Goal: Task Accomplishment & Management: Use online tool/utility

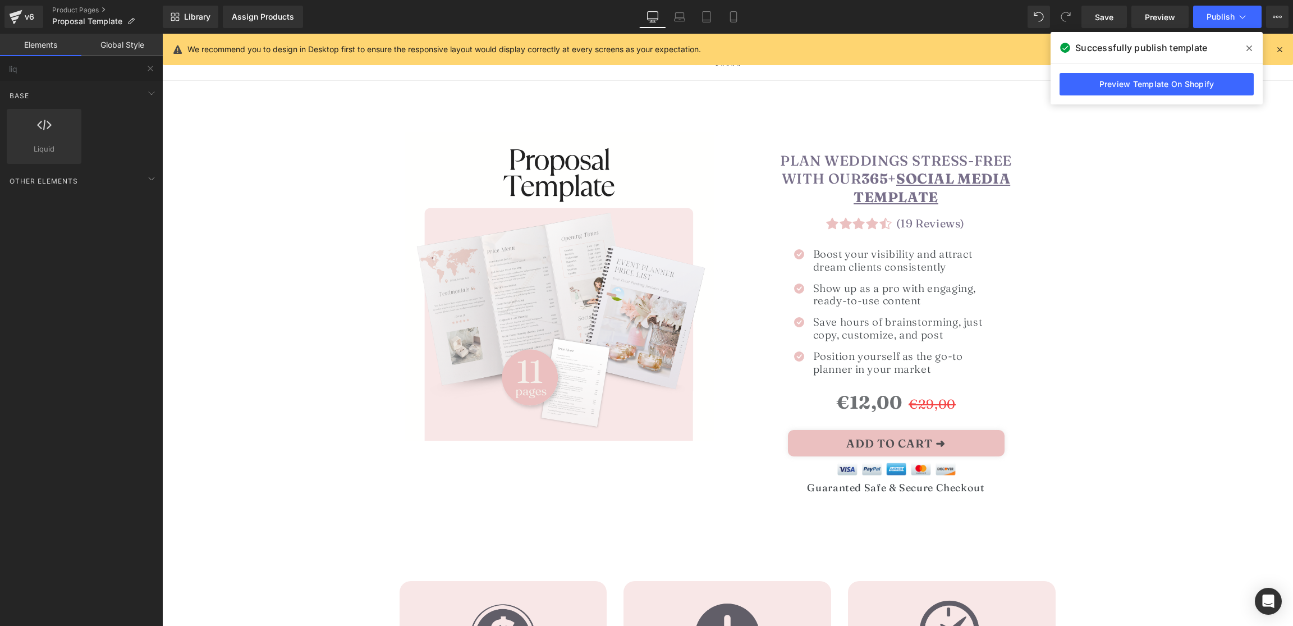
click at [561, 264] on img at bounding box center [559, 286] width 309 height 309
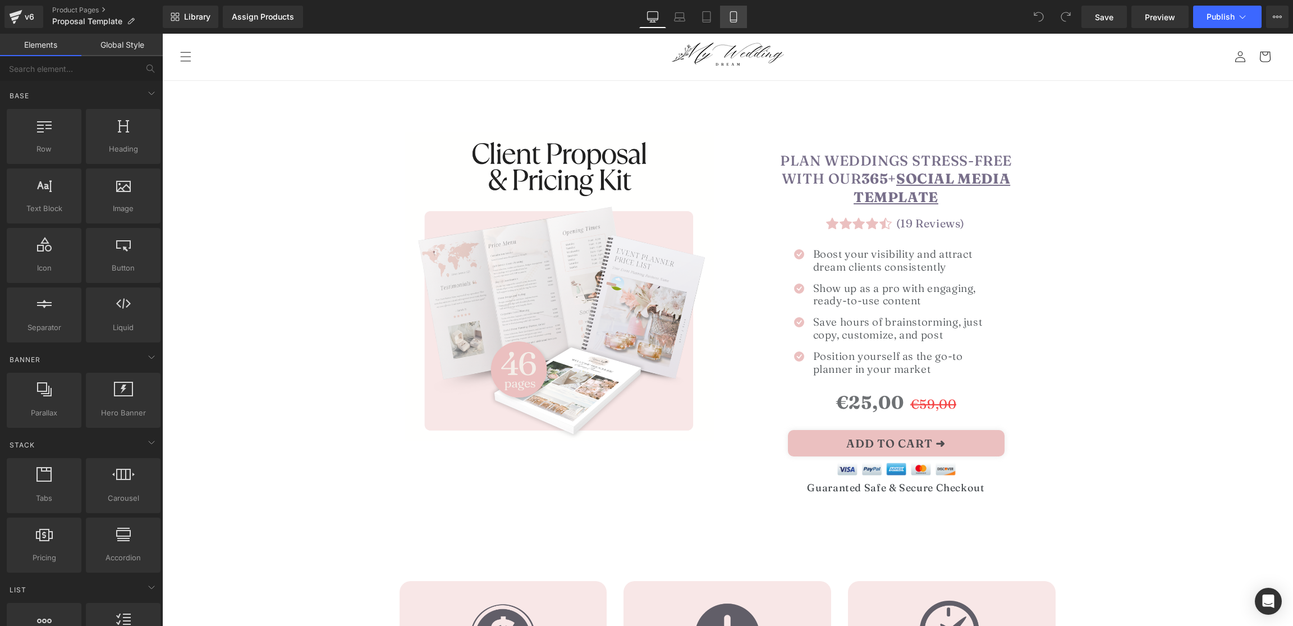
click at [733, 16] on icon at bounding box center [733, 16] width 11 height 11
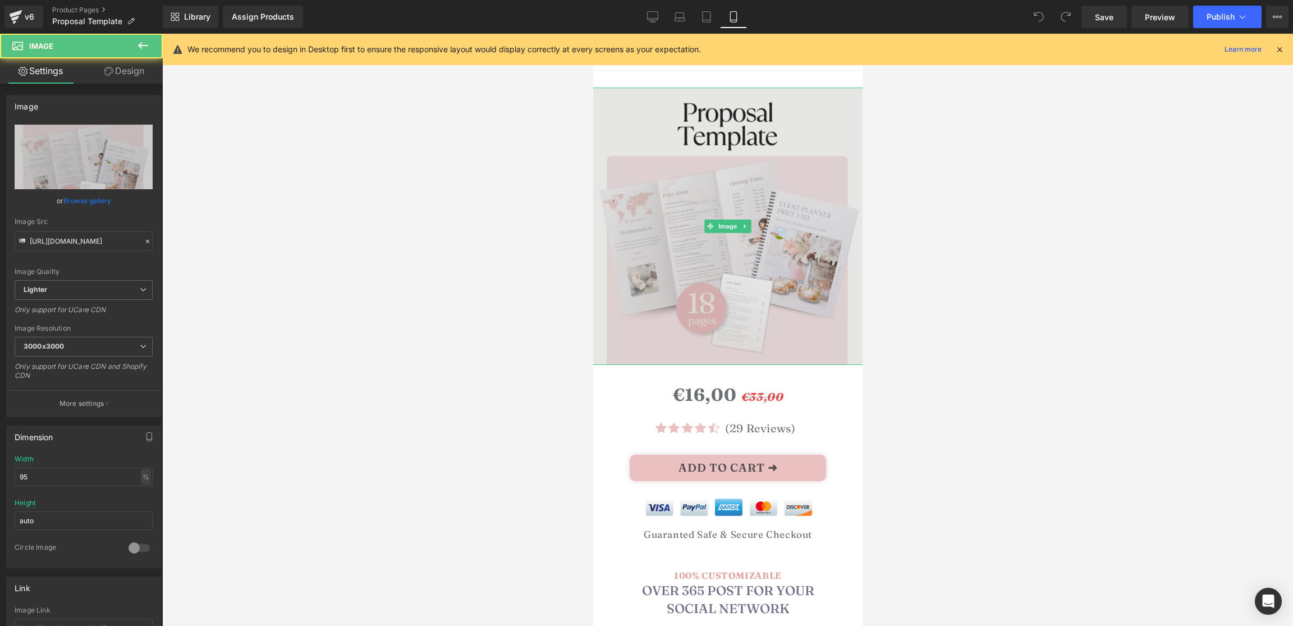
drag, startPoint x: 702, startPoint y: 219, endPoint x: 641, endPoint y: 216, distance: 61.2
click at [702, 219] on img at bounding box center [727, 226] width 277 height 277
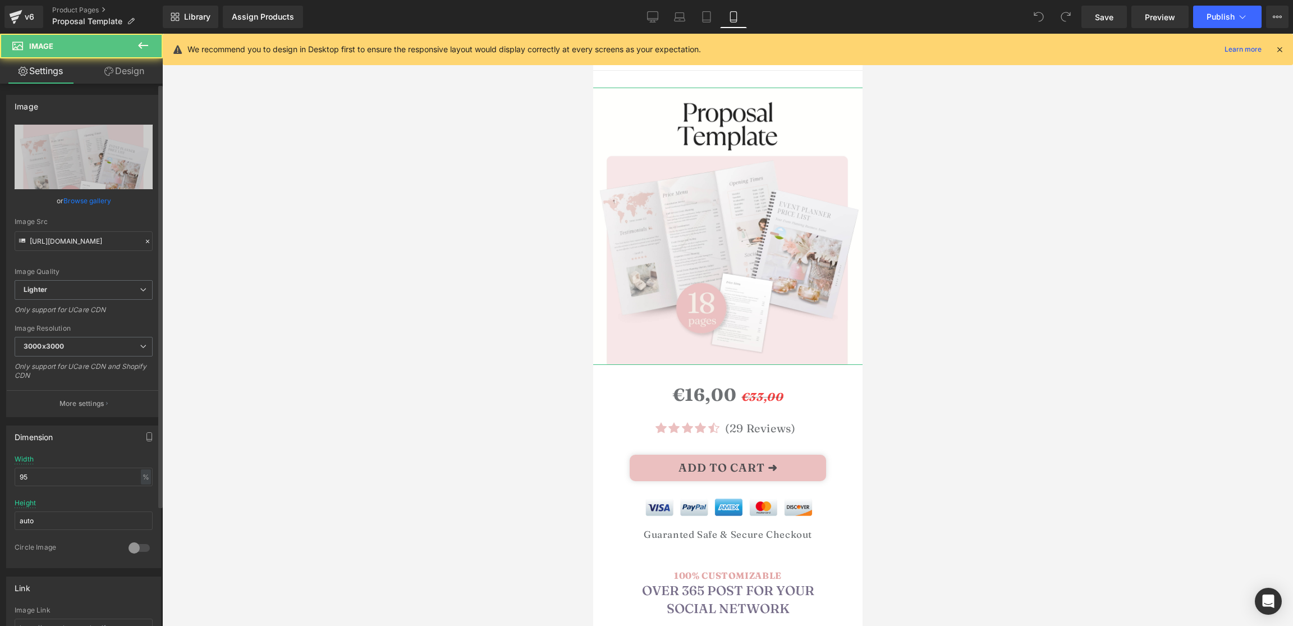
click at [82, 199] on link "Browse gallery" at bounding box center [87, 201] width 48 height 20
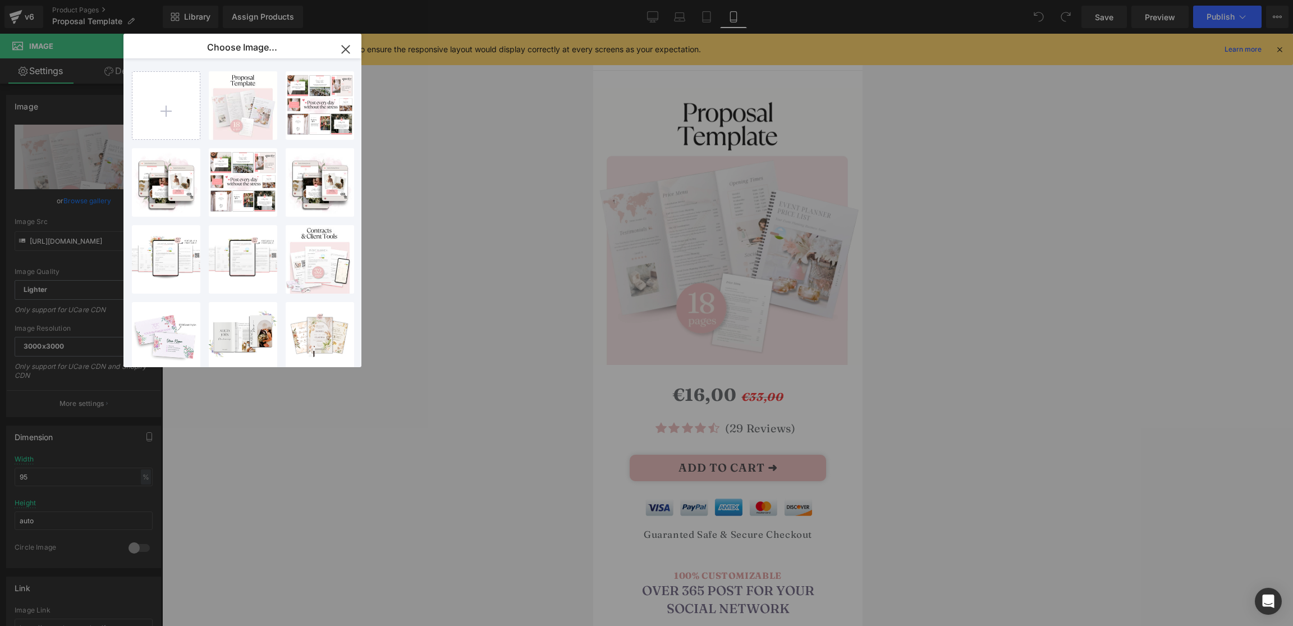
type input "C:\fakepath\Client Proposal & Pricing Kit.png"
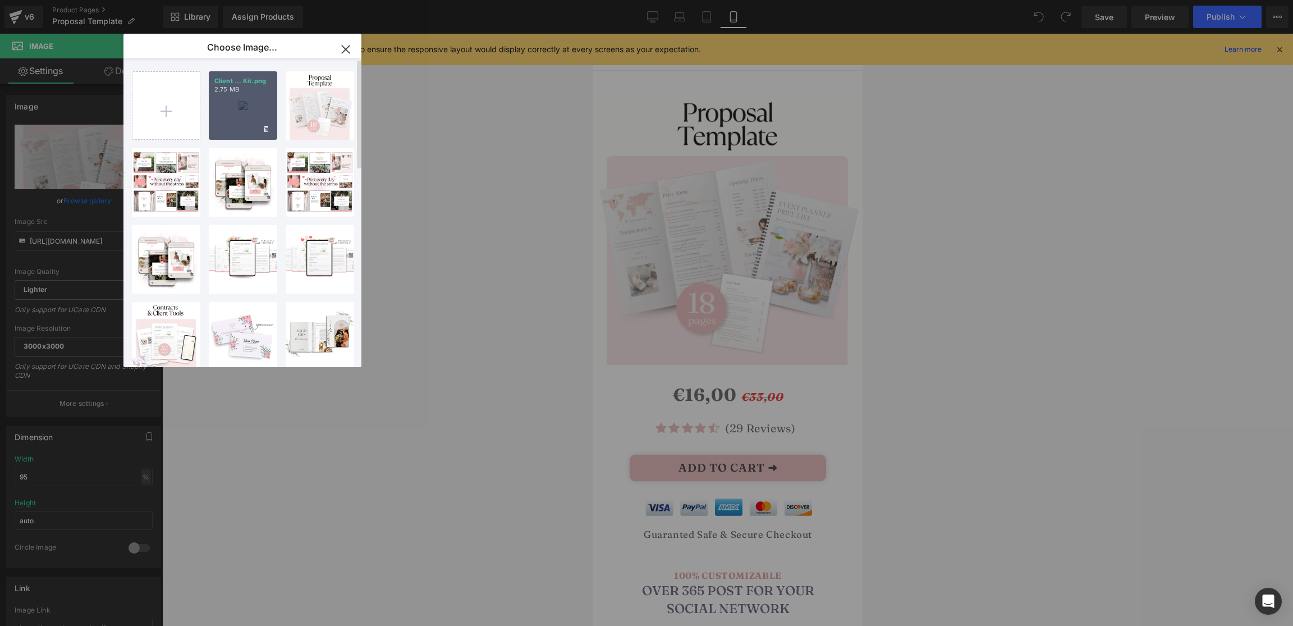
click at [245, 121] on div "Client ... Kit.png 2.75 MB" at bounding box center [243, 105] width 68 height 68
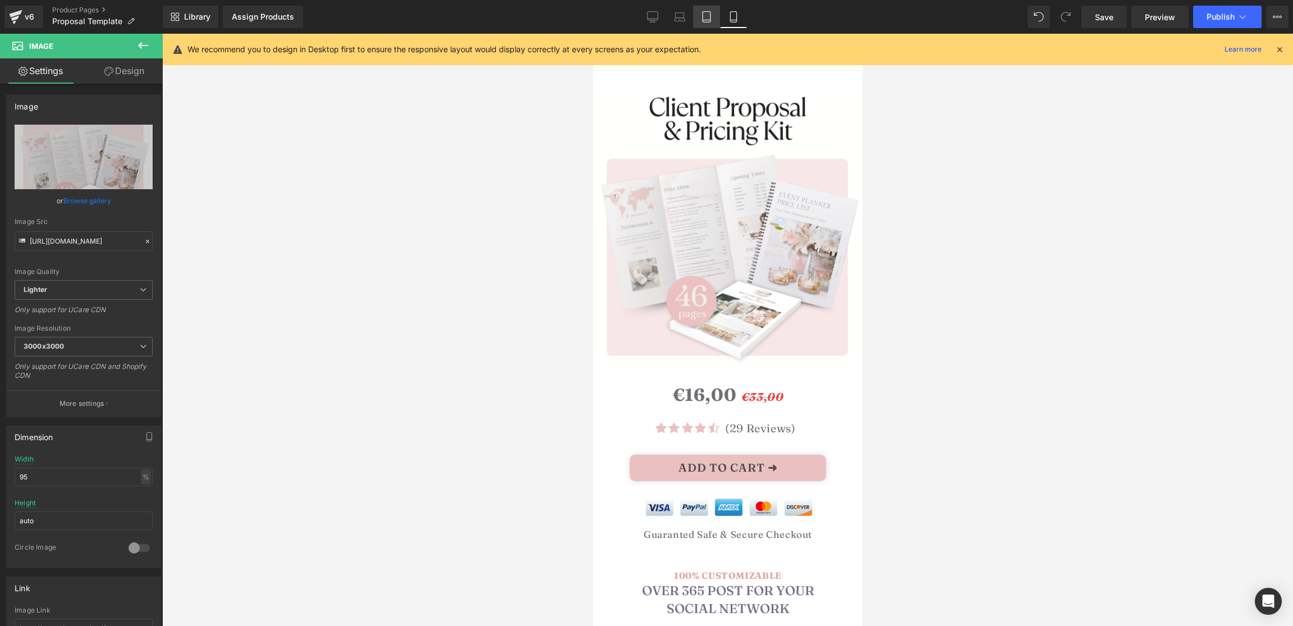
click at [707, 14] on icon at bounding box center [706, 16] width 11 height 11
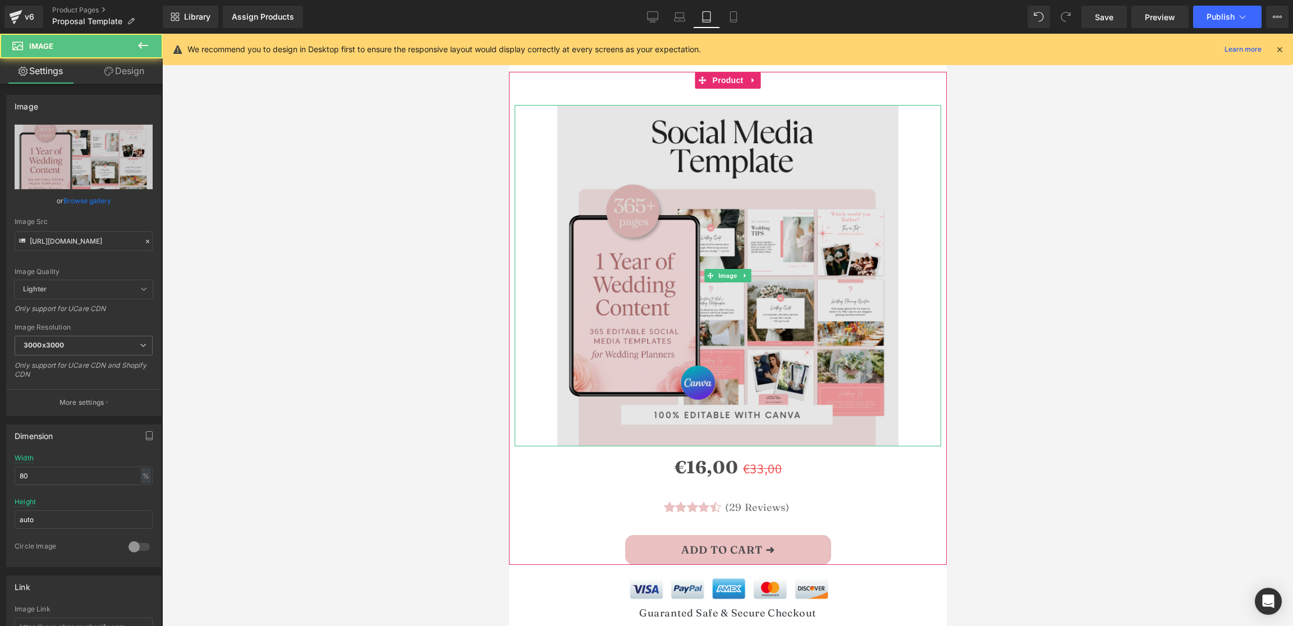
click at [713, 258] on img at bounding box center [727, 275] width 341 height 341
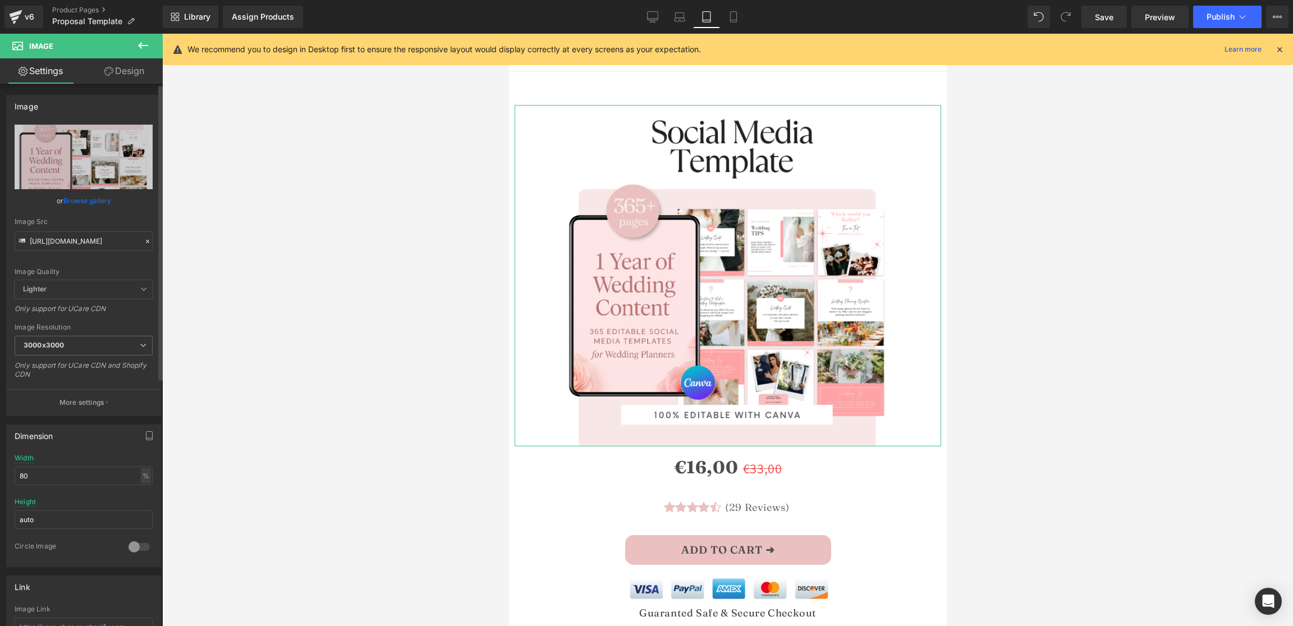
click at [74, 204] on link "Browse gallery" at bounding box center [87, 201] width 48 height 20
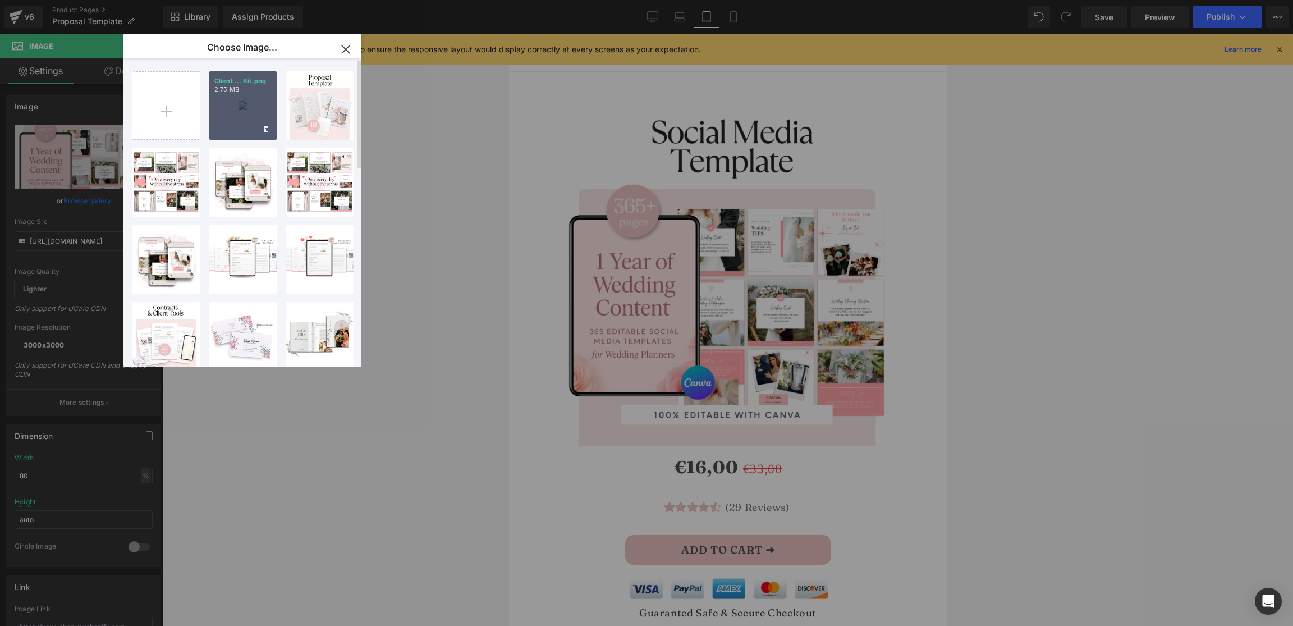
click at [237, 109] on div "Client ... Kit.png 2.75 MB" at bounding box center [243, 105] width 68 height 68
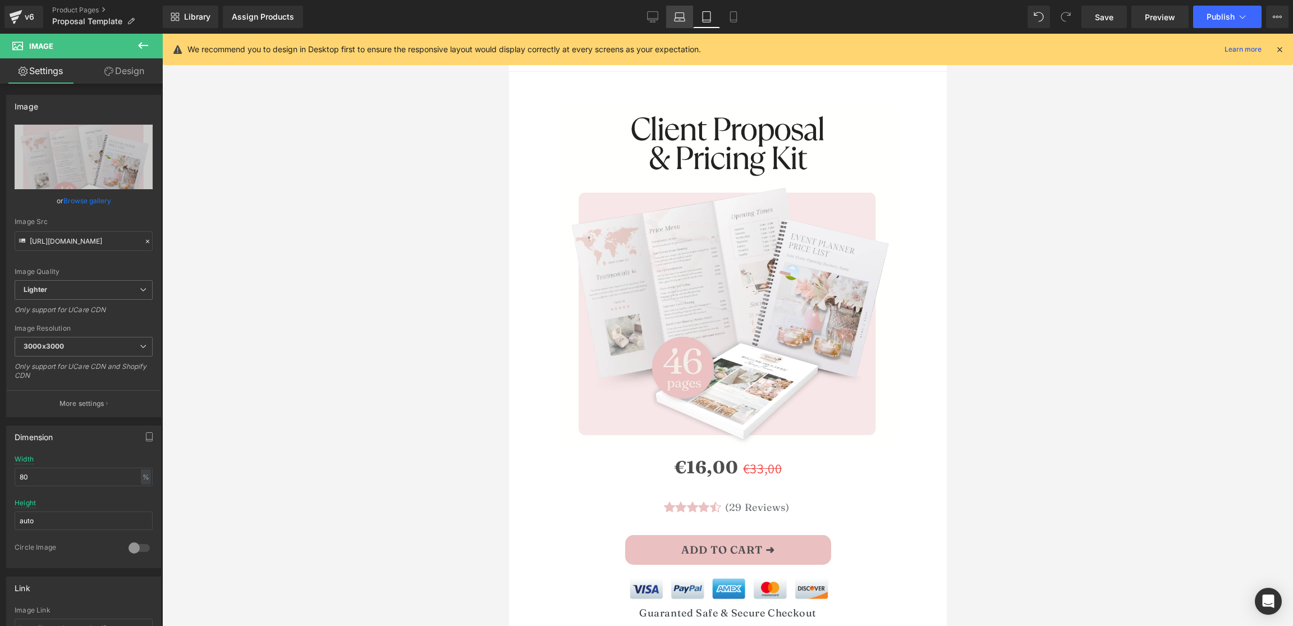
click at [679, 18] on icon at bounding box center [679, 19] width 11 height 3
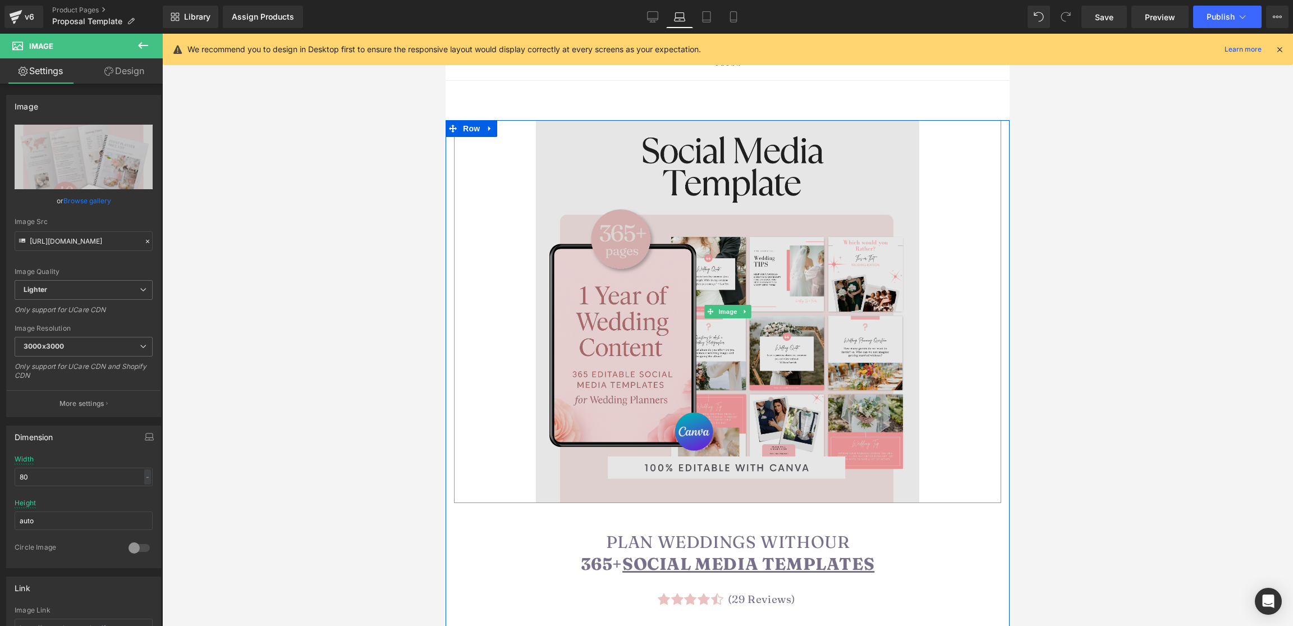
click at [705, 264] on img at bounding box center [727, 311] width 383 height 383
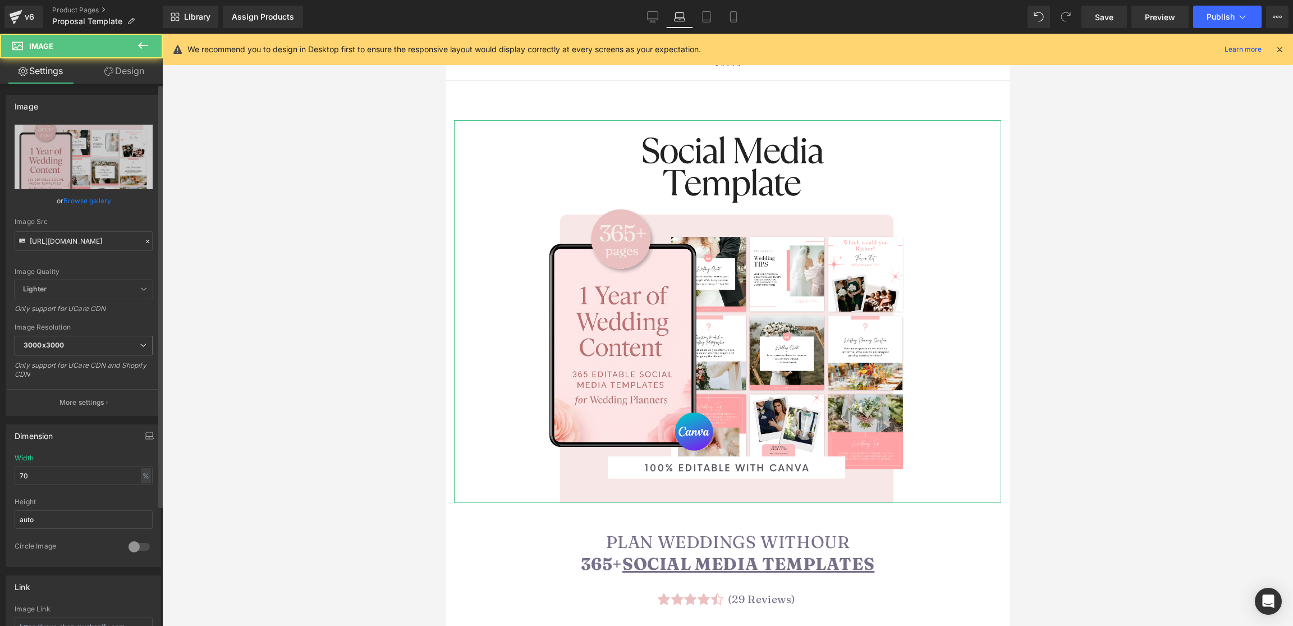
click at [83, 200] on link "Browse gallery" at bounding box center [87, 201] width 48 height 20
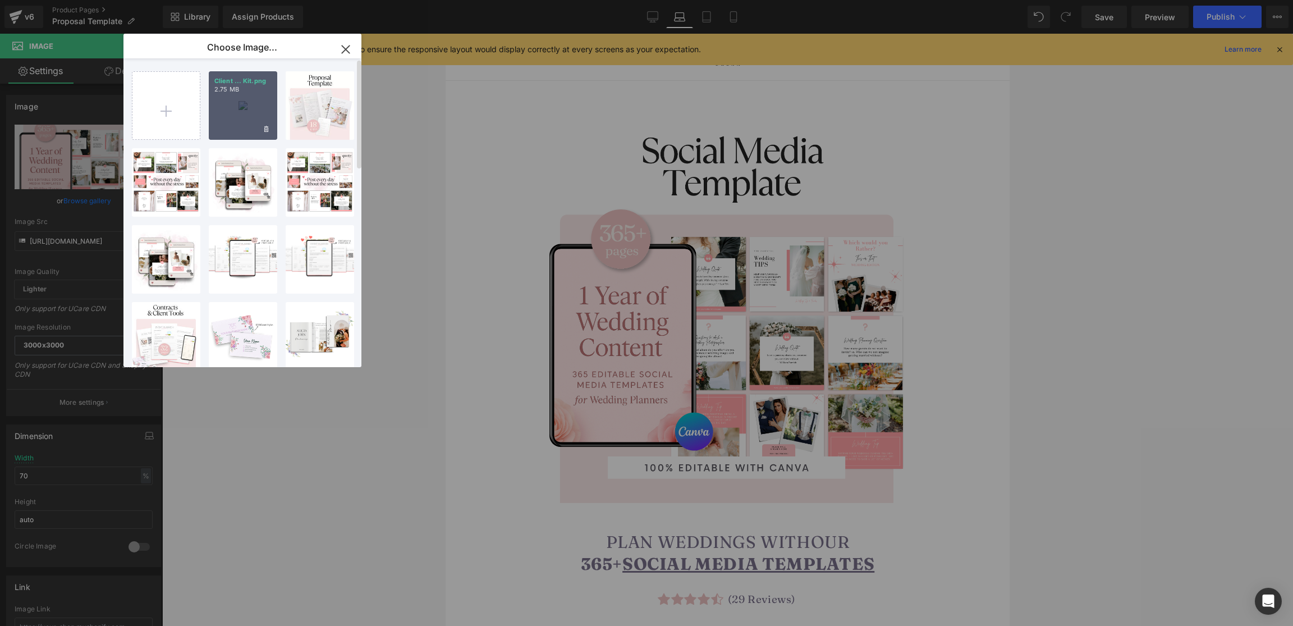
click at [237, 118] on div "Client ... Kit.png 2.75 MB" at bounding box center [243, 105] width 68 height 68
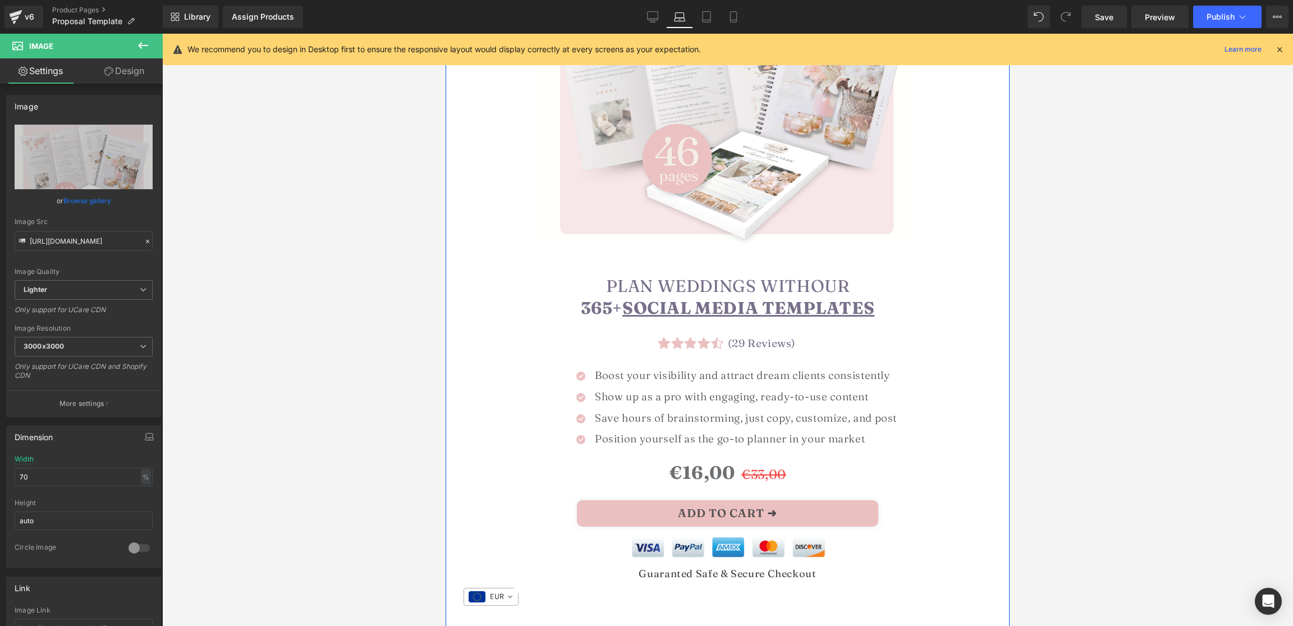
scroll to position [270, 0]
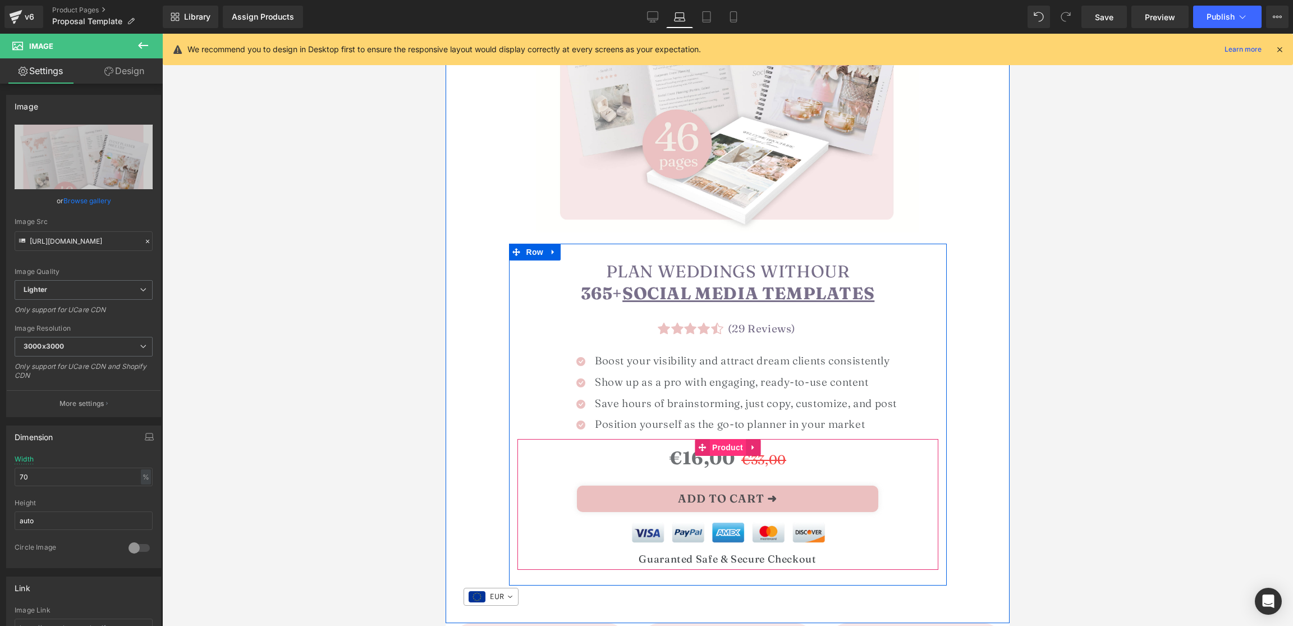
click at [726, 444] on span "Product" at bounding box center [727, 447] width 36 height 17
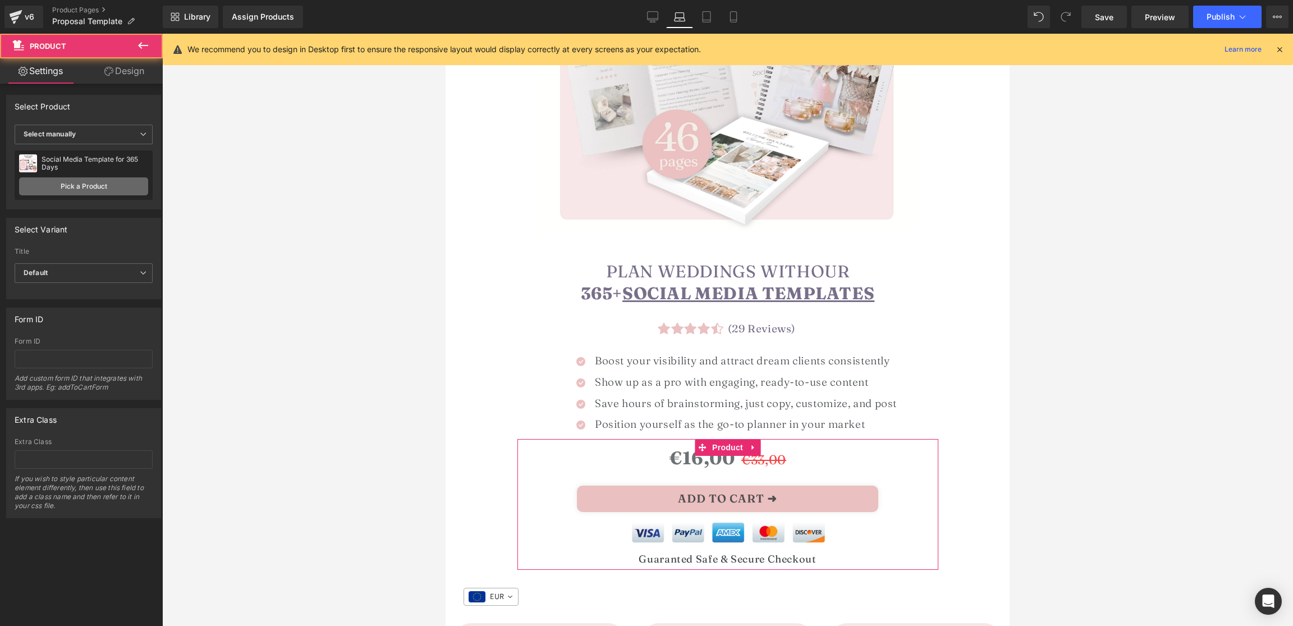
click at [93, 193] on link "Pick a Product" at bounding box center [83, 186] width 129 height 18
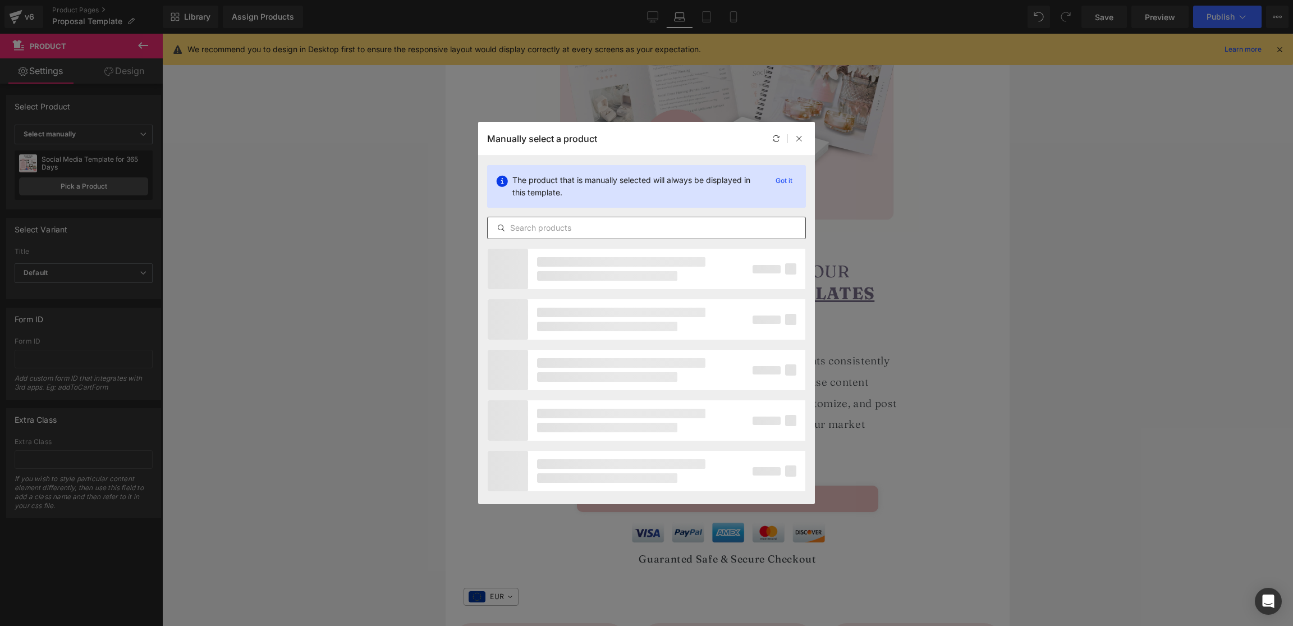
click at [587, 231] on input "text" at bounding box center [647, 227] width 318 height 13
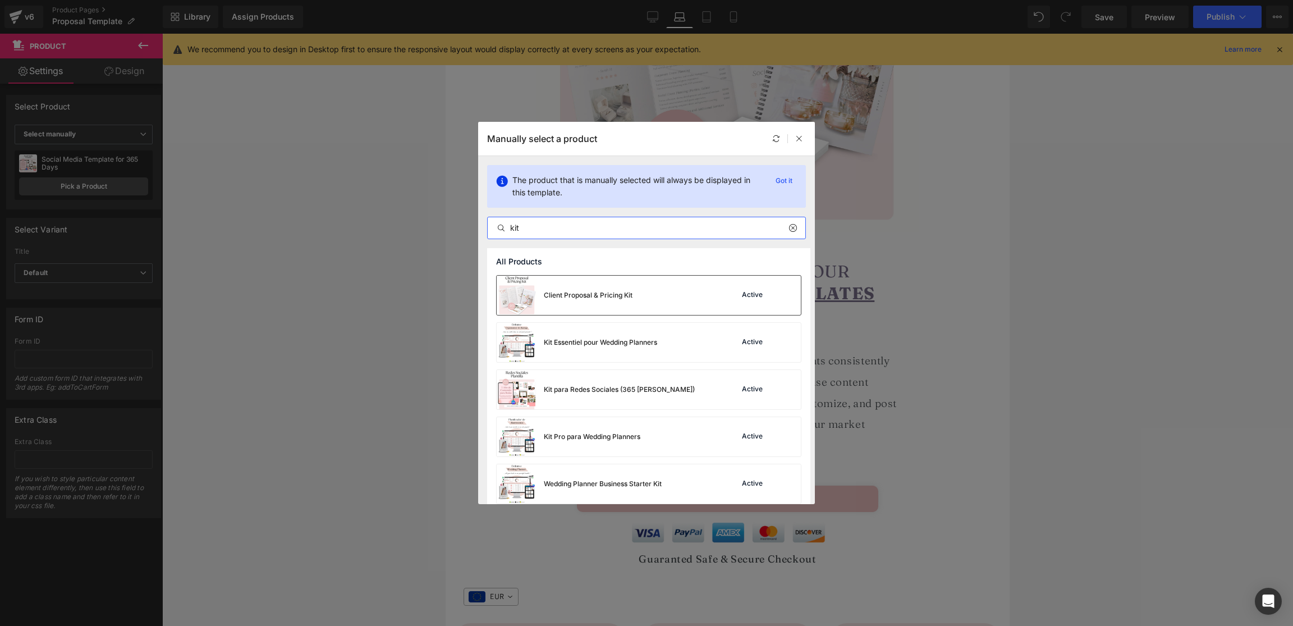
type input "kit"
click at [626, 299] on div "Client Proposal & Pricing Kit" at bounding box center [588, 295] width 89 height 10
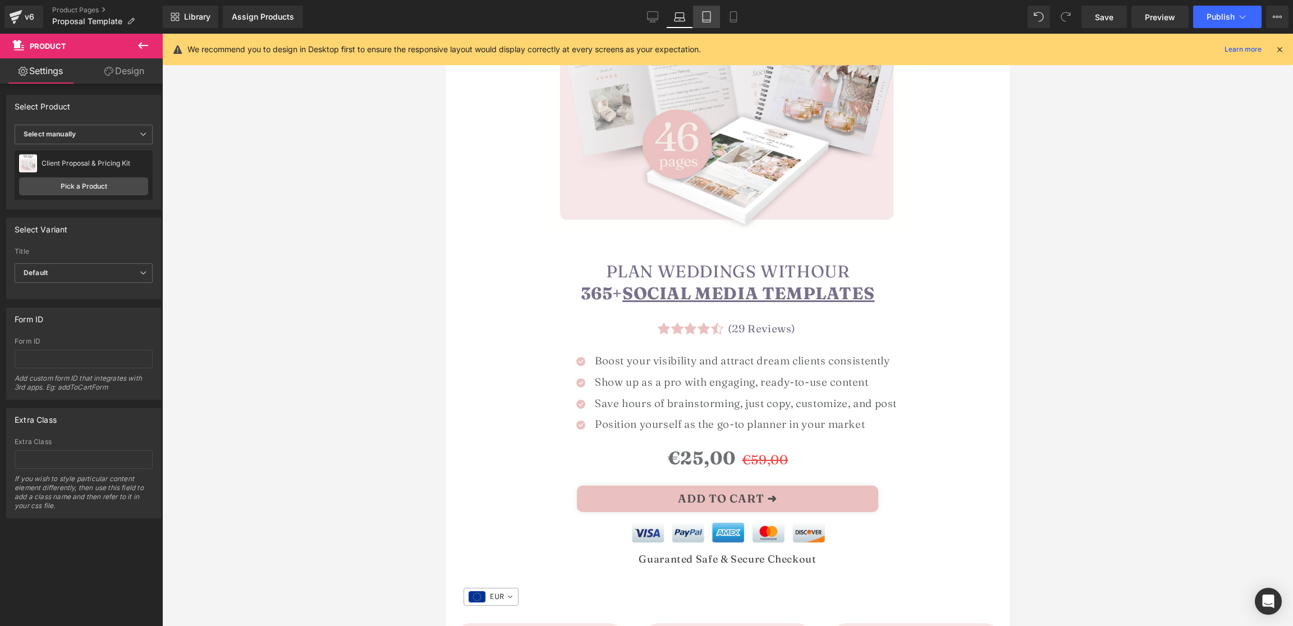
click at [710, 14] on icon at bounding box center [706, 16] width 11 height 11
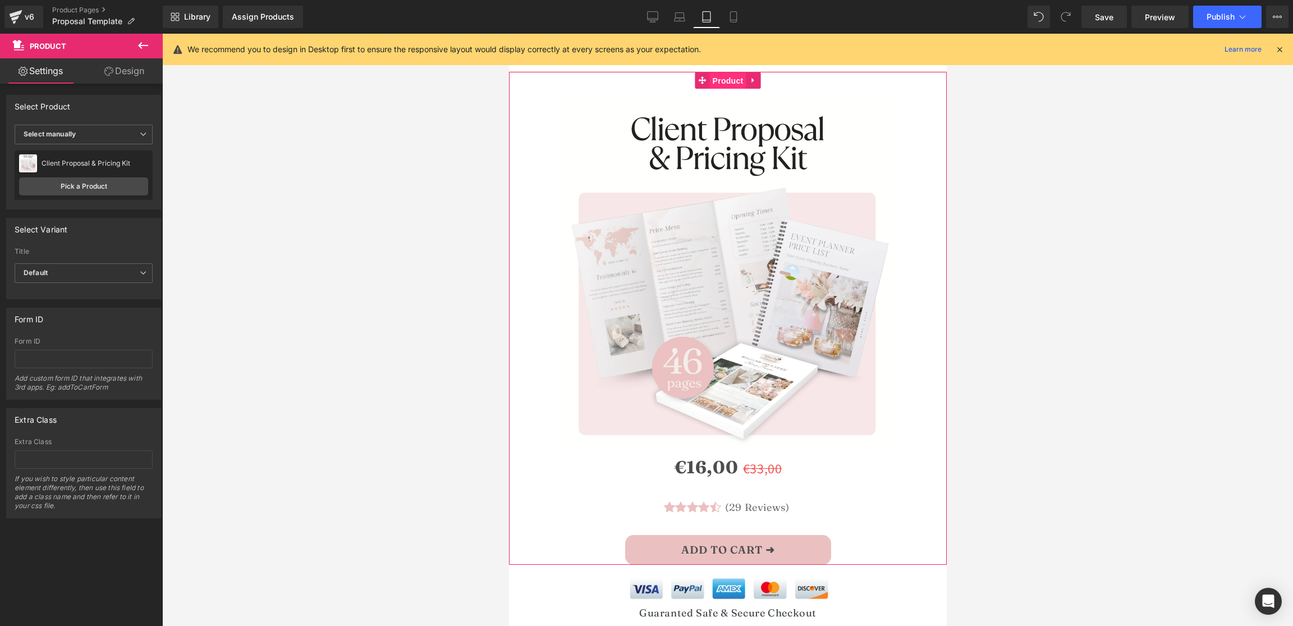
click at [710, 77] on span "Product" at bounding box center [727, 80] width 36 height 17
click at [68, 182] on link "Pick a Product" at bounding box center [83, 186] width 129 height 18
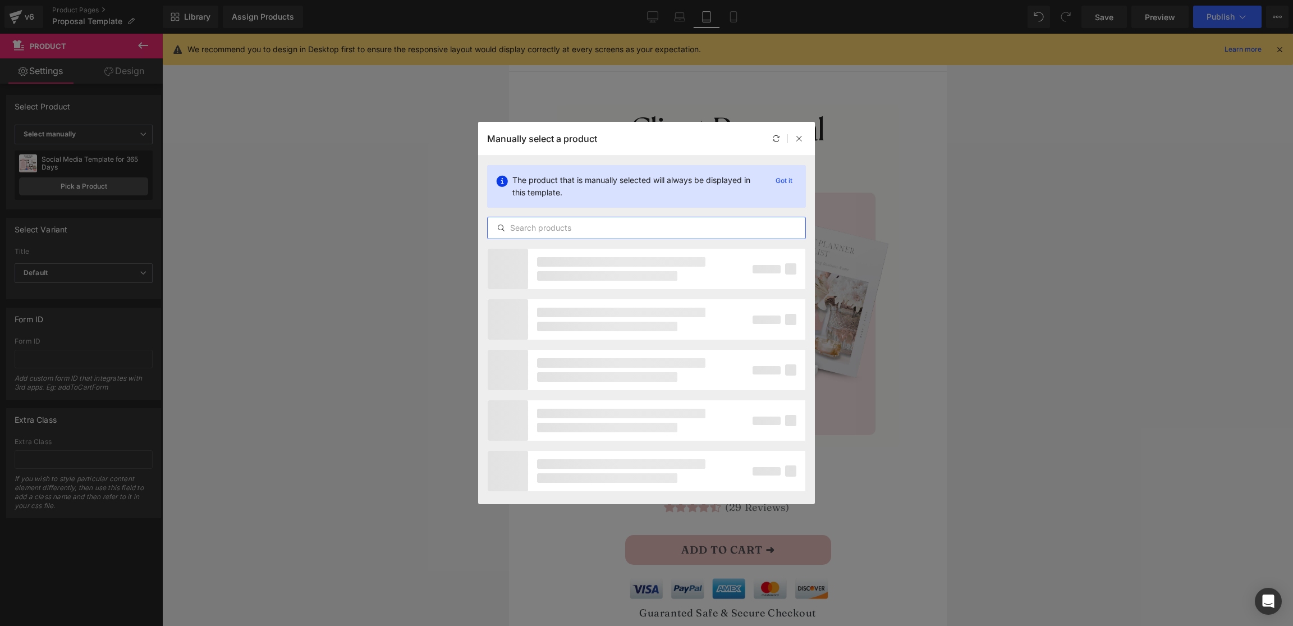
click at [528, 225] on input "text" at bounding box center [647, 227] width 318 height 13
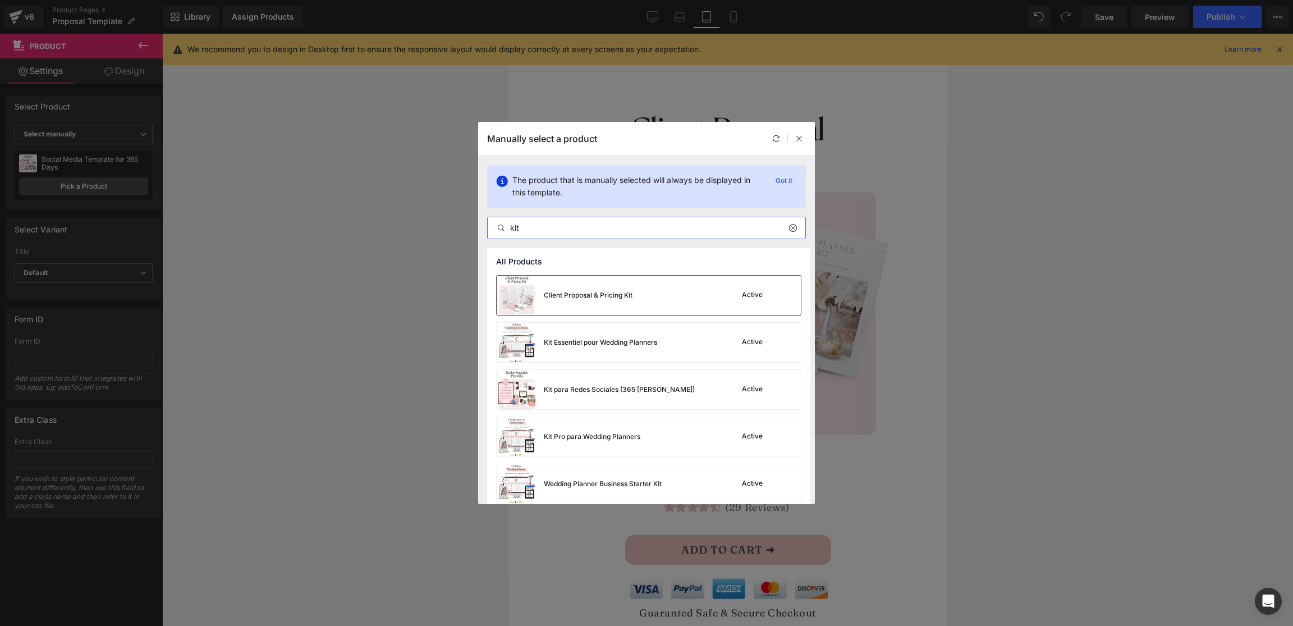
type input "kit"
click at [627, 296] on div "Client Proposal & Pricing Kit" at bounding box center [588, 295] width 89 height 10
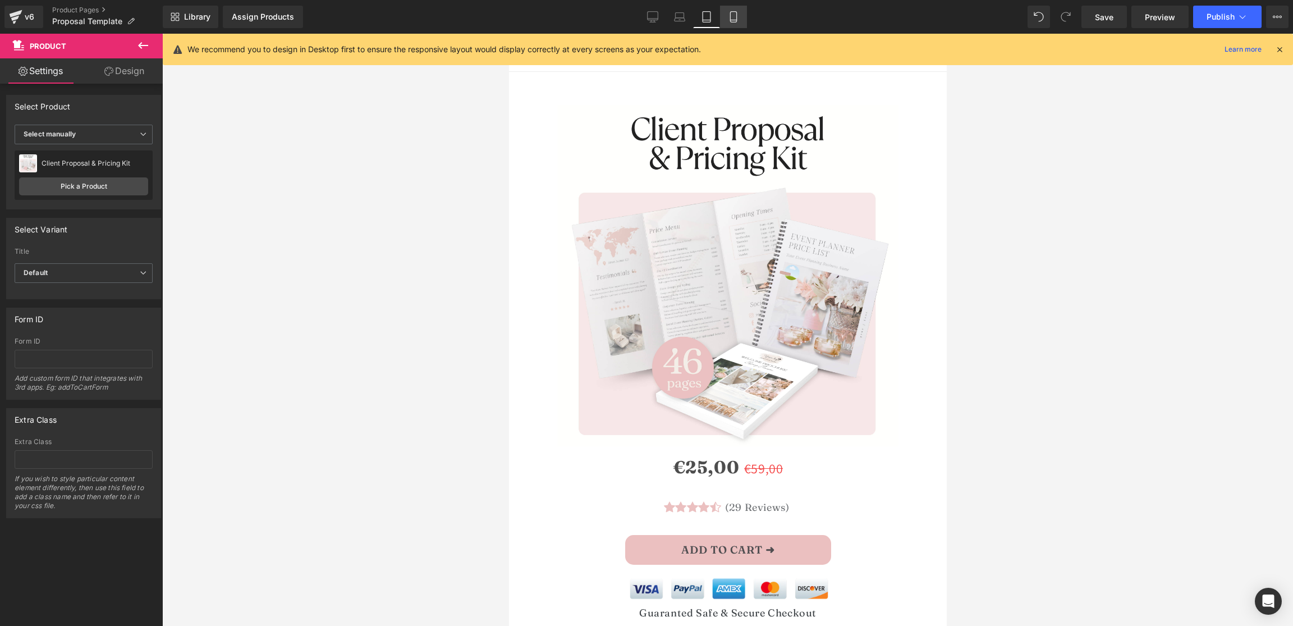
click at [731, 11] on icon at bounding box center [733, 16] width 11 height 11
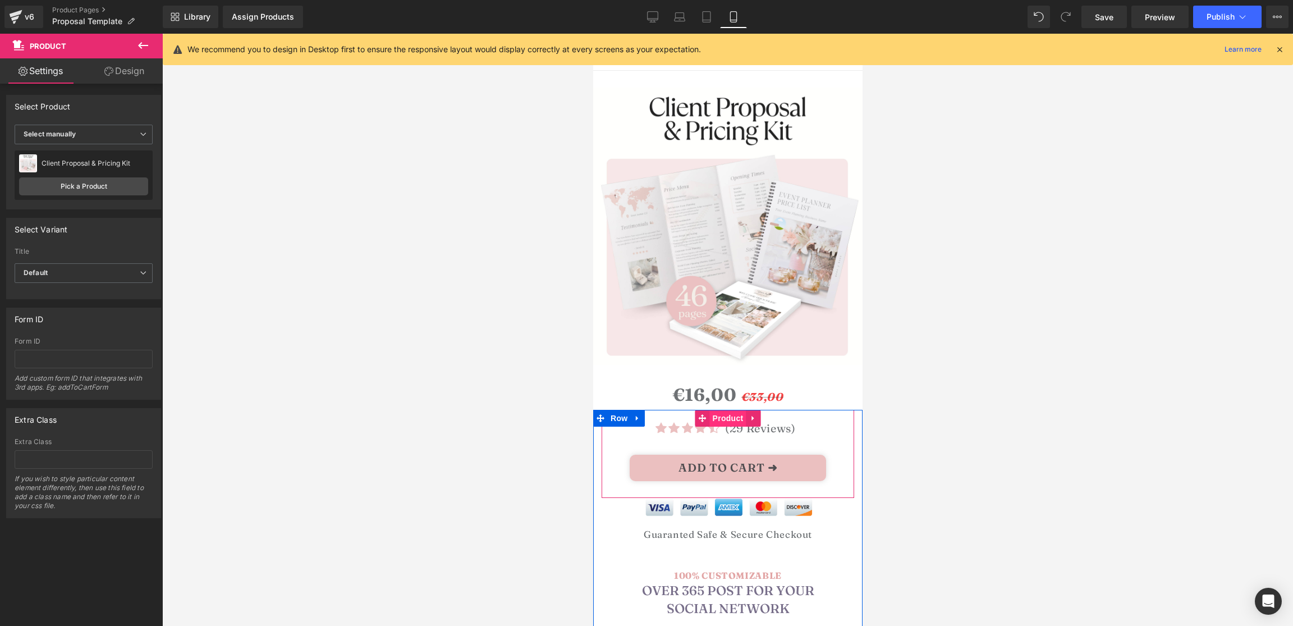
click at [732, 417] on span "Product" at bounding box center [727, 418] width 36 height 17
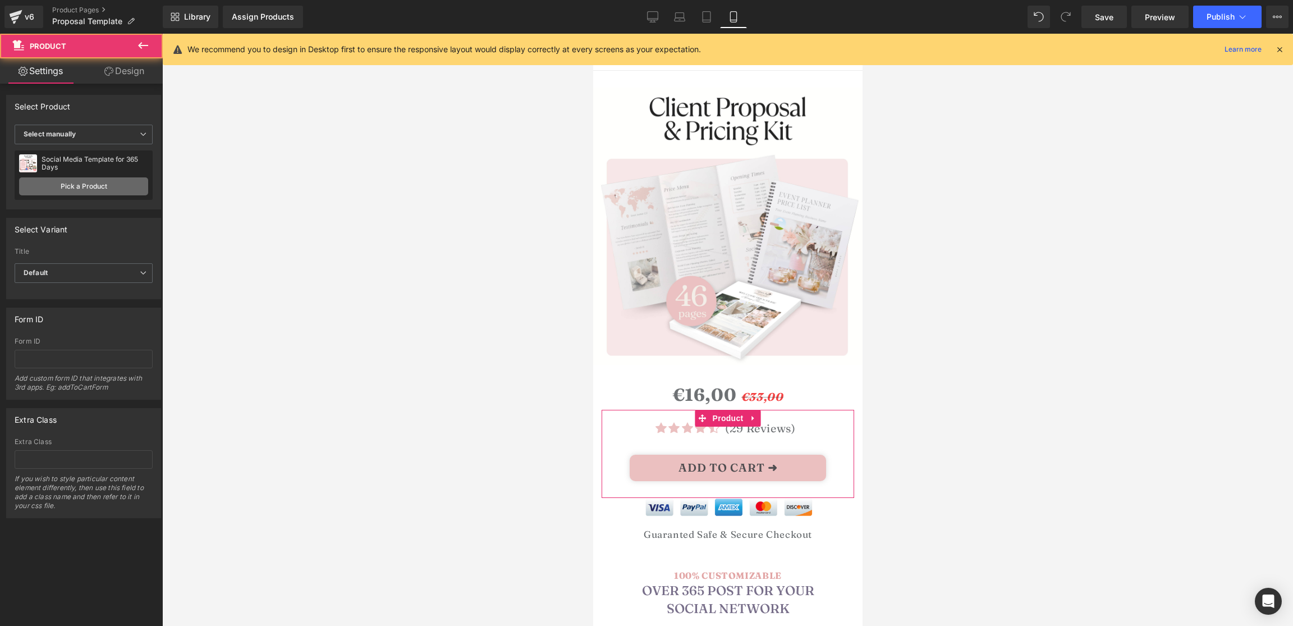
click at [67, 189] on link "Pick a Product" at bounding box center [83, 186] width 129 height 18
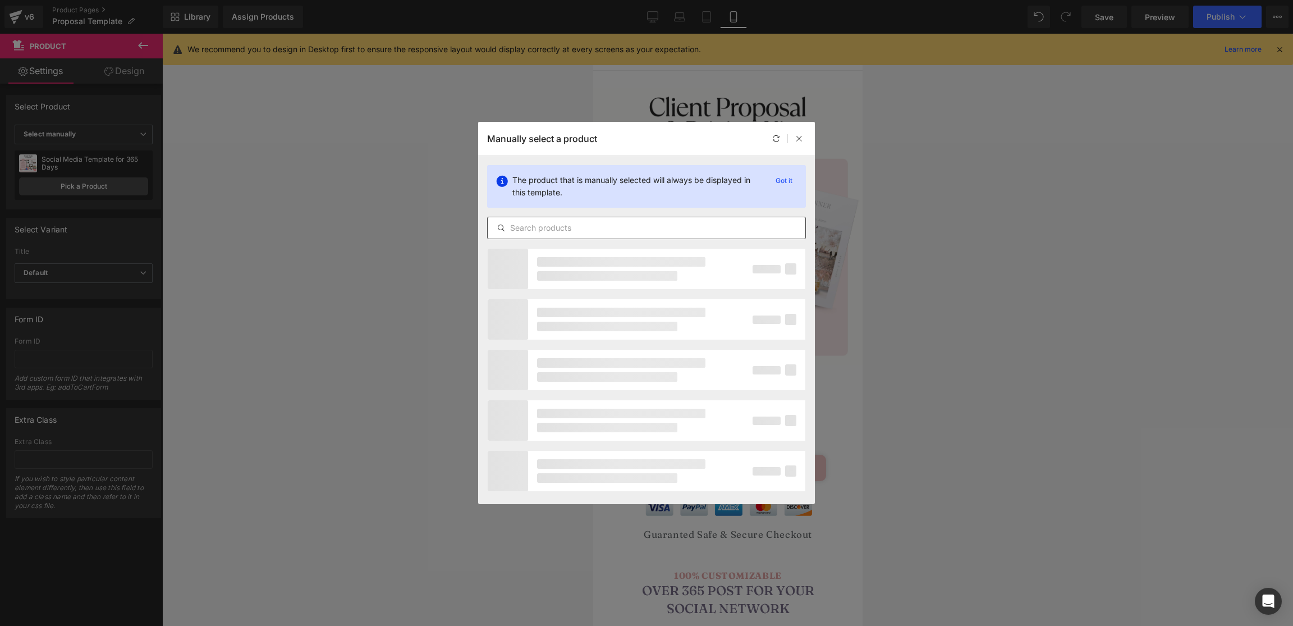
click at [567, 219] on div at bounding box center [646, 228] width 319 height 22
drag, startPoint x: 494, startPoint y: 237, endPoint x: 513, endPoint y: 227, distance: 22.3
click at [494, 237] on div at bounding box center [646, 228] width 319 height 22
click at [524, 222] on input "text" at bounding box center [647, 227] width 318 height 13
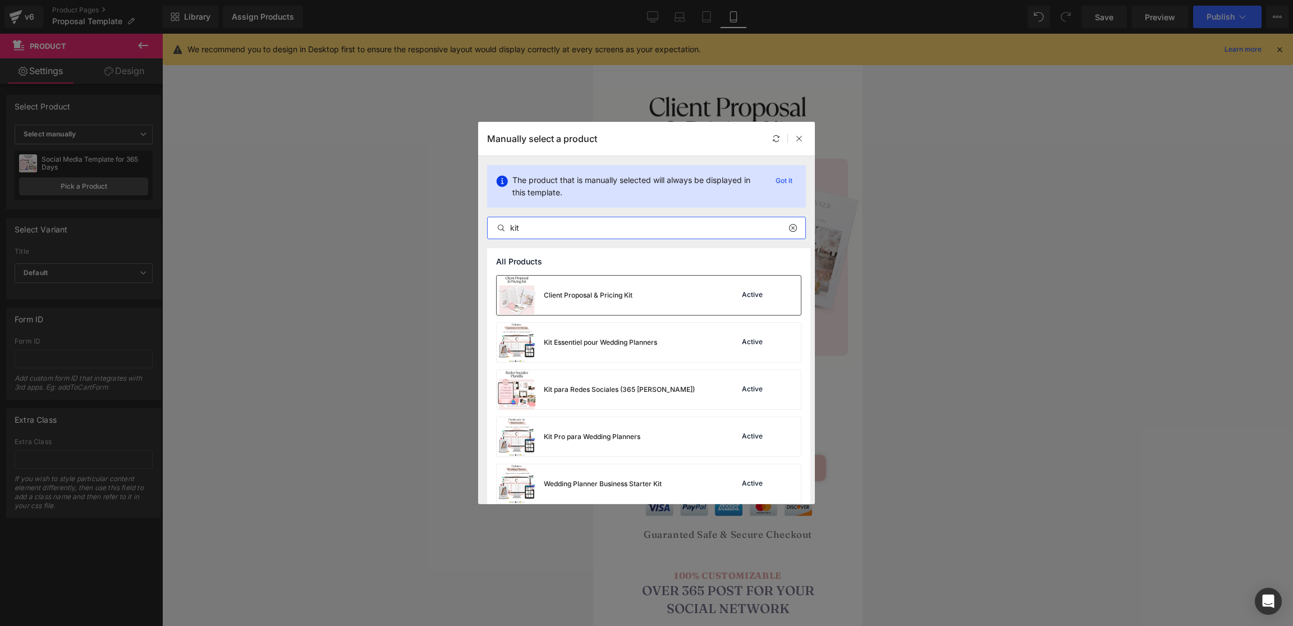
type input "kit"
click at [570, 283] on div "Client Proposal & Pricing Kit" at bounding box center [565, 295] width 136 height 39
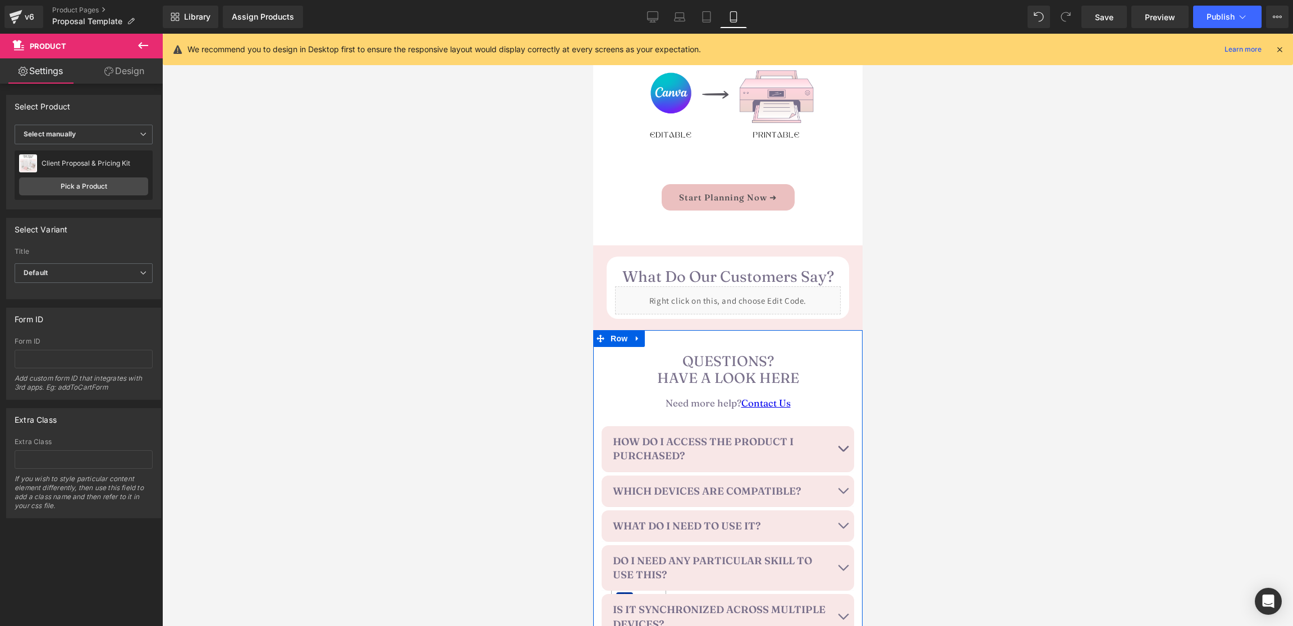
scroll to position [1803, 0]
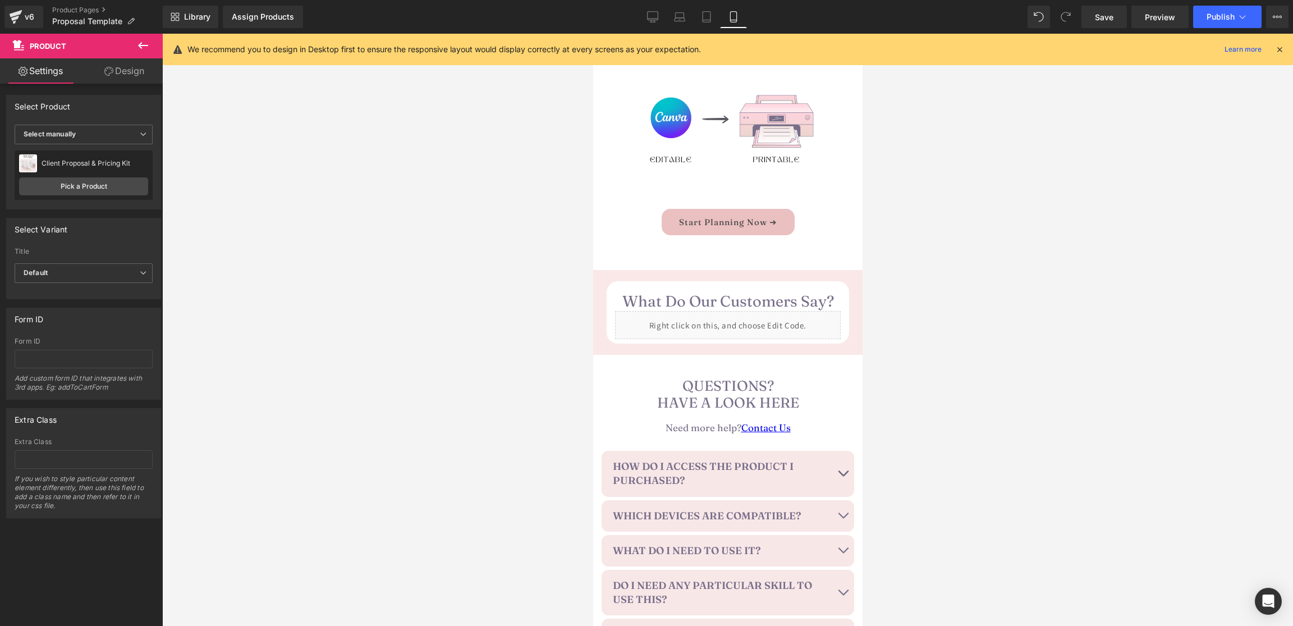
click at [721, 223] on span "Button" at bounding box center [727, 221] width 26 height 13
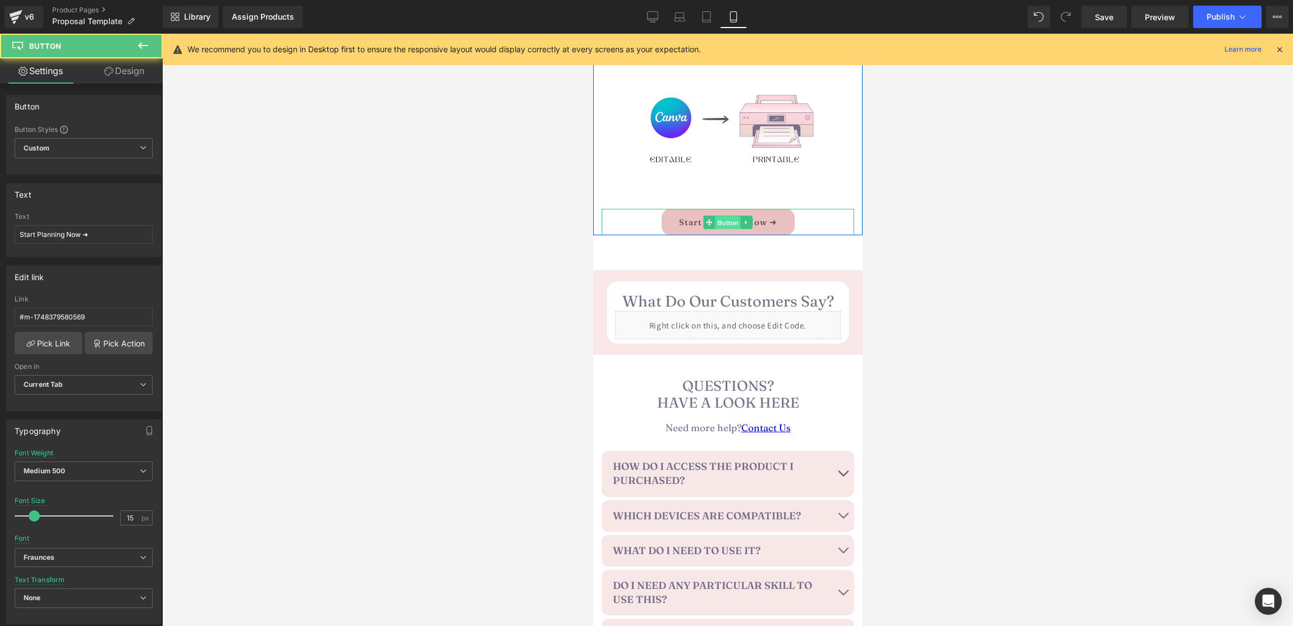
click at [721, 223] on span "Button" at bounding box center [727, 222] width 26 height 13
click at [688, 221] on link "Start Planning Now ➜" at bounding box center [727, 222] width 133 height 26
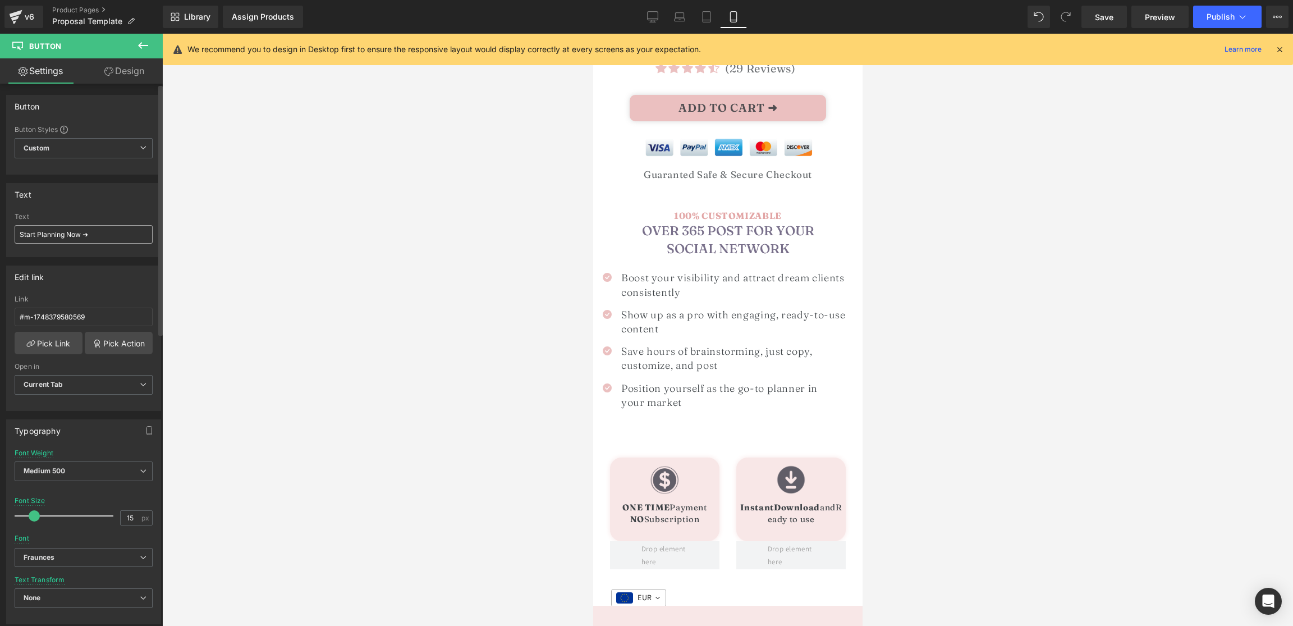
scroll to position [359, 0]
click at [51, 233] on input "Start Planning Now ➜" at bounding box center [84, 234] width 138 height 19
click at [26, 235] on input "Start Now ➜" at bounding box center [84, 234] width 138 height 19
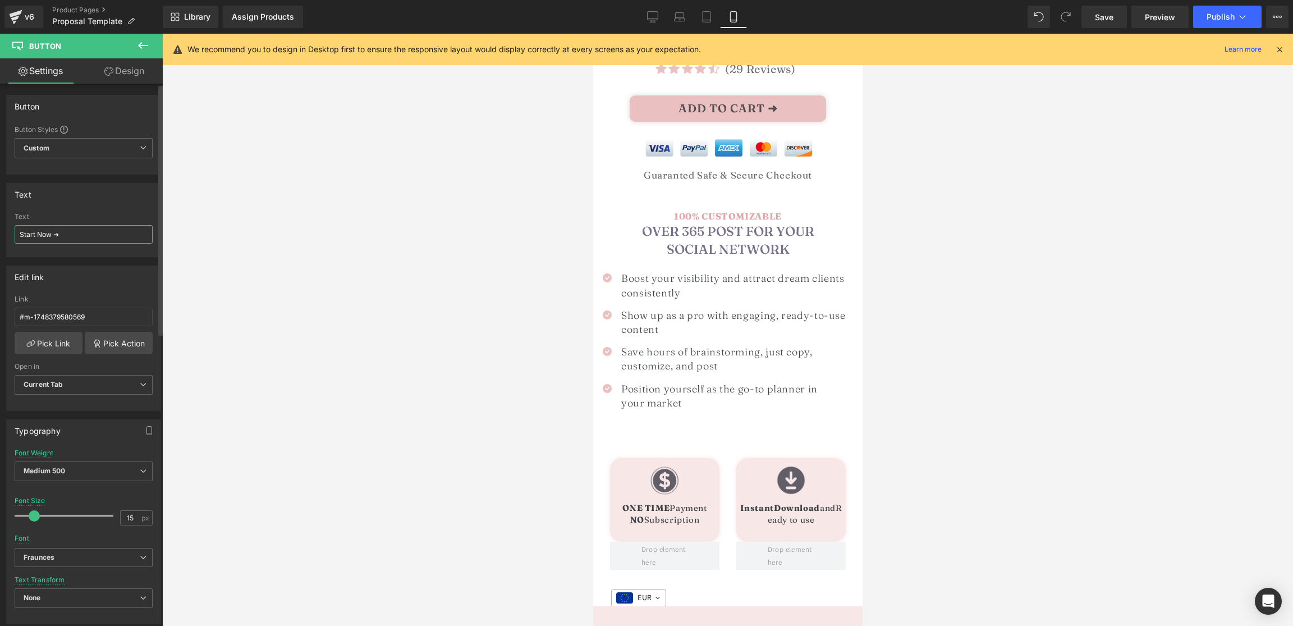
click at [26, 235] on input "Start Now ➜" at bounding box center [84, 234] width 138 height 19
drag, startPoint x: 23, startPoint y: 235, endPoint x: 24, endPoint y: 271, distance: 36.5
click at [23, 235] on input "Het Yours Now ➜" at bounding box center [84, 234] width 138 height 19
type input "Get Yours Now ➜"
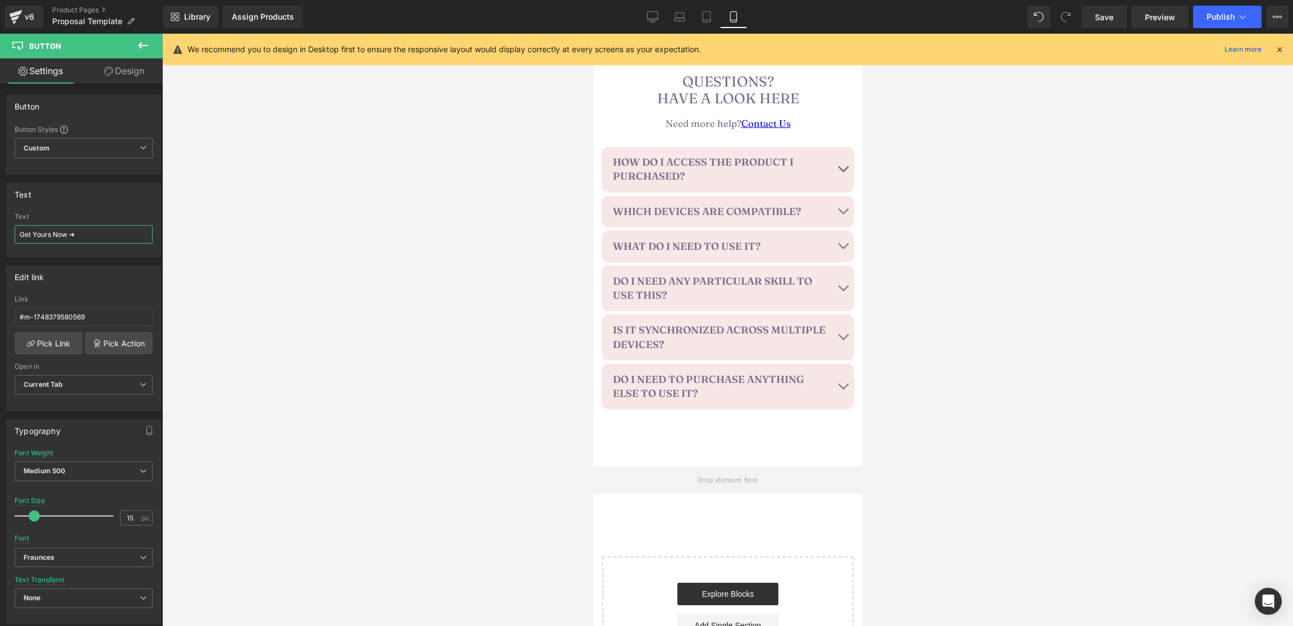
scroll to position [2107, 0]
click at [842, 172] on span "button" at bounding box center [842, 172] width 0 height 0
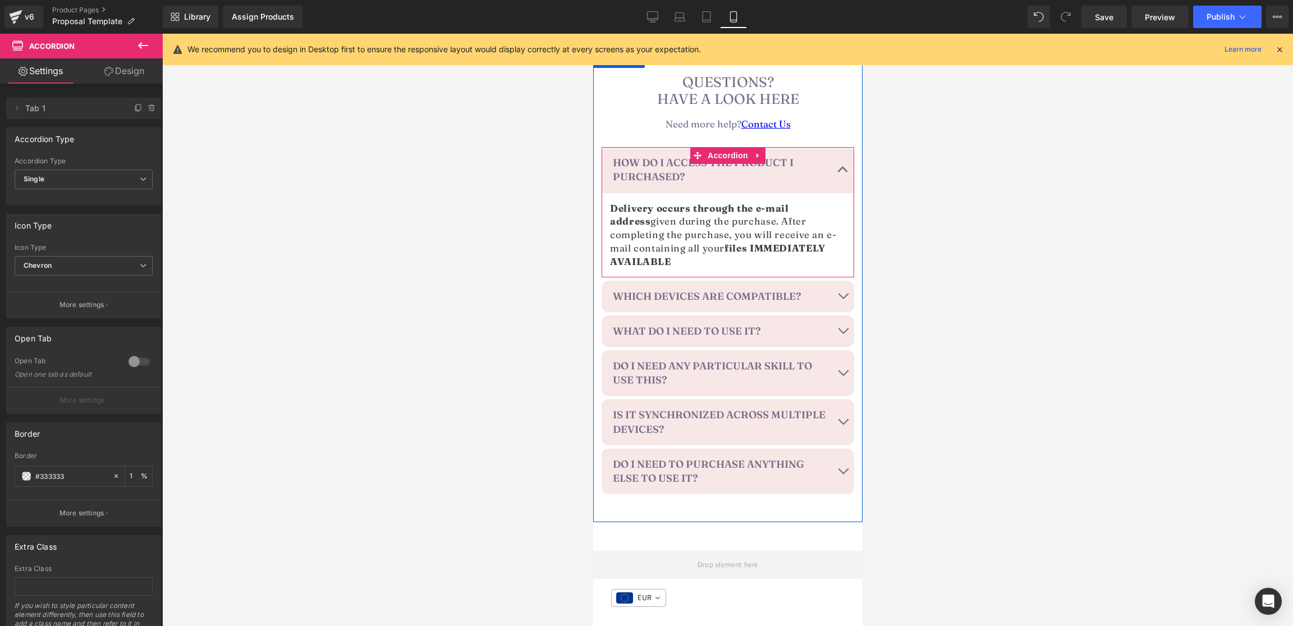
drag, startPoint x: 841, startPoint y: 171, endPoint x: 838, endPoint y: 200, distance: 29.3
click at [841, 170] on button "button" at bounding box center [842, 169] width 22 height 45
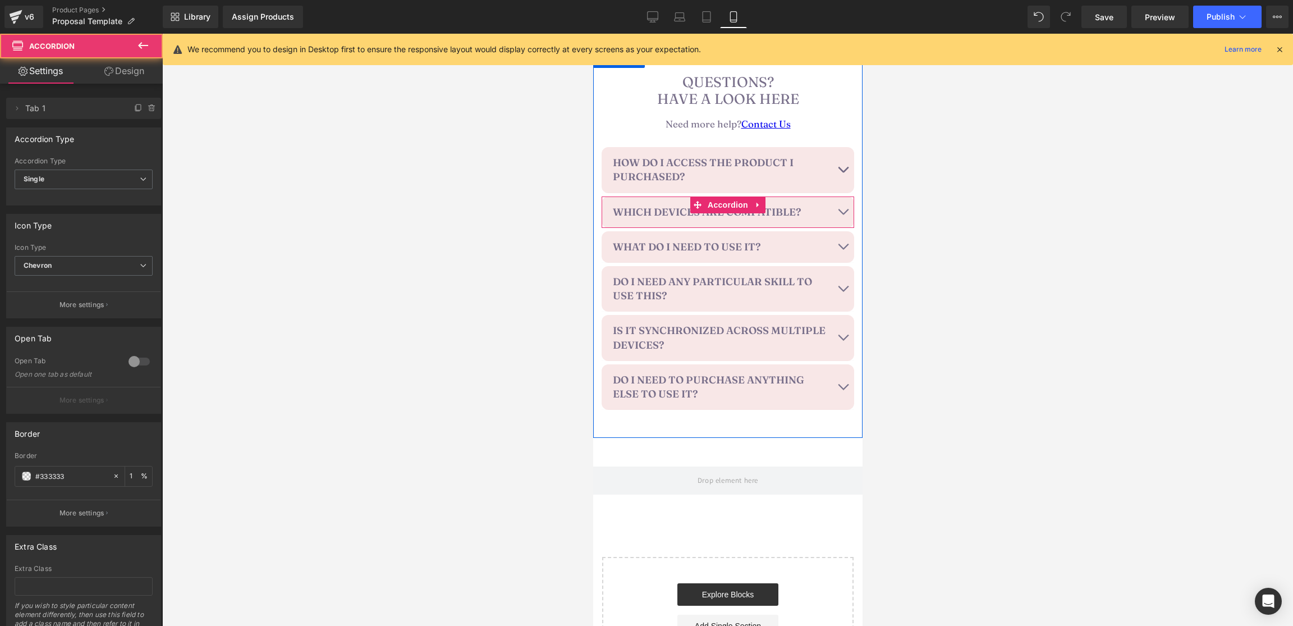
click at [842, 211] on button "button" at bounding box center [842, 211] width 22 height 31
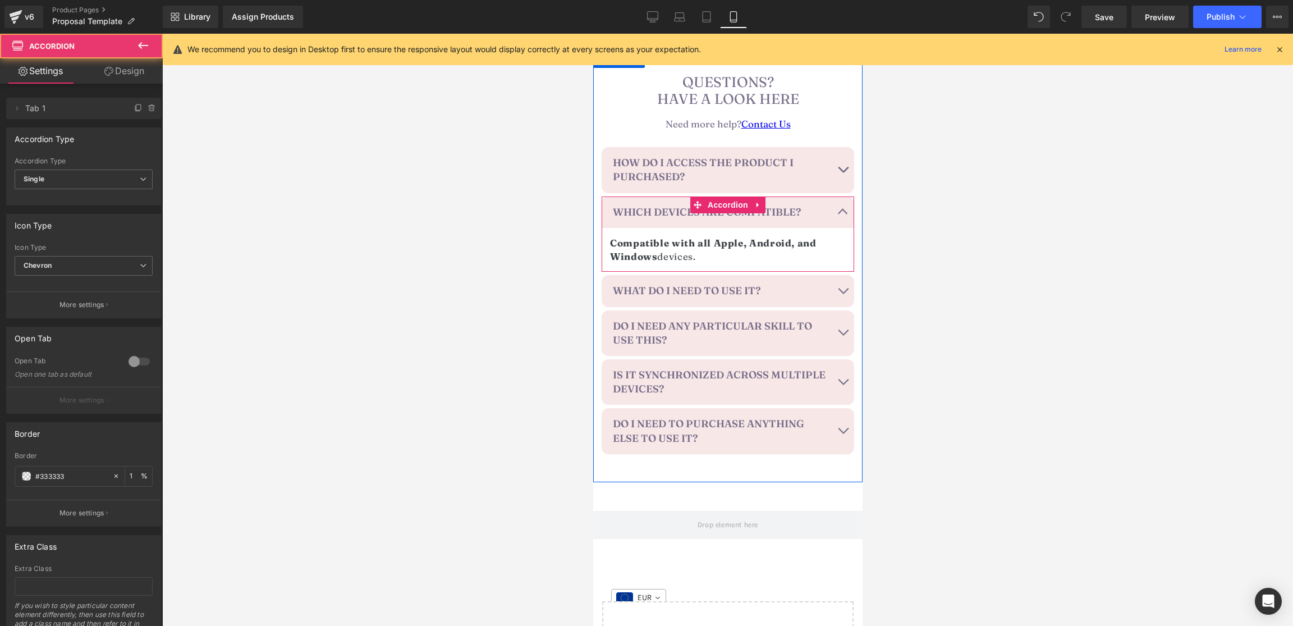
click at [842, 211] on button "button" at bounding box center [842, 211] width 22 height 31
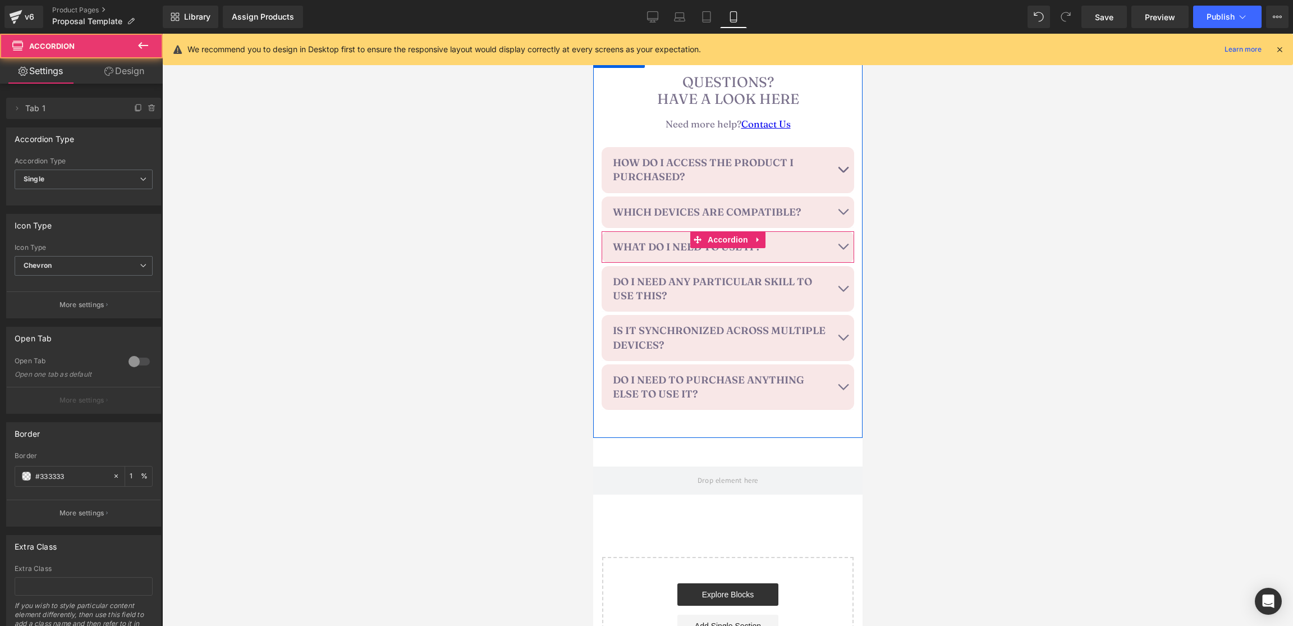
click at [843, 246] on button "button" at bounding box center [842, 246] width 22 height 31
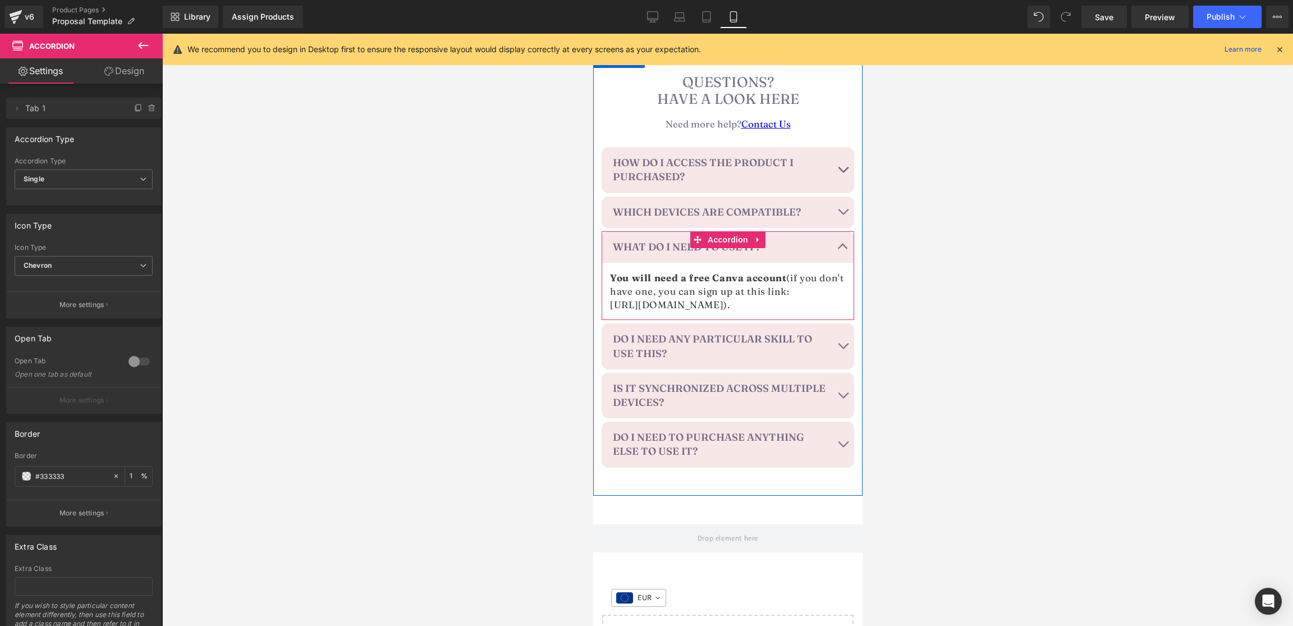
click at [843, 246] on button "button" at bounding box center [842, 246] width 22 height 31
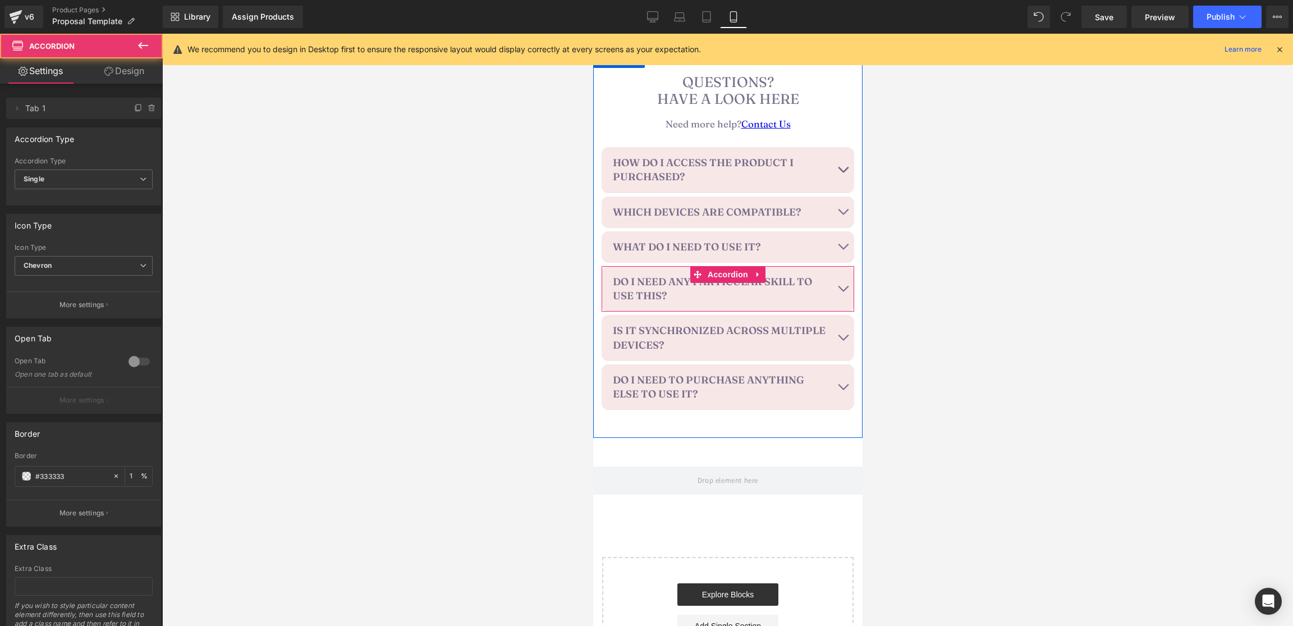
click at [843, 286] on button "button" at bounding box center [842, 288] width 22 height 45
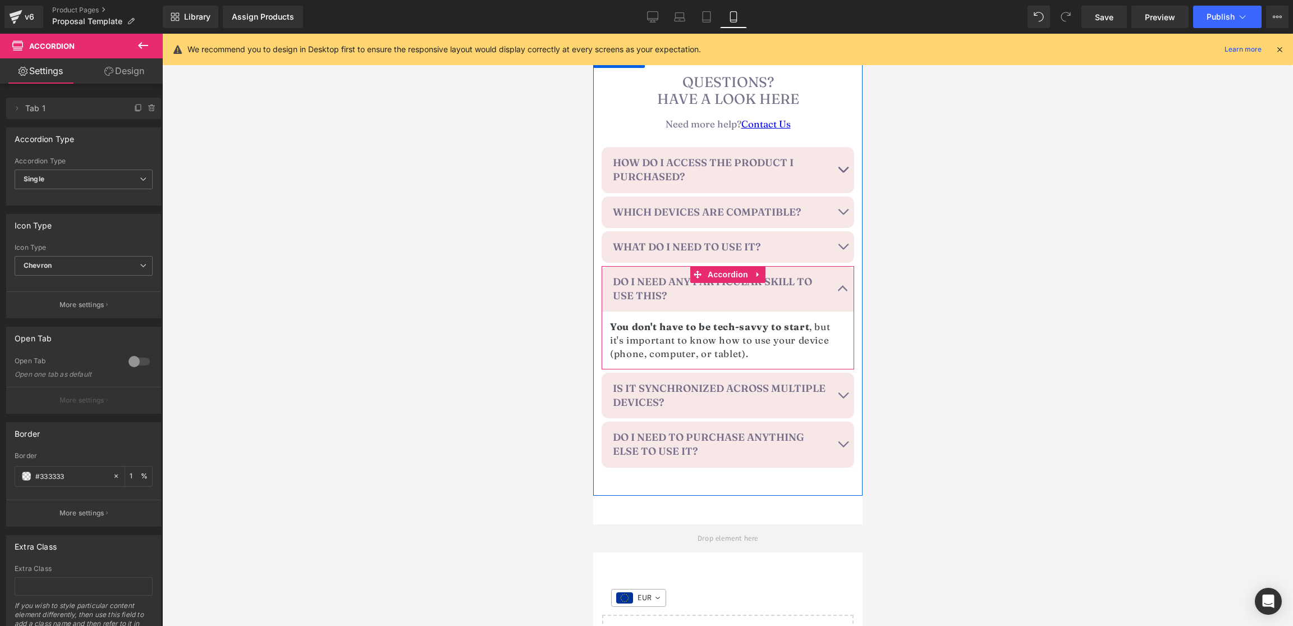
click at [843, 286] on button "button" at bounding box center [842, 288] width 22 height 45
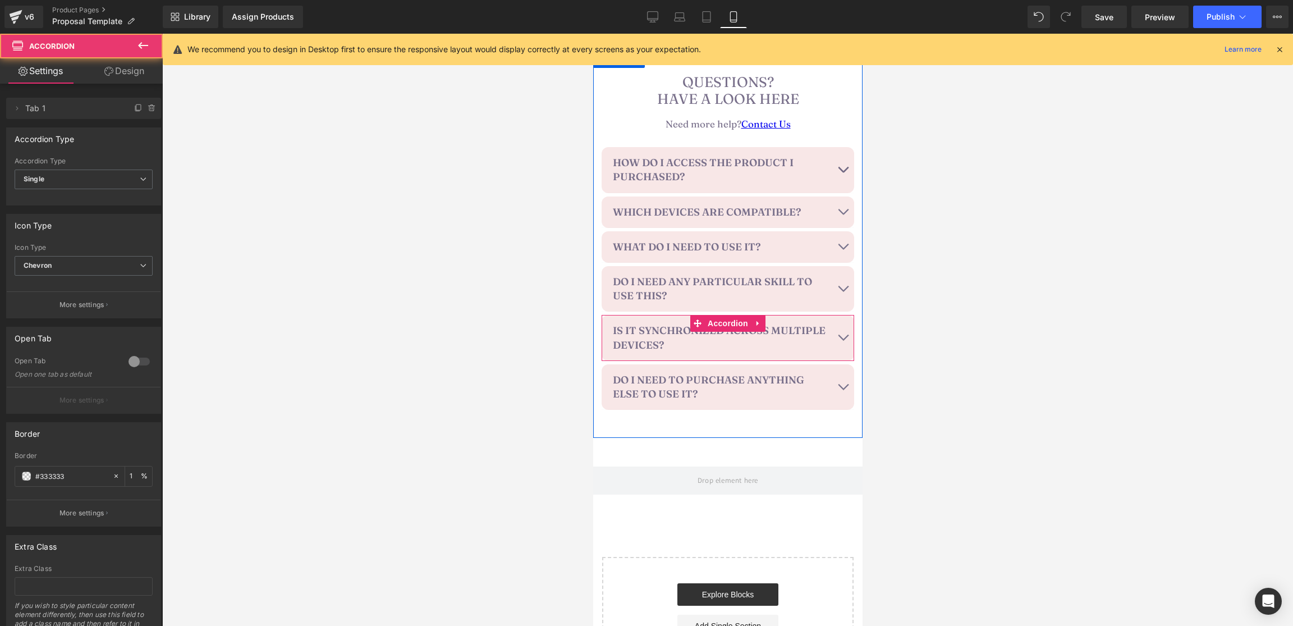
click at [842, 333] on button "button" at bounding box center [842, 337] width 22 height 45
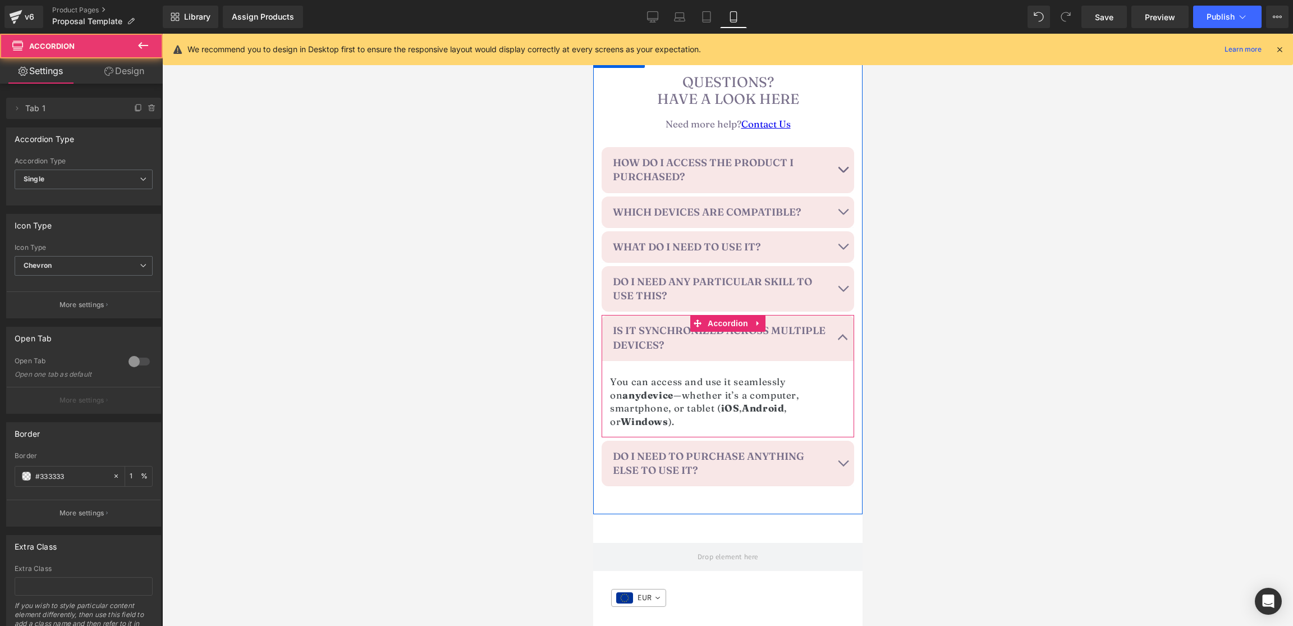
click at [842, 334] on button "button" at bounding box center [842, 337] width 22 height 45
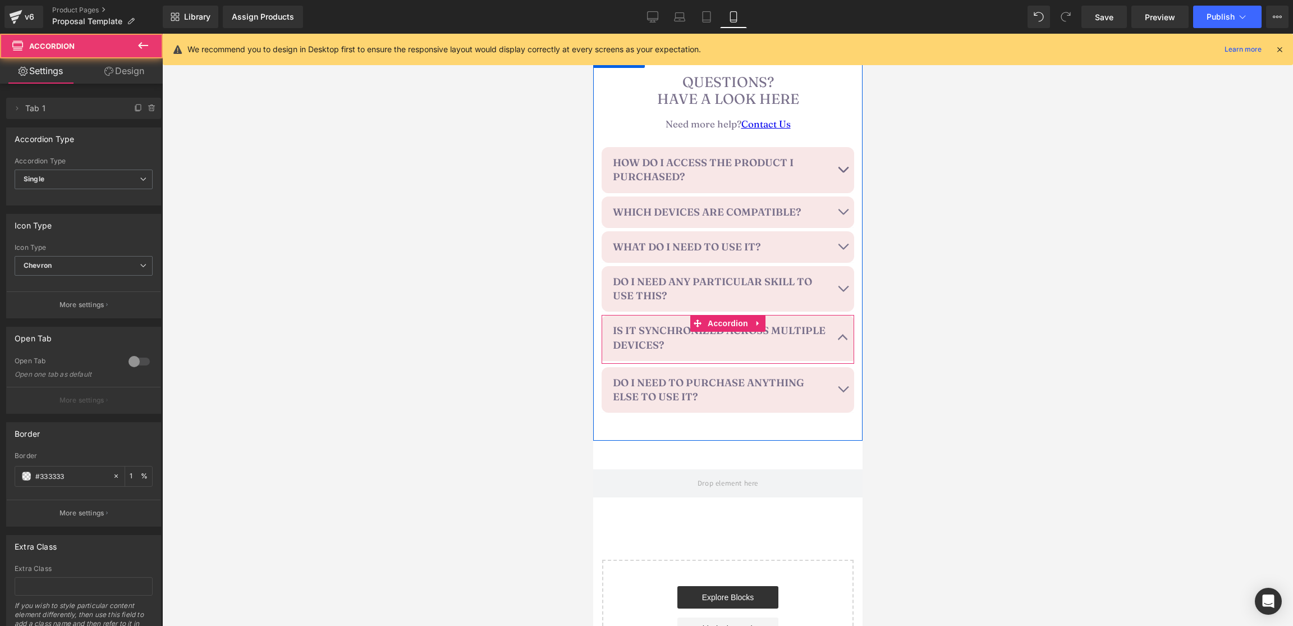
scroll to position [2103, 0]
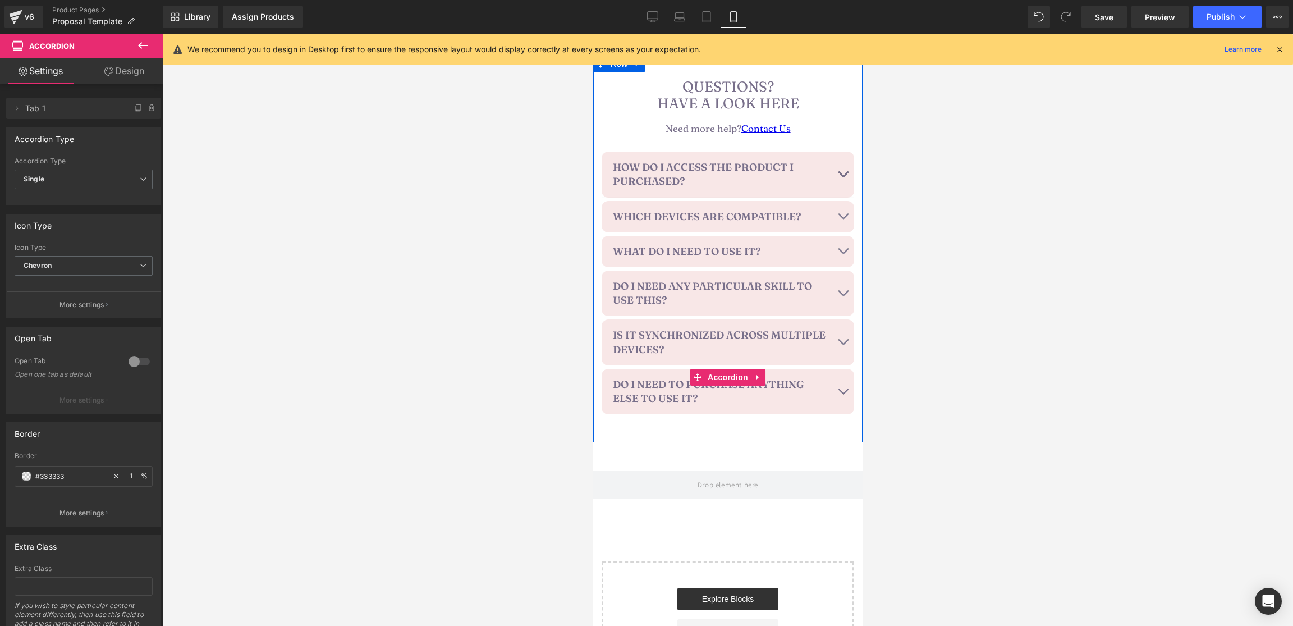
click at [843, 390] on button "button" at bounding box center [842, 391] width 22 height 45
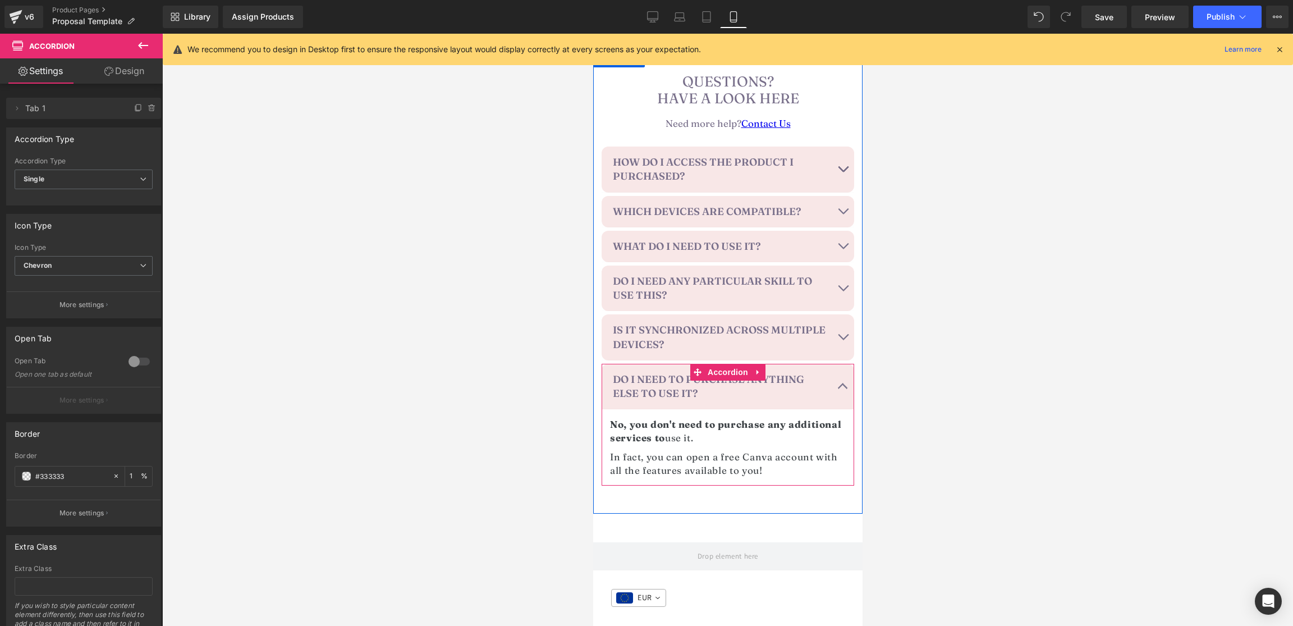
click at [843, 390] on button "button" at bounding box center [842, 386] width 22 height 45
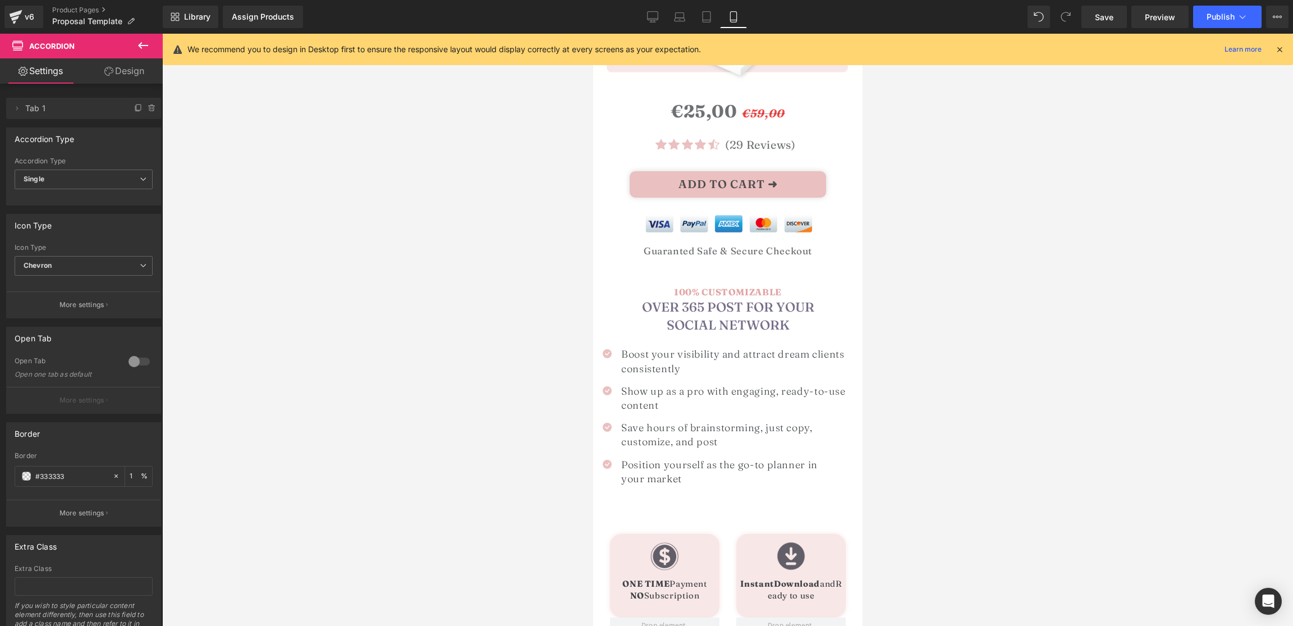
scroll to position [295, 0]
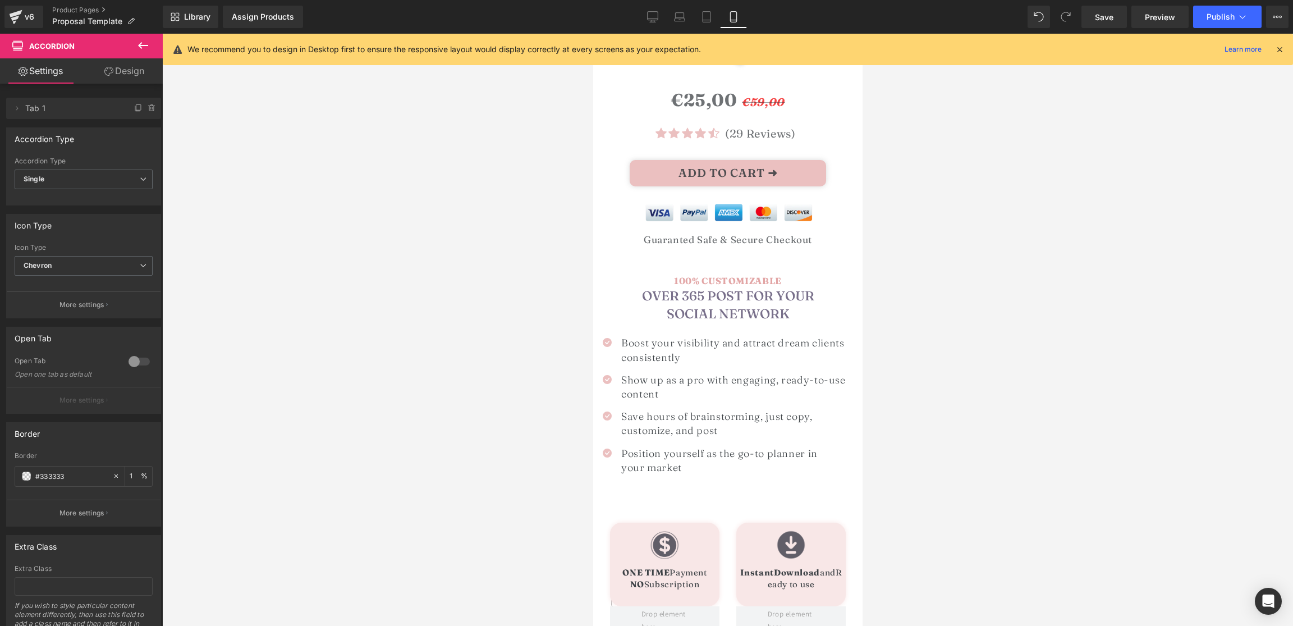
click at [1045, 349] on div at bounding box center [727, 330] width 1131 height 592
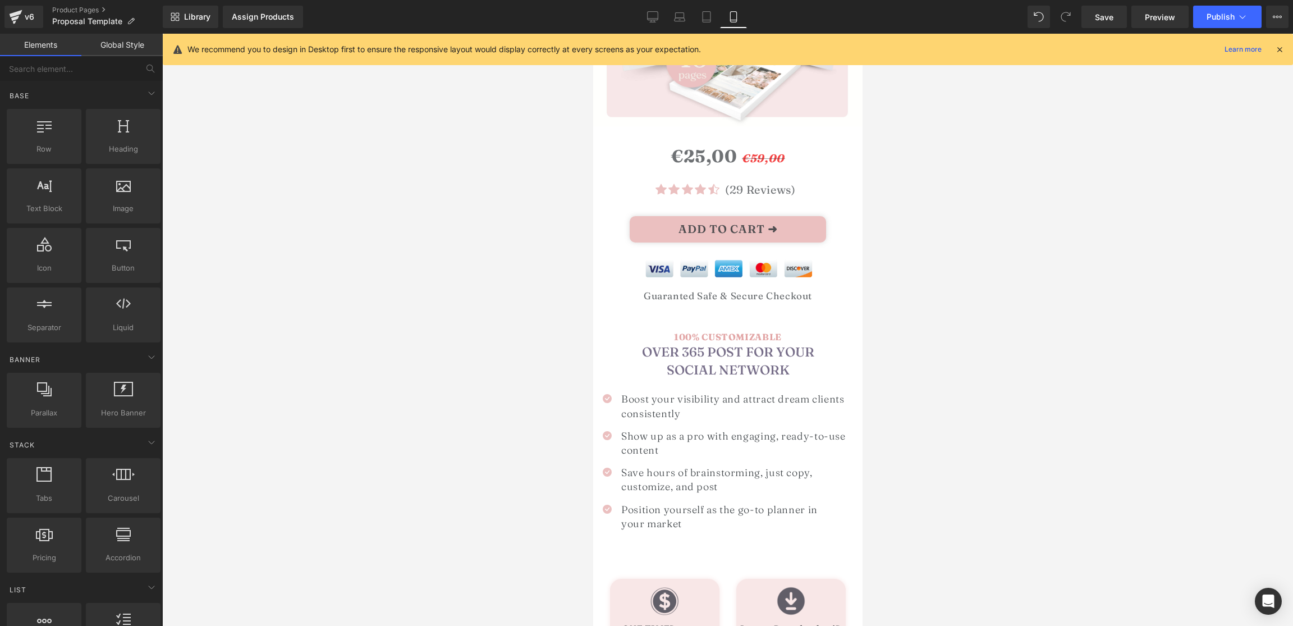
scroll to position [241, 0]
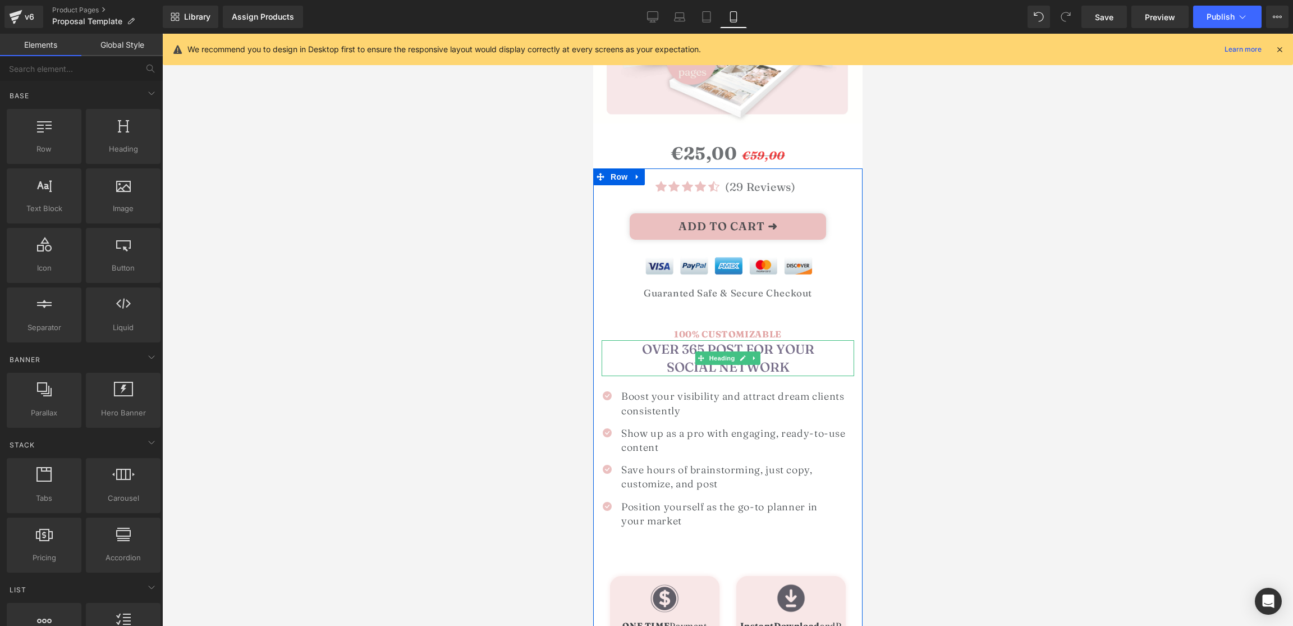
click at [669, 349] on span "OVER 365 POST FOR YOUR SOCIAL NETWORK" at bounding box center [727, 358] width 172 height 34
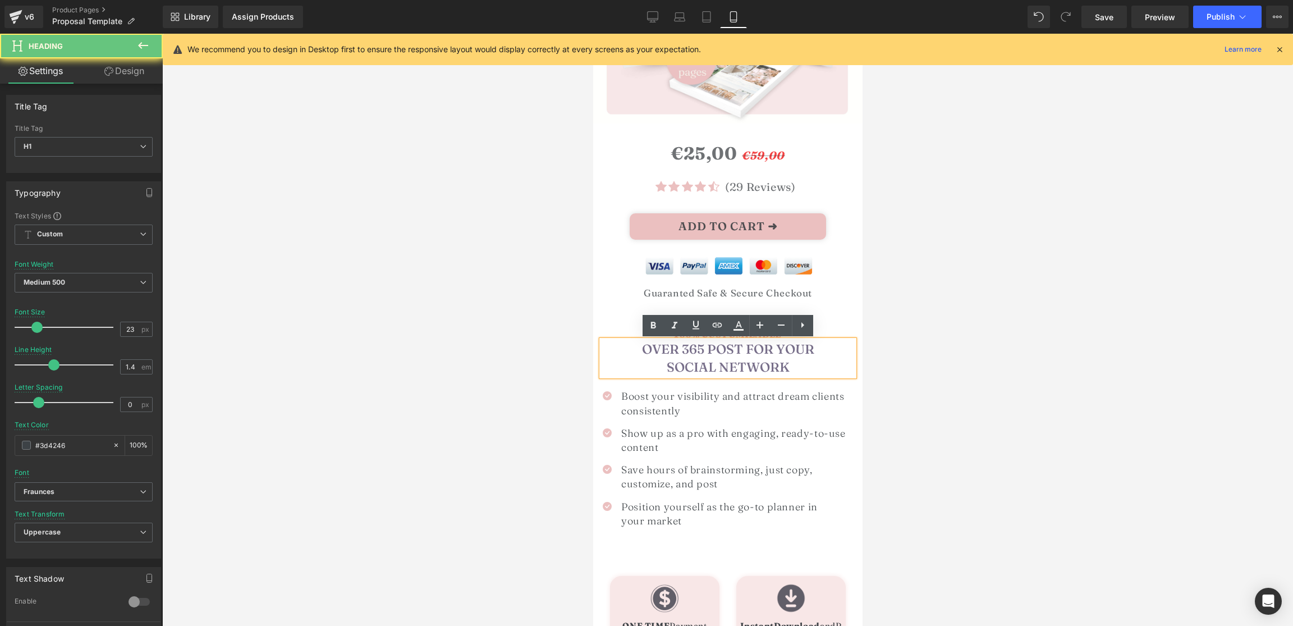
click at [669, 349] on span "OVER 365 POST FOR YOUR SOCIAL NETWORK" at bounding box center [727, 358] width 172 height 34
click at [804, 365] on h1 "OVER 365 POST FOR YOUR SOCIAL NETWORK" at bounding box center [727, 358] width 253 height 36
paste div
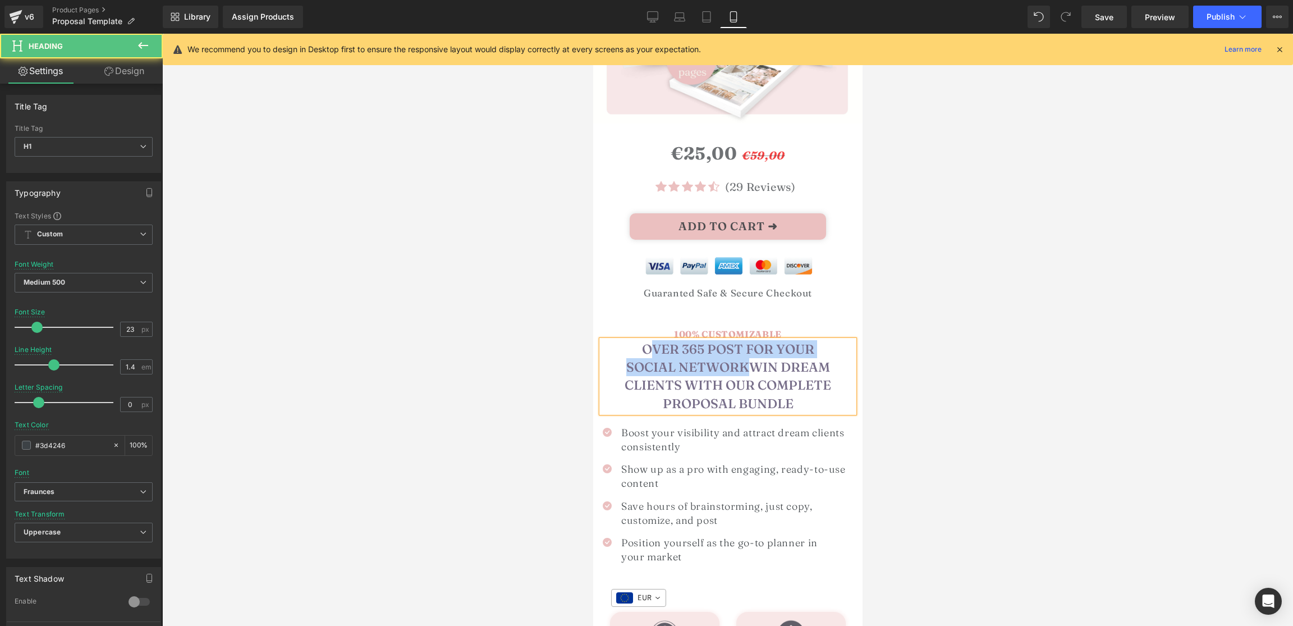
drag, startPoint x: 746, startPoint y: 368, endPoint x: 647, endPoint y: 342, distance: 102.6
click at [647, 342] on span "OVER 365 POST FOR YOUR SOCIAL NETWORKWin Dream Clients with Our Complete Propos…" at bounding box center [727, 376] width 206 height 70
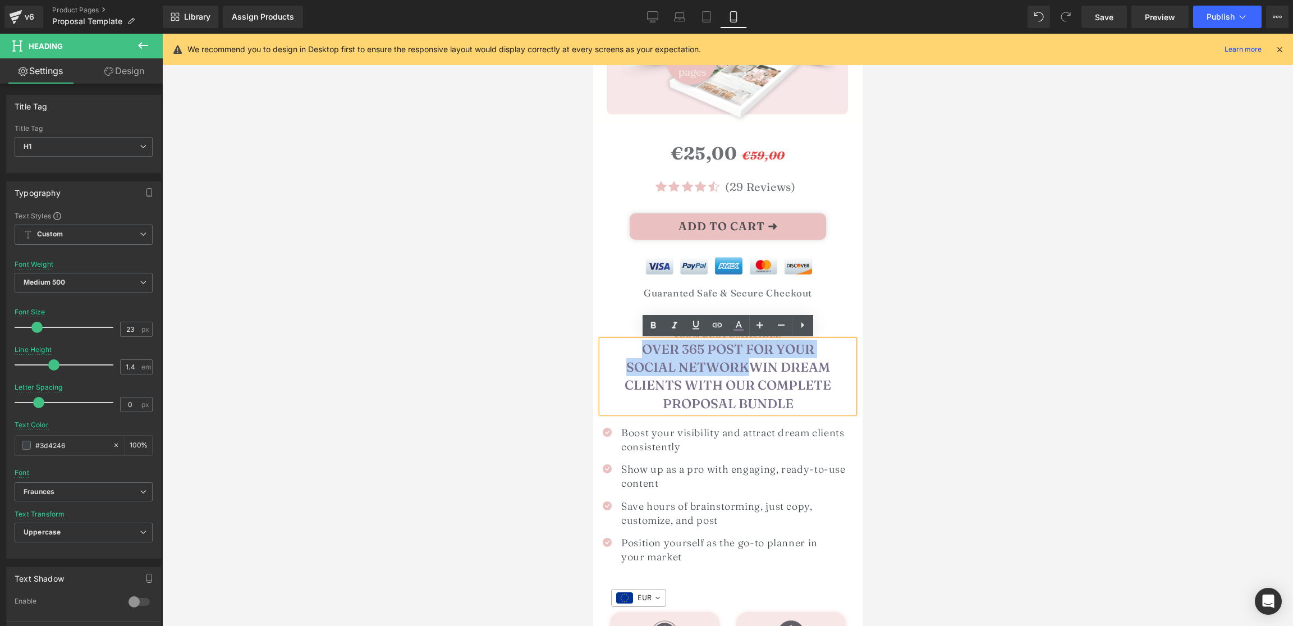
drag, startPoint x: 647, startPoint y: 347, endPoint x: 747, endPoint y: 365, distance: 101.5
click at [747, 365] on span "OVER 365 POST FOR YOUR SOCIAL NETWORKWin Dream Clients with Our Complete Propos…" at bounding box center [727, 376] width 206 height 70
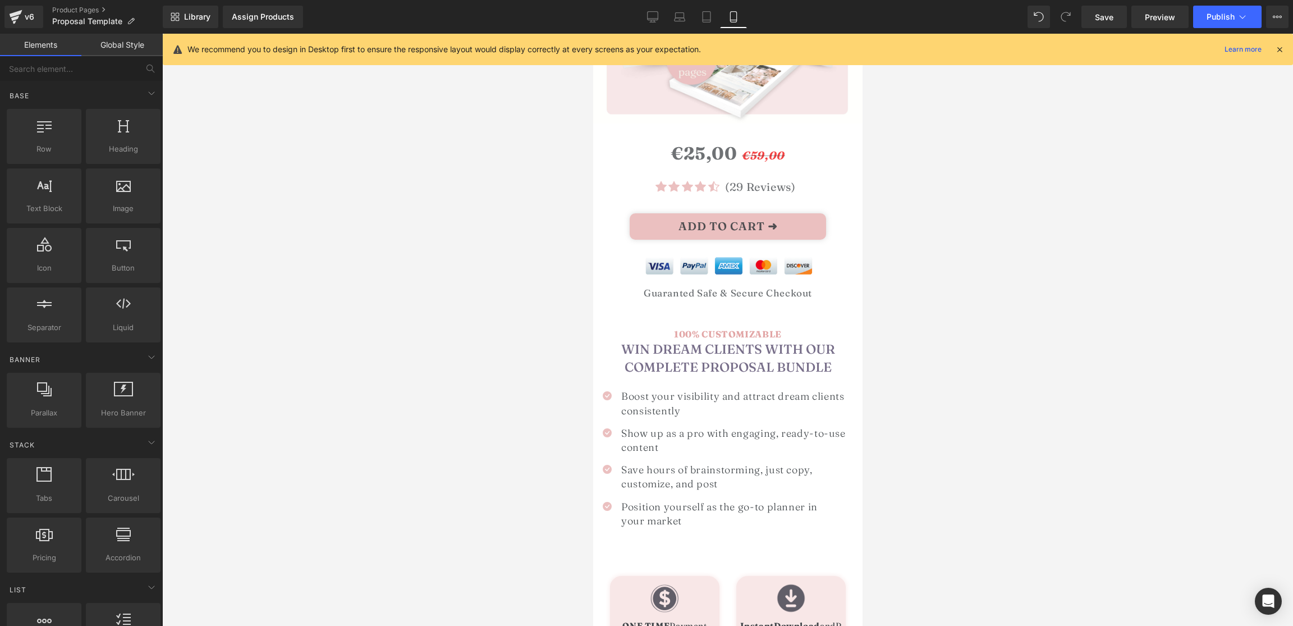
drag, startPoint x: 906, startPoint y: 297, endPoint x: 893, endPoint y: 302, distance: 13.7
click at [907, 297] on div at bounding box center [727, 330] width 1131 height 592
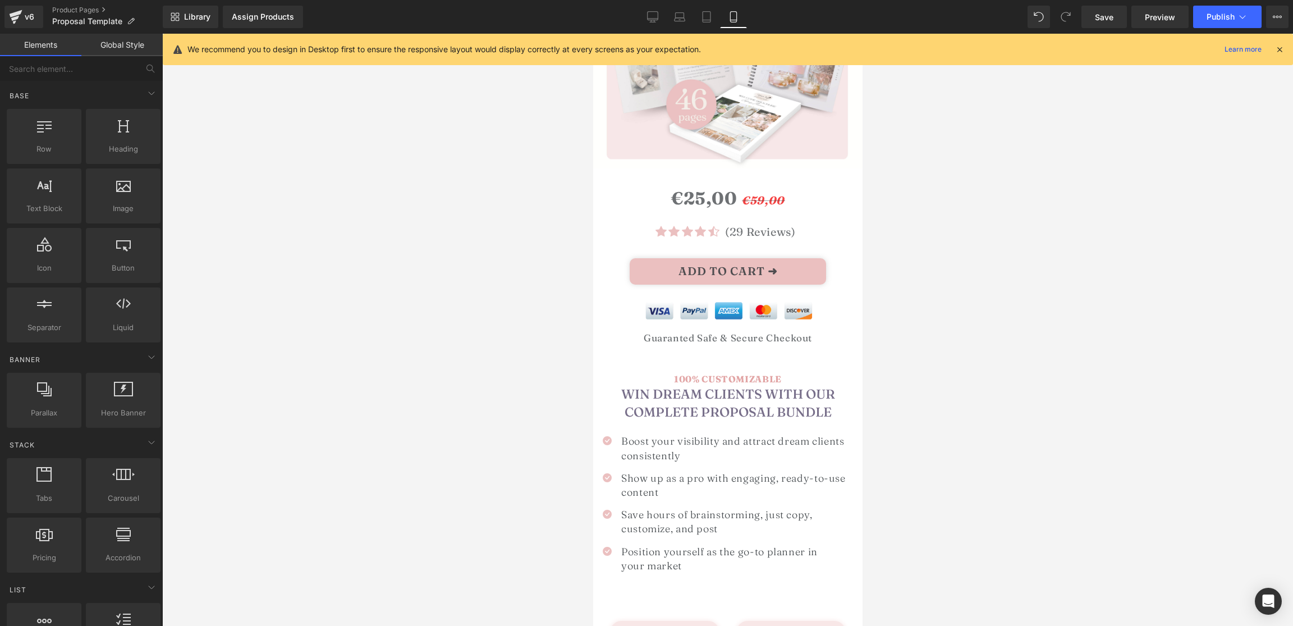
scroll to position [243, 0]
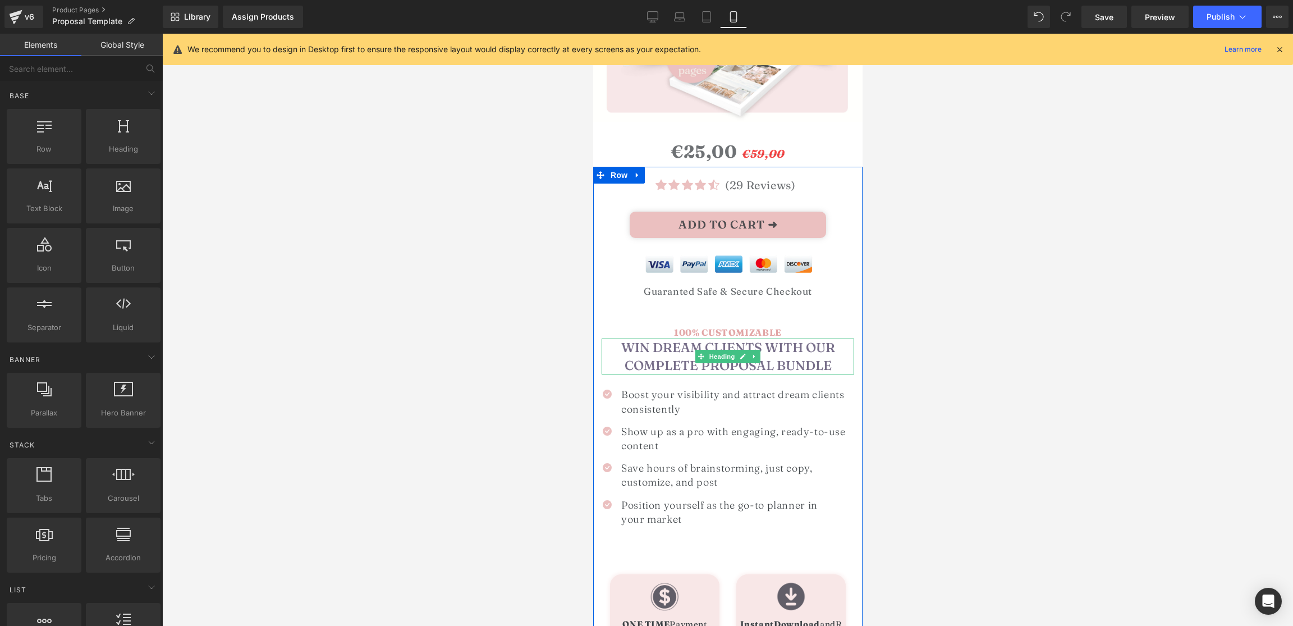
click at [664, 369] on span "Win Dream Clients with Our Complete Proposal Bundle" at bounding box center [728, 356] width 214 height 34
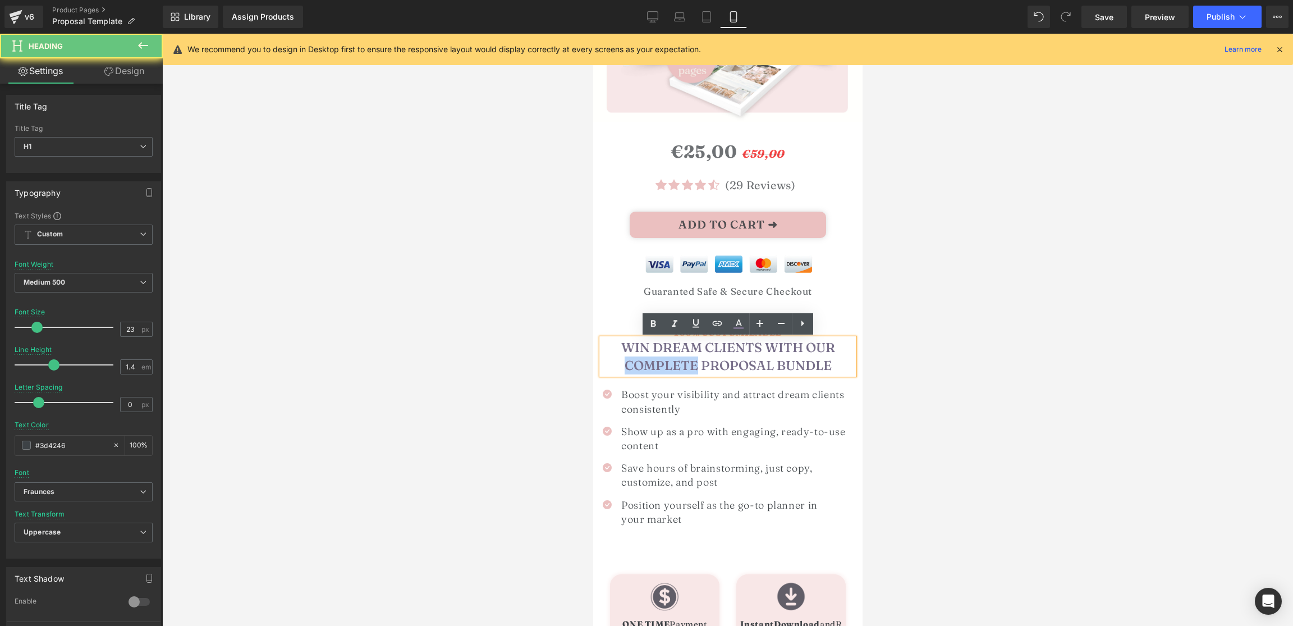
click at [664, 369] on span "Win Dream Clients with Our Complete Proposal Bundle" at bounding box center [728, 356] width 214 height 34
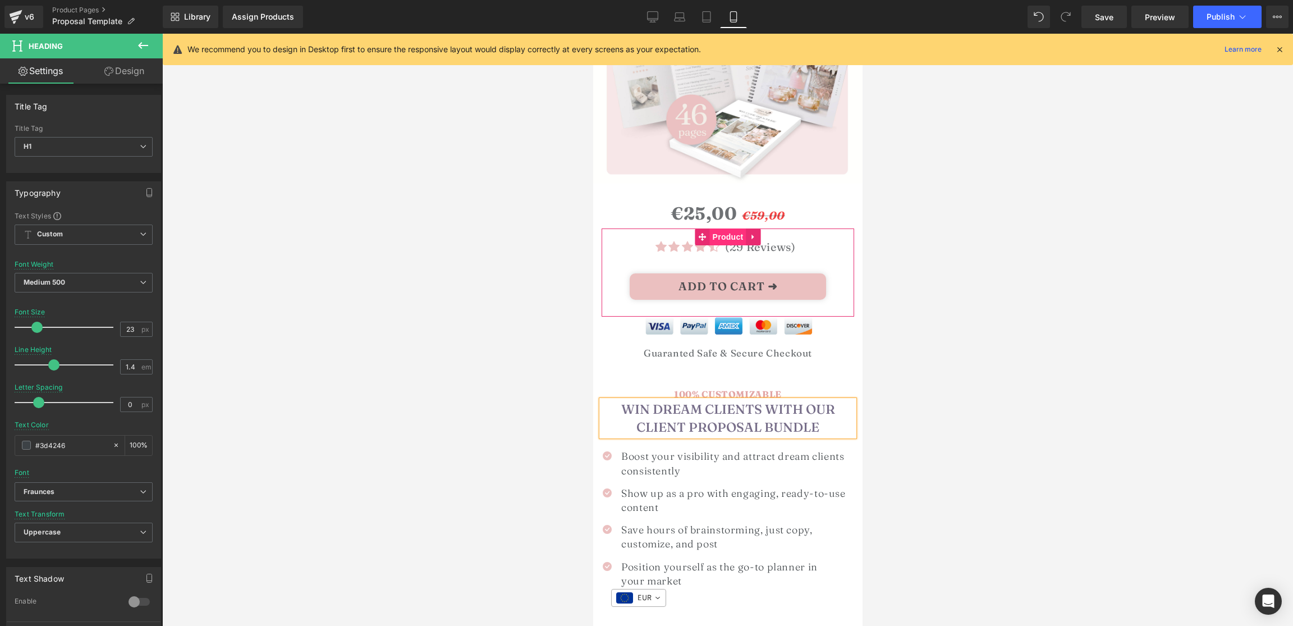
scroll to position [188, 0]
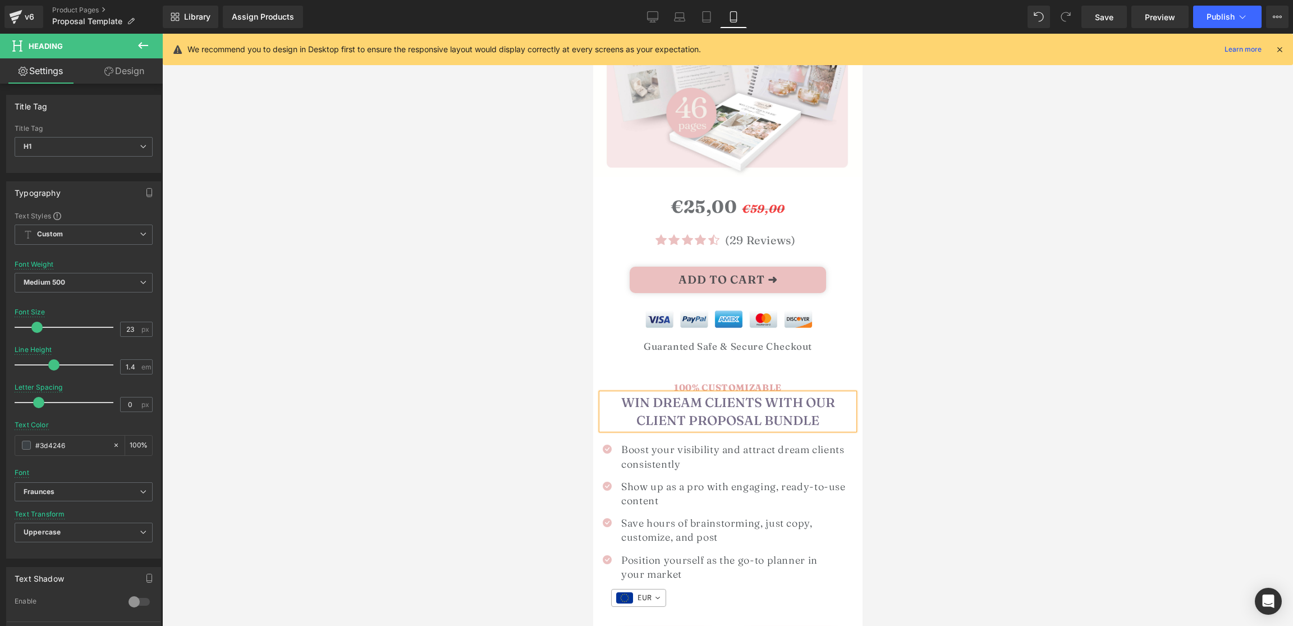
click at [777, 417] on span "Win Dream Clients with Our CLIENT Proposal Bundle" at bounding box center [728, 411] width 214 height 34
click at [1047, 335] on div at bounding box center [727, 330] width 1131 height 592
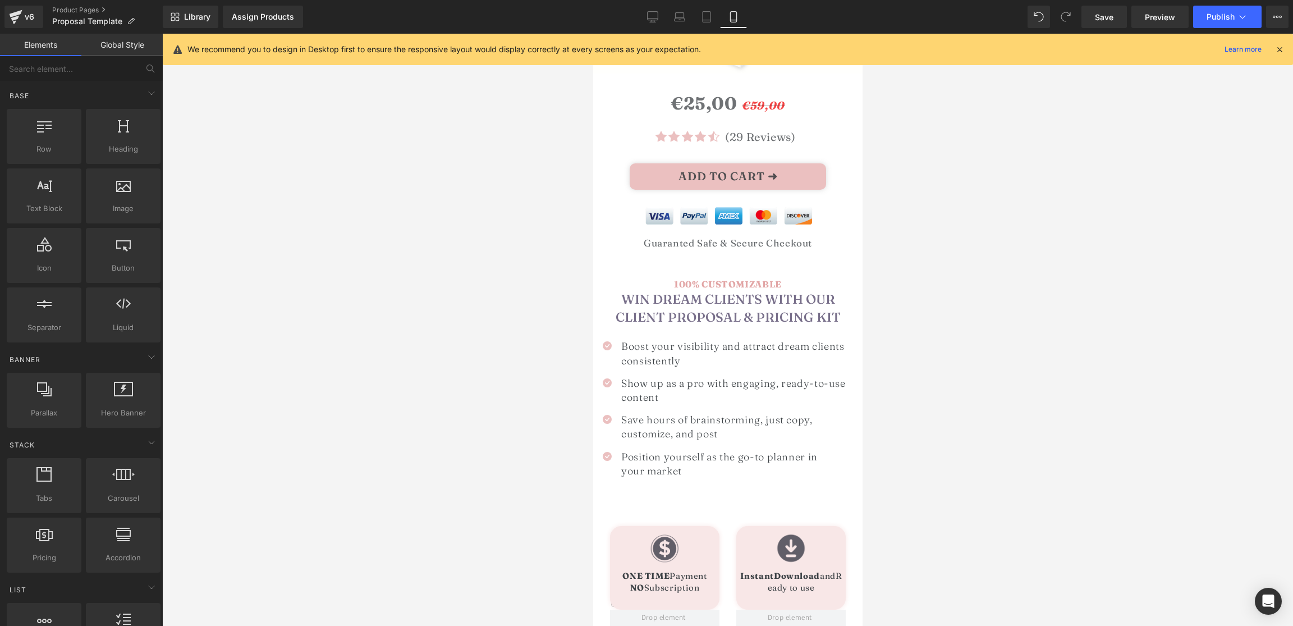
scroll to position [306, 0]
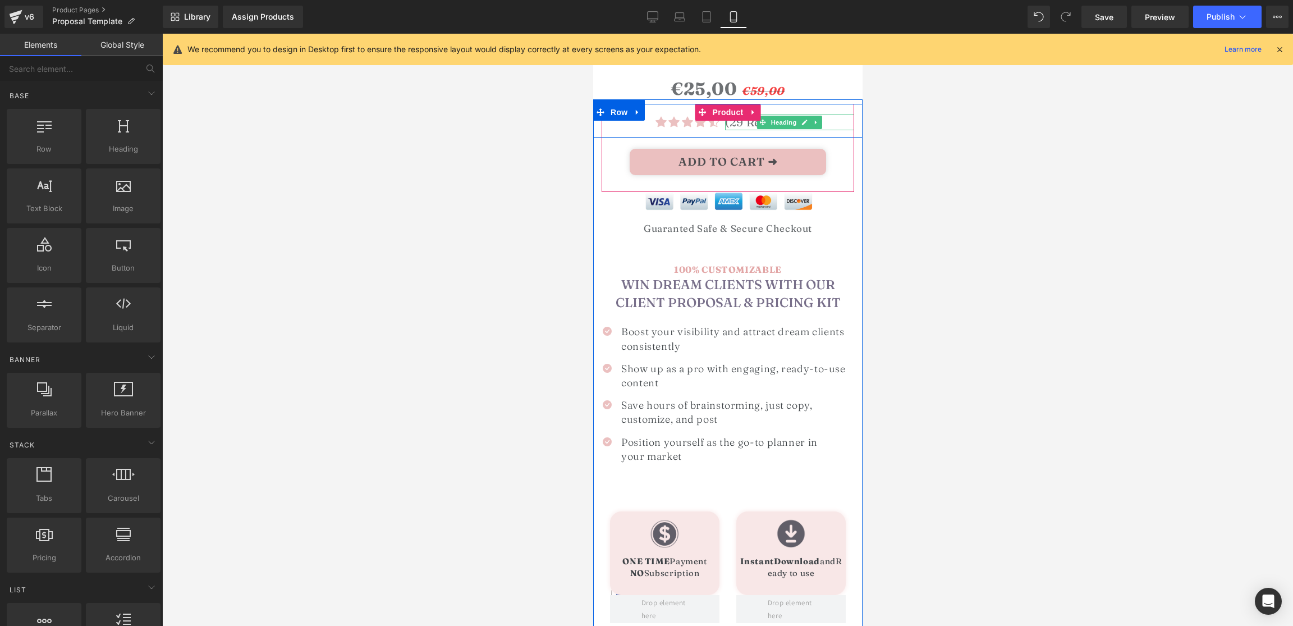
click at [737, 123] on h1 "(29 Reviews)" at bounding box center [788, 122] width 129 height 16
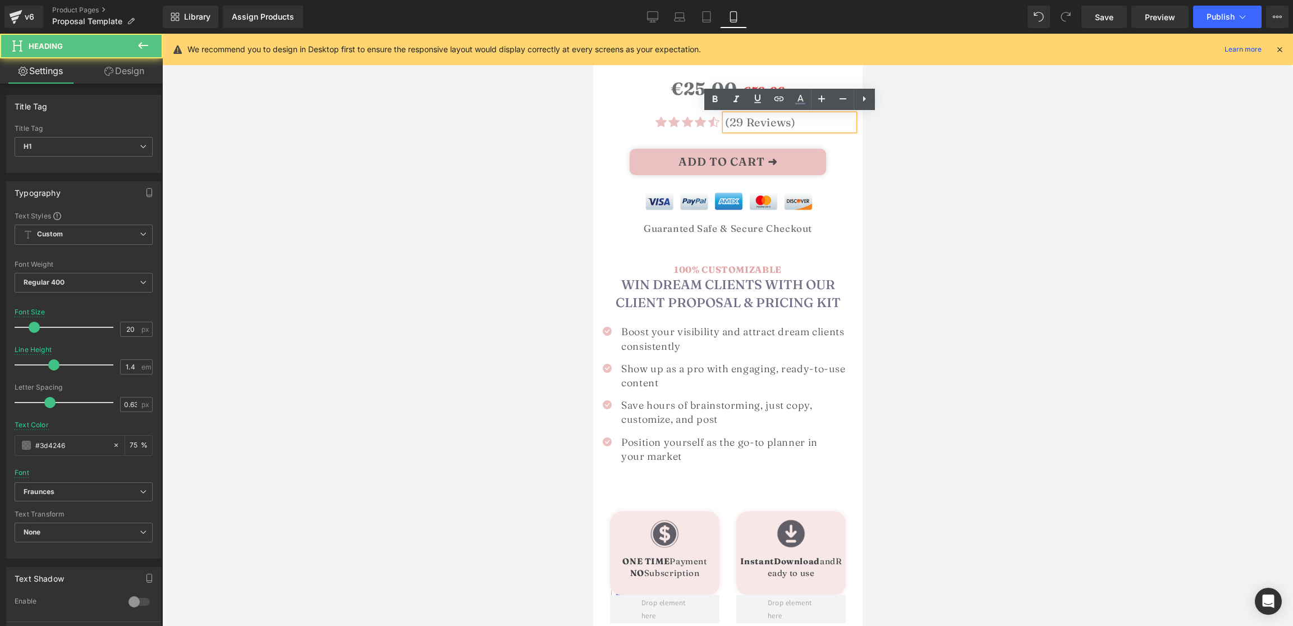
click at [735, 123] on h1 "(29 Reviews)" at bounding box center [788, 122] width 129 height 16
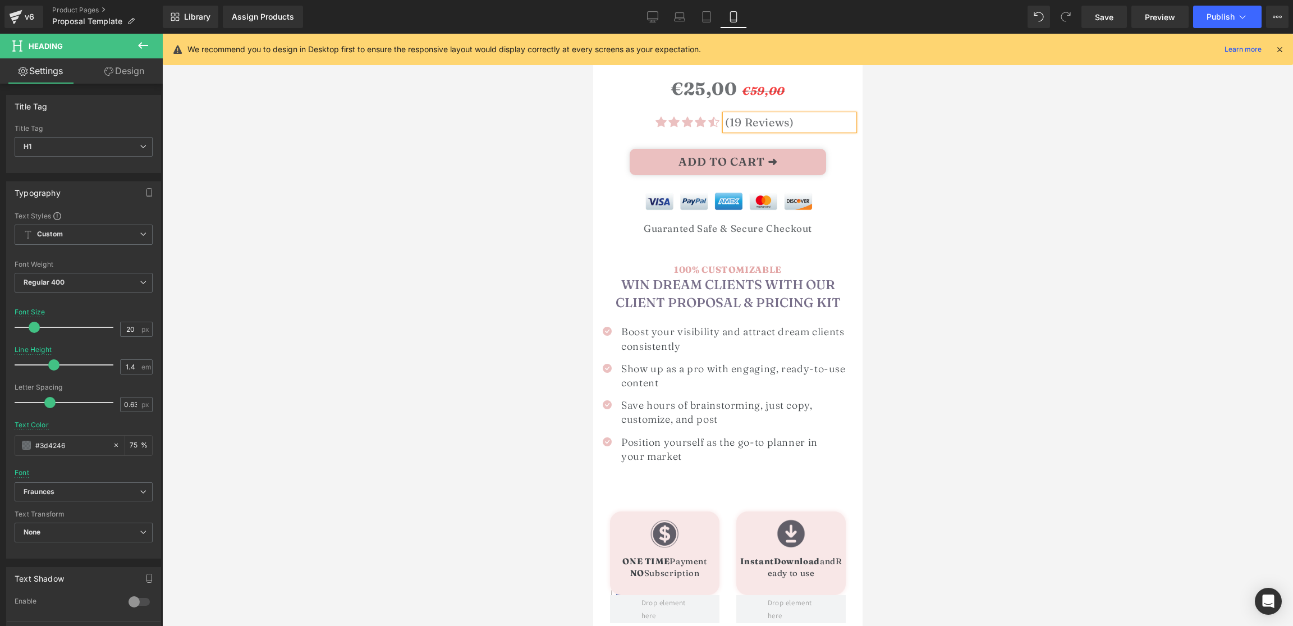
click at [993, 195] on div at bounding box center [727, 330] width 1131 height 592
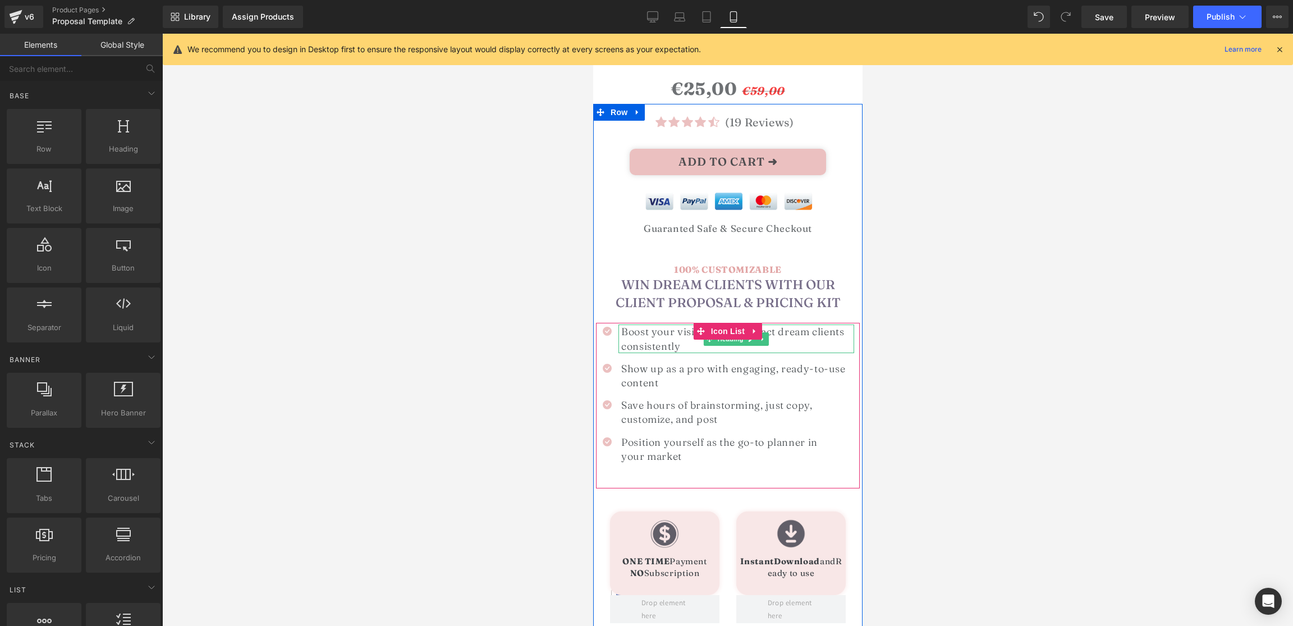
click at [672, 332] on h1 "Boost your visibility and attract dream clients consistently" at bounding box center [737, 338] width 233 height 28
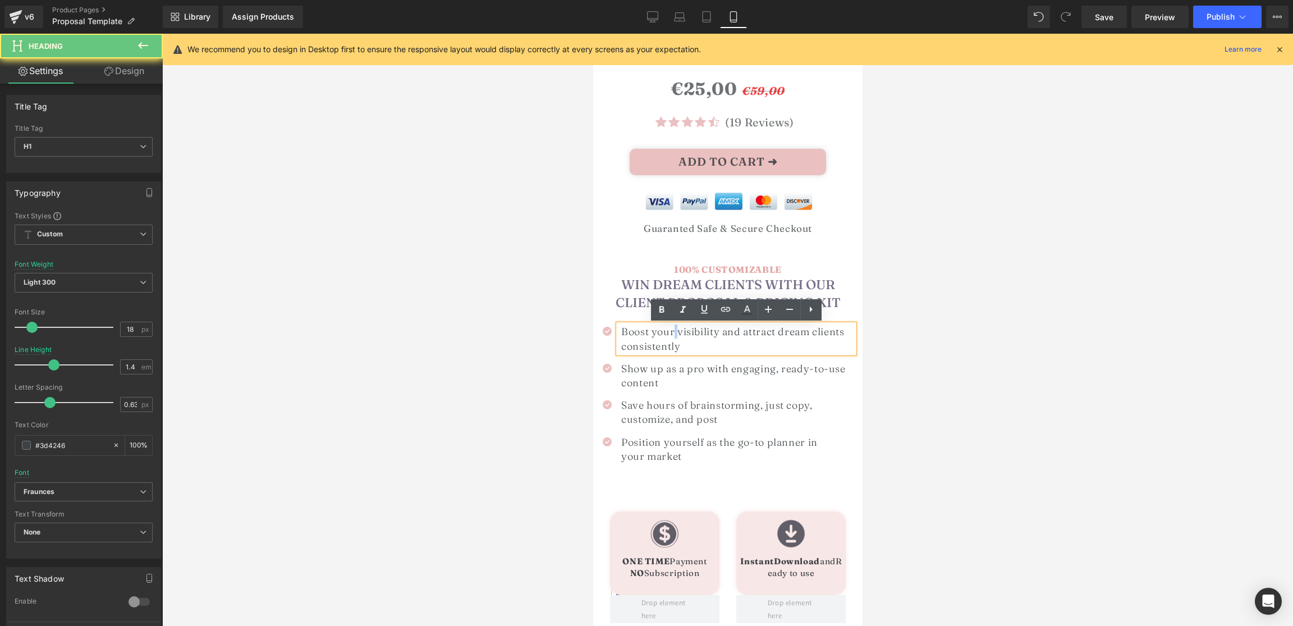
click at [672, 332] on h1 "Boost your visibility and attract dream clients consistently" at bounding box center [737, 338] width 233 height 28
click at [695, 344] on h1 "Boost your visibility and attract dream clients consistently" at bounding box center [737, 338] width 233 height 28
paste div
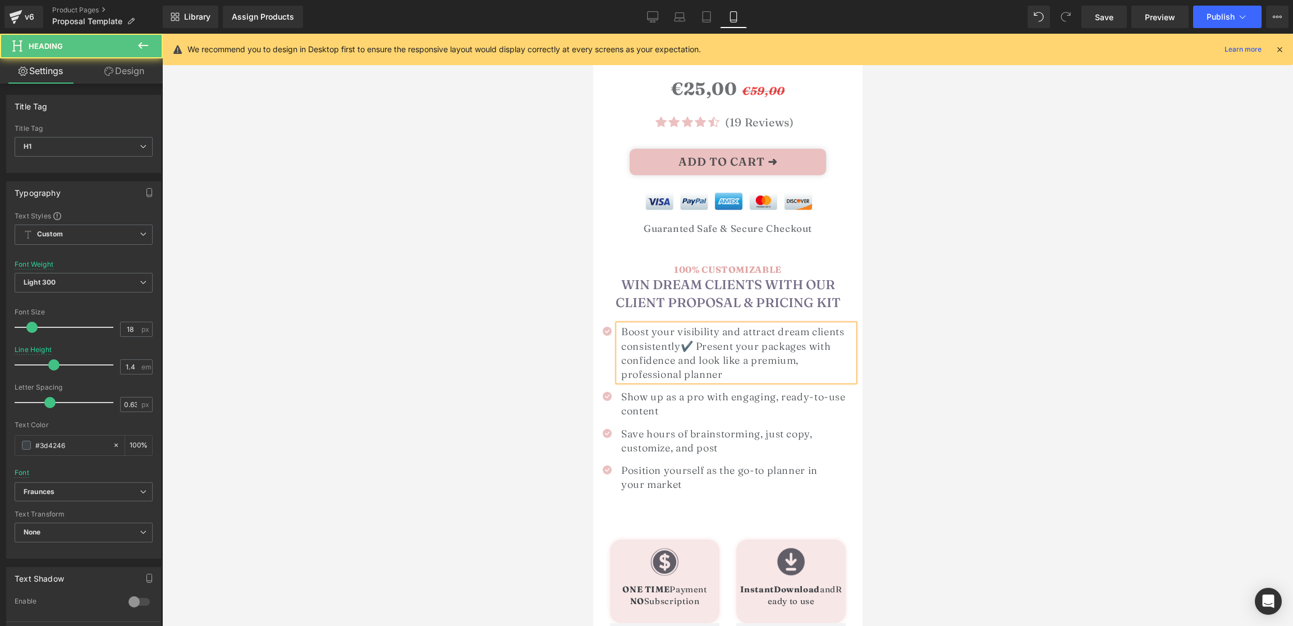
click at [694, 347] on h1 "Boost your visibility and attract dream clients consistently✔️ Present your pac…" at bounding box center [737, 352] width 233 height 57
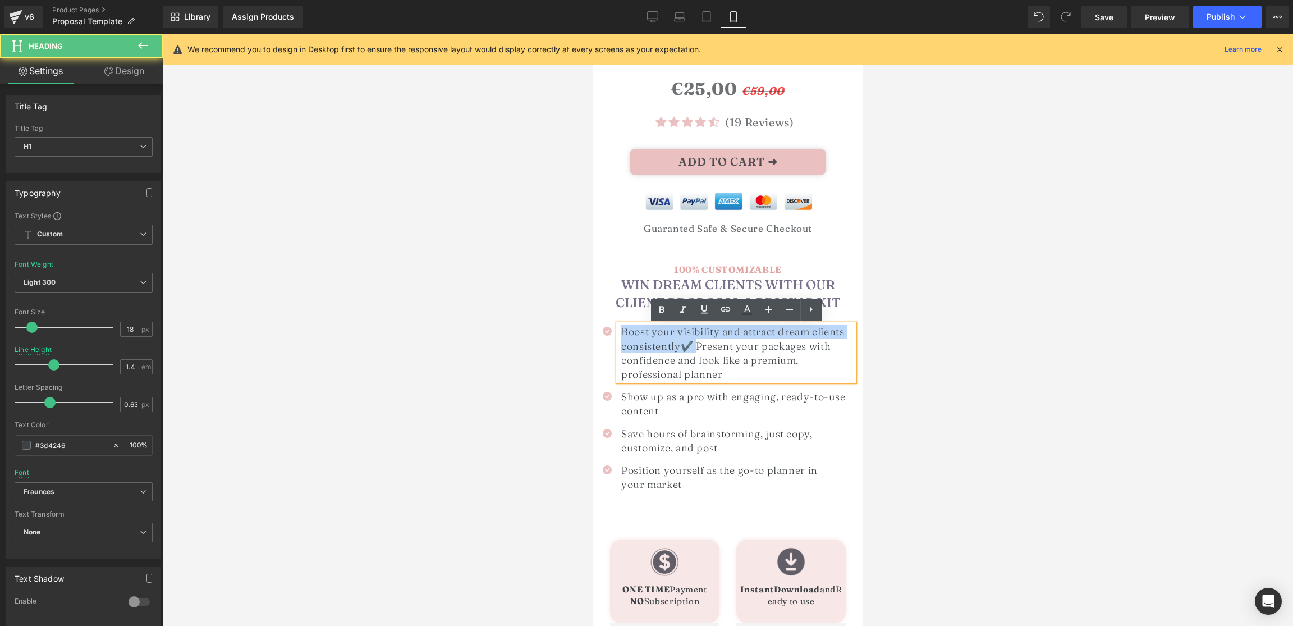
drag, startPoint x: 693, startPoint y: 346, endPoint x: 618, endPoint y: 332, distance: 76.5
click at [618, 332] on div "Boost your visibility and attract dream clients consistently✔️ Present your pac…" at bounding box center [736, 352] width 236 height 57
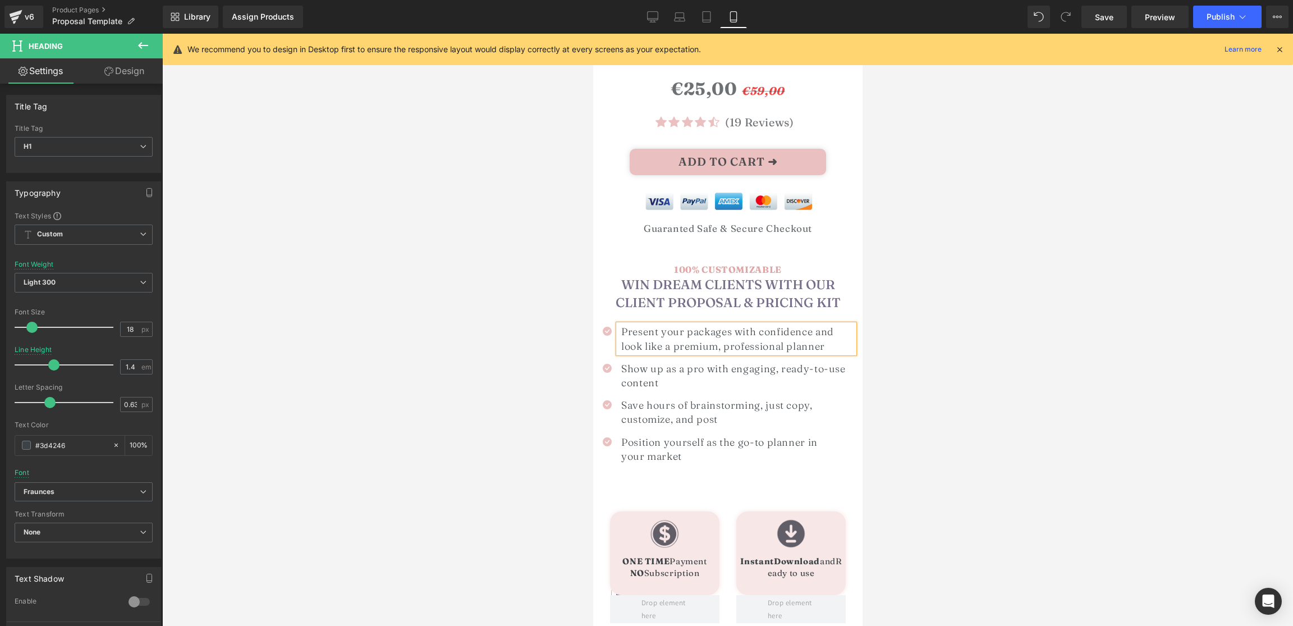
click at [699, 333] on h1 "Present your packages with confidence and look like a premium, professional pla…" at bounding box center [737, 338] width 233 height 28
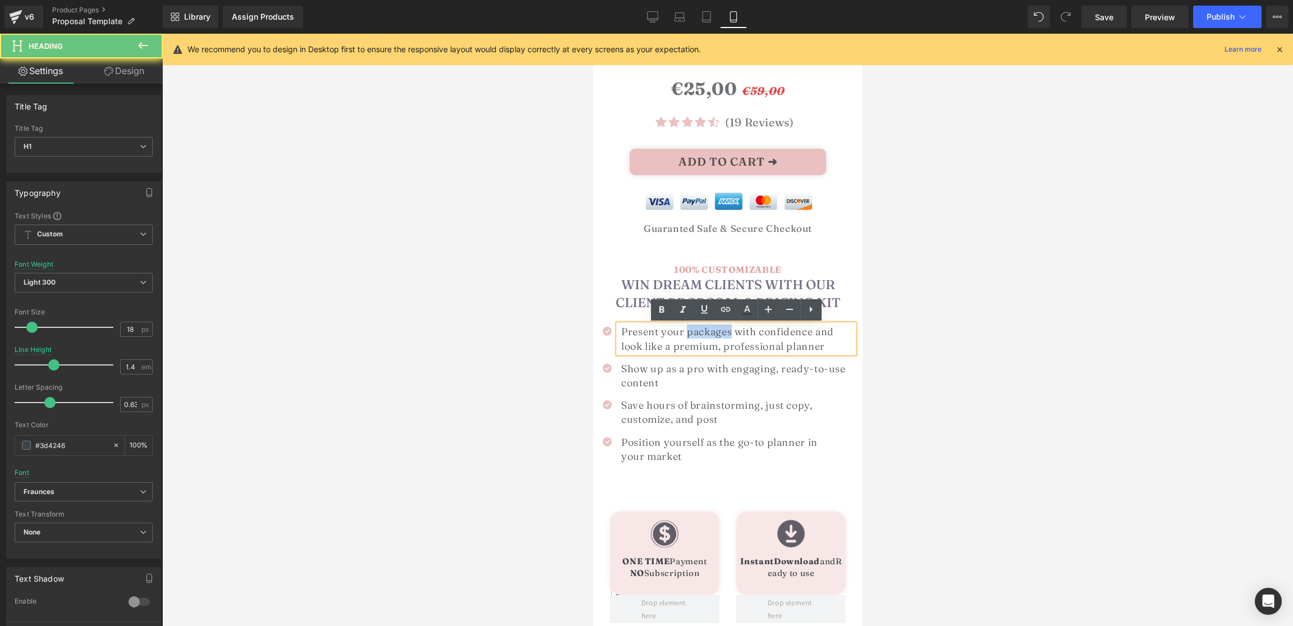
click at [699, 333] on h1 "Present your packages with confidence and look like a premium, professional pla…" at bounding box center [737, 338] width 233 height 28
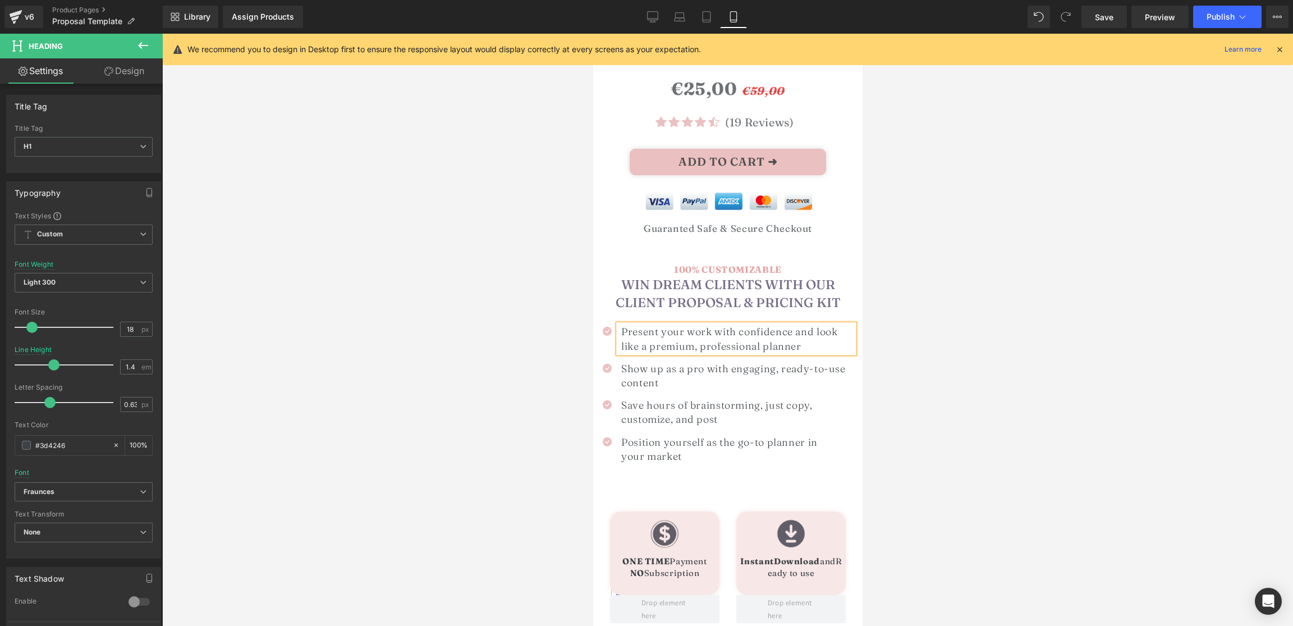
click at [700, 350] on h1 "Present your work with confidence and look like a premium, professional planner" at bounding box center [737, 338] width 233 height 28
click at [995, 345] on div at bounding box center [727, 330] width 1131 height 592
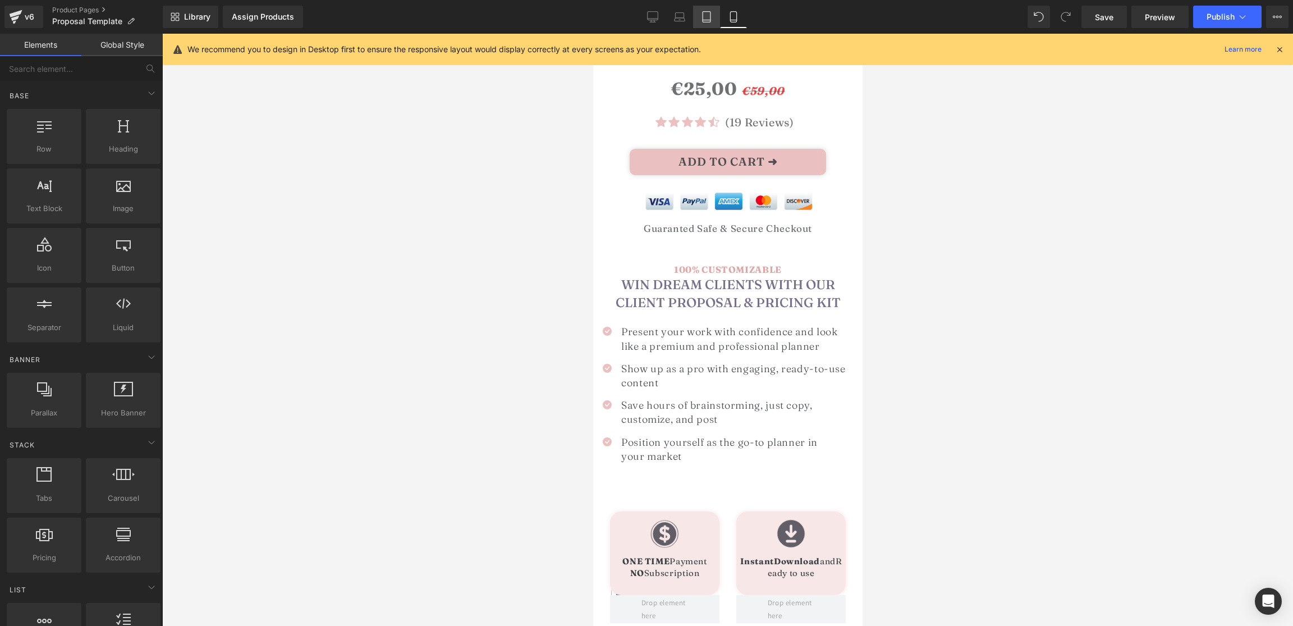
click at [706, 20] on icon at bounding box center [707, 20] width 8 height 0
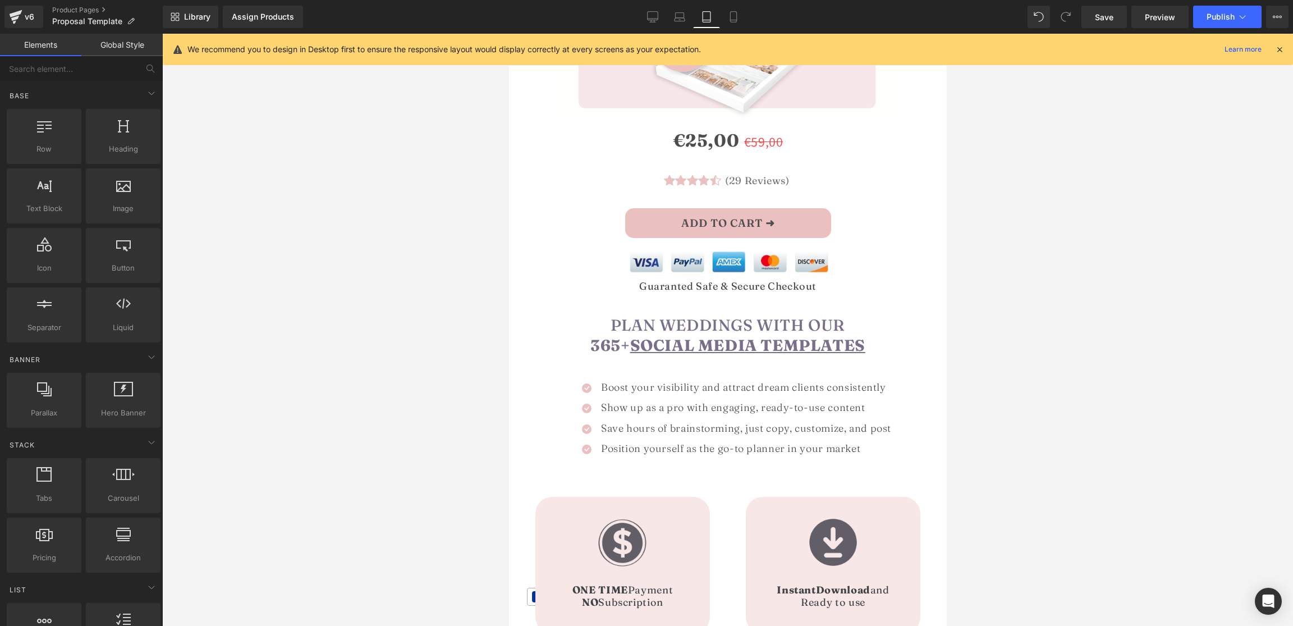
scroll to position [328, 0]
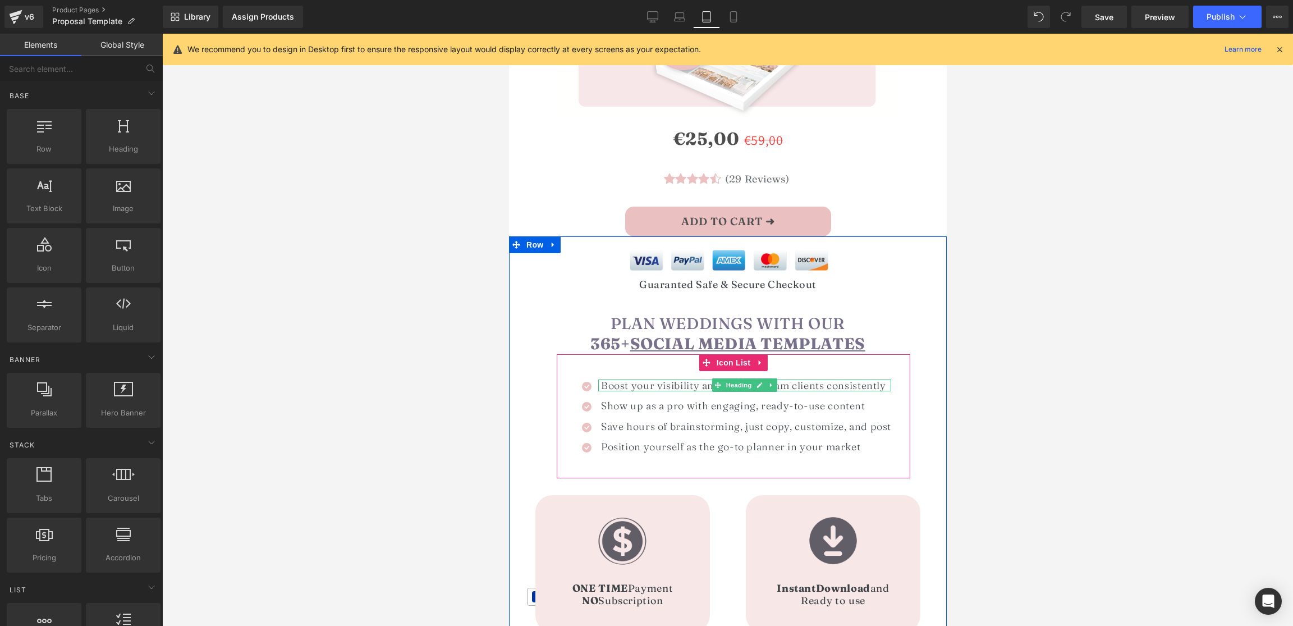
click at [636, 384] on h1 "Boost your visibility and attract dream clients consistently" at bounding box center [745, 385] width 290 height 12
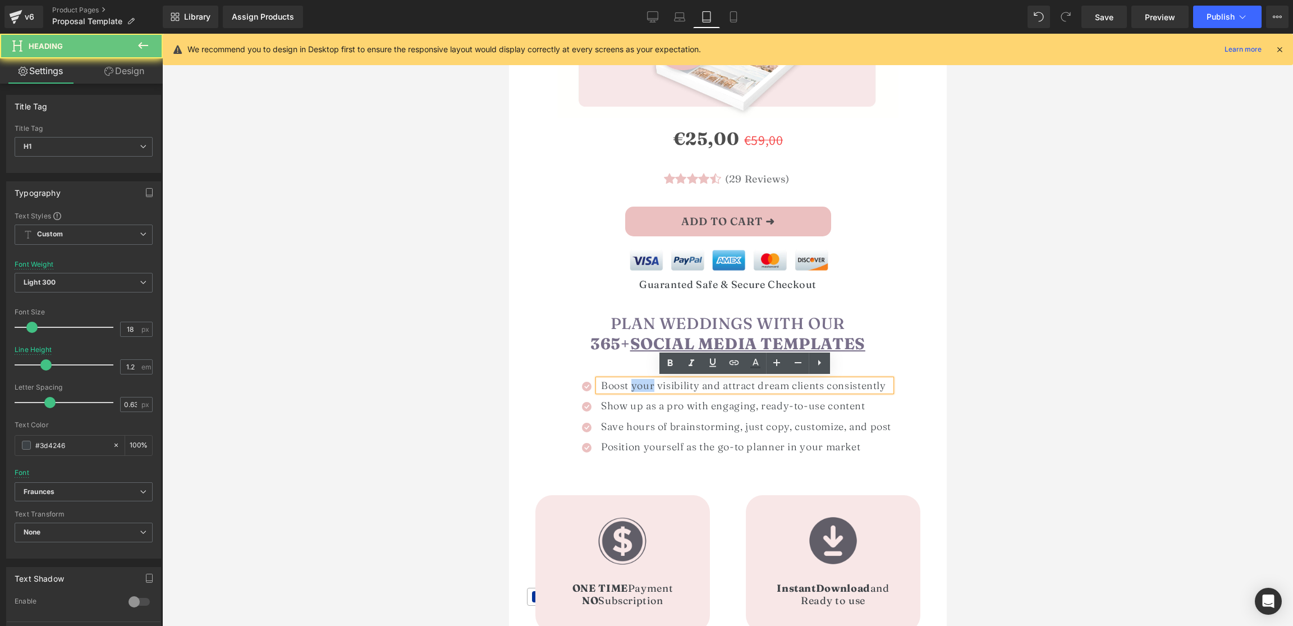
click at [636, 384] on h1 "Boost your visibility and attract dream clients consistently" at bounding box center [745, 385] width 290 height 12
paste div
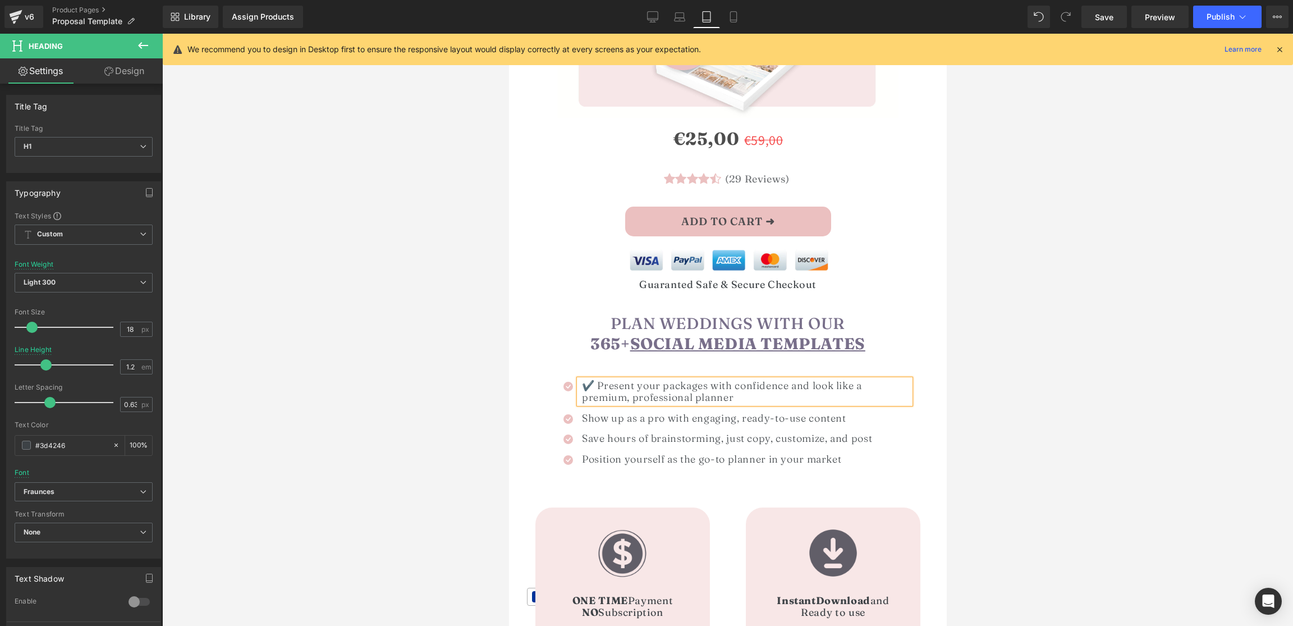
click at [598, 384] on h1 "✔️ Present your packages with confidence and look like a premium, professional …" at bounding box center [745, 391] width 328 height 24
click at [897, 385] on h1 "Present your packages with confidence and look like a premium, professional pla…" at bounding box center [745, 391] width 328 height 24
click at [1064, 375] on div at bounding box center [727, 330] width 1131 height 592
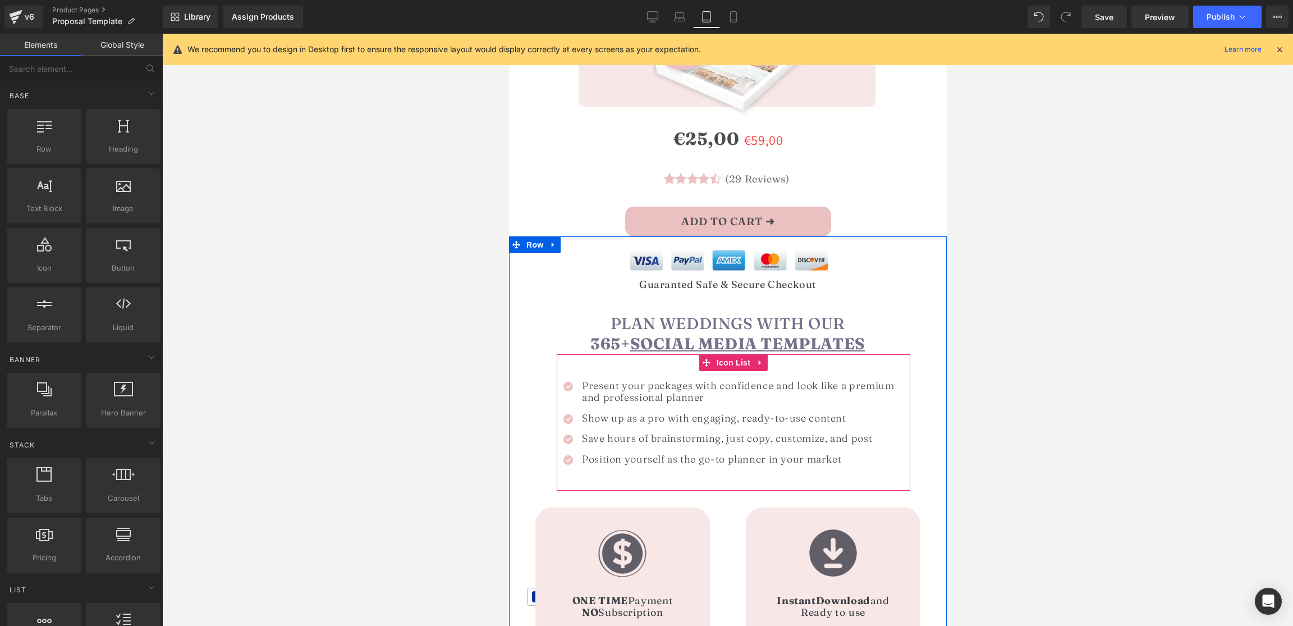
click at [664, 382] on h1 "Present your packages with confidence and look like a premium and professional …" at bounding box center [745, 391] width 328 height 24
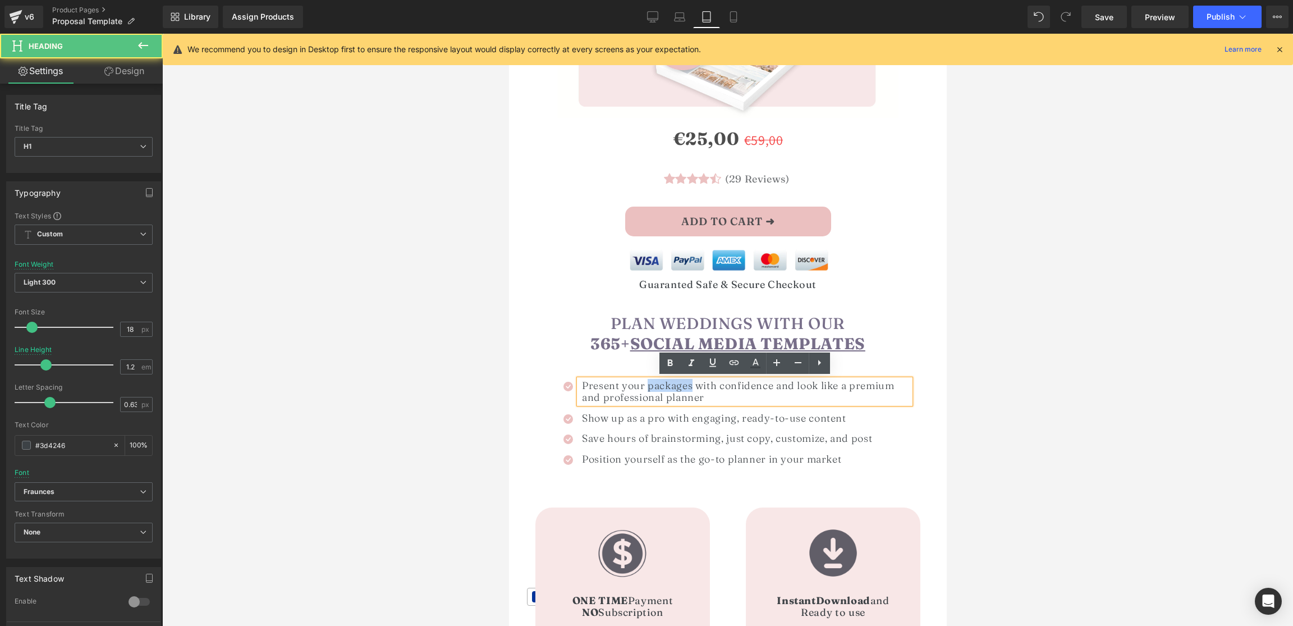
click at [664, 382] on h1 "Present your packages with confidence and look like a premium and professional …" at bounding box center [745, 391] width 328 height 24
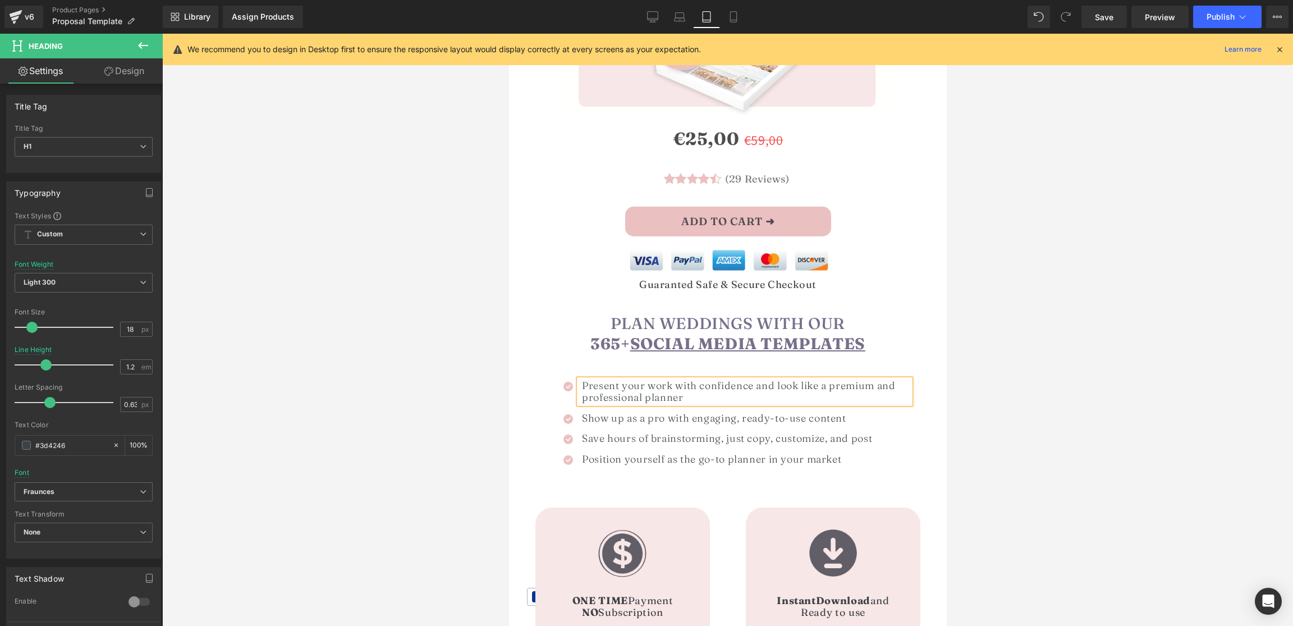
click at [1166, 306] on div at bounding box center [727, 330] width 1131 height 592
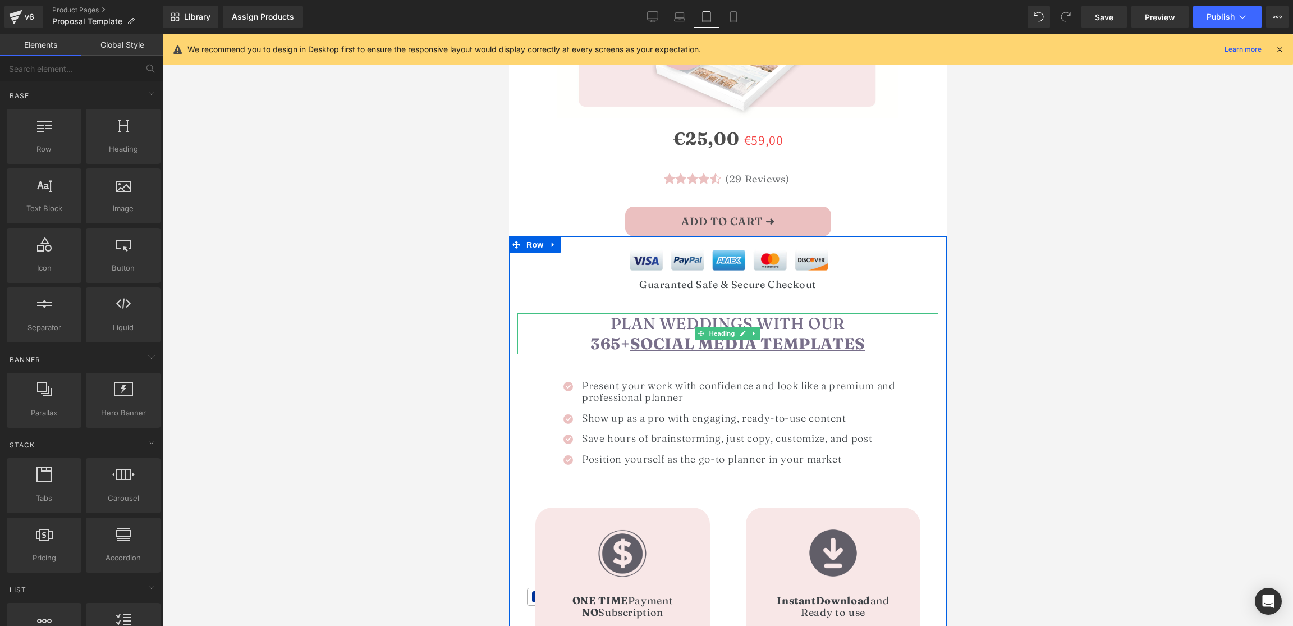
click at [627, 323] on span "Plan weddings with our 365+ SOCIAL MEDIA TEMPLATES" at bounding box center [727, 333] width 275 height 39
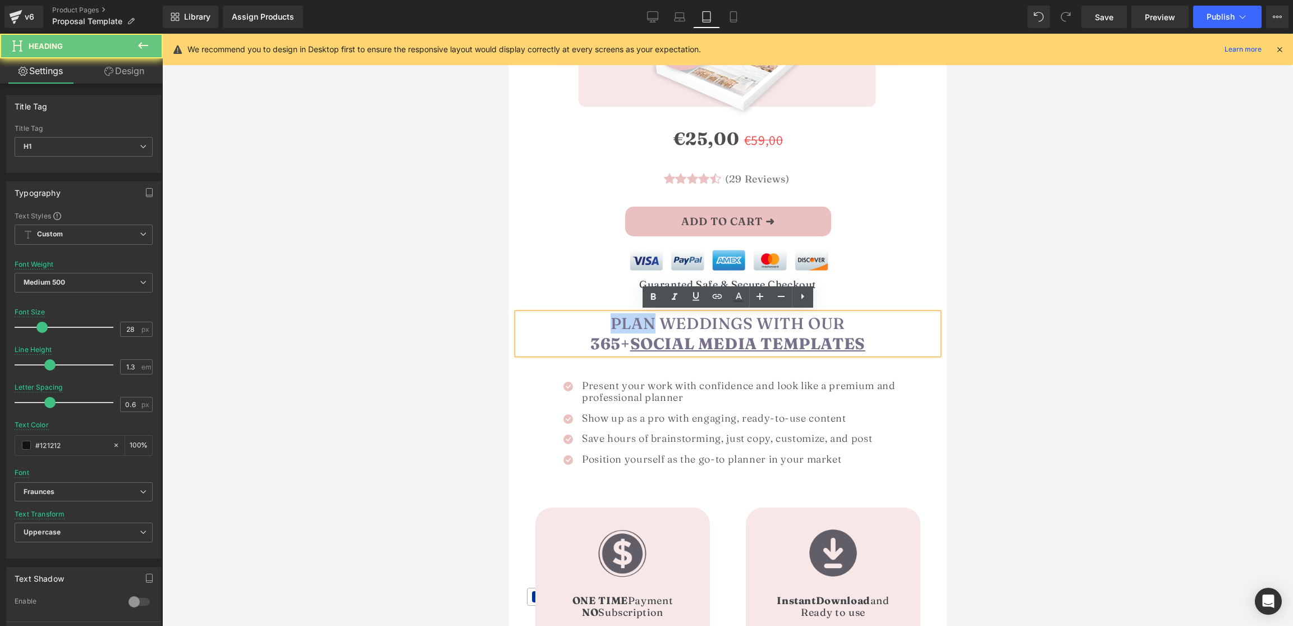
click at [627, 323] on span "Plan weddings with our 365+ SOCIAL MEDIA TEMPLATES" at bounding box center [727, 333] width 275 height 39
click at [593, 324] on h1 "Plan weddings with our 365+ SOCIAL MEDIA TEMPLATES" at bounding box center [727, 333] width 421 height 41
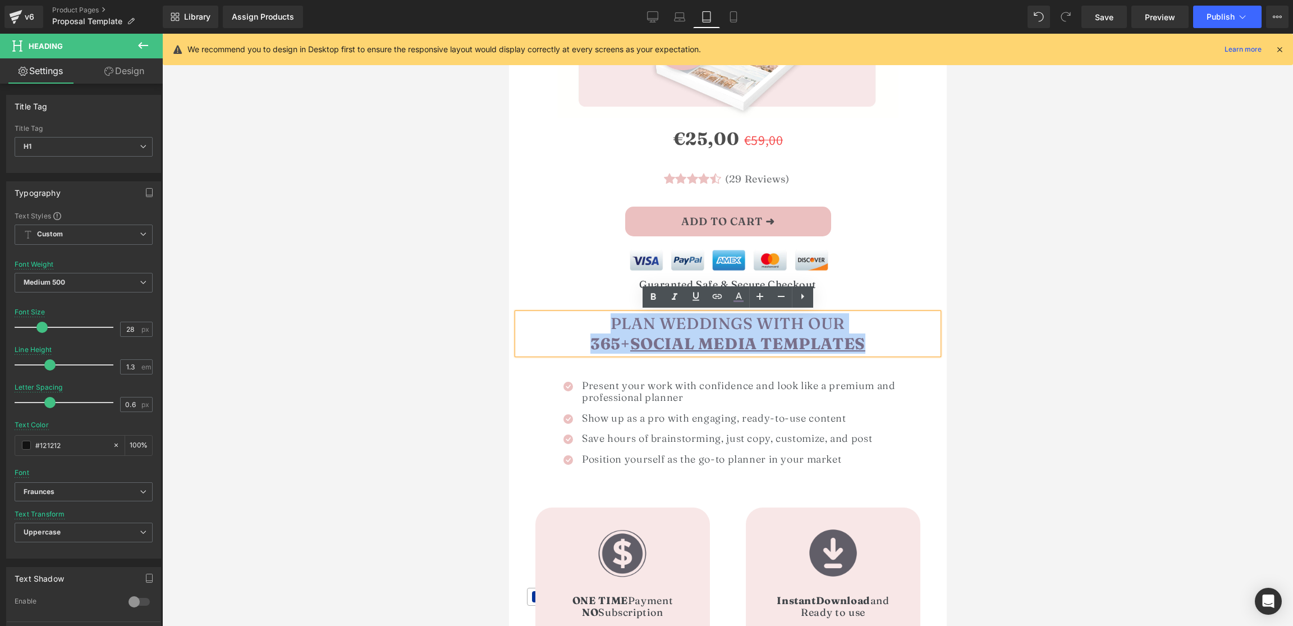
drag, startPoint x: 602, startPoint y: 323, endPoint x: 967, endPoint y: 357, distance: 366.3
click at [946, 297] on html "Skip to content Wedding Planner Pro Toolkit Wedding Planner Pro Toolkit English…" at bounding box center [727, 1] width 438 height 592
paste div
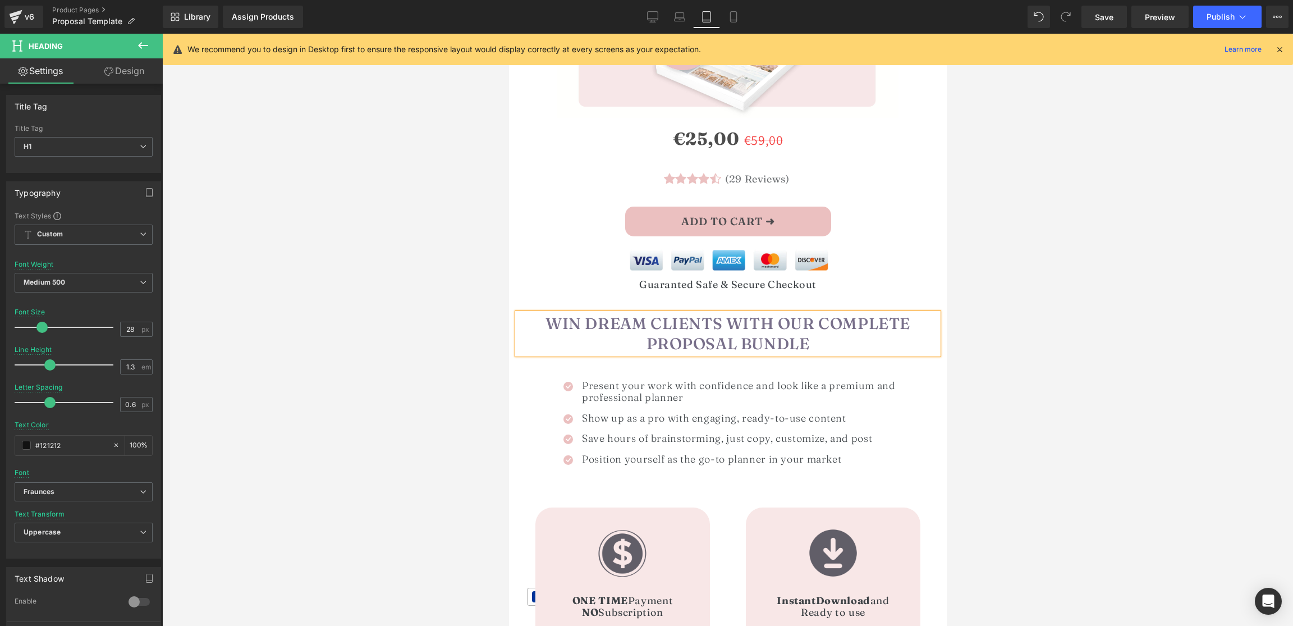
click at [838, 322] on font "Win Dream Clients with Our Complete Proposal Bundle" at bounding box center [727, 333] width 365 height 39
click at [838, 323] on font "Win Dream Clients with Our Complete Proposal Bundle" at bounding box center [727, 333] width 365 height 39
click at [781, 340] on font "Win Dream Clients with Our CLIENT Proposal Bundle" at bounding box center [727, 333] width 335 height 39
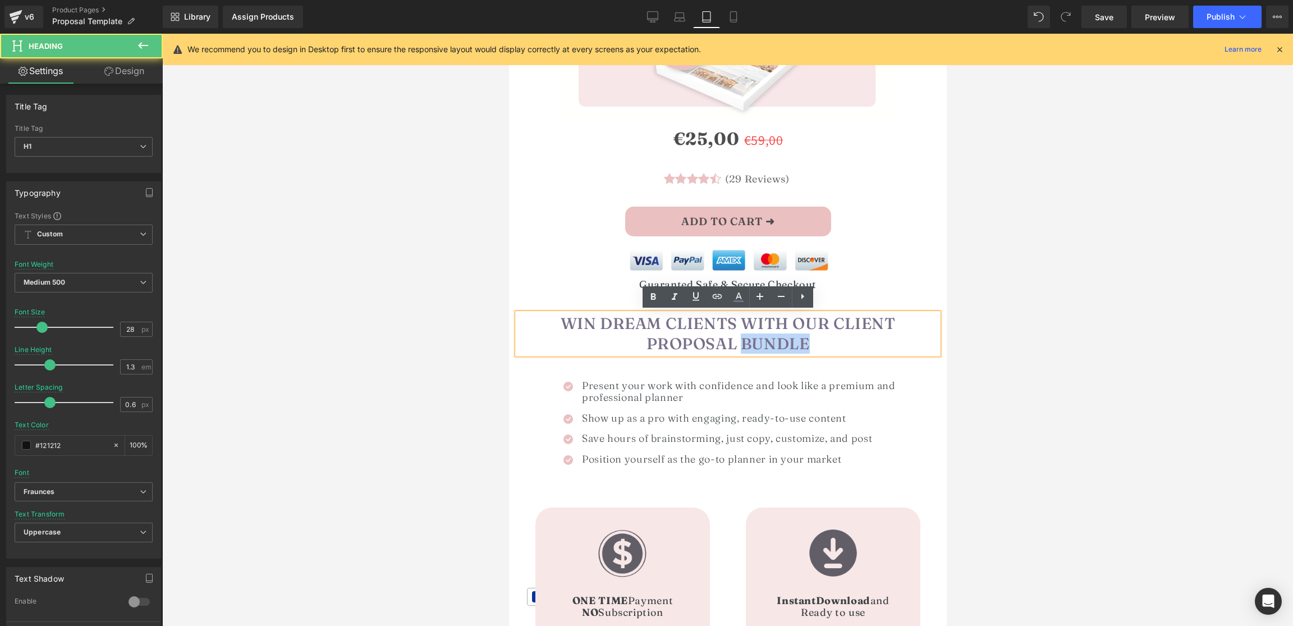
click at [781, 340] on font "Win Dream Clients with Our CLIENT Proposal Bundle" at bounding box center [727, 333] width 335 height 39
click at [834, 324] on font "Win Dream Clients with Our CLIENT Proposal & PRICING KIT" at bounding box center [727, 333] width 335 height 39
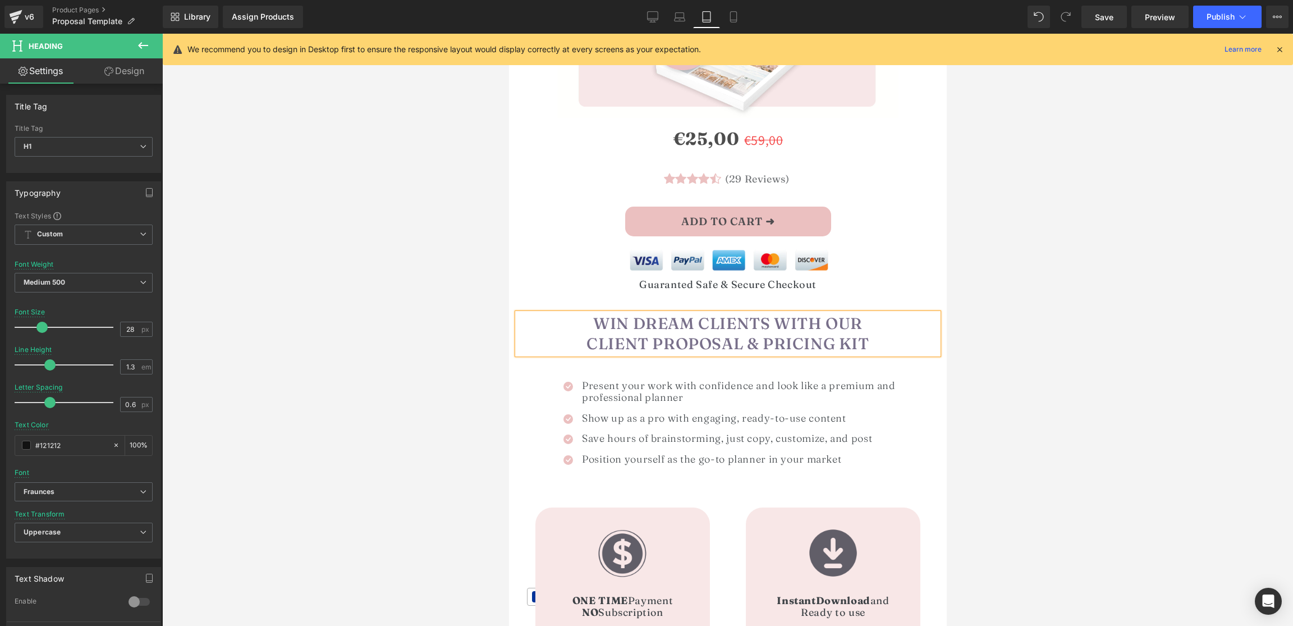
click at [743, 342] on font "Win Dream Clients with Our CLIENT Proposal & PRICING KIT" at bounding box center [727, 333] width 282 height 39
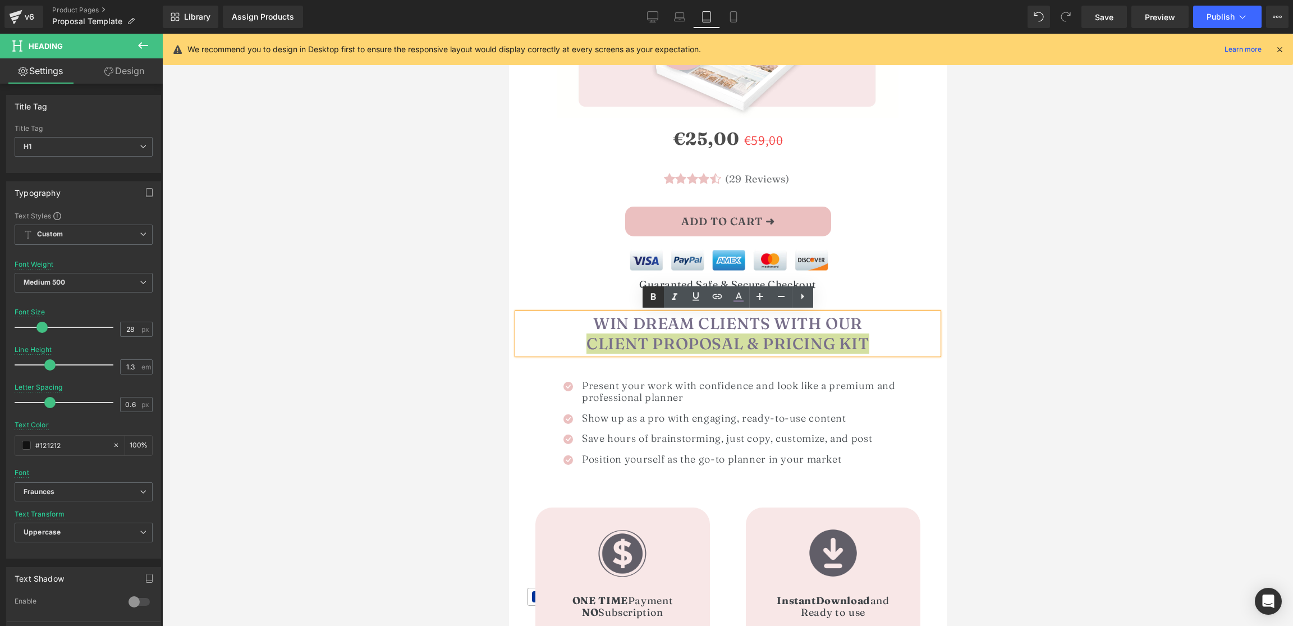
click at [650, 297] on icon at bounding box center [652, 296] width 13 height 13
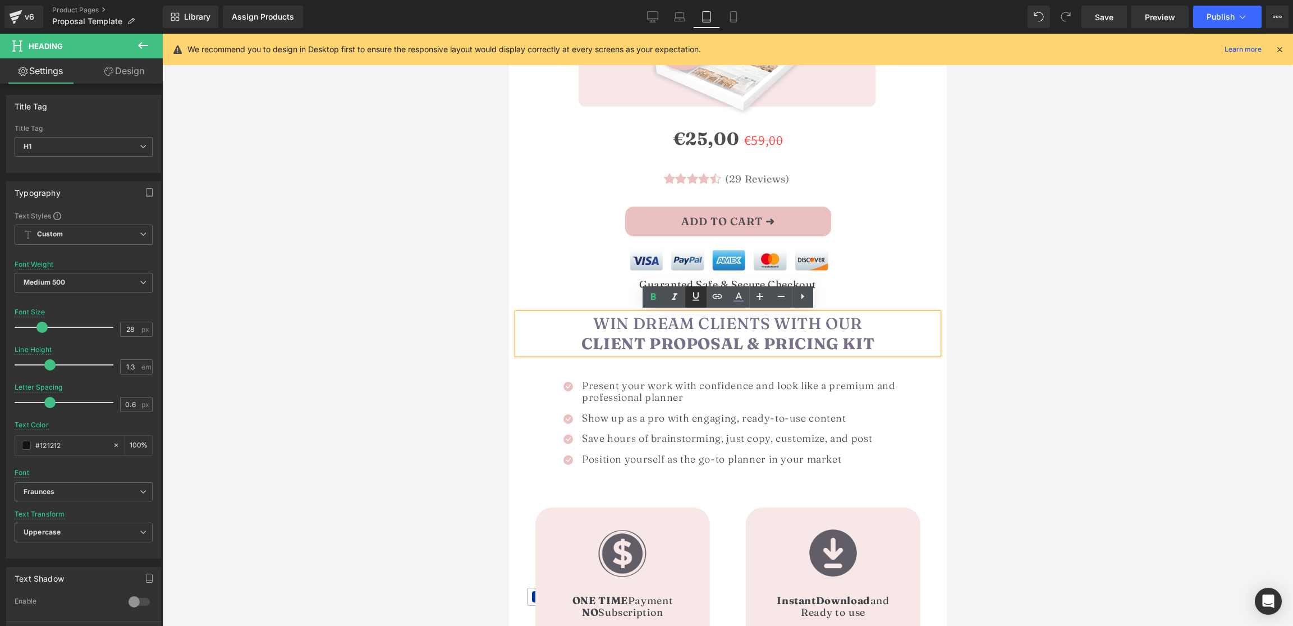
click at [695, 296] on icon at bounding box center [695, 296] width 13 height 13
click at [644, 339] on strong "CLIENT Proposal & PRICING KIT" at bounding box center [727, 343] width 293 height 19
click at [644, 340] on strong "CLIENT Proposal & PRICING KIT" at bounding box center [727, 343] width 293 height 19
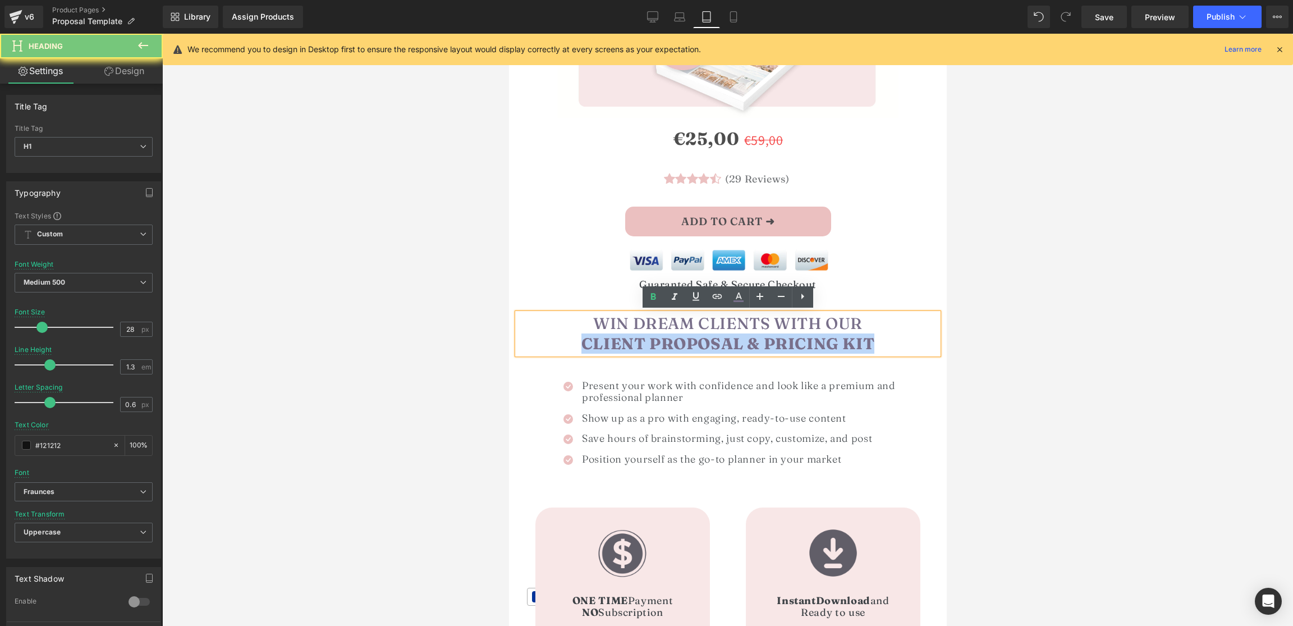
click at [644, 340] on strong "CLIENT Proposal & PRICING KIT" at bounding box center [727, 343] width 293 height 19
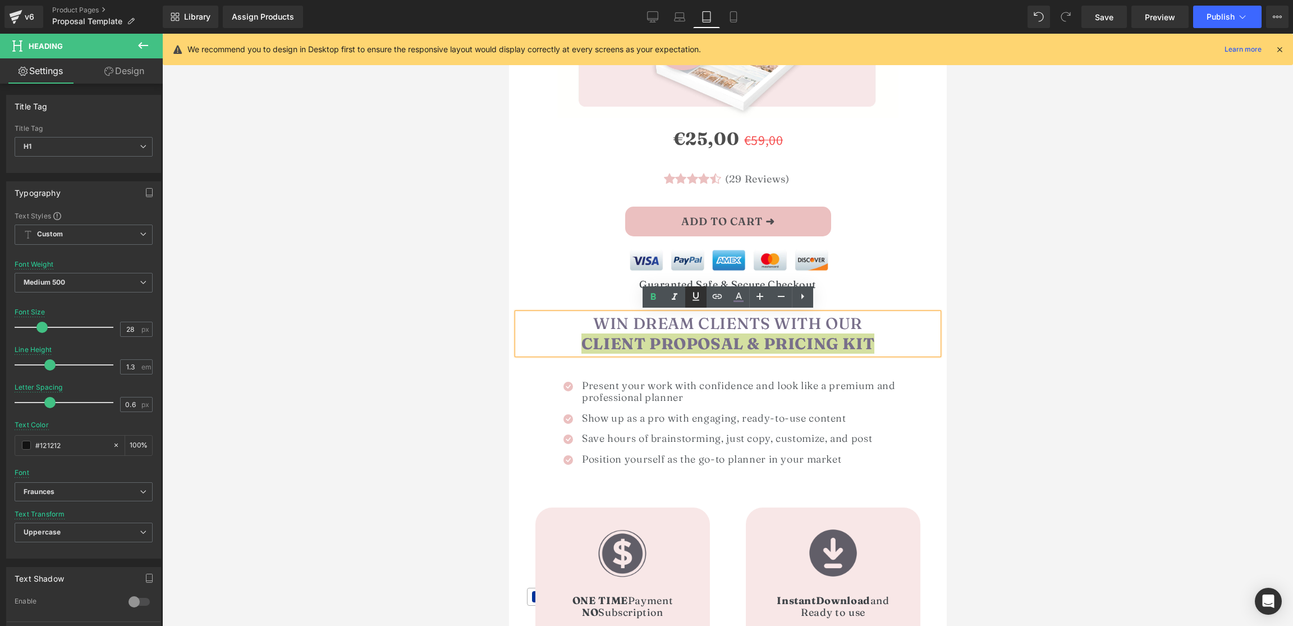
click at [696, 302] on icon at bounding box center [695, 296] width 13 height 13
click at [1130, 362] on div at bounding box center [727, 330] width 1131 height 592
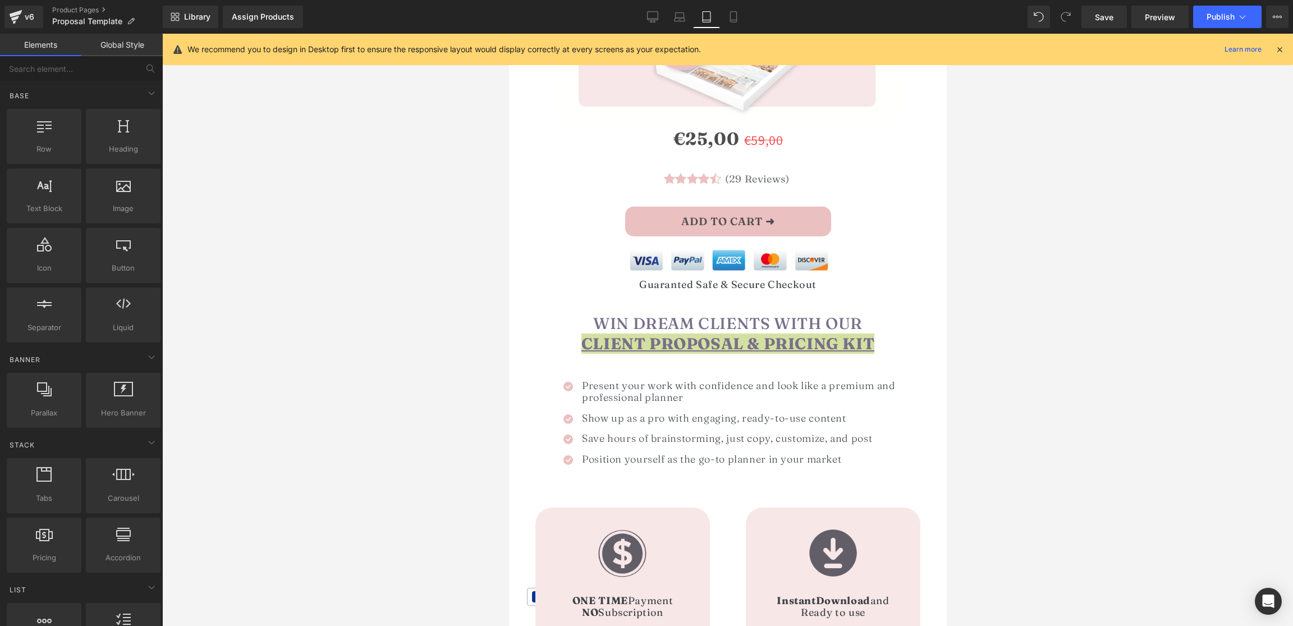
click at [1118, 362] on div at bounding box center [727, 330] width 1131 height 592
click at [874, 330] on h1 "Win Dream Clients with Our CLIENT Proposal & PRICING KIT" at bounding box center [727, 333] width 421 height 41
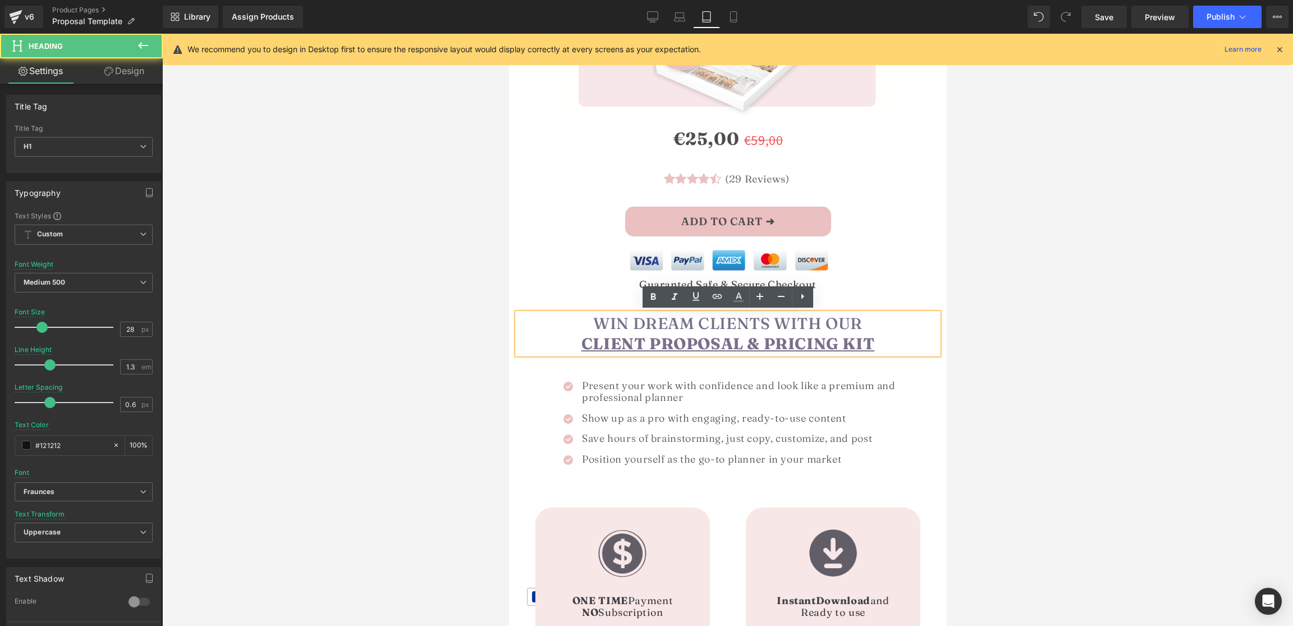
click at [1000, 333] on div at bounding box center [727, 330] width 1131 height 592
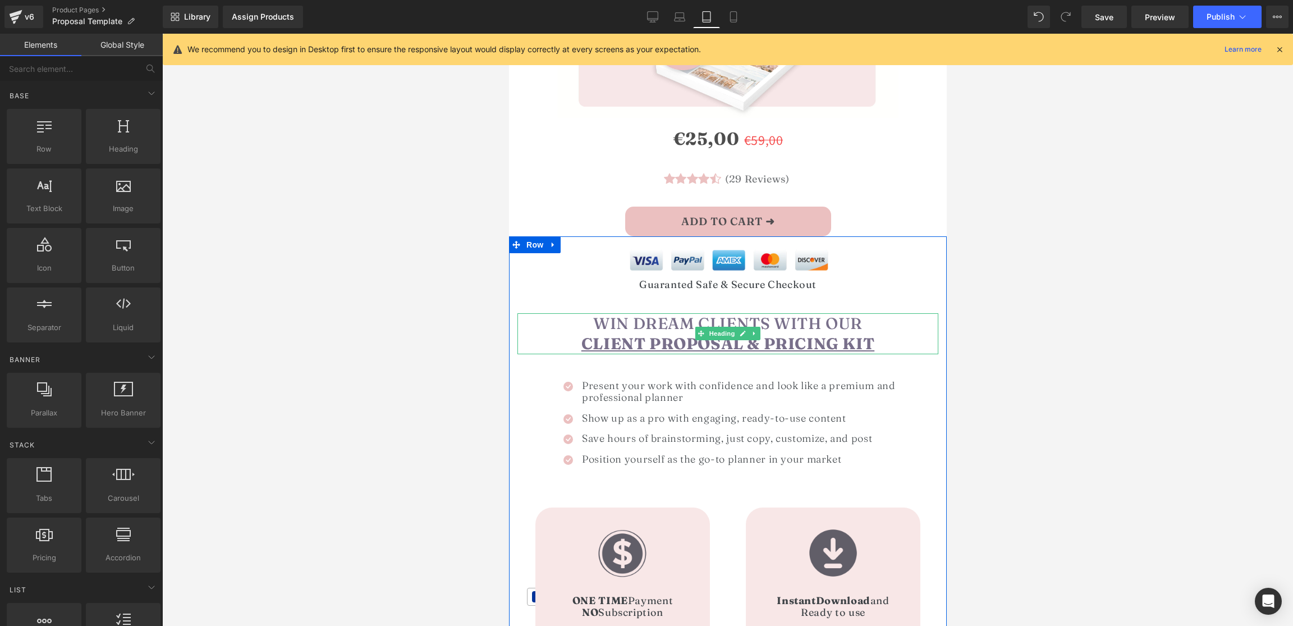
click at [740, 339] on u "CLIENT Proposal & PRICING KIT" at bounding box center [727, 343] width 293 height 19
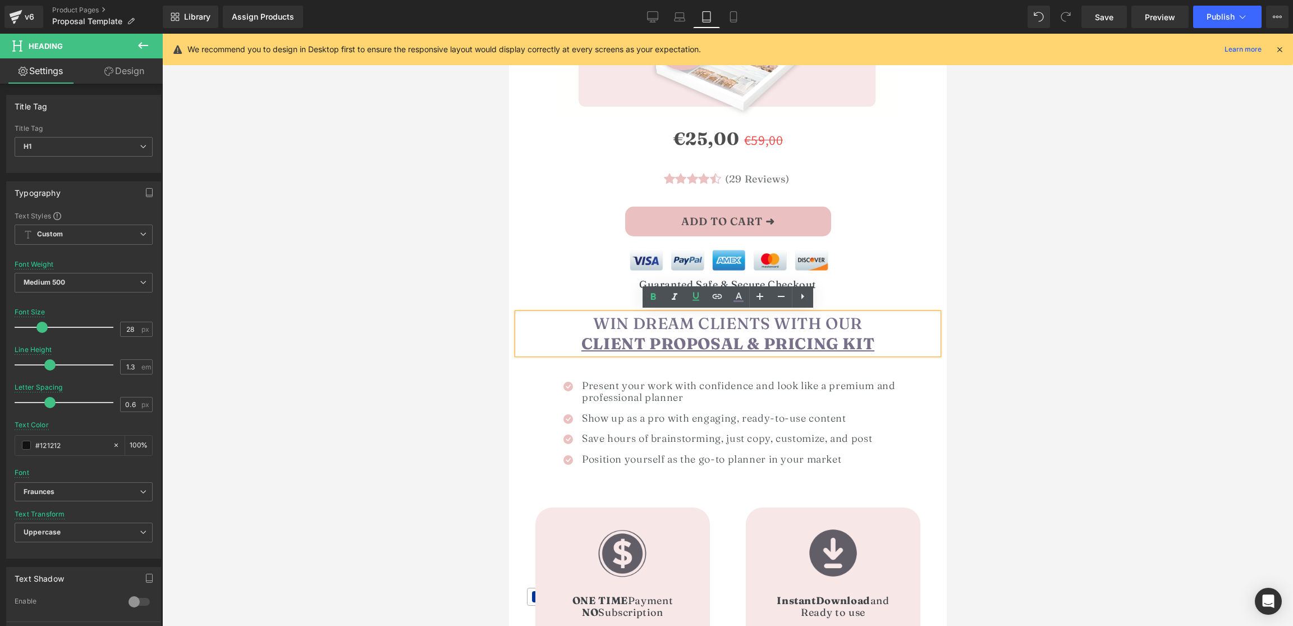
click at [1151, 333] on div at bounding box center [727, 330] width 1131 height 592
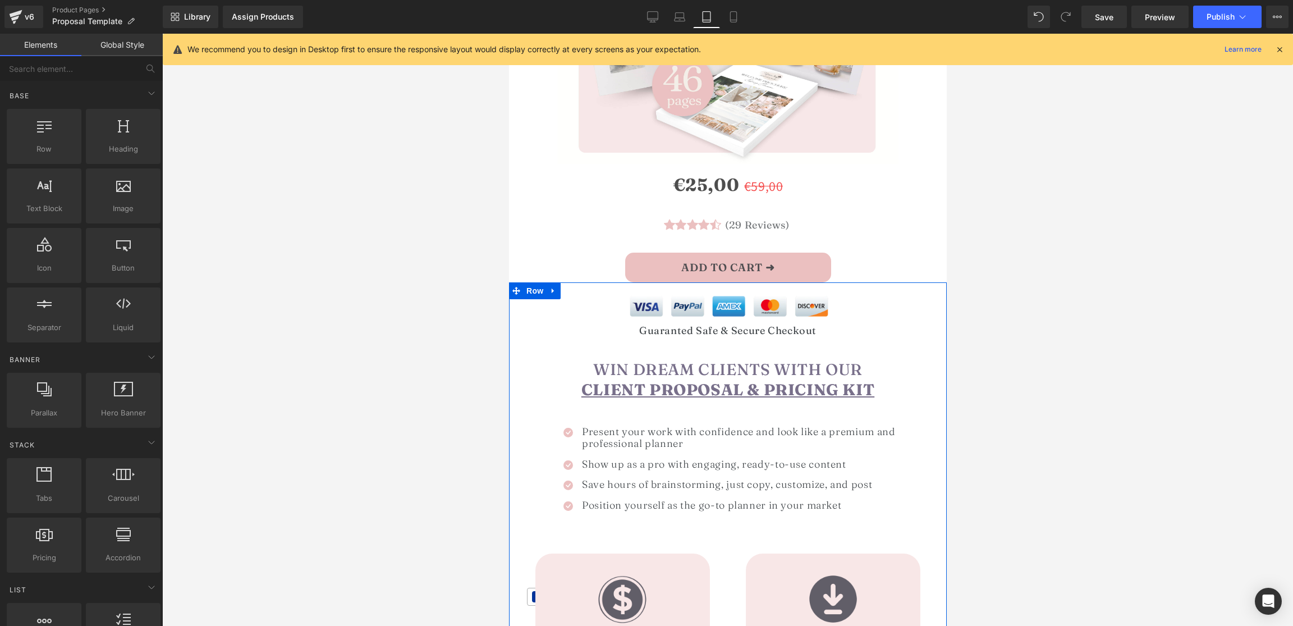
scroll to position [271, 0]
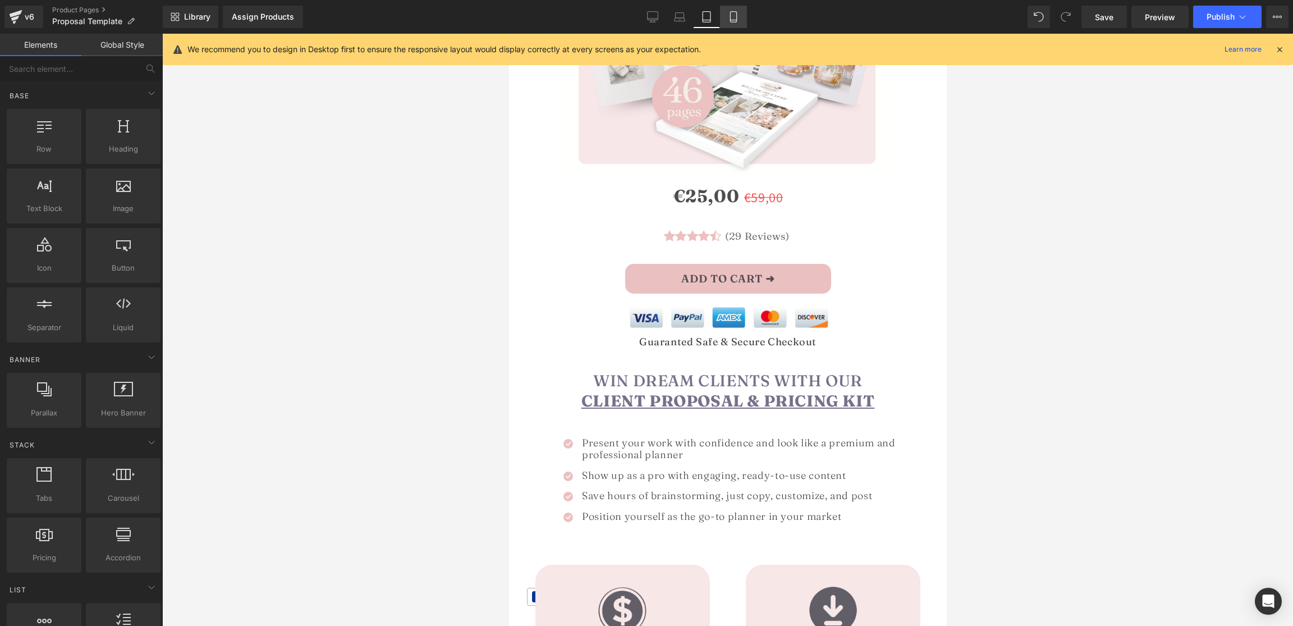
click at [735, 14] on icon at bounding box center [733, 16] width 11 height 11
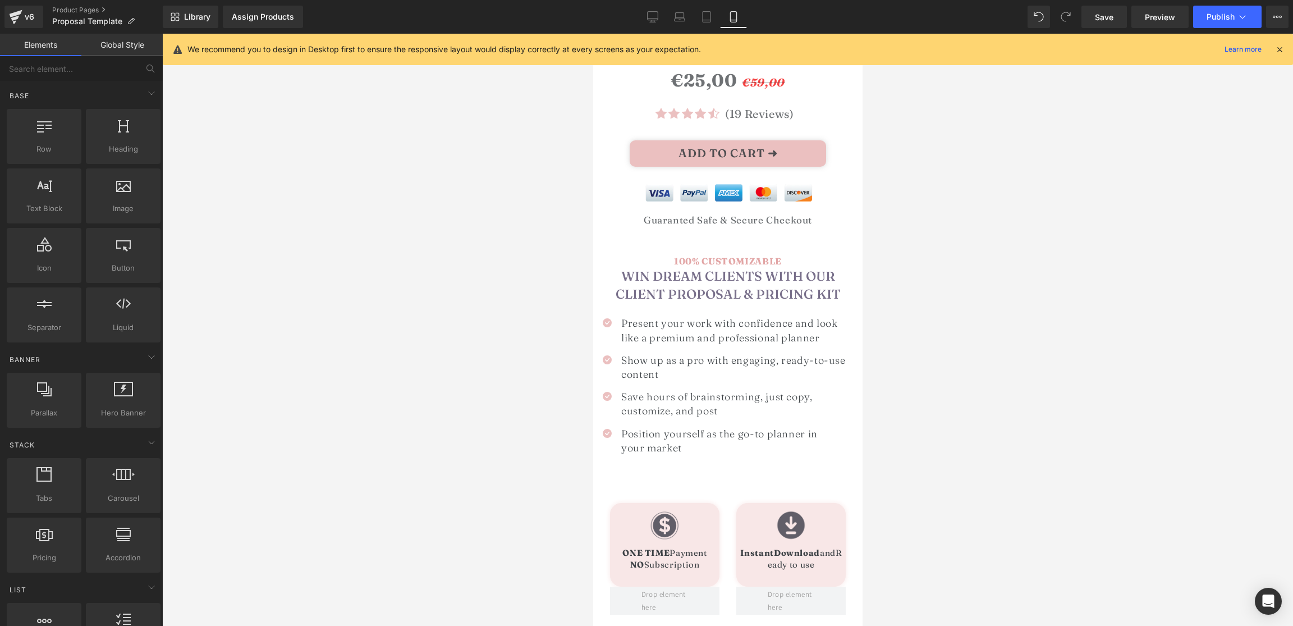
scroll to position [304, 0]
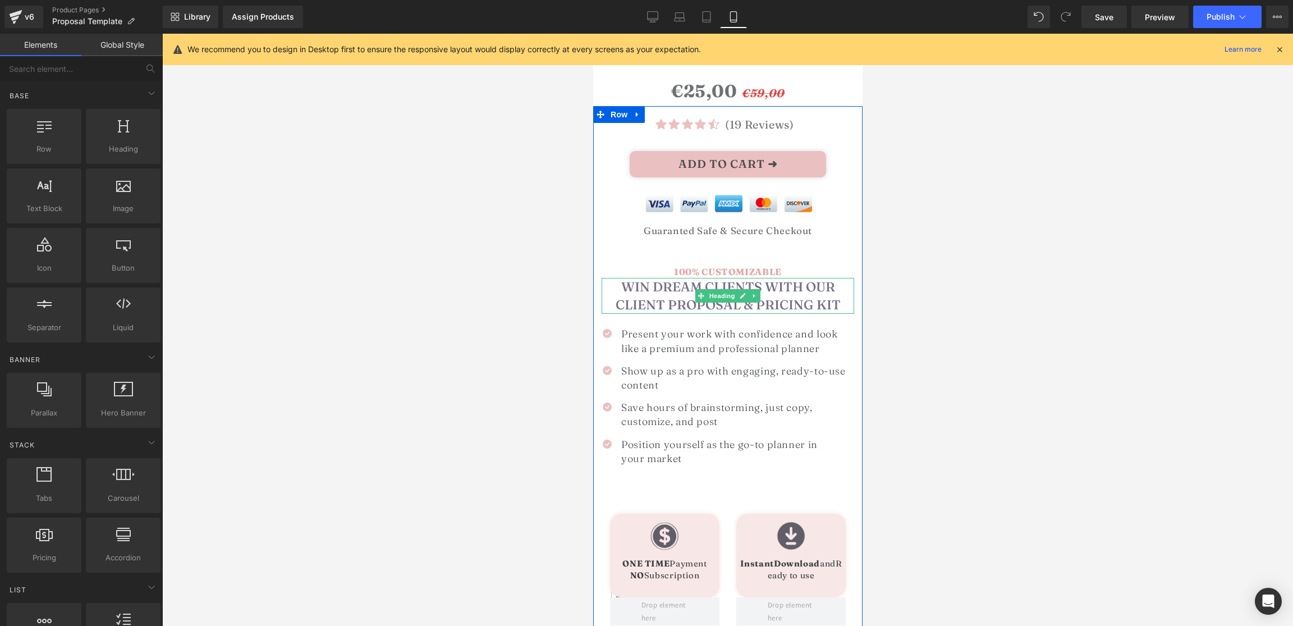
click at [638, 302] on span "Win Dream Clients with Our CLIENT Proposal & PRICING KIT" at bounding box center [727, 296] width 225 height 34
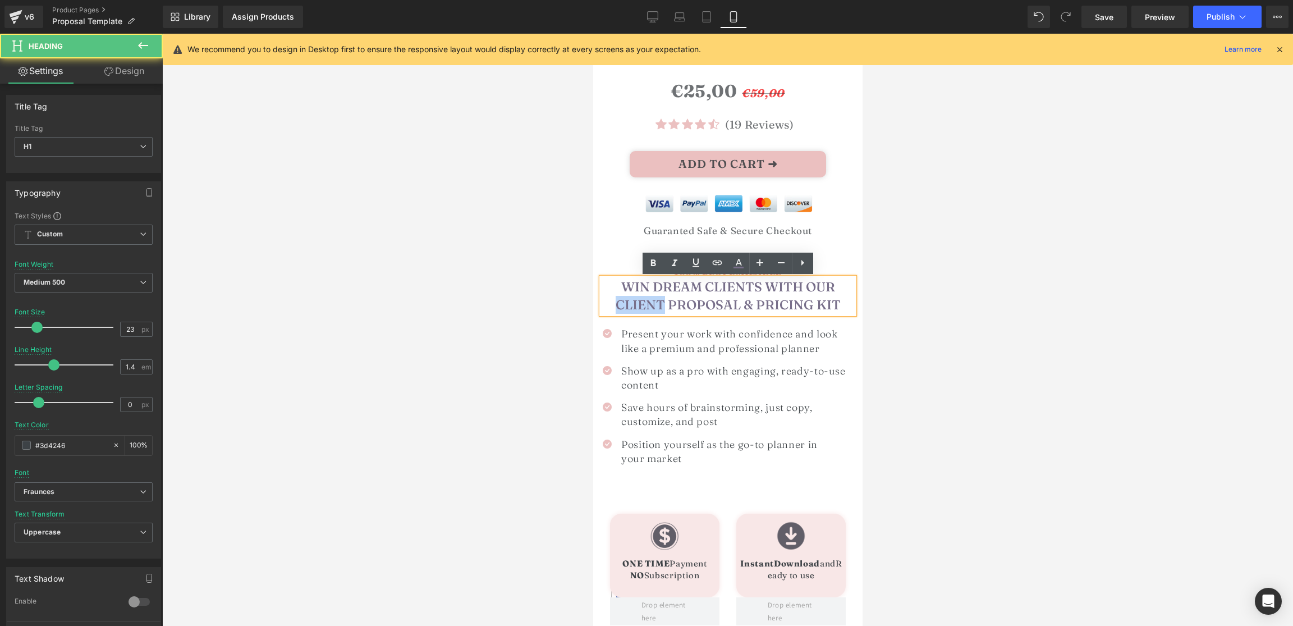
click at [638, 302] on span "Win Dream Clients with Our CLIENT Proposal & PRICING KIT" at bounding box center [727, 296] width 225 height 34
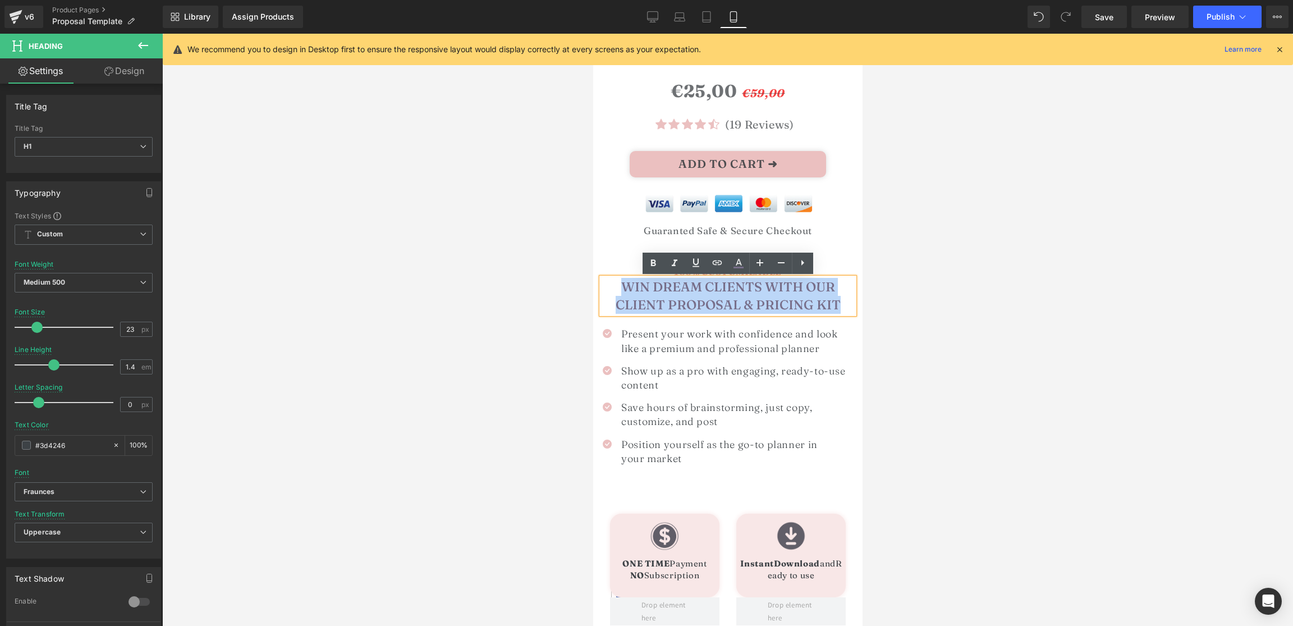
click at [614, 306] on h1 "Win Dream Clients with Our CLIENT Proposal & PRICING KIT" at bounding box center [727, 296] width 253 height 36
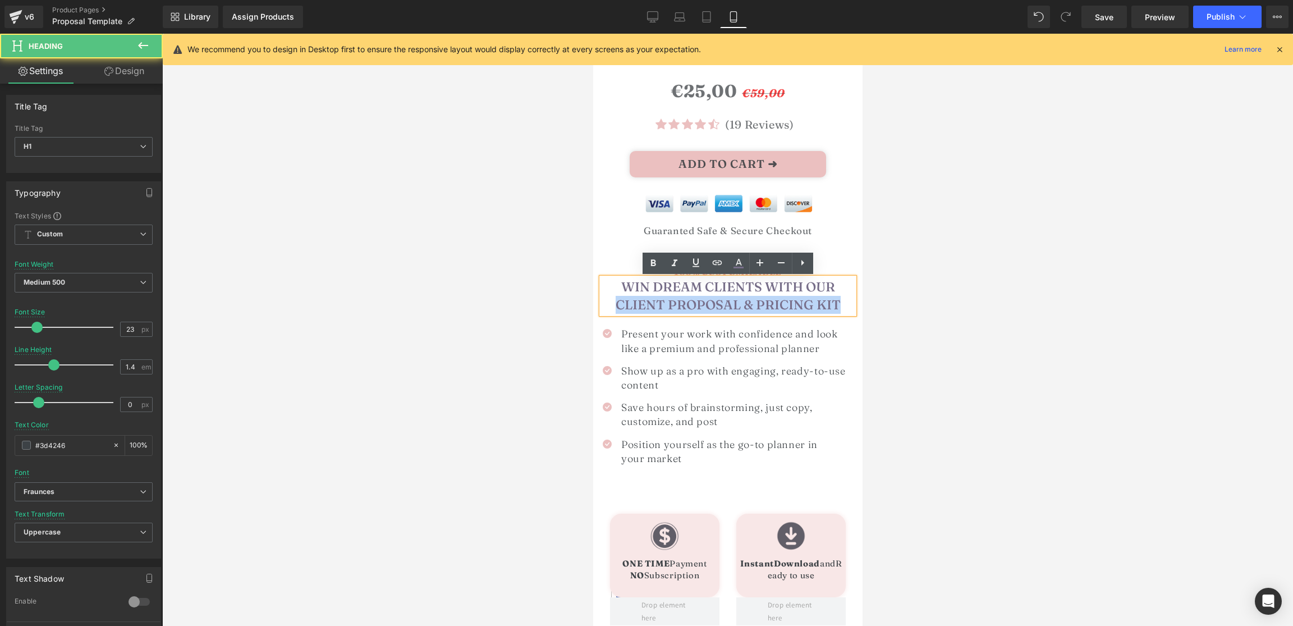
drag, startPoint x: 617, startPoint y: 307, endPoint x: 841, endPoint y: 309, distance: 223.9
click at [841, 309] on h1 "Win Dream Clients with Our CLIENT Proposal & PRICING KIT" at bounding box center [727, 296] width 253 height 36
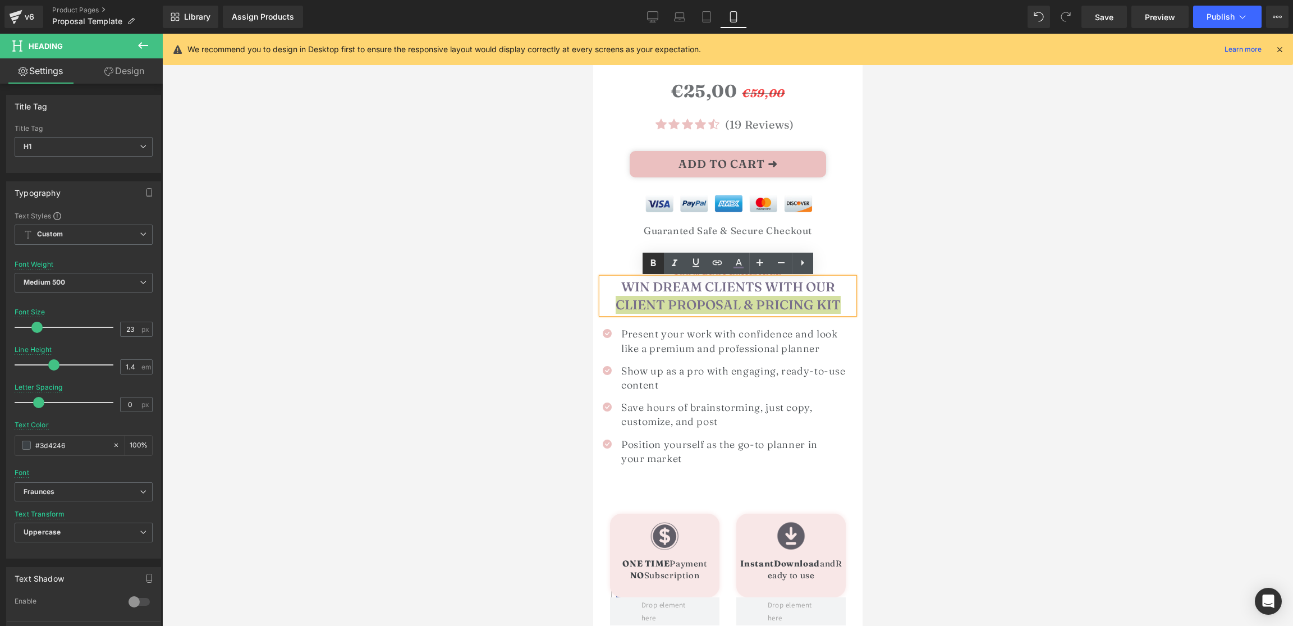
click at [649, 256] on icon at bounding box center [652, 262] width 13 height 13
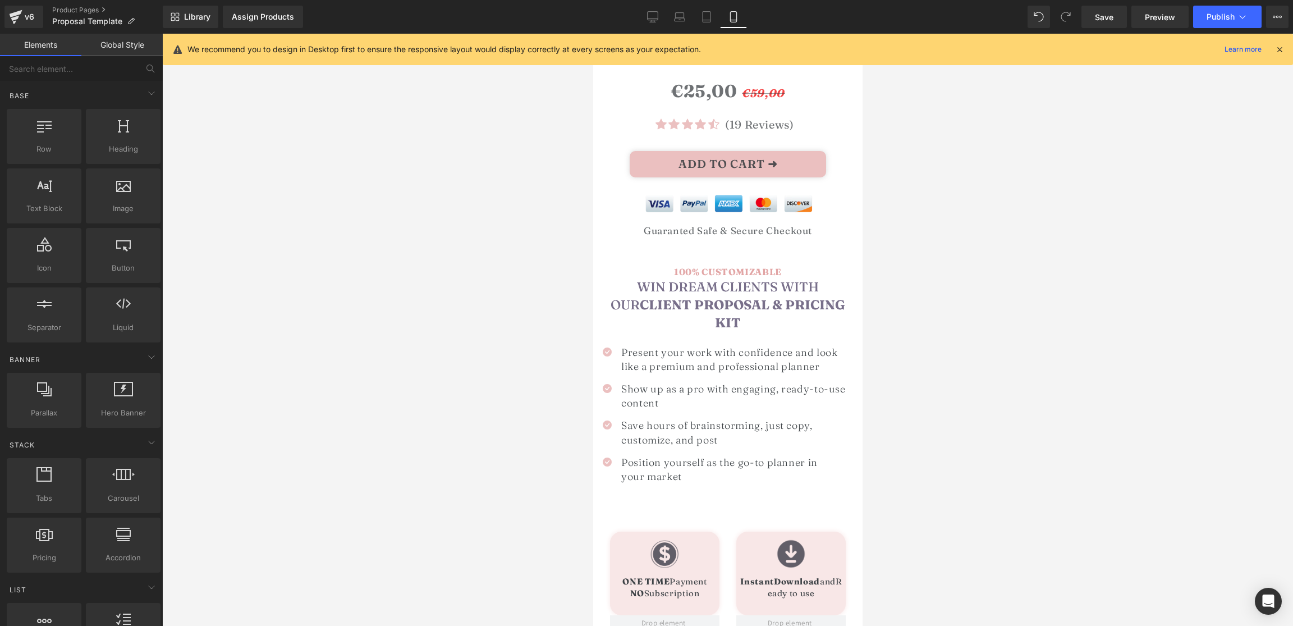
click at [867, 294] on div at bounding box center [727, 330] width 1131 height 592
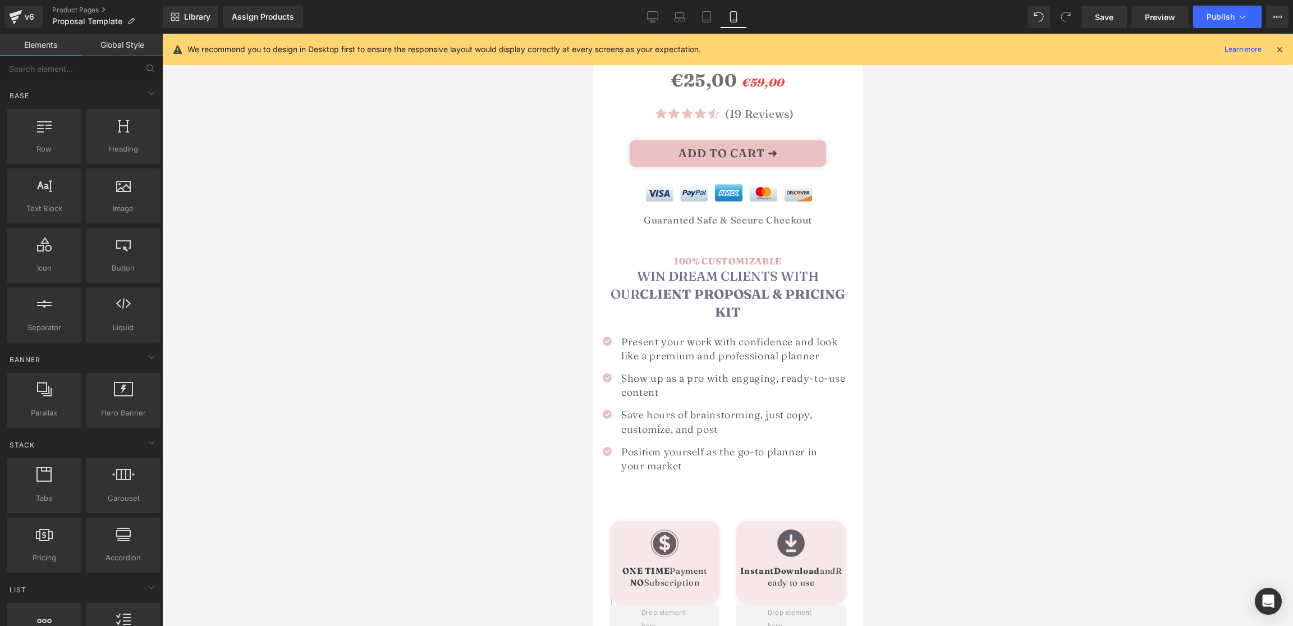
scroll to position [313, 0]
click at [685, 17] on link "Laptop" at bounding box center [679, 17] width 27 height 22
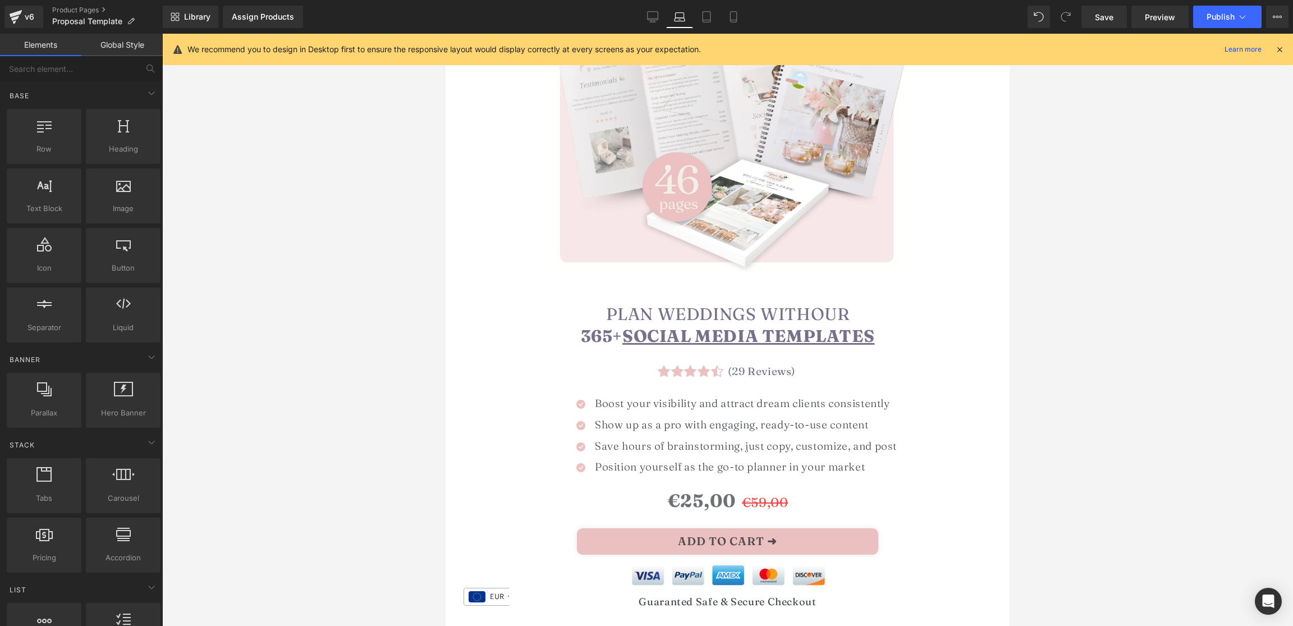
scroll to position [228, 0]
click at [605, 302] on div "Plan weddings with our 365+ SOCIAL MEDIA TEMPLATES Heading" at bounding box center [727, 324] width 421 height 44
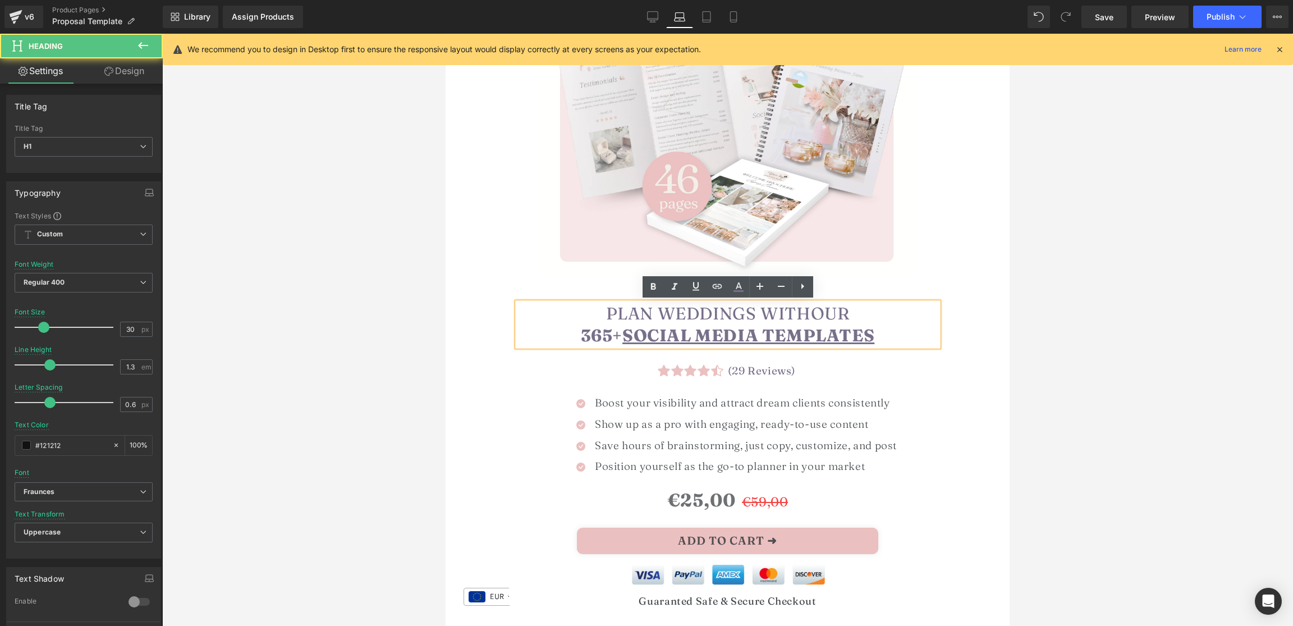
click at [608, 321] on font "Plan weddings with" at bounding box center [708, 313] width 205 height 21
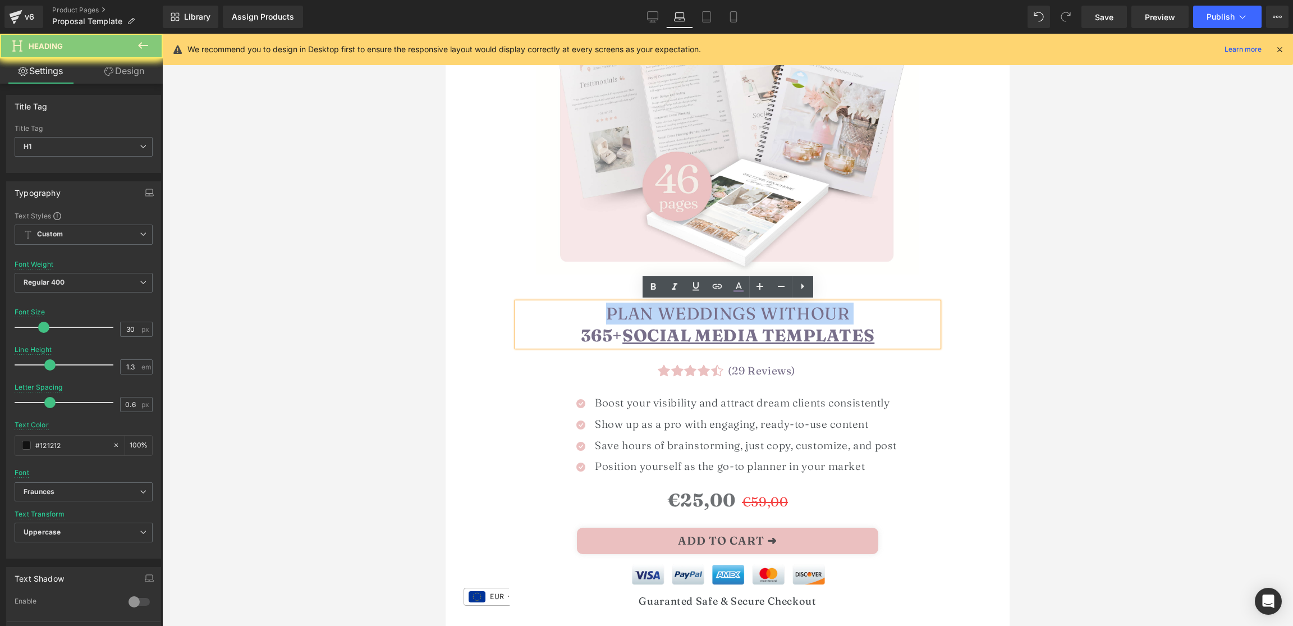
click at [608, 321] on font "Plan weddings with" at bounding box center [708, 313] width 205 height 21
click at [594, 307] on h1 "Plan weddings with our 365+ SOCIAL MEDIA TEMPLATES" at bounding box center [727, 324] width 421 height 44
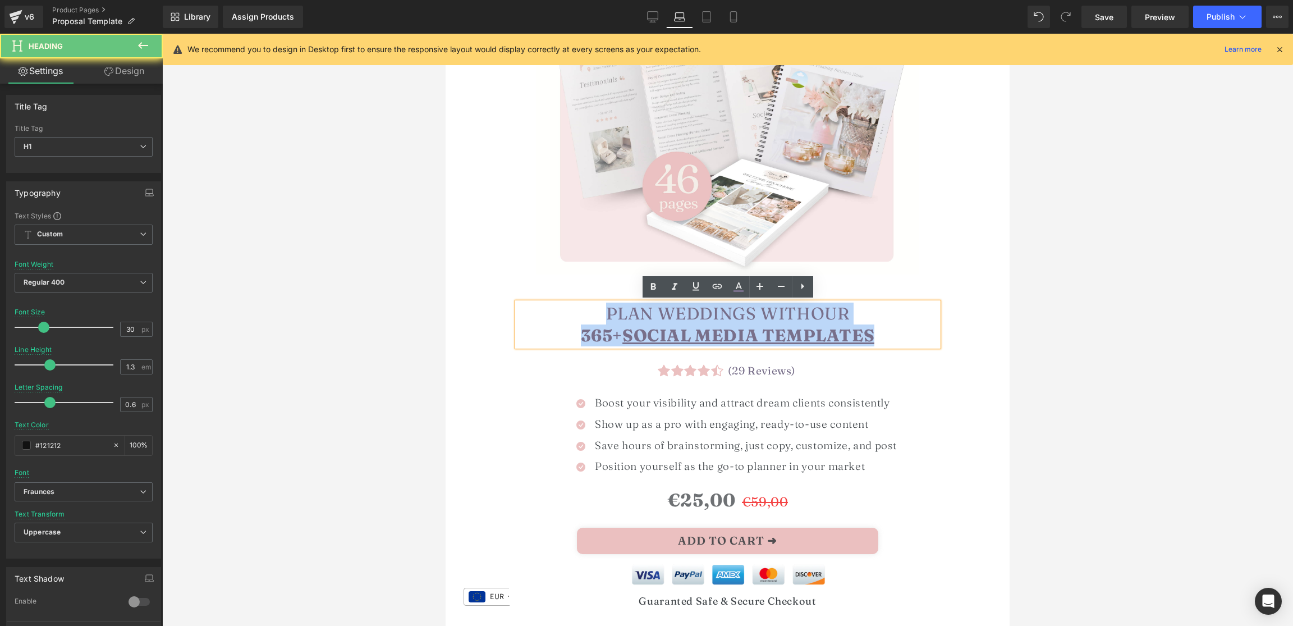
drag, startPoint x: 594, startPoint y: 309, endPoint x: 922, endPoint y: 352, distance: 331.6
click at [922, 352] on div "Plan weddings with our 365+ SOCIAL MEDIA TEMPLATES Heading Icon Icon Icon Icon …" at bounding box center [728, 456] width 438 height 309
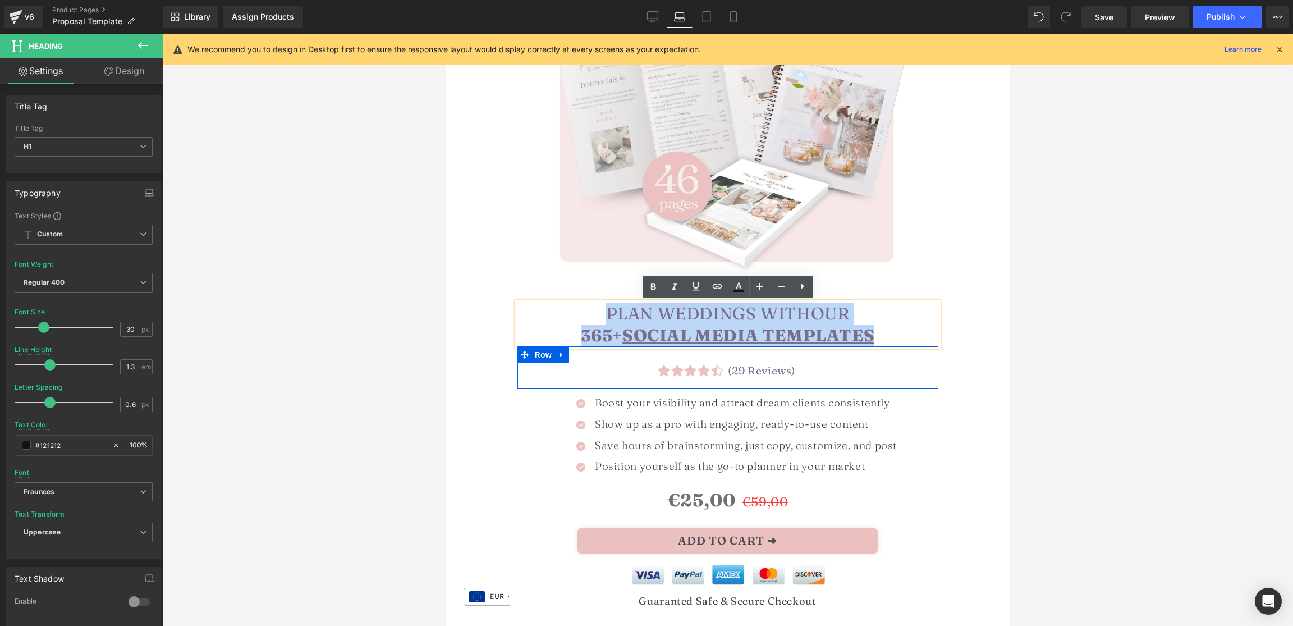
paste div
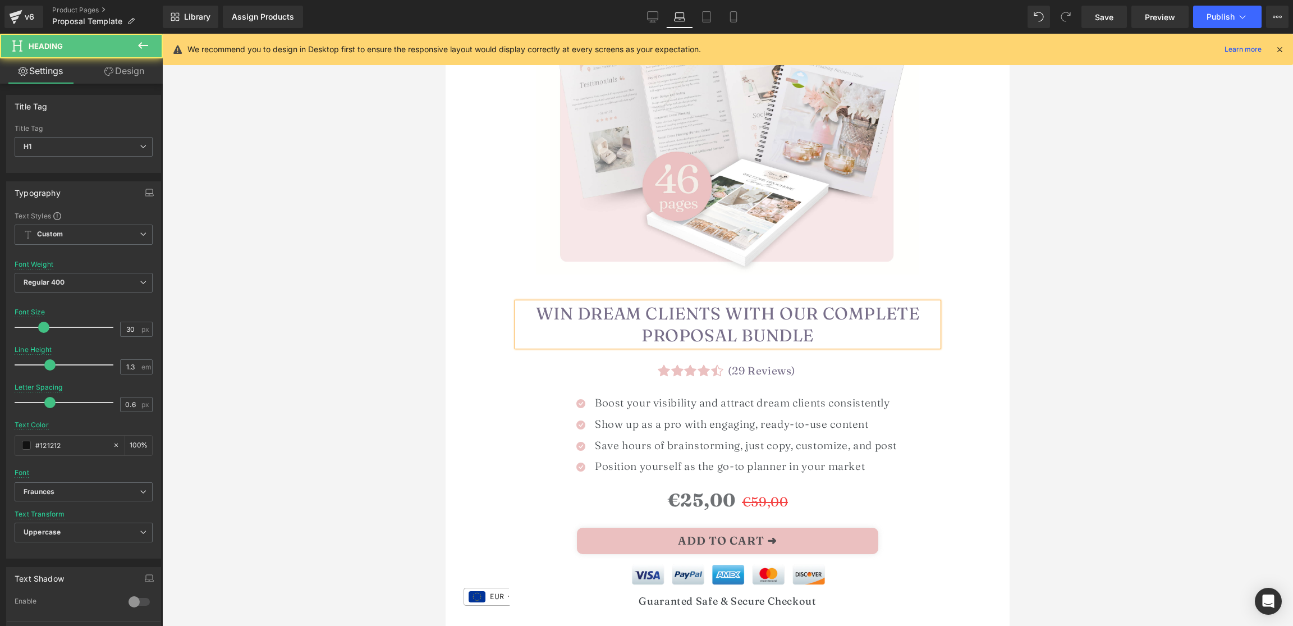
click at [827, 311] on font "Win Dream Clients with Our Complete Proposal Bundle" at bounding box center [728, 324] width 384 height 43
click at [655, 333] on font "Win Dream Clients with Our Complete Proposal Bundle" at bounding box center [727, 324] width 283 height 43
click at [793, 337] on font "Win Dream Clients with Our CLIENT Proposal Bundle" at bounding box center [727, 324] width 283 height 43
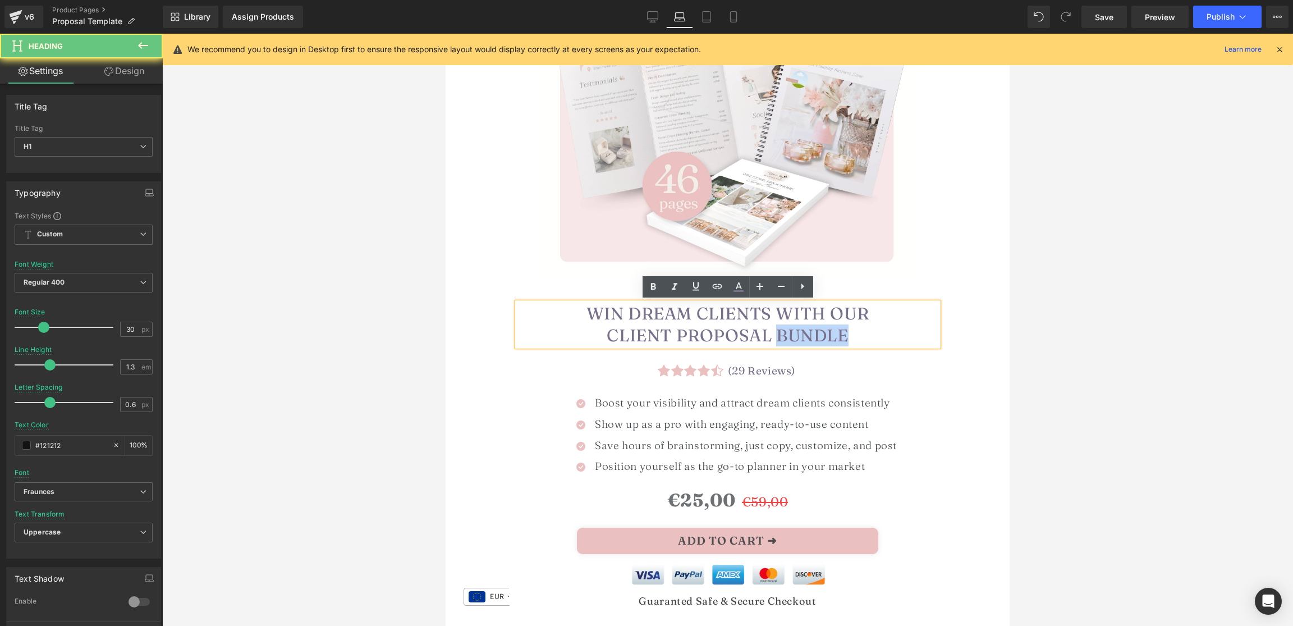
click at [793, 337] on font "Win Dream Clients with Our CLIENT Proposal Bundle" at bounding box center [727, 324] width 283 height 43
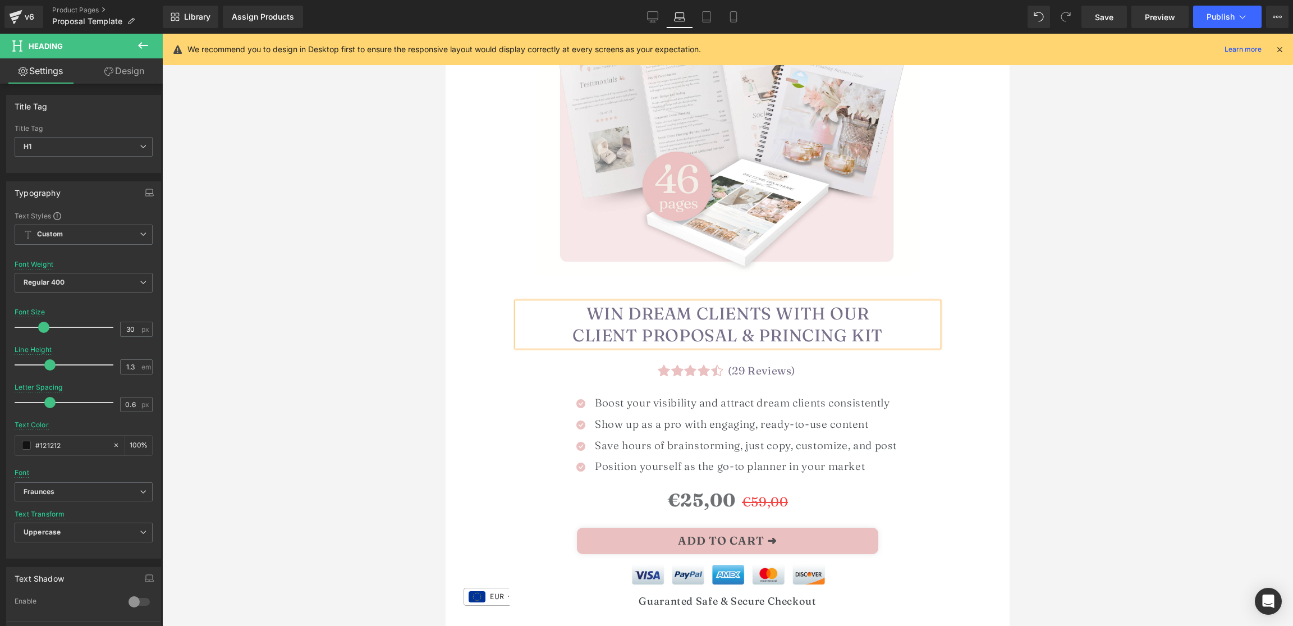
click at [793, 337] on font "Win Dream Clients with Our CLIENT Proposal & PRINCING KIT" at bounding box center [727, 324] width 310 height 43
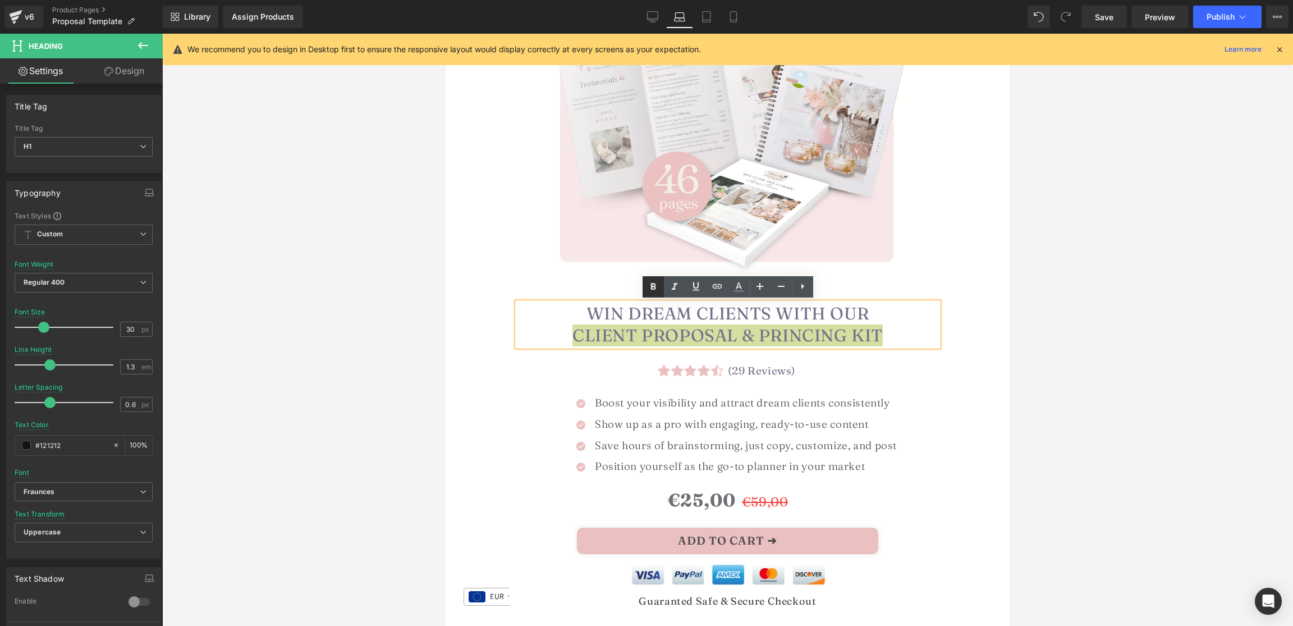
click at [653, 291] on icon at bounding box center [652, 286] width 13 height 13
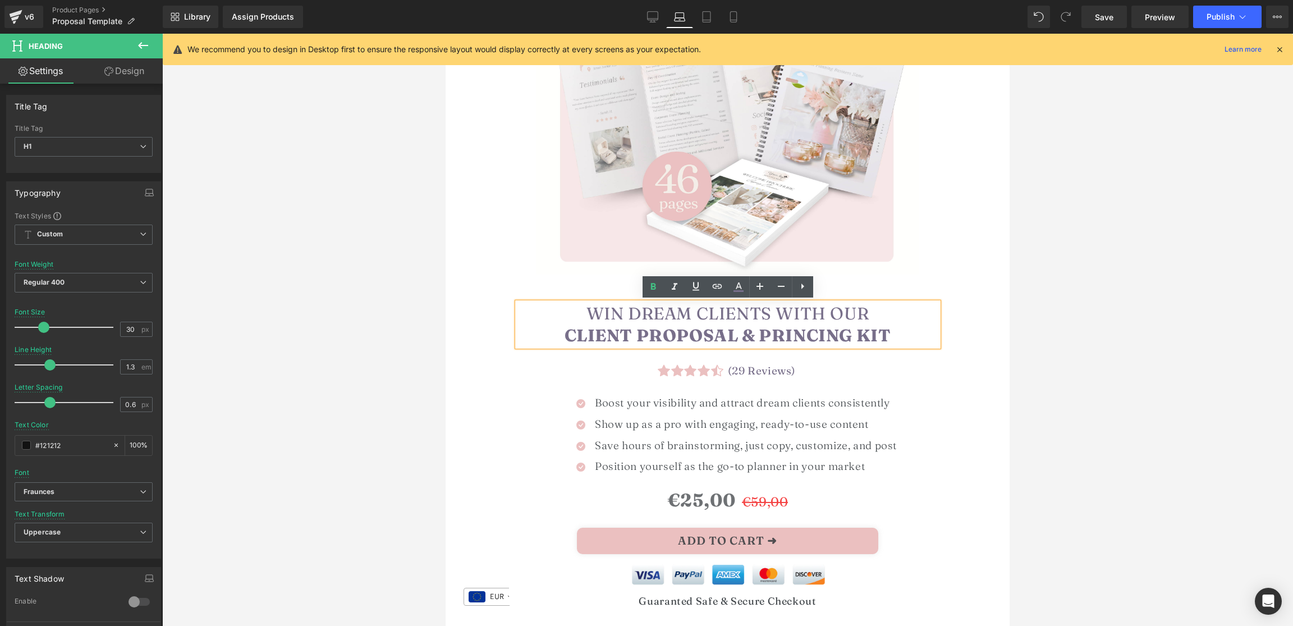
click at [684, 337] on strong "CLIENT Proposal & PRINCING KIT" at bounding box center [727, 335] width 327 height 21
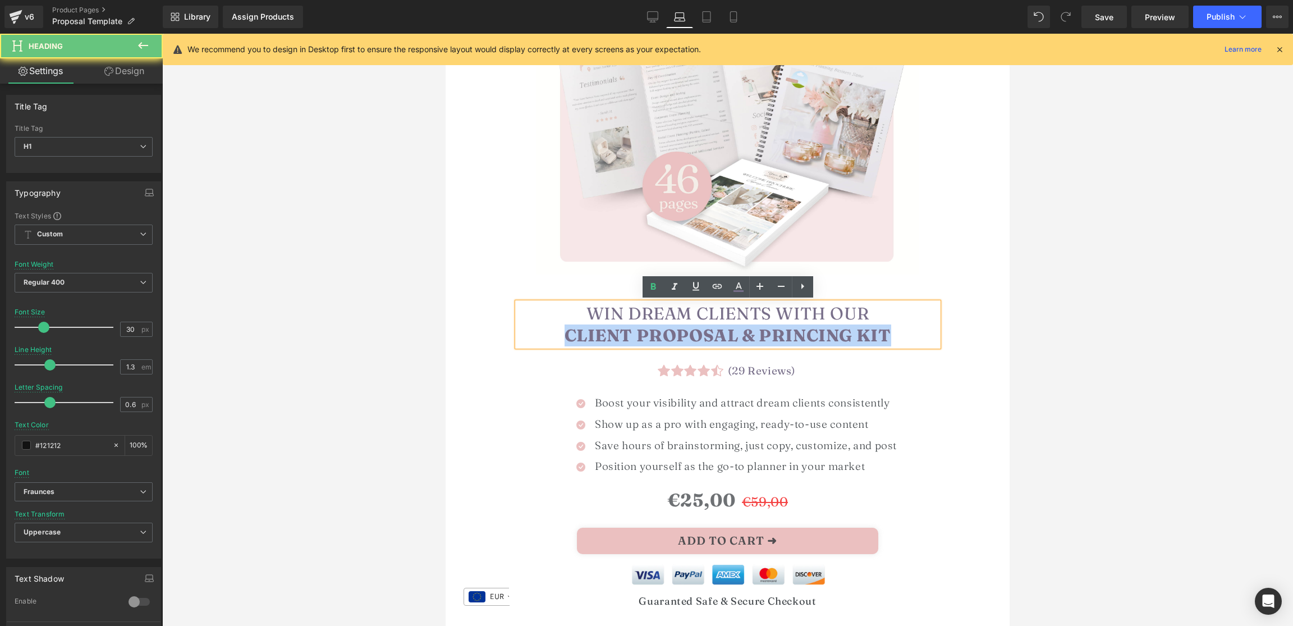
click at [684, 337] on strong "CLIENT Proposal & PRINCING KIT" at bounding box center [727, 335] width 327 height 21
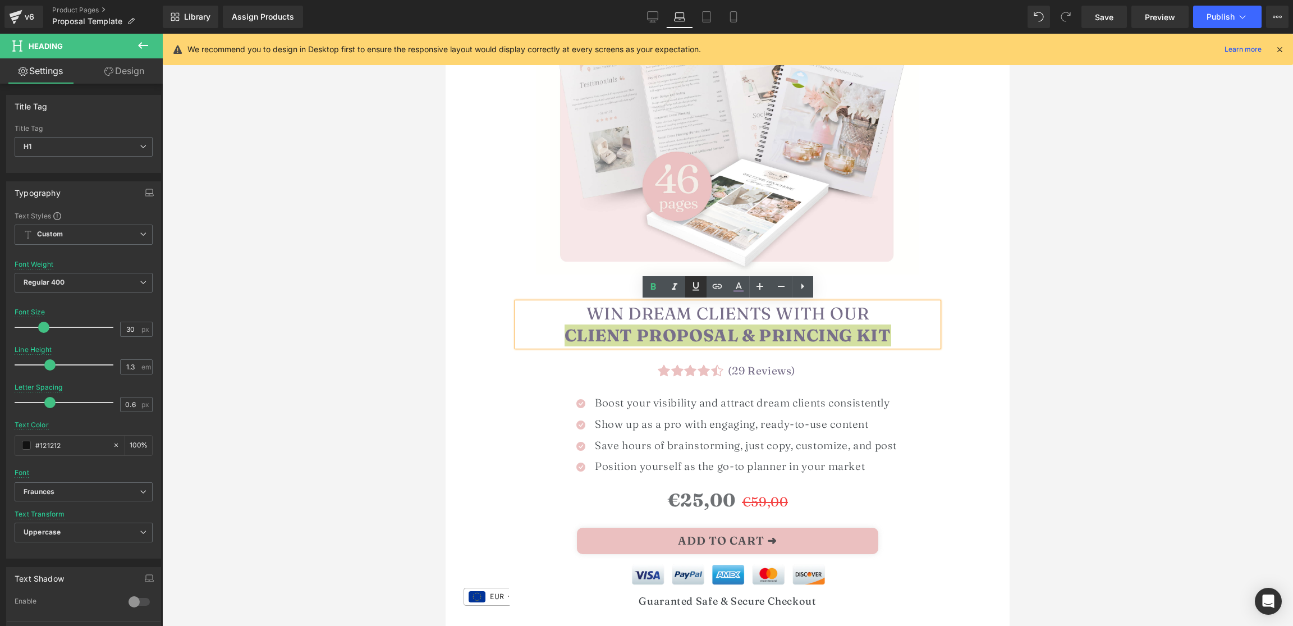
click at [693, 286] on icon at bounding box center [695, 286] width 7 height 8
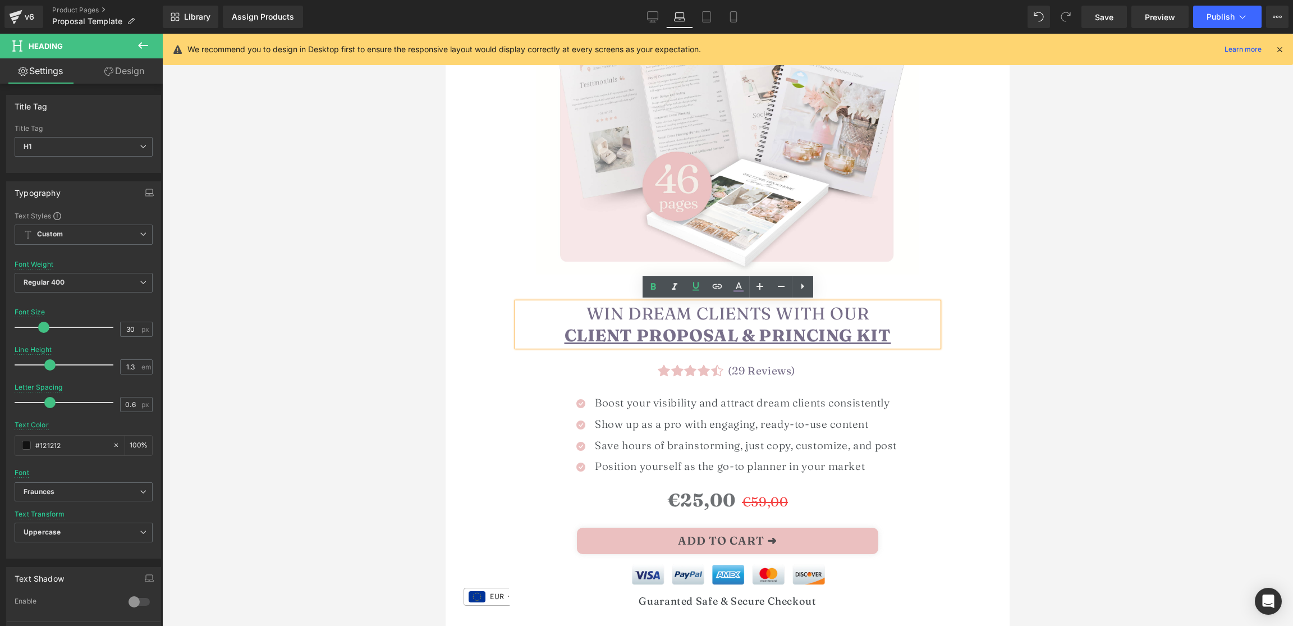
click at [975, 350] on div "Icon Icon Icon Icon Icon Icon List Hoz (739 Reviews) Heading" at bounding box center [728, 450] width 564 height 353
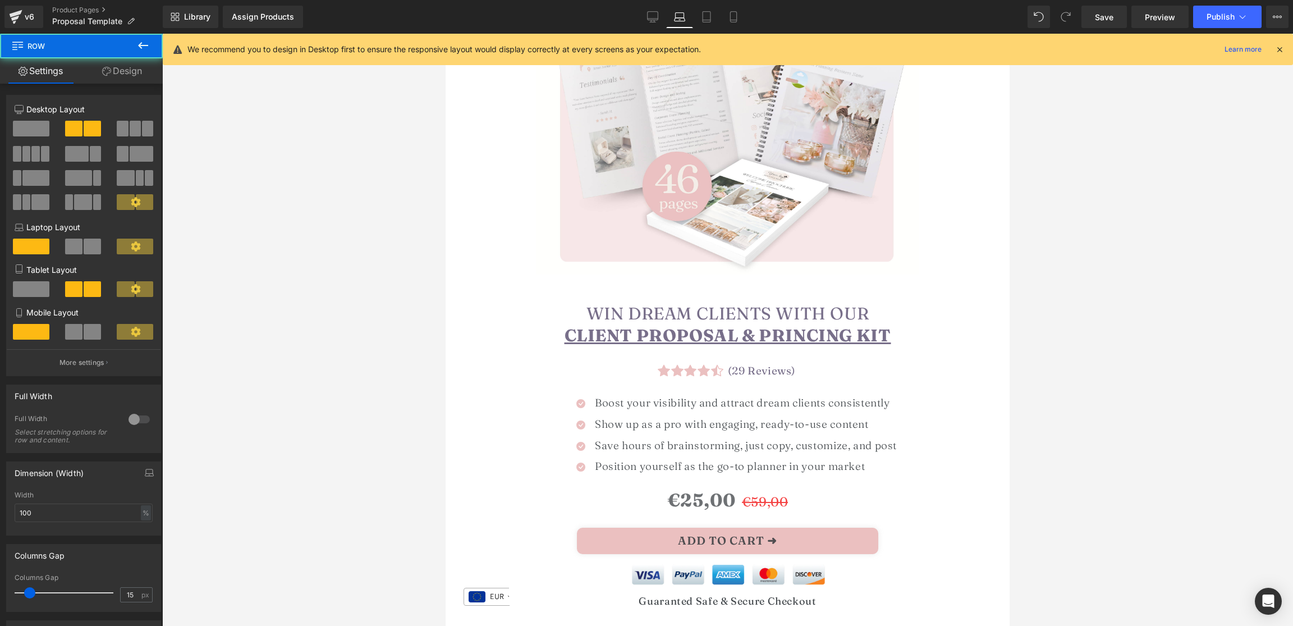
click at [925, 332] on h1 "Win Dream Clients with Our CLIENT Proposal & PRINCING KIT" at bounding box center [727, 324] width 421 height 44
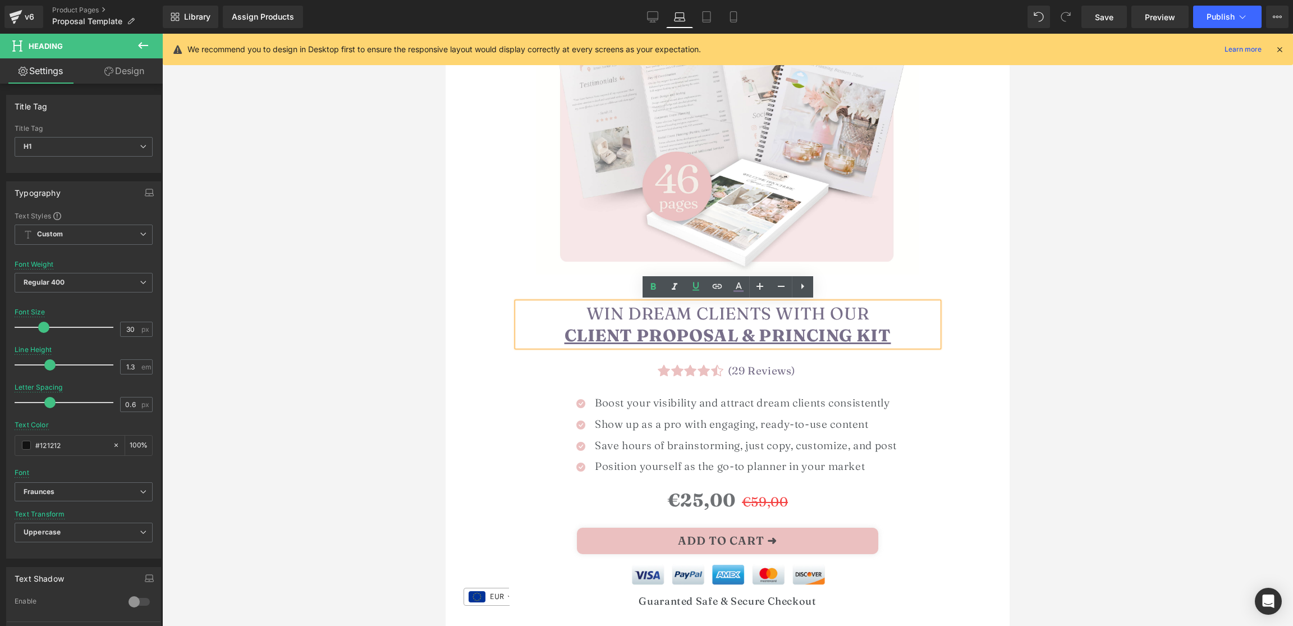
click at [1031, 326] on div at bounding box center [727, 330] width 1131 height 592
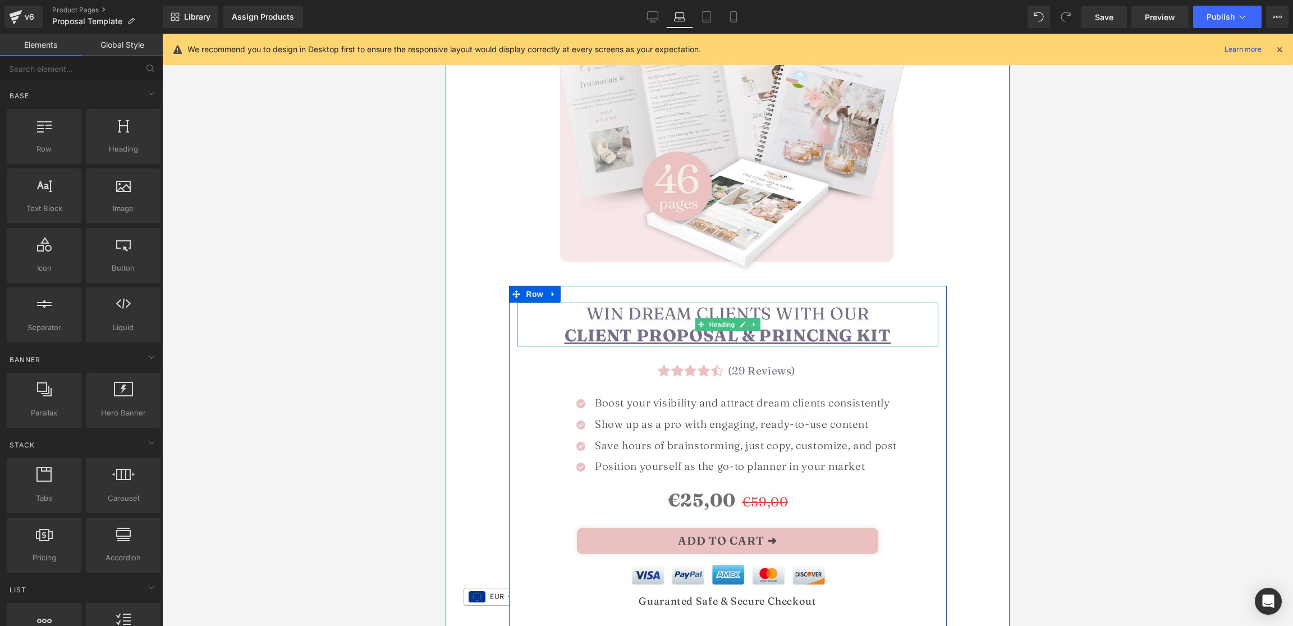
click at [804, 331] on u "CLIENT Proposal & PRINCING KIT" at bounding box center [727, 335] width 327 height 21
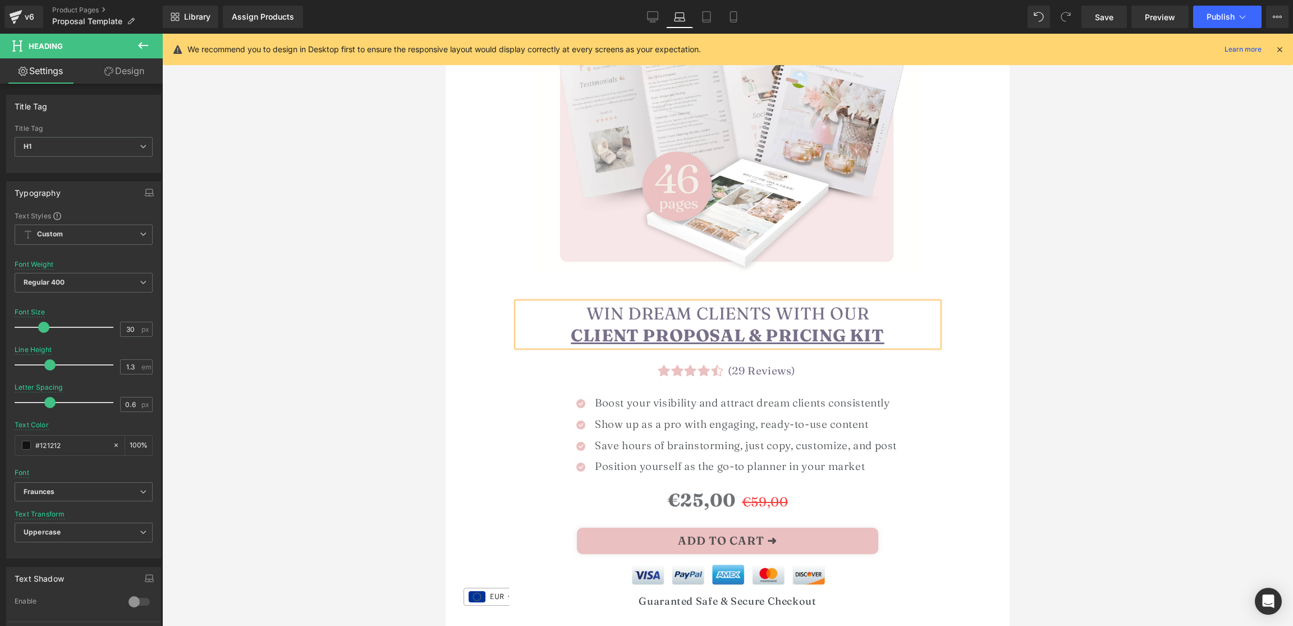
click at [1052, 322] on div at bounding box center [727, 330] width 1131 height 592
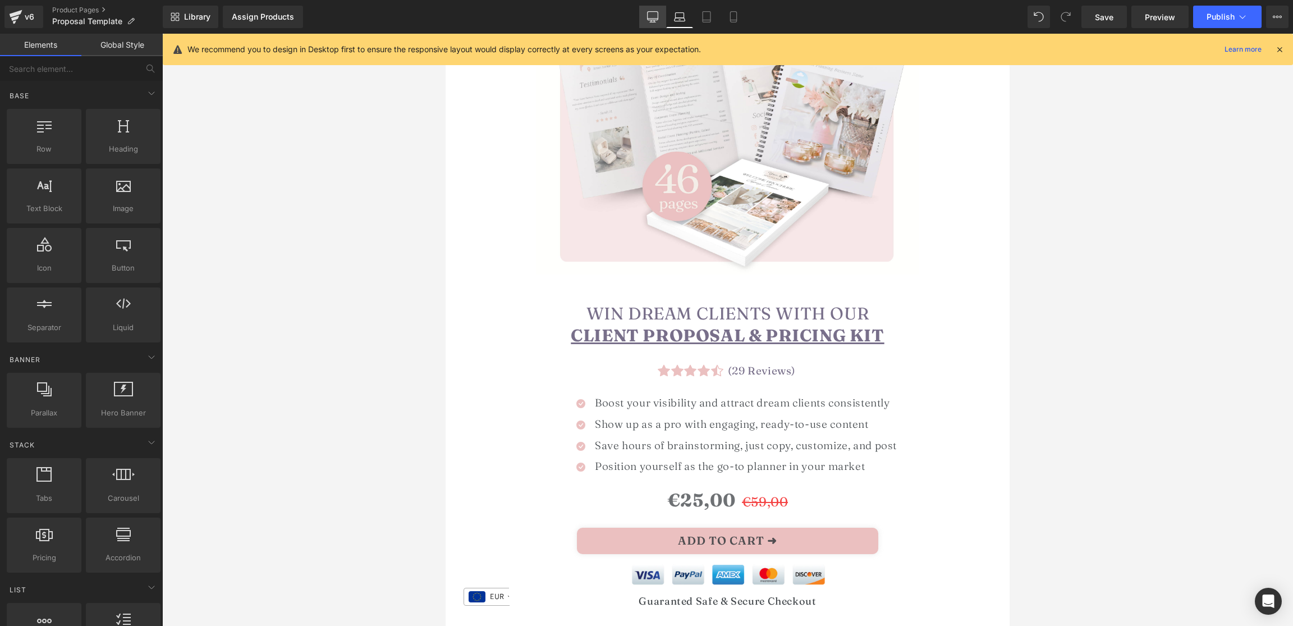
click at [649, 22] on icon at bounding box center [652, 16] width 11 height 11
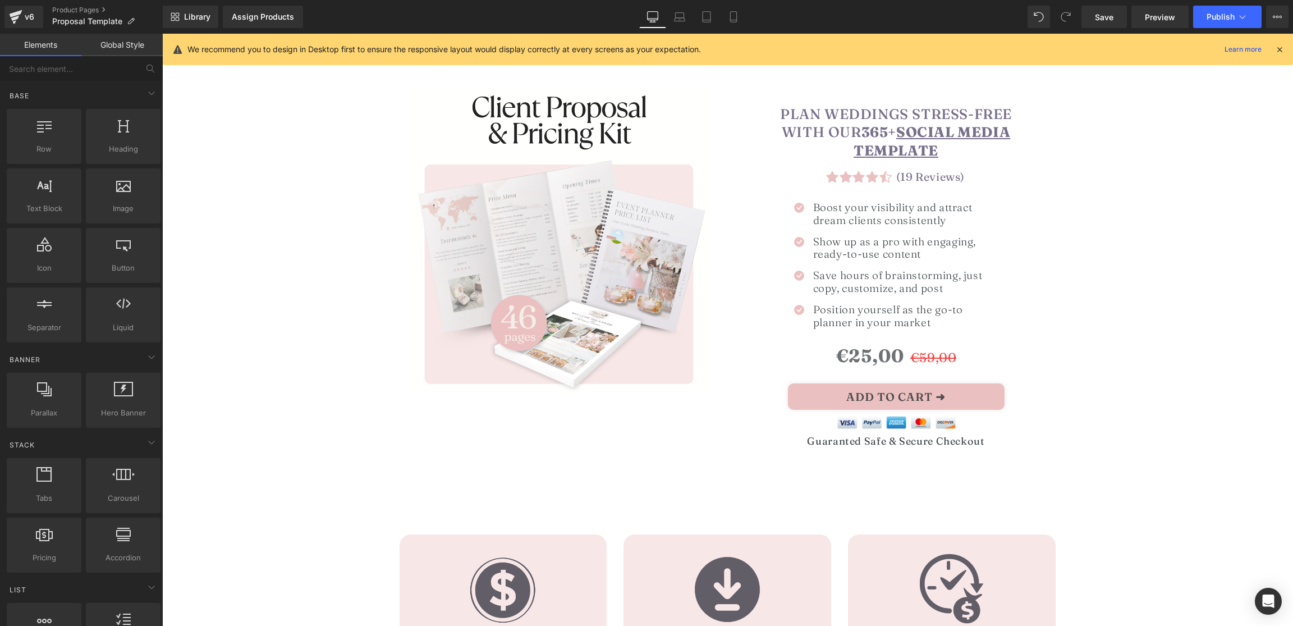
scroll to position [0, 0]
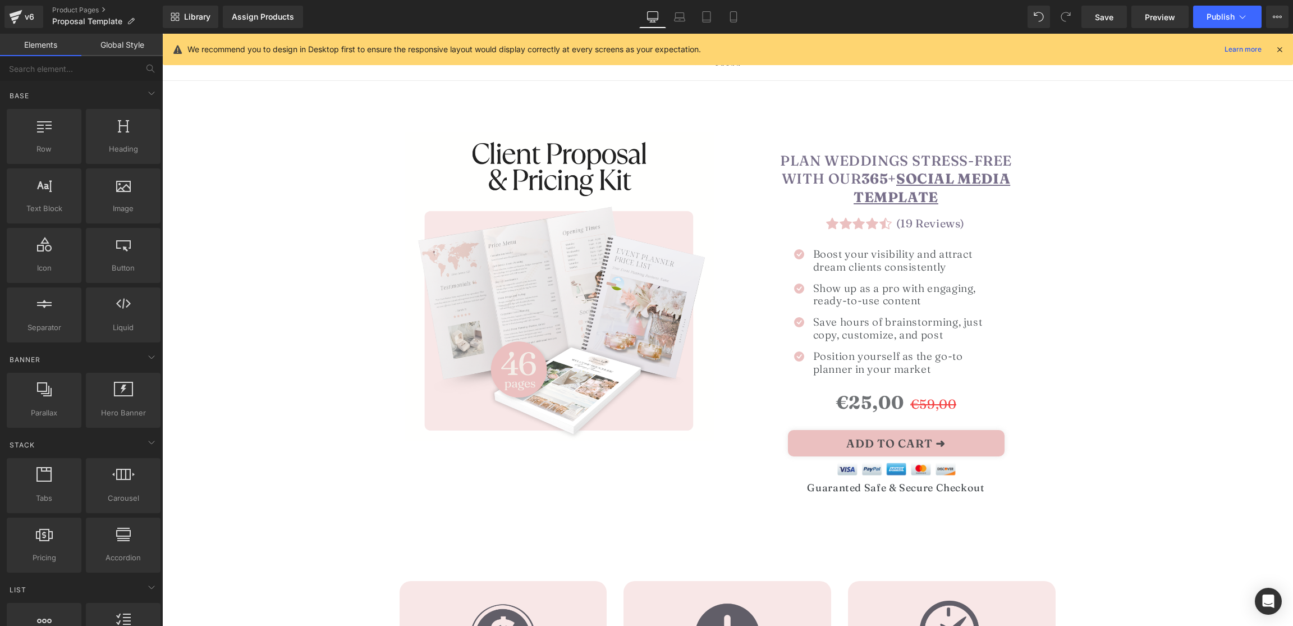
click at [827, 152] on div "Plan weddings stress-free with our 365+ social media template Heading" at bounding box center [896, 179] width 239 height 55
click at [827, 153] on font "Plan weddings stress-free with our 365+ social media template" at bounding box center [896, 178] width 232 height 53
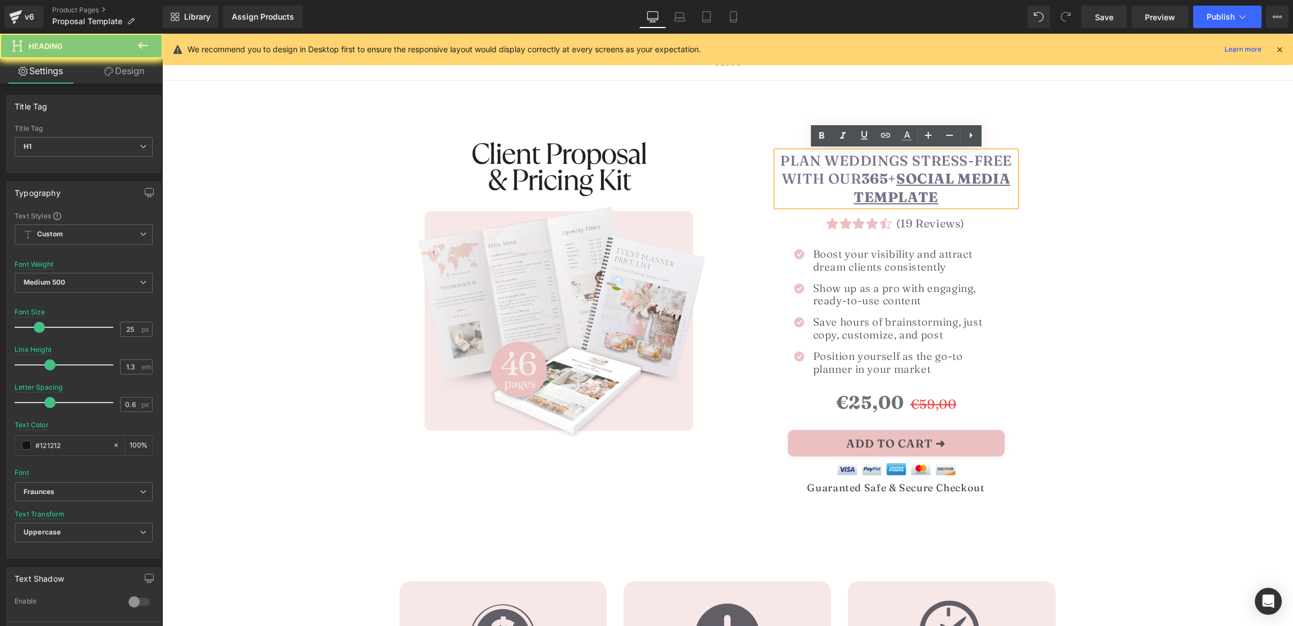
click at [827, 153] on font "Plan weddings stress-free with our 365+ social media template" at bounding box center [896, 178] width 232 height 53
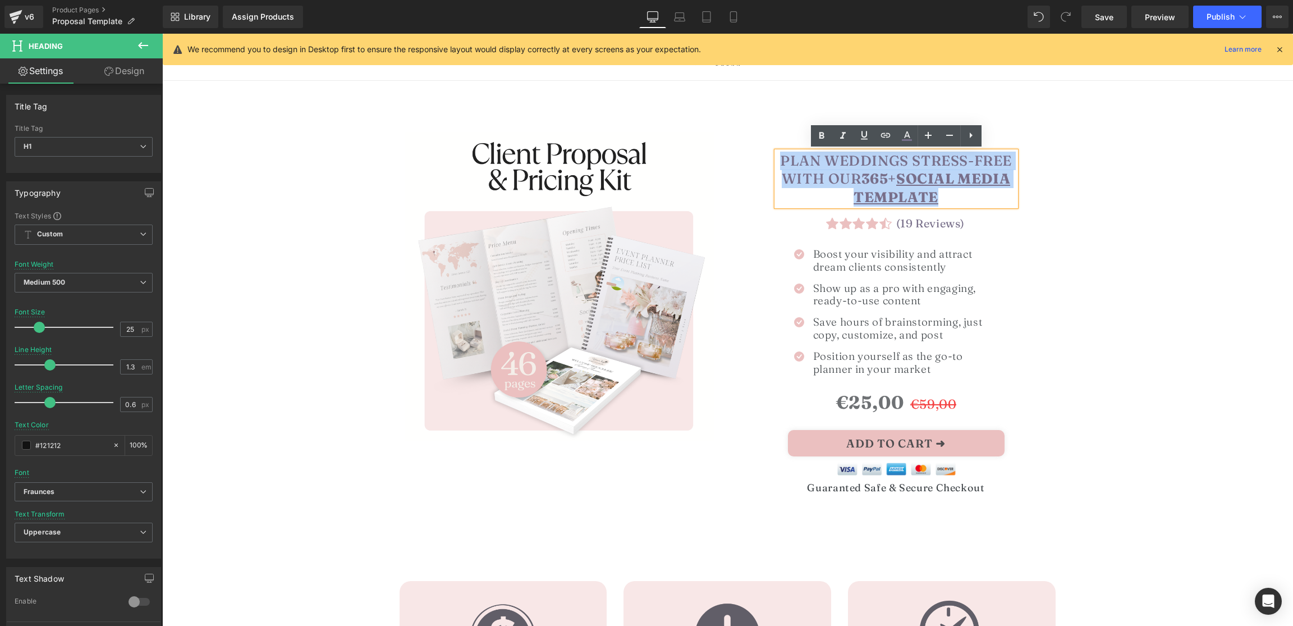
paste div
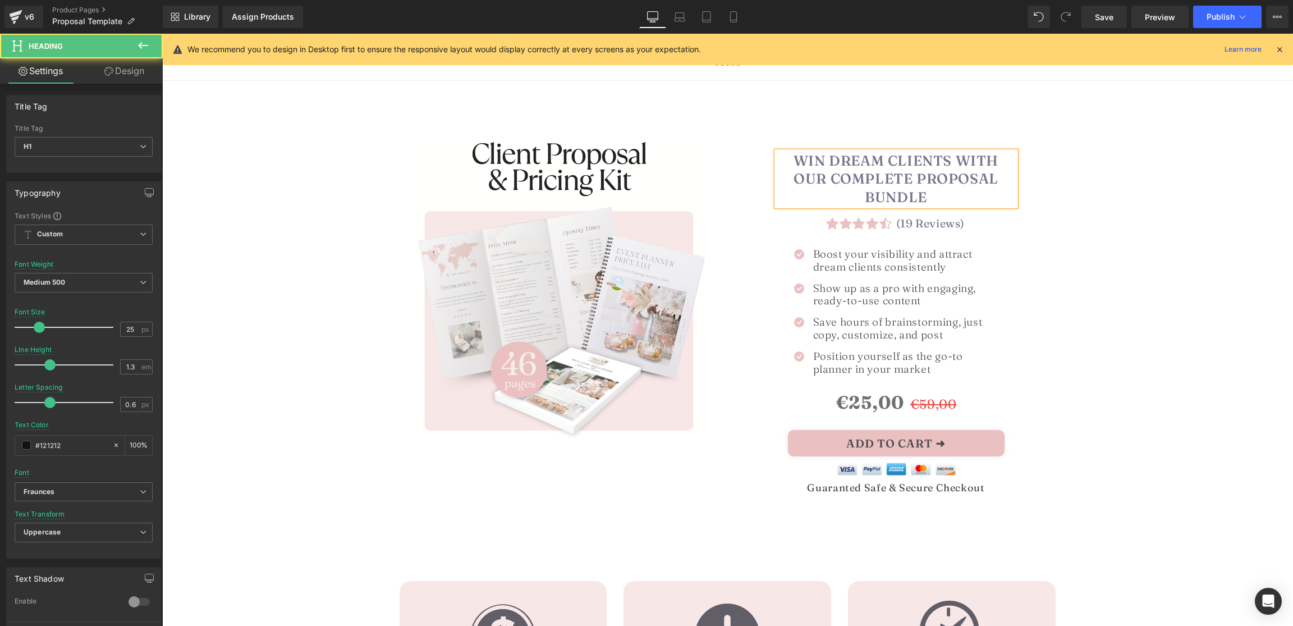
click at [866, 177] on font "Win Dream Clients with Our Complete Proposal Bundle" at bounding box center [895, 178] width 205 height 53
click at [896, 196] on font "Win Dream Clients with Our CLIENT Proposal Bundle" at bounding box center [895, 178] width 205 height 53
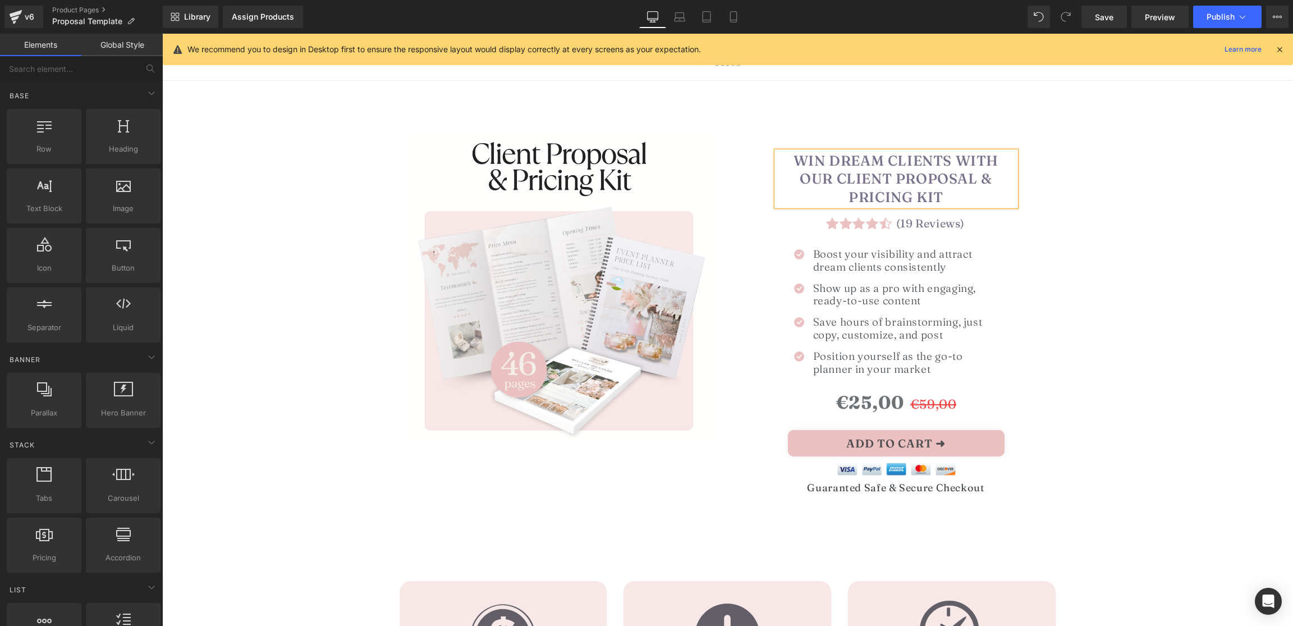
click at [984, 176] on font "Win Dream Clients with Our CLIENT Proposal & PRICING KIT" at bounding box center [895, 178] width 205 height 53
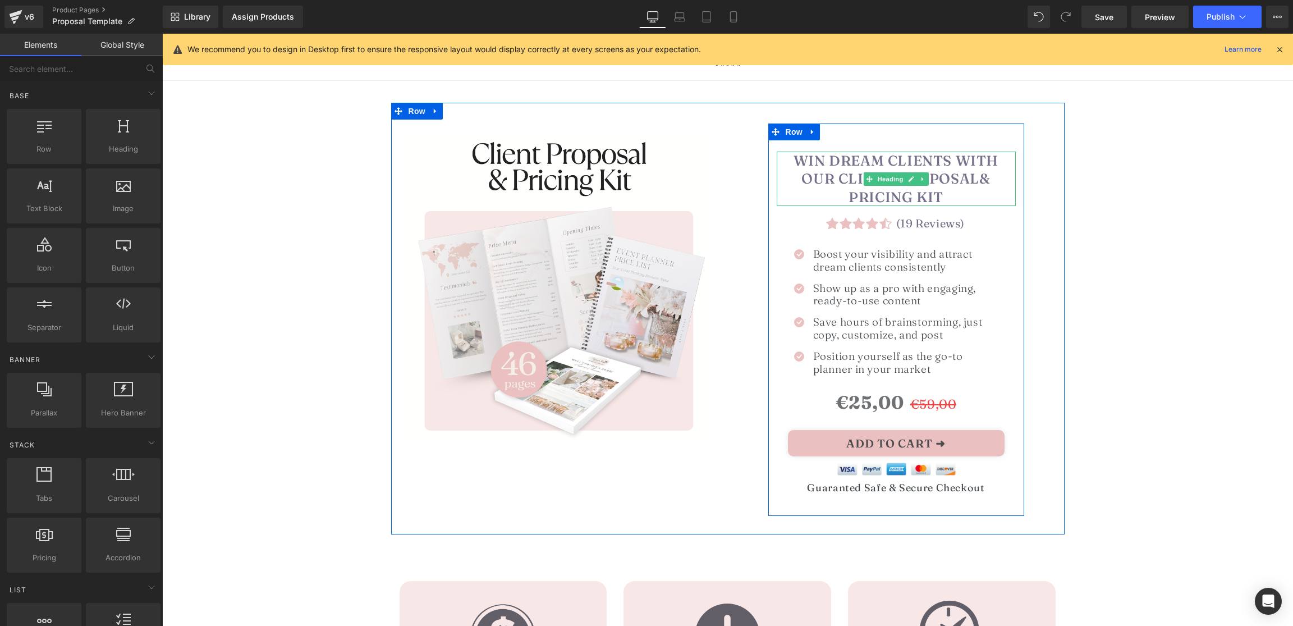
click at [985, 180] on font "Win Dream Clients with Our CLIENT Proposal & PRICING KIT" at bounding box center [895, 178] width 205 height 53
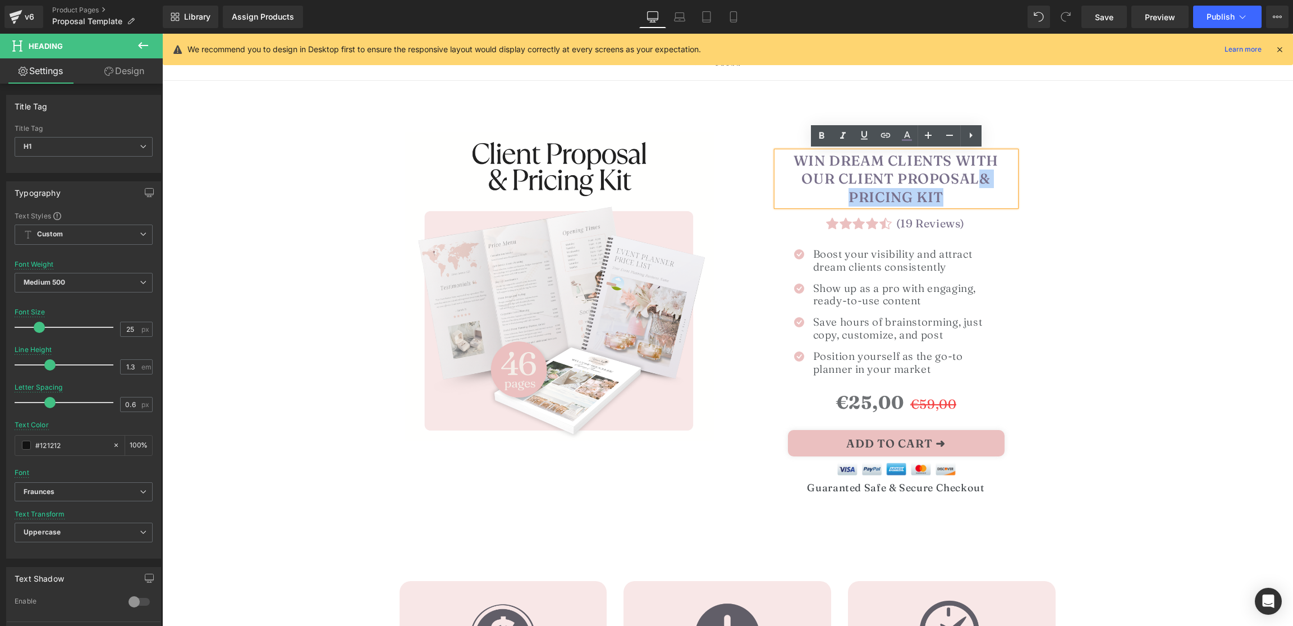
drag, startPoint x: 979, startPoint y: 174, endPoint x: 981, endPoint y: 198, distance: 24.3
click at [981, 198] on h1 "Win Dream Clients with Our CLIENT Proposal & PRICING KIT" at bounding box center [896, 179] width 239 height 55
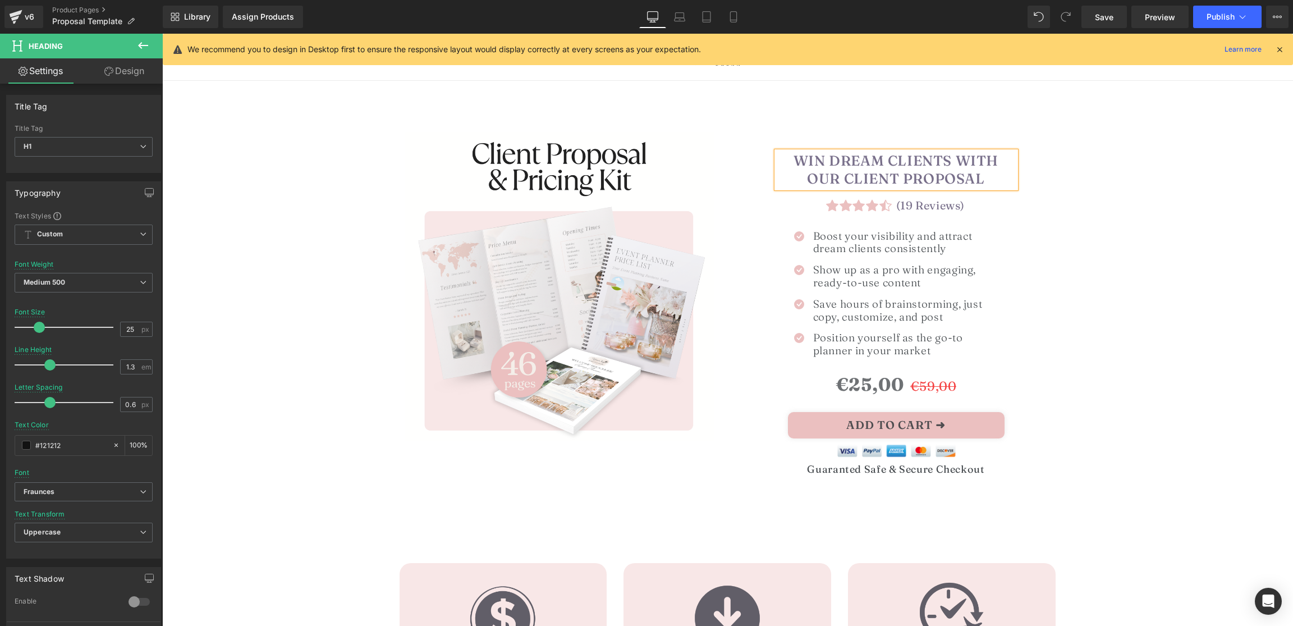
drag, startPoint x: 1136, startPoint y: 194, endPoint x: 1090, endPoint y: 203, distance: 46.8
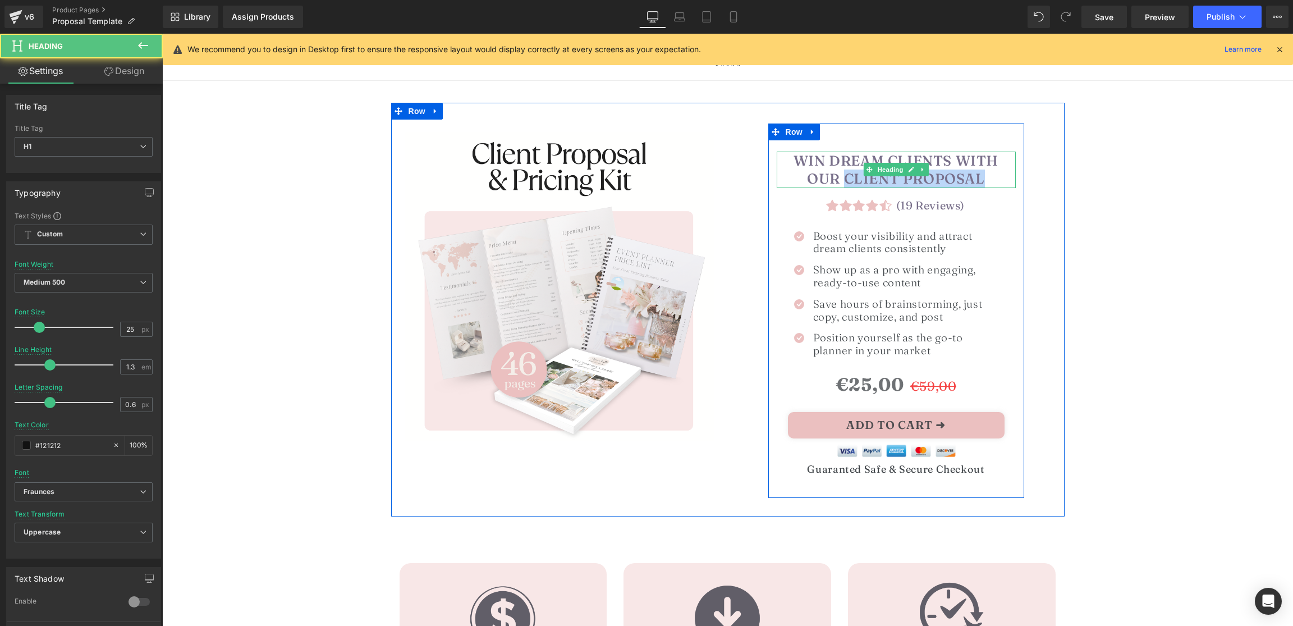
drag, startPoint x: 844, startPoint y: 179, endPoint x: 994, endPoint y: 181, distance: 150.4
click at [1011, 182] on h1 "Win Dream Clients with Our CLIENT Proposal" at bounding box center [896, 170] width 239 height 36
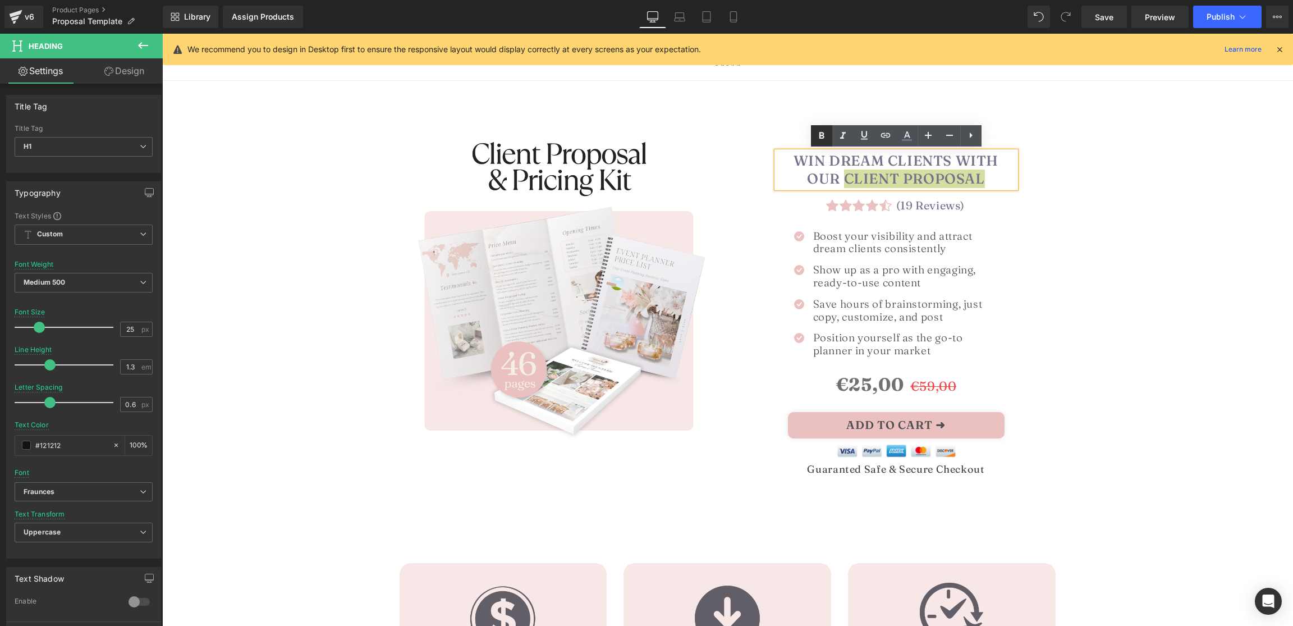
click at [815, 135] on icon at bounding box center [821, 135] width 13 height 13
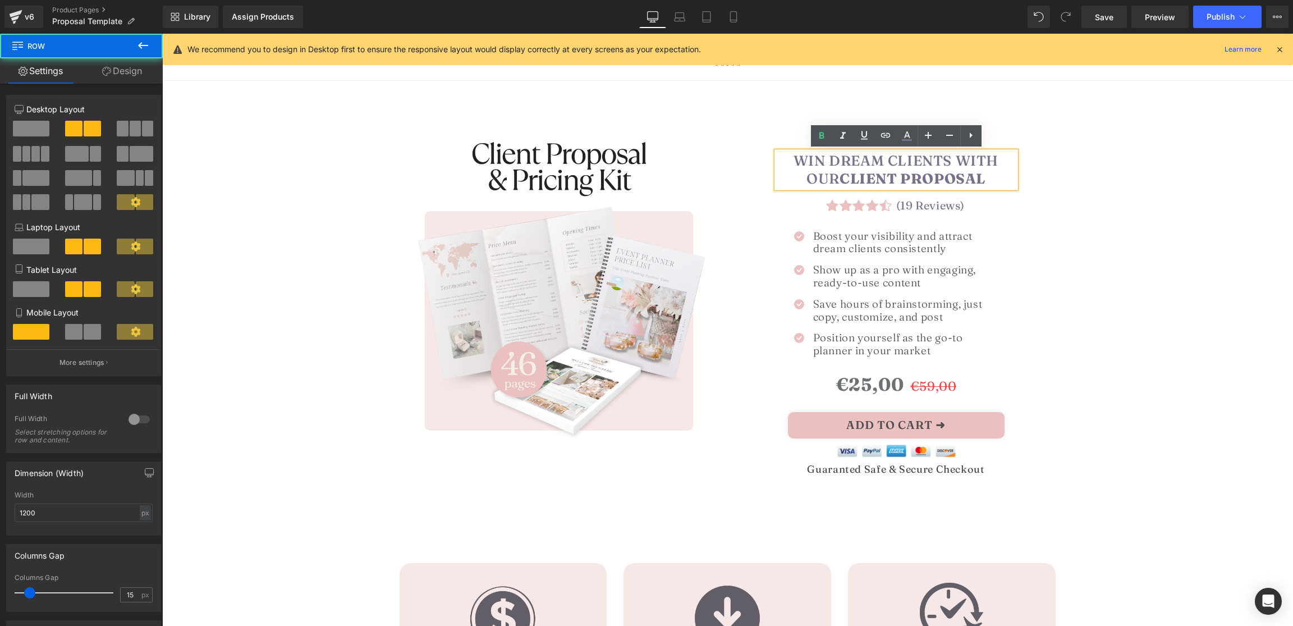
click at [1059, 174] on div "Image Guaranted Safe & Secure Checkout Heading Icon Enjoy a joyful and stress-f…" at bounding box center [896, 310] width 337 height 374
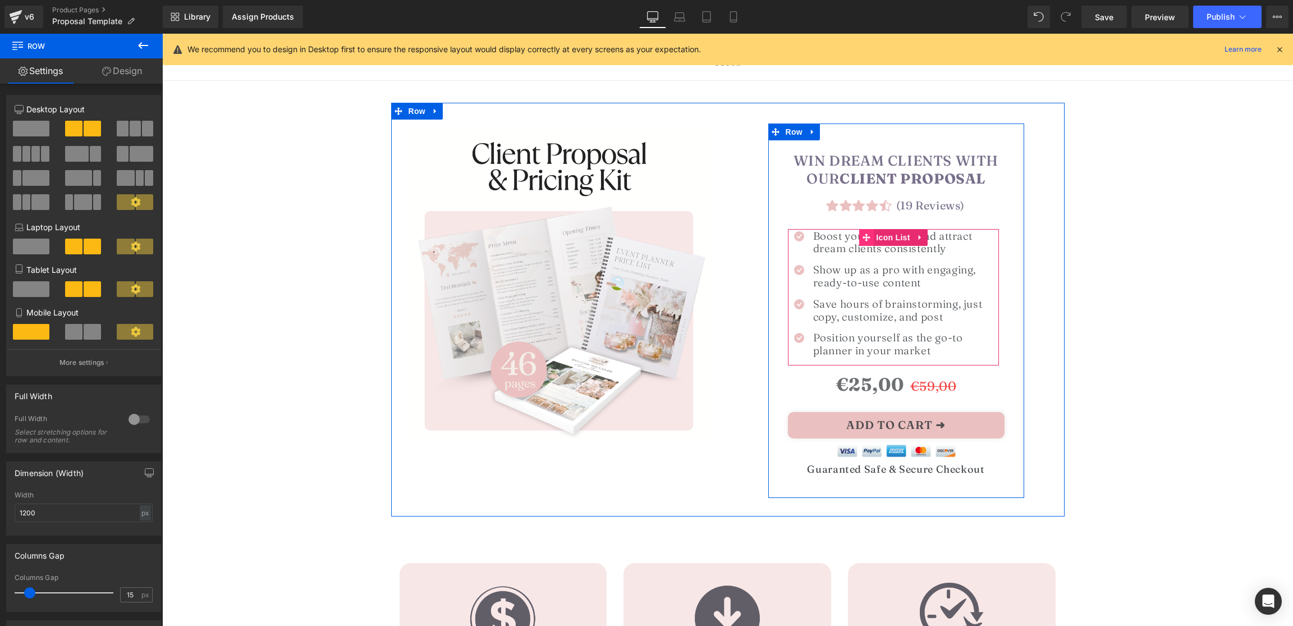
click at [860, 238] on span at bounding box center [866, 237] width 15 height 17
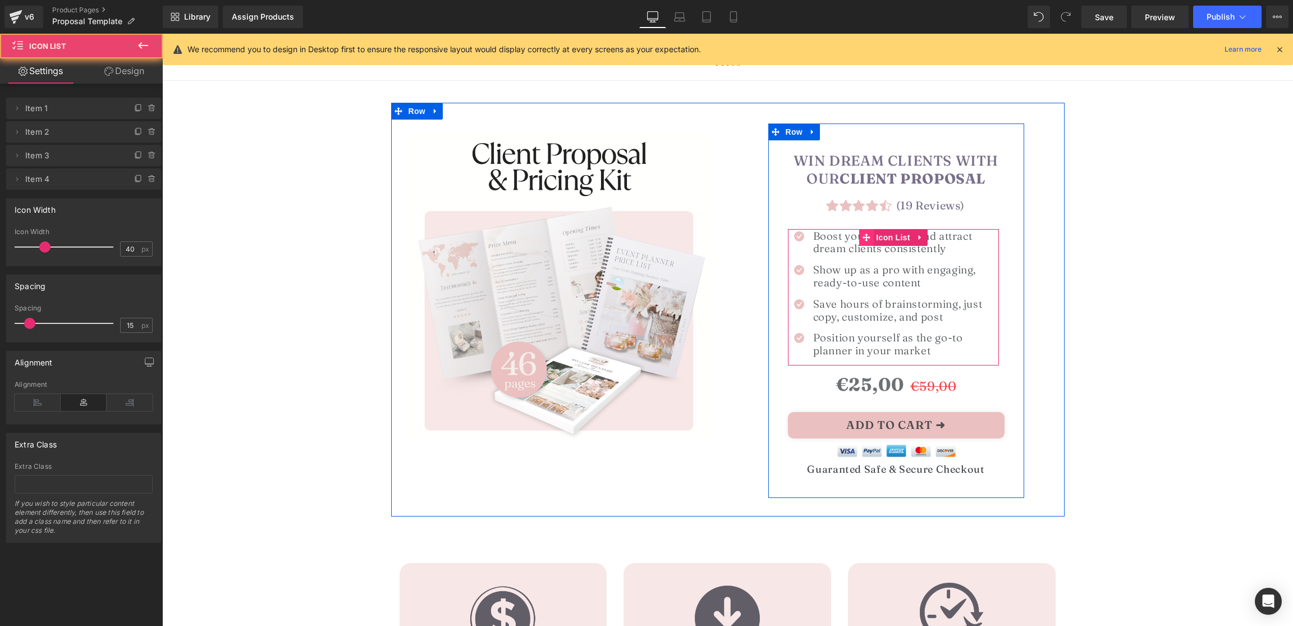
click at [860, 238] on span at bounding box center [866, 237] width 15 height 17
click at [844, 239] on h1 "Boost your visibility and attract dream clients consistently" at bounding box center [906, 242] width 186 height 26
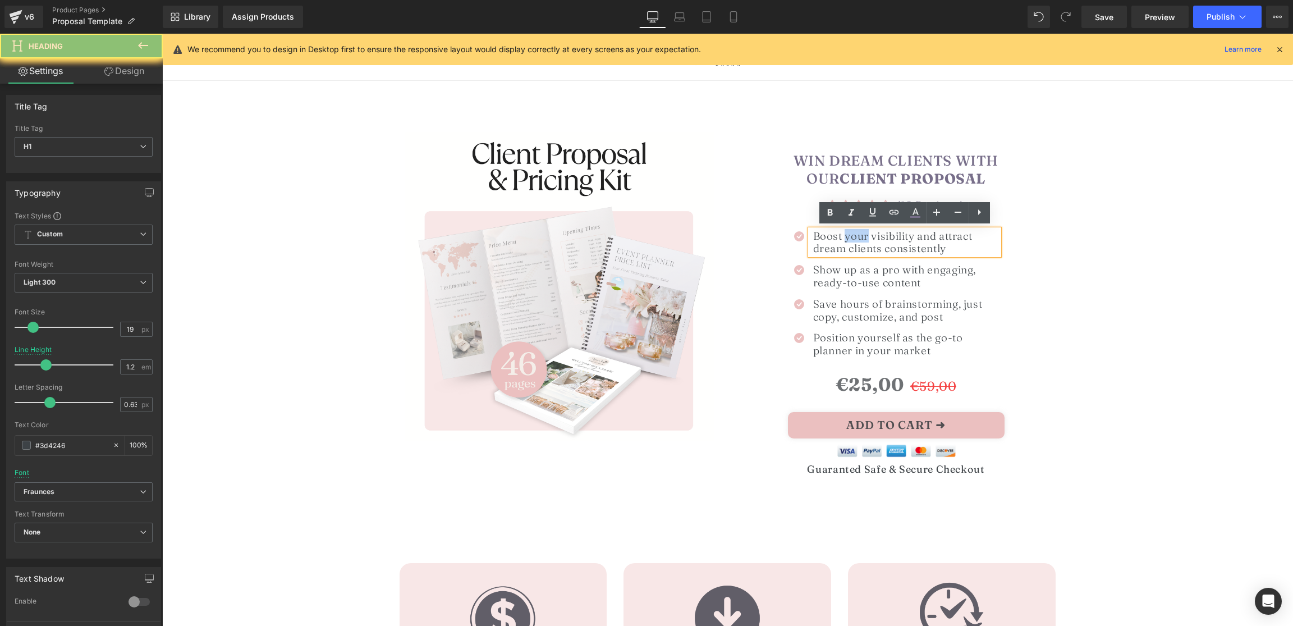
click at [844, 239] on h1 "Boost your visibility and attract dream clients consistently" at bounding box center [906, 242] width 186 height 26
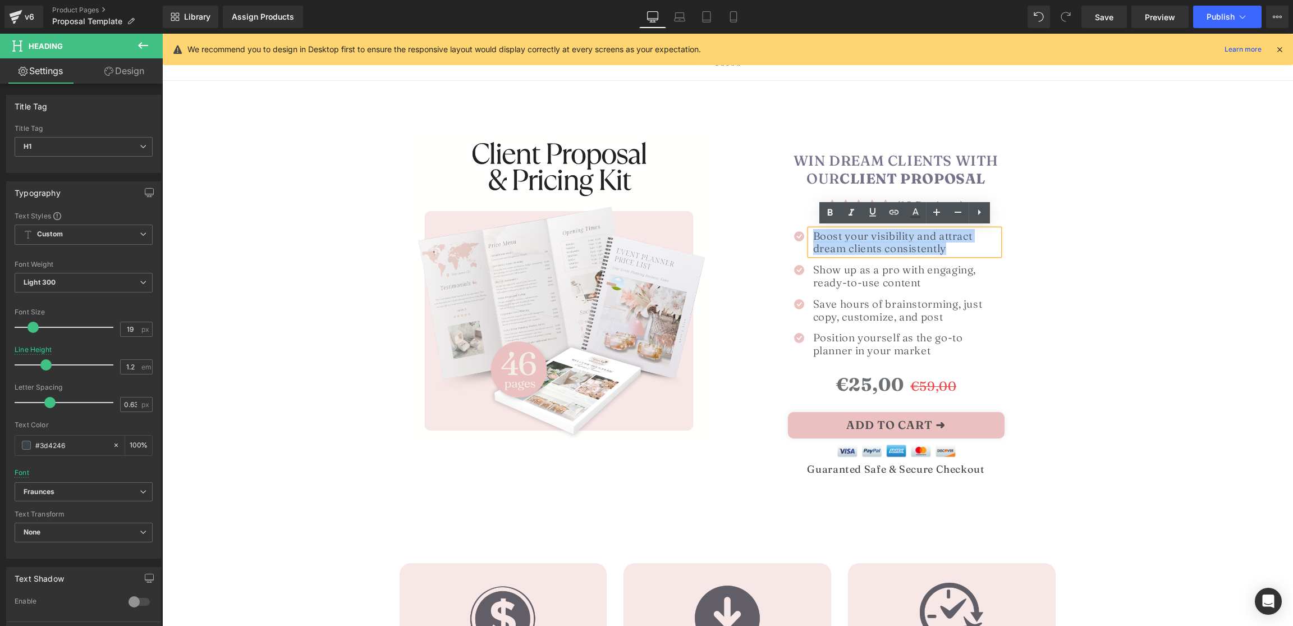
paste div
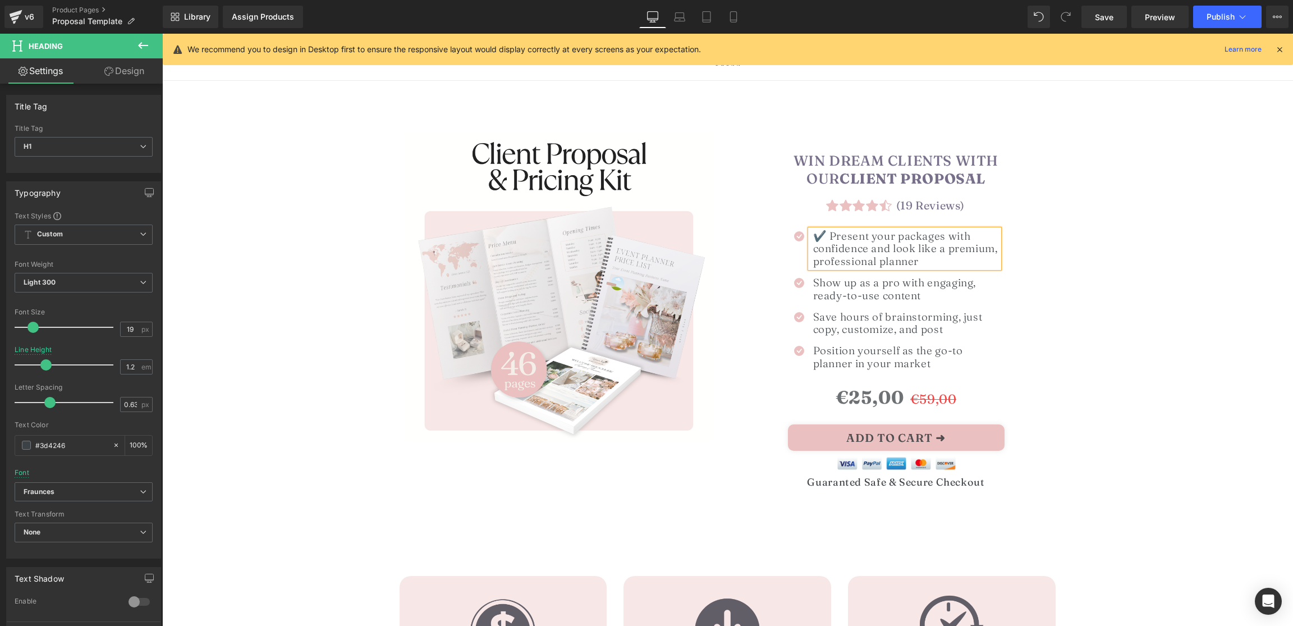
click at [829, 236] on h1 "✔️ Present your packages with confidence and look like a premium, professional …" at bounding box center [906, 248] width 186 height 38
click at [906, 236] on h1 "Present your packages with confidence and look like a premium, professional pla…" at bounding box center [906, 248] width 186 height 38
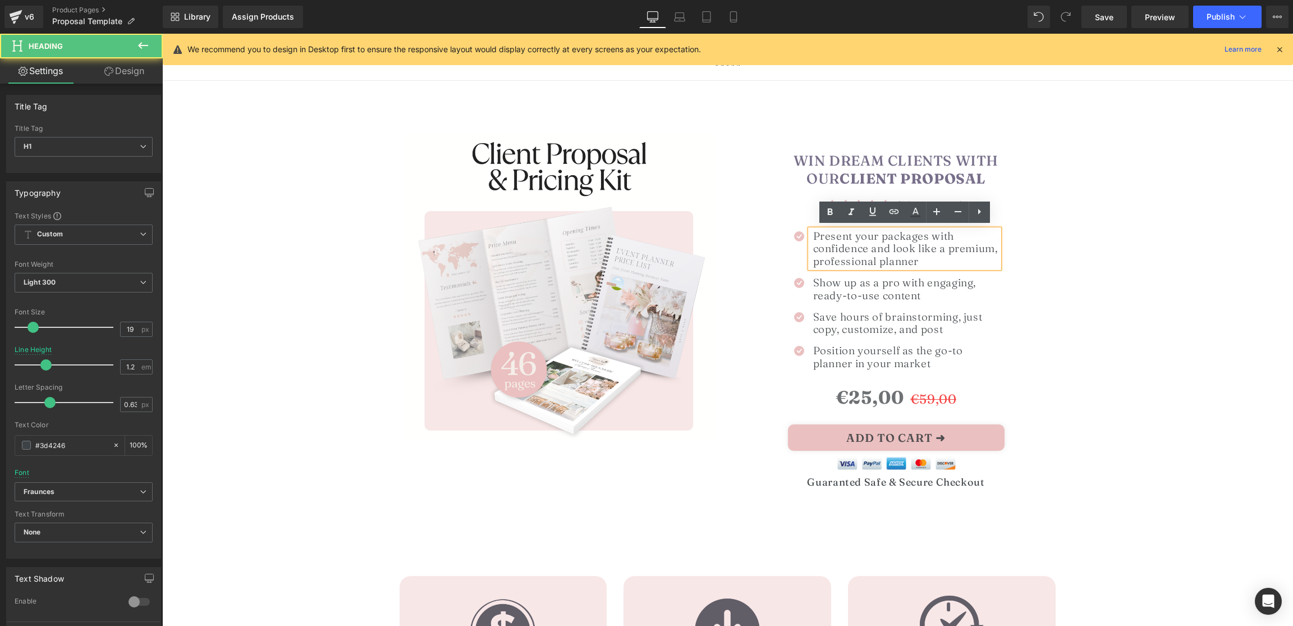
scroll to position [1, 0]
click at [906, 236] on h1 "Present your packages with confidence and look like a premium, professional pla…" at bounding box center [906, 248] width 186 height 38
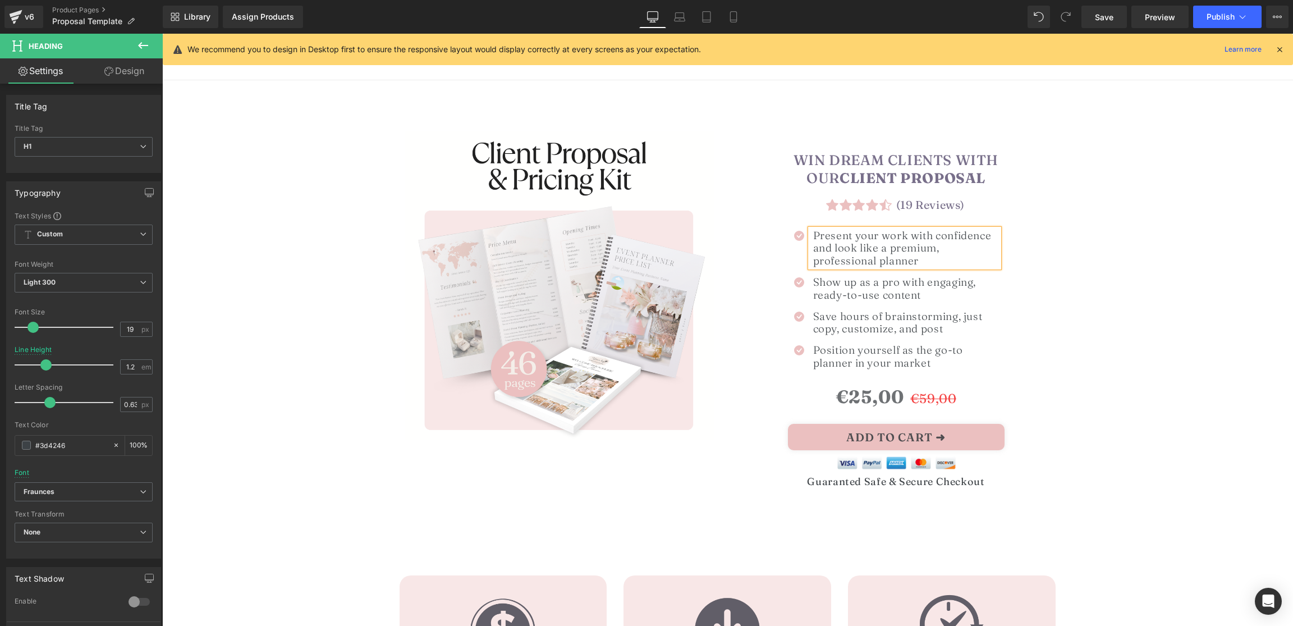
click at [944, 248] on h1 "Present your work with confidence and look like a premium, professional planner" at bounding box center [906, 248] width 186 height 38
drag, startPoint x: 1147, startPoint y: 270, endPoint x: 1154, endPoint y: 271, distance: 7.4
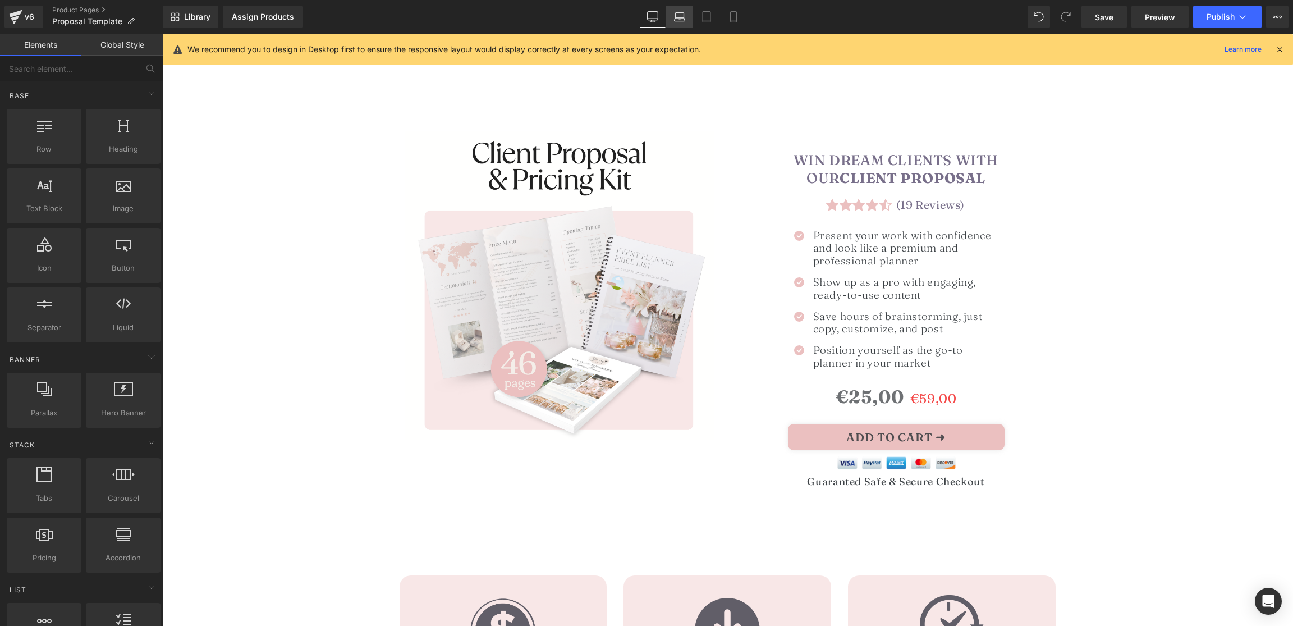
click at [669, 16] on link "Laptop" at bounding box center [679, 17] width 27 height 22
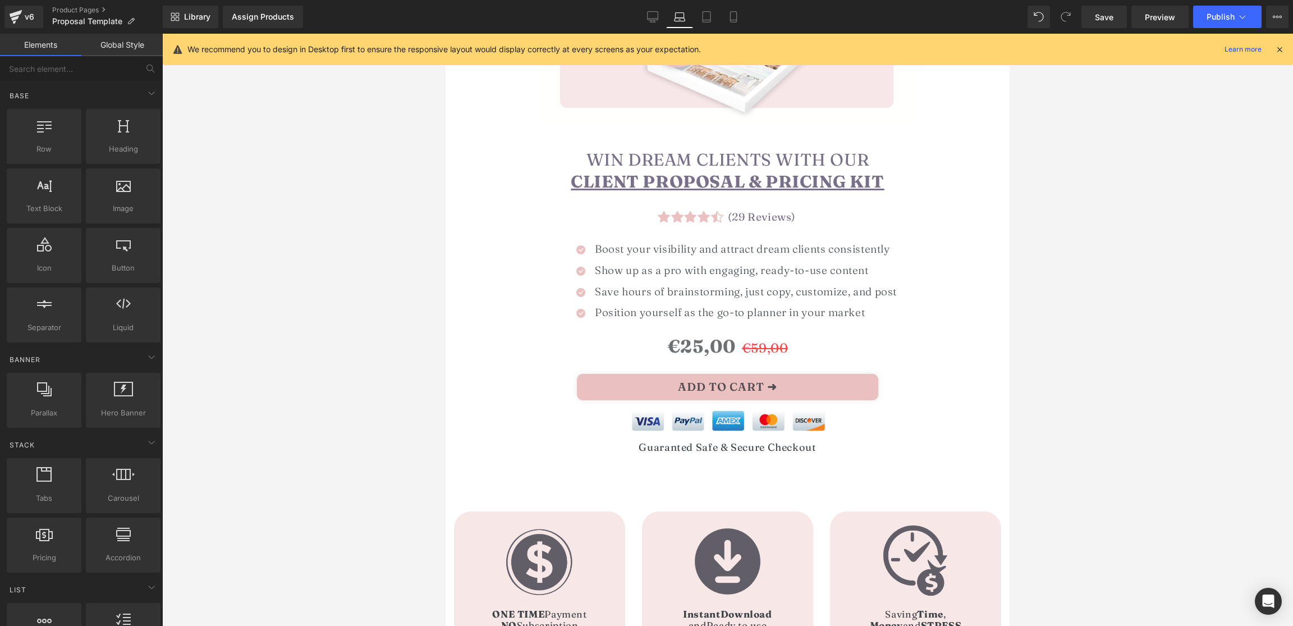
scroll to position [391, 0]
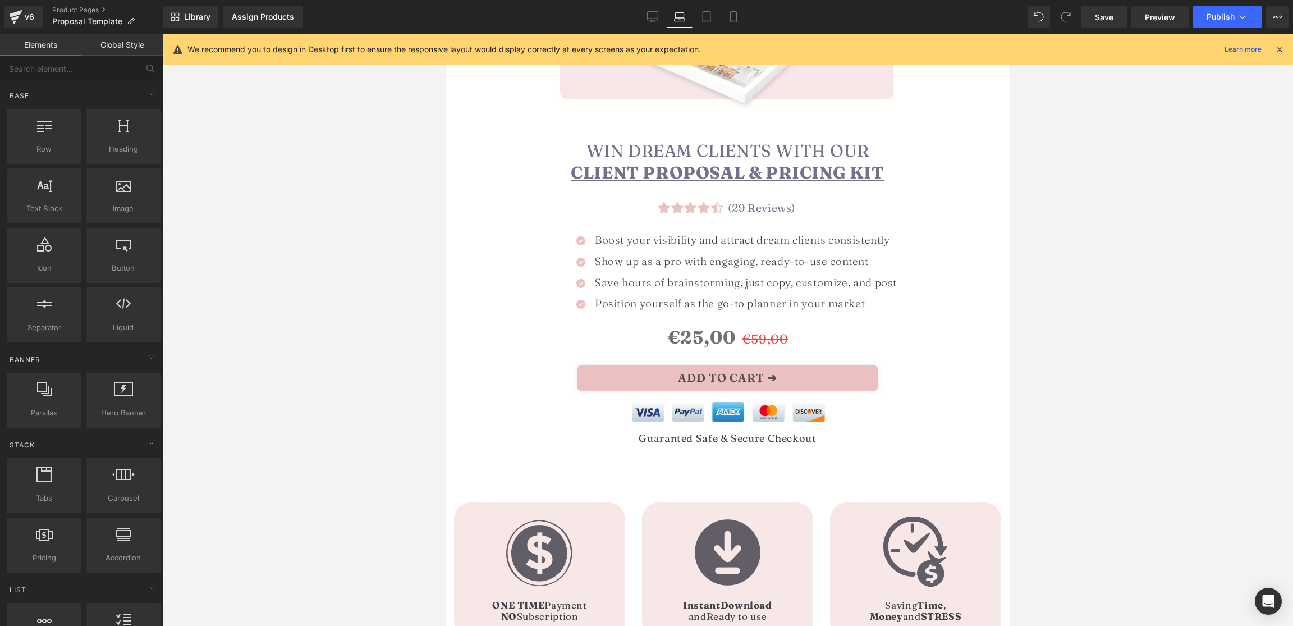
click at [609, 237] on h1 "Boost your visibility and attract dream clients consistently" at bounding box center [746, 239] width 302 height 13
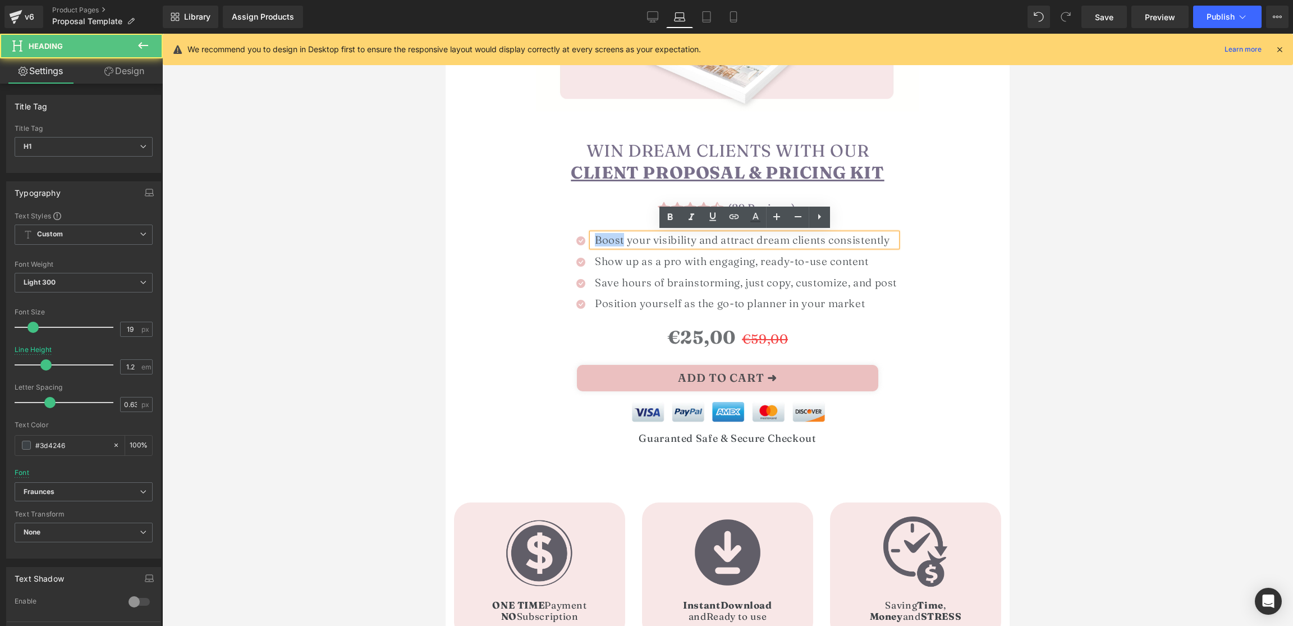
click at [609, 237] on h1 "Boost your visibility and attract dream clients consistently" at bounding box center [746, 239] width 302 height 13
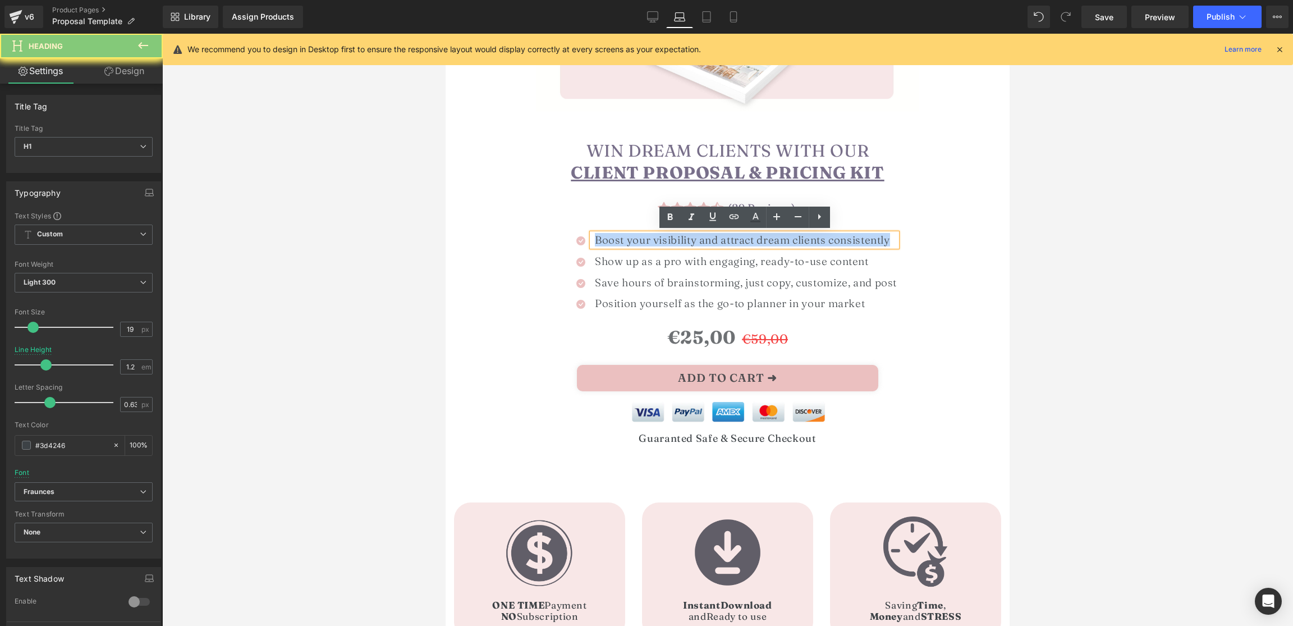
paste div
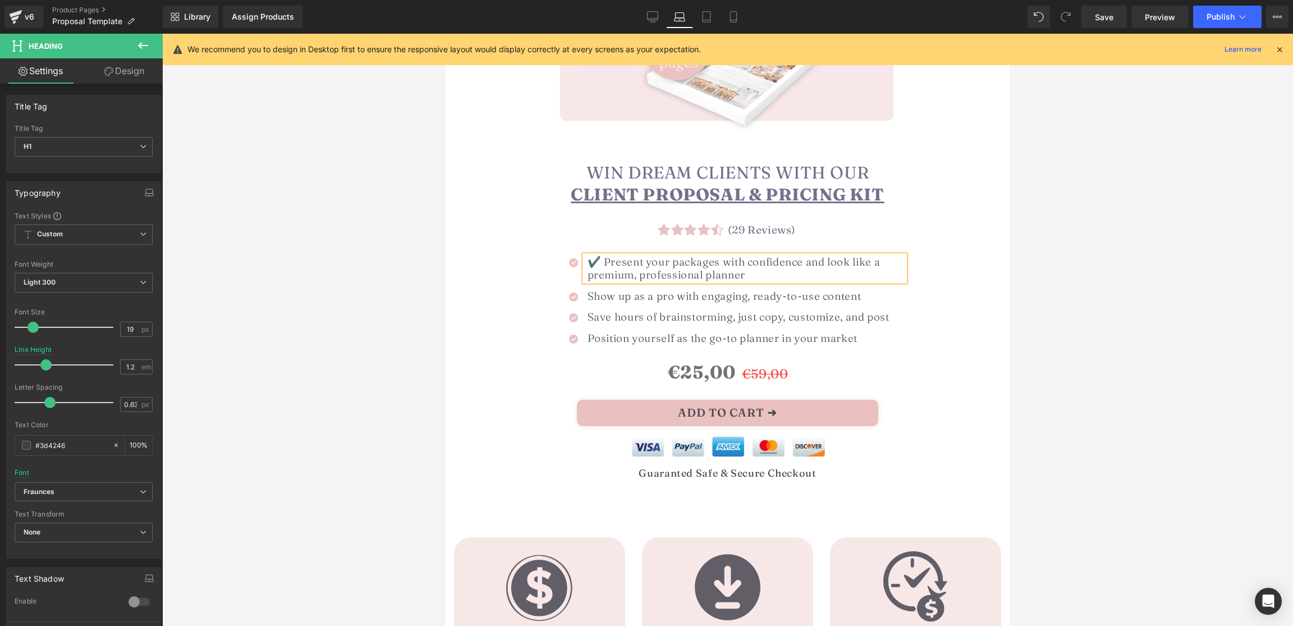
scroll to position [367, 0]
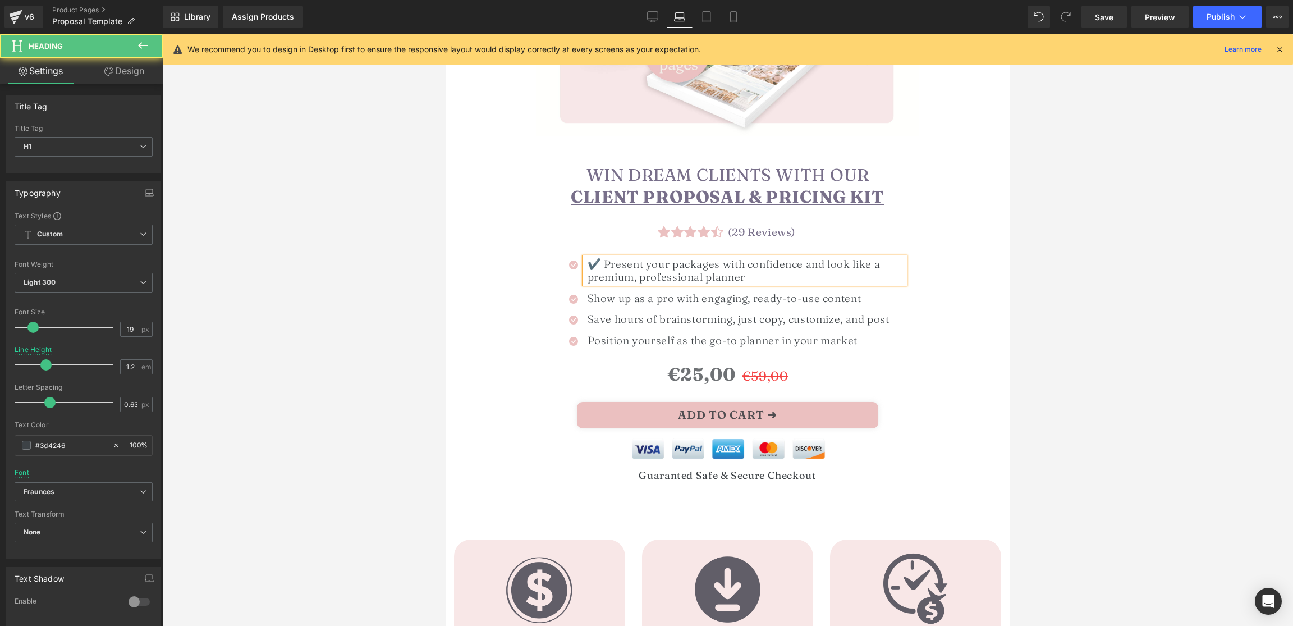
click at [694, 265] on h1 "✔️ Present your packages with confidence and look like a premium, professional …" at bounding box center [745, 271] width 317 height 26
click at [638, 279] on h1 "✔️ Present your work with confidence and look like a premium, professional plan…" at bounding box center [745, 271] width 317 height 26
click at [603, 264] on h1 "✔️ Present your work with confidence and look like a premium and professional p…" at bounding box center [745, 271] width 317 height 26
click at [1034, 280] on div at bounding box center [727, 330] width 1131 height 592
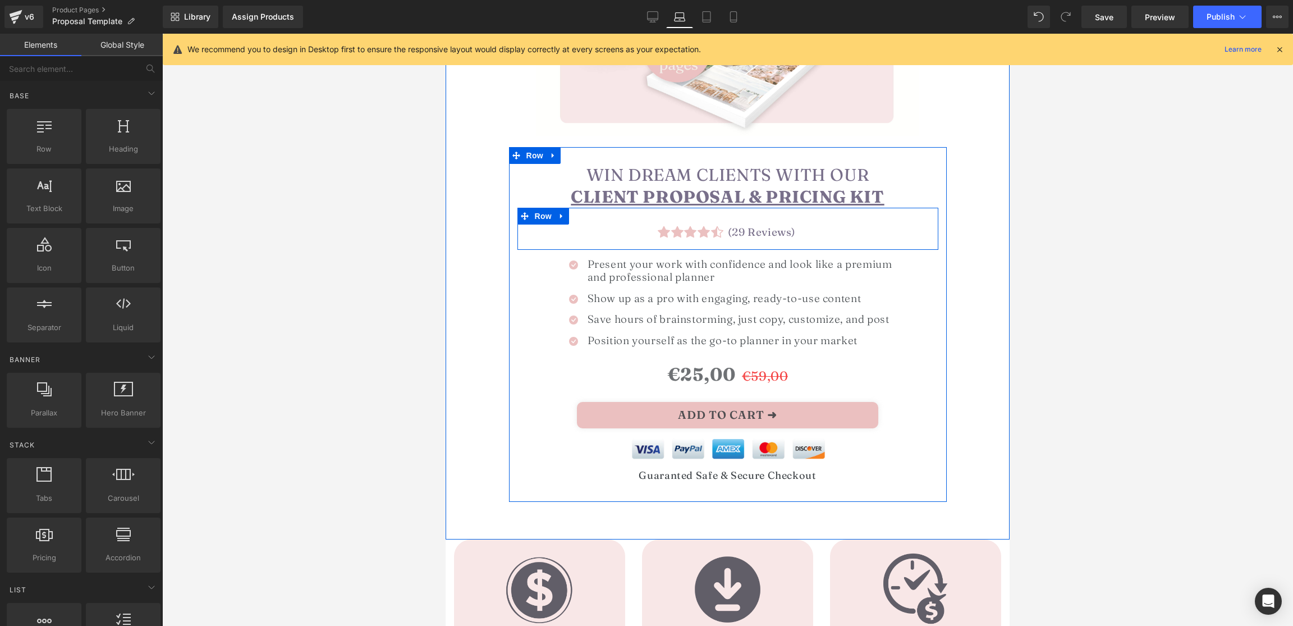
click at [446, 34] on div at bounding box center [446, 34] width 0 height 0
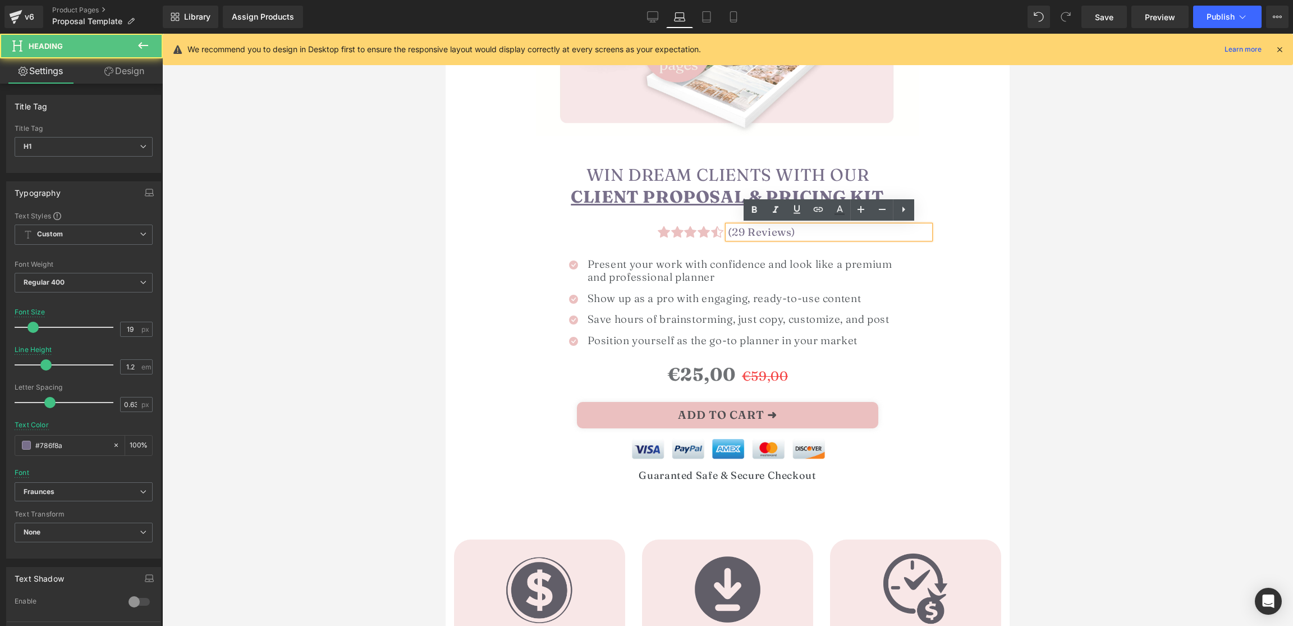
click at [738, 231] on h1 "(29 Reviews)" at bounding box center [829, 232] width 202 height 13
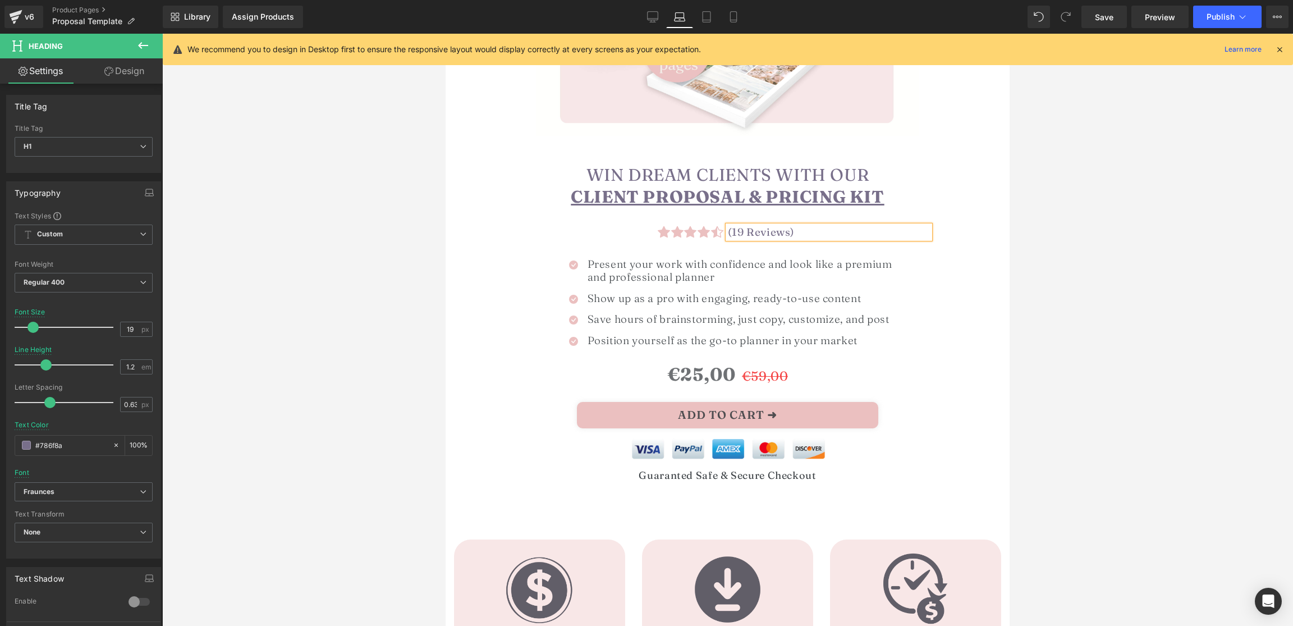
click at [1090, 256] on div at bounding box center [727, 330] width 1131 height 592
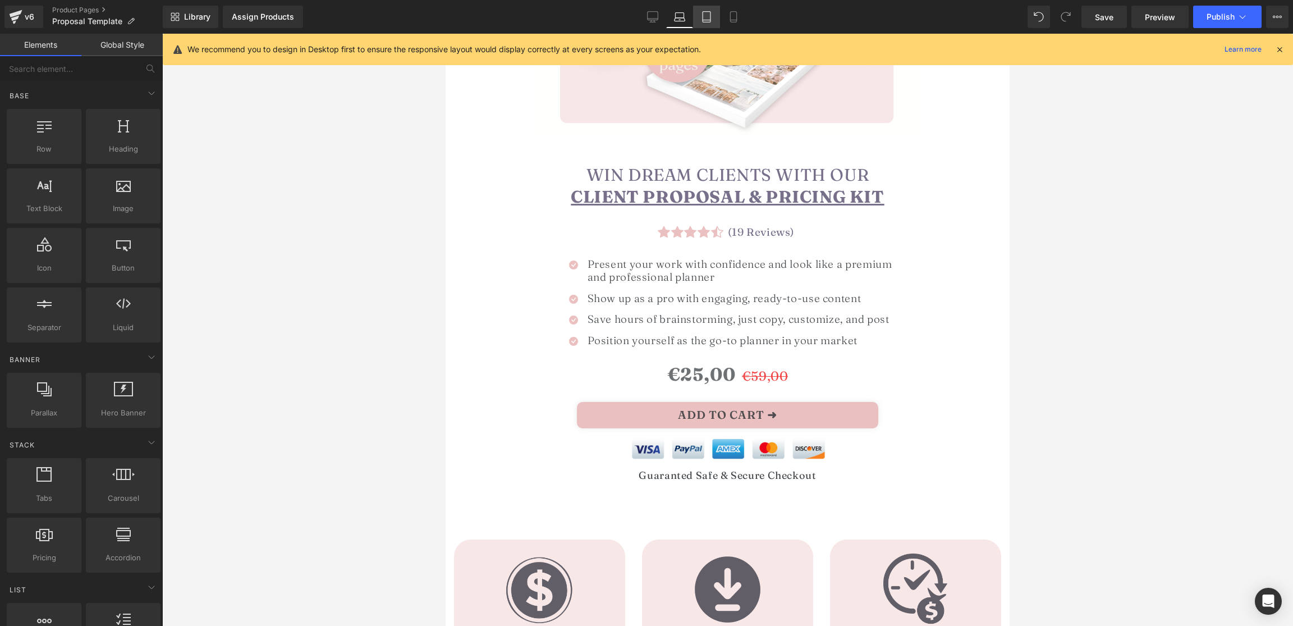
click at [708, 17] on icon at bounding box center [706, 16] width 11 height 11
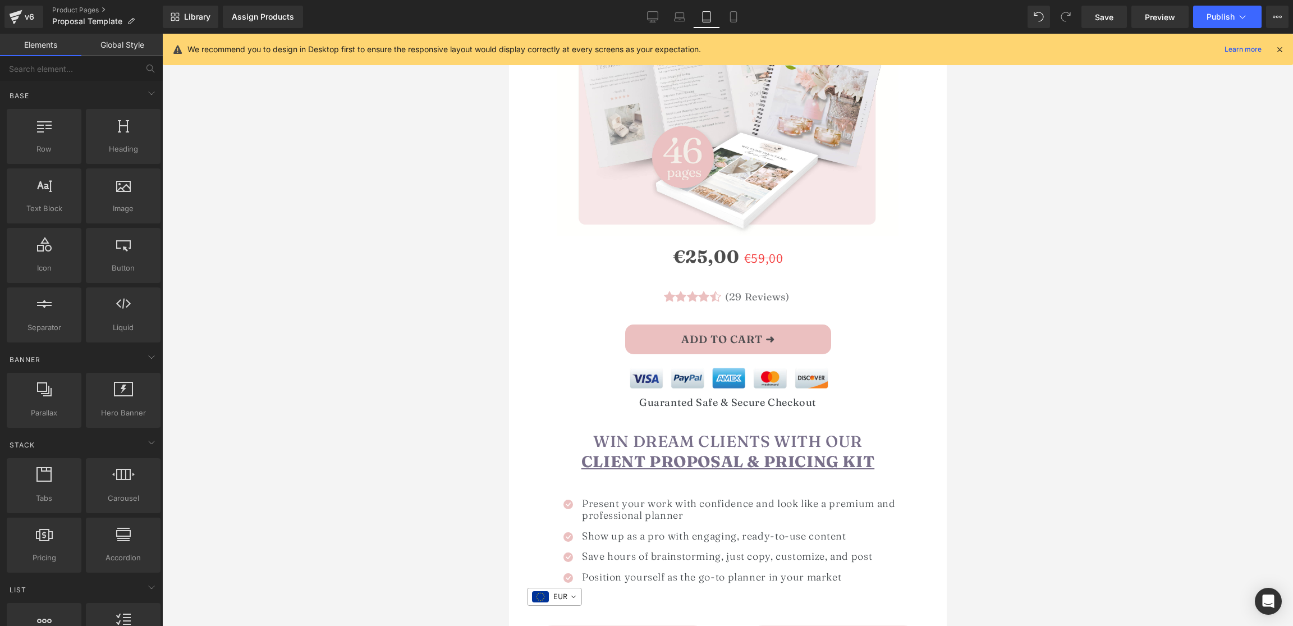
scroll to position [219, 0]
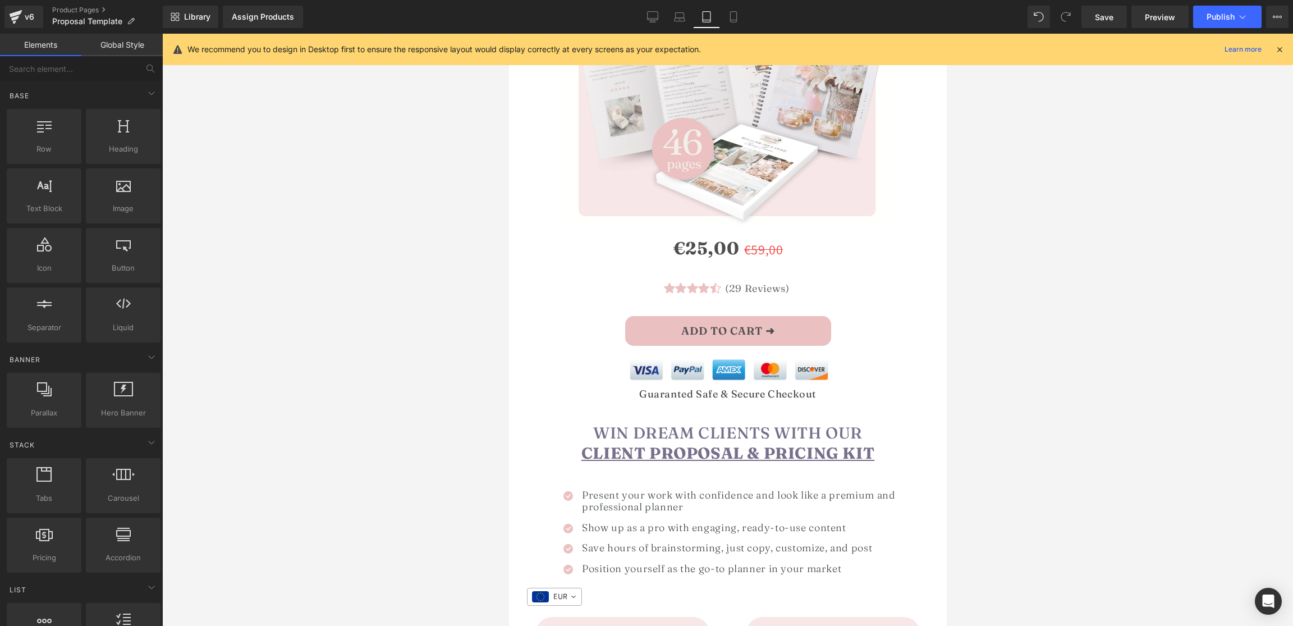
click at [508, 34] on div at bounding box center [508, 34] width 0 height 0
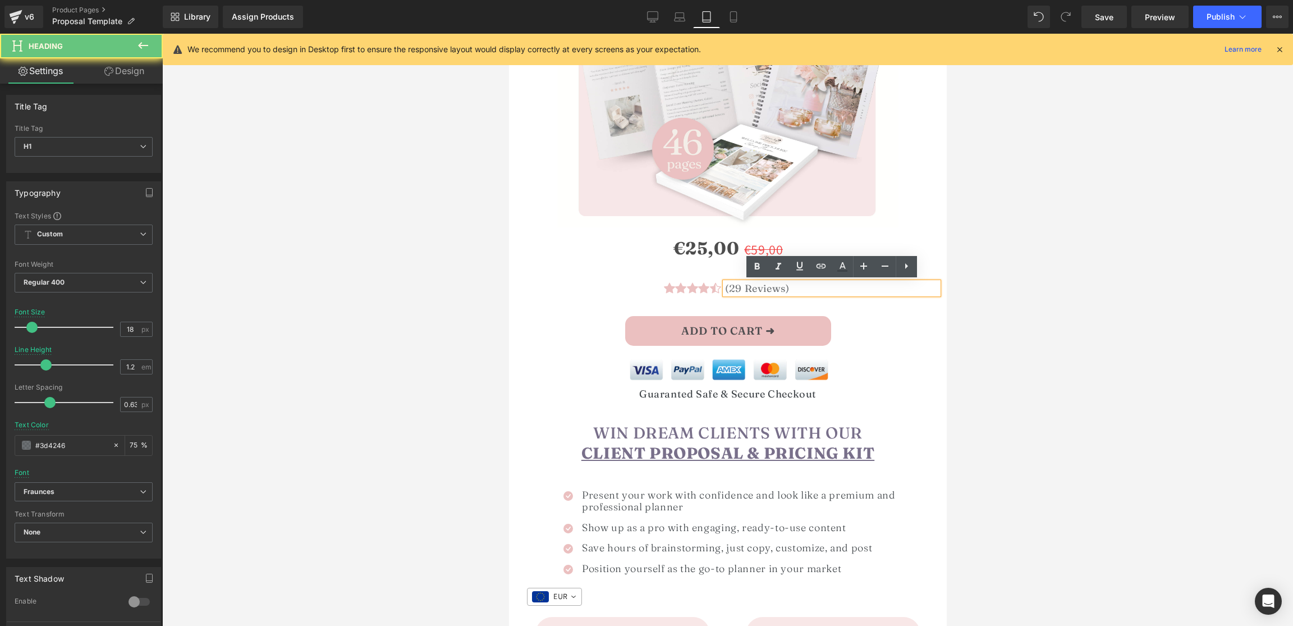
click at [735, 289] on h1 "(29 Reviews)" at bounding box center [830, 288] width 213 height 12
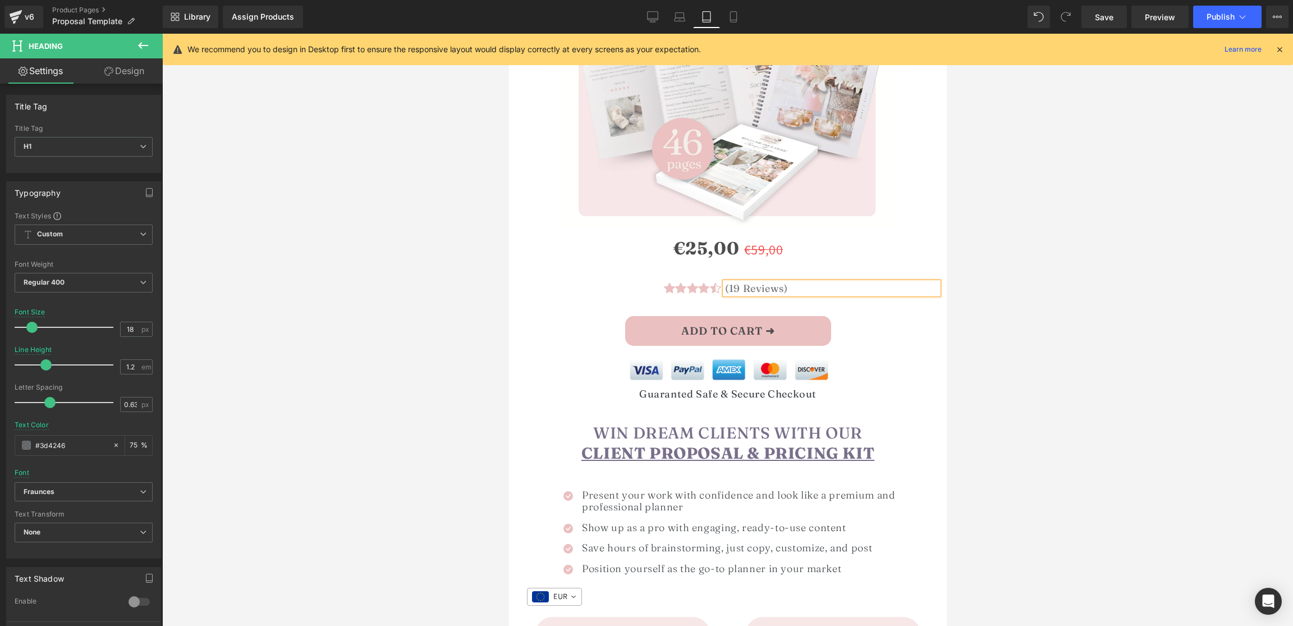
click at [1084, 278] on div at bounding box center [727, 330] width 1131 height 592
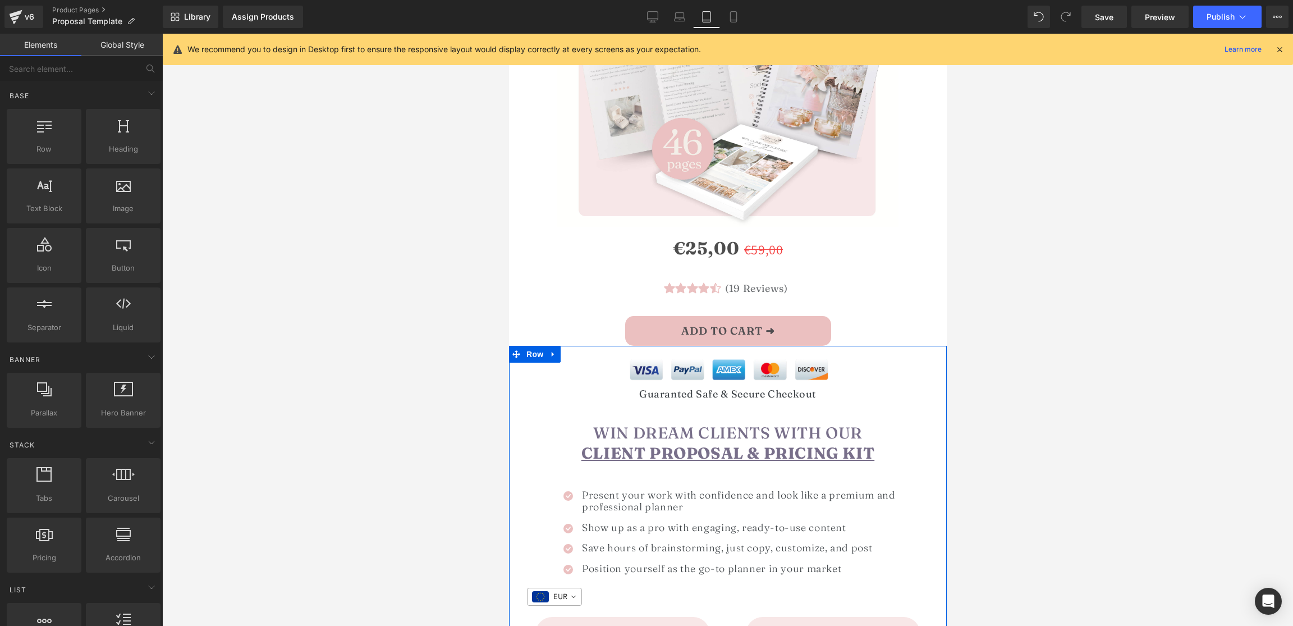
scroll to position [319, 0]
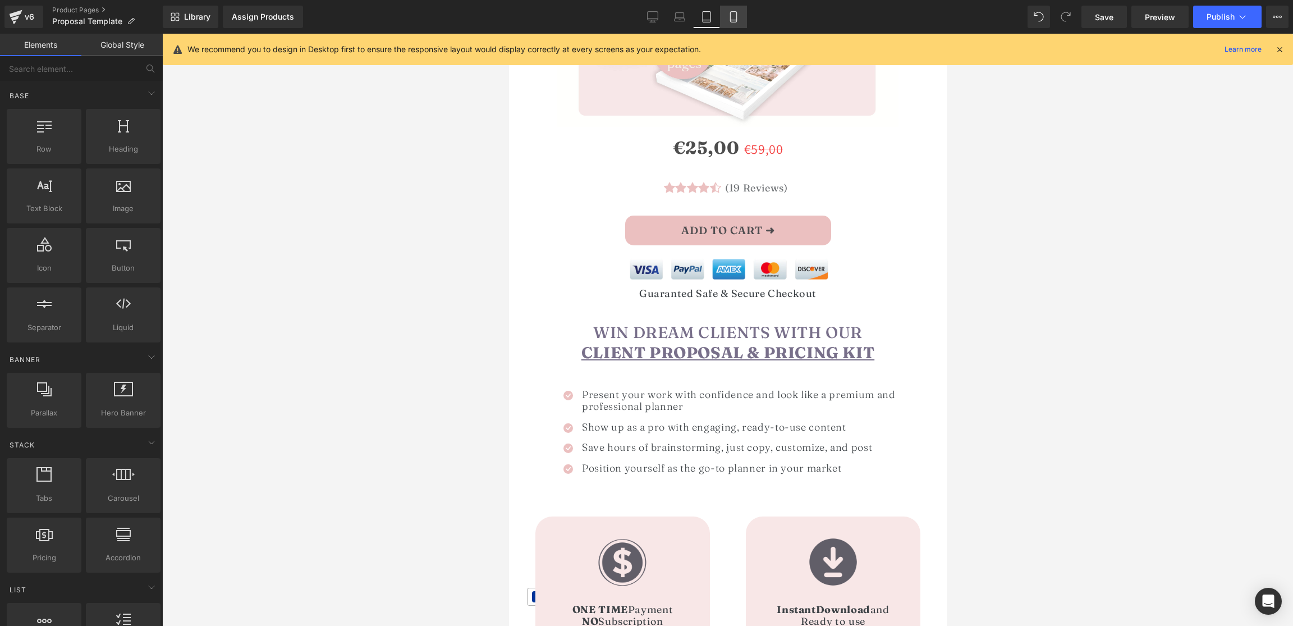
click at [733, 17] on icon at bounding box center [733, 16] width 11 height 11
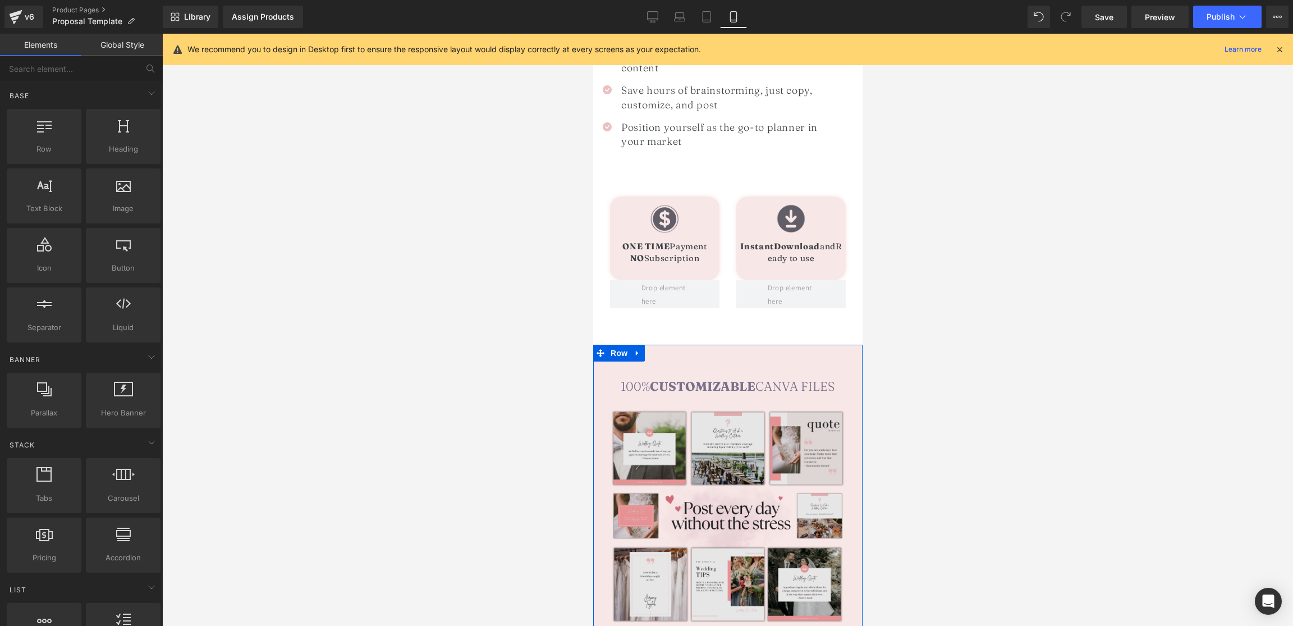
scroll to position [394, 0]
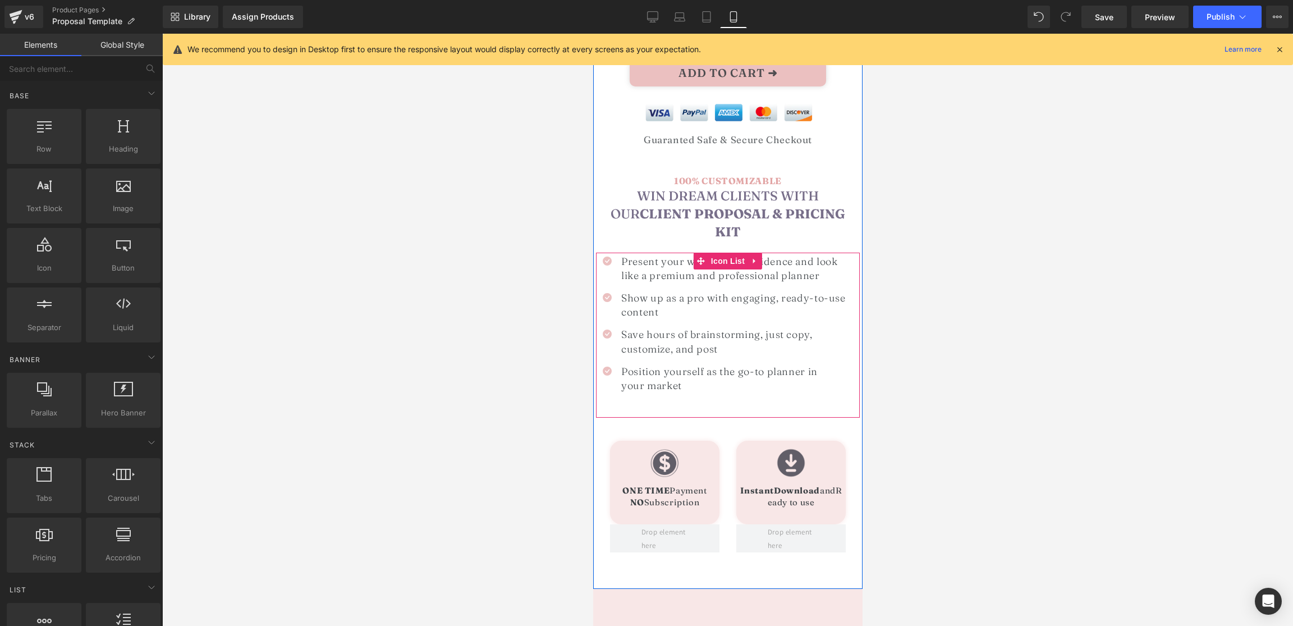
click at [636, 291] on h1 "Show up as a pro with engaging, ready-to-use content" at bounding box center [737, 305] width 233 height 28
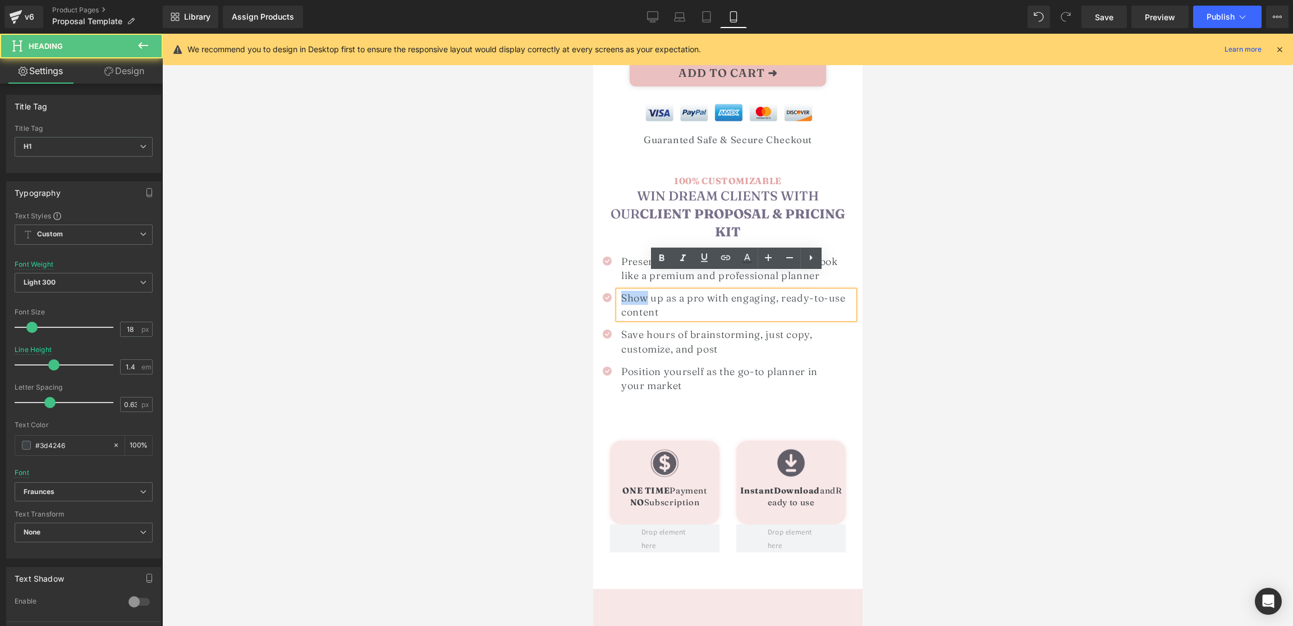
click at [636, 291] on h1 "Show up as a pro with engaging, ready-to-use content" at bounding box center [737, 305] width 233 height 28
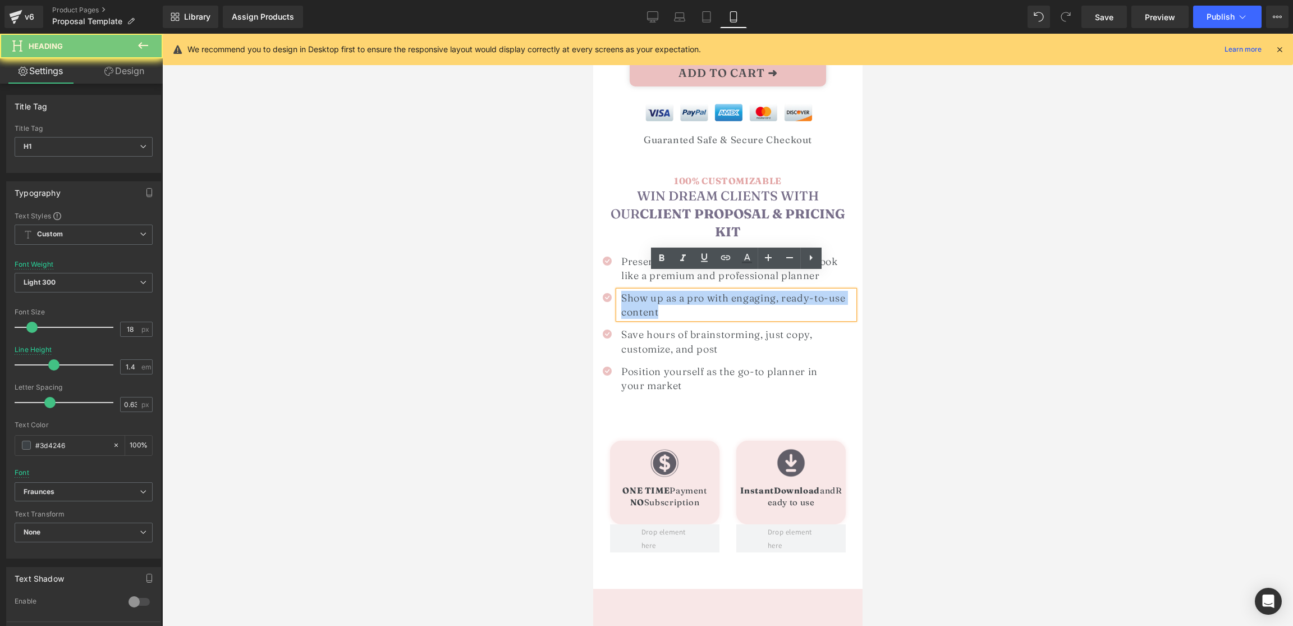
click at [636, 291] on h1 "Show up as a pro with engaging, ready-to-use content" at bounding box center [737, 305] width 233 height 28
paste div
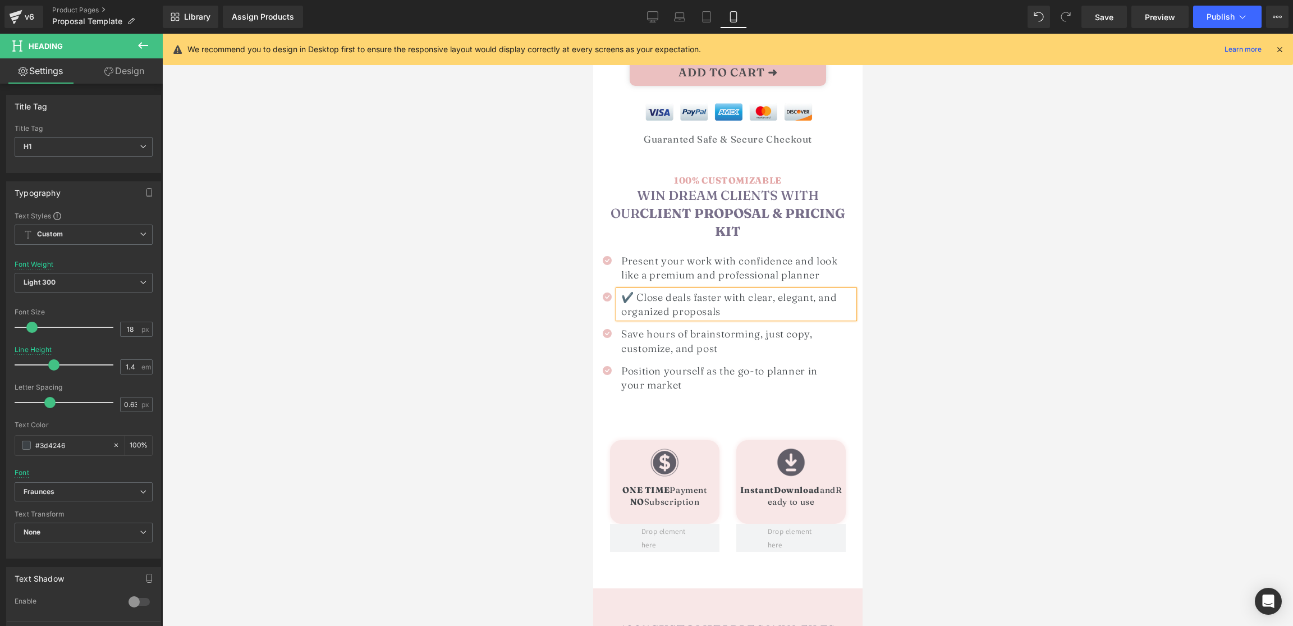
click at [634, 290] on h1 "✔️ Close deals faster with clear, elegant, and organized proposals" at bounding box center [737, 304] width 233 height 28
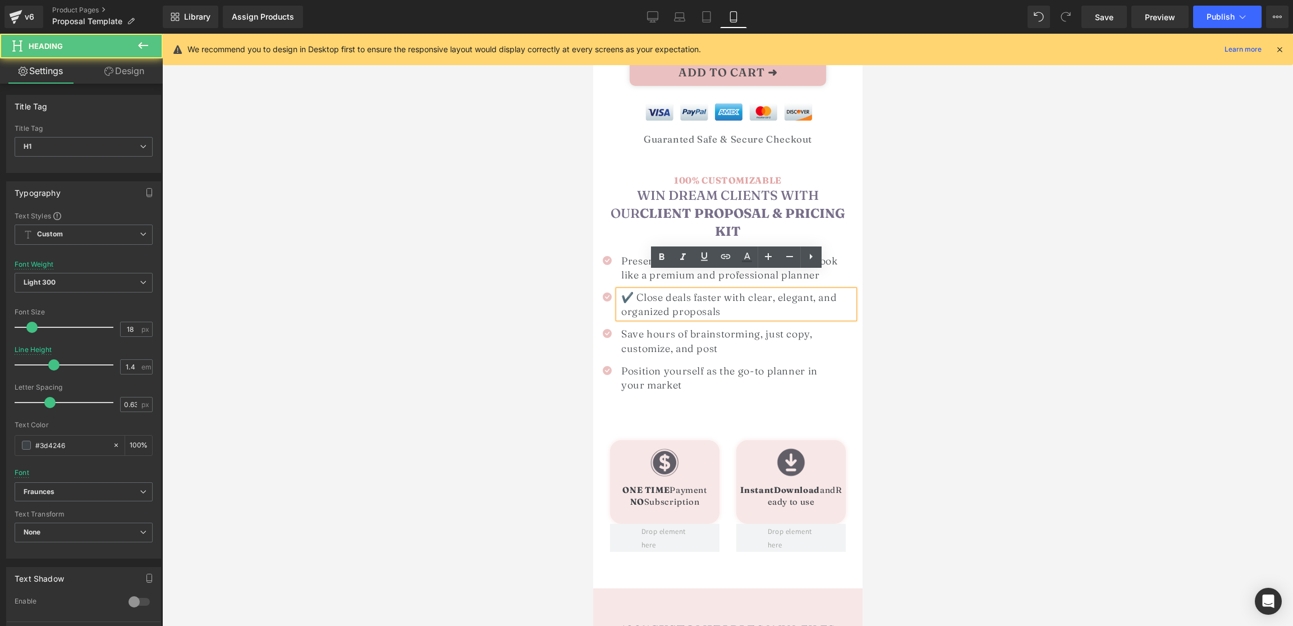
scroll to position [396, 0]
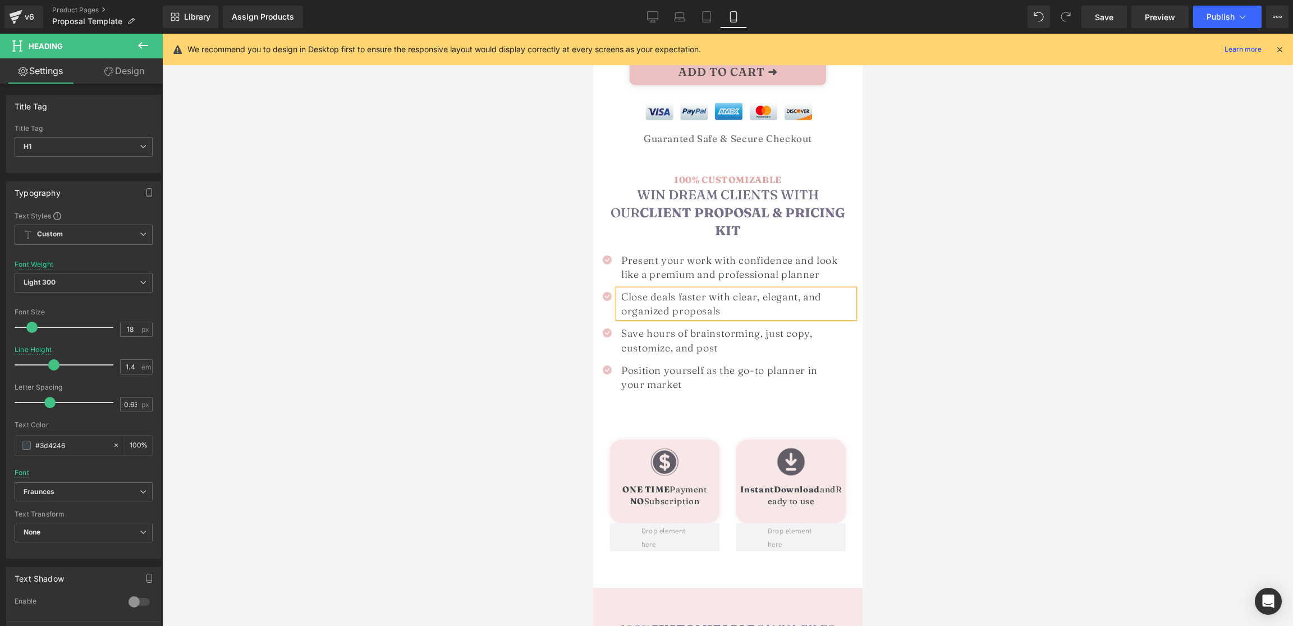
click at [803, 290] on h1 "Close deals faster with clear, elegant, and organized proposals" at bounding box center [737, 304] width 233 height 28
click at [953, 299] on div at bounding box center [727, 330] width 1131 height 592
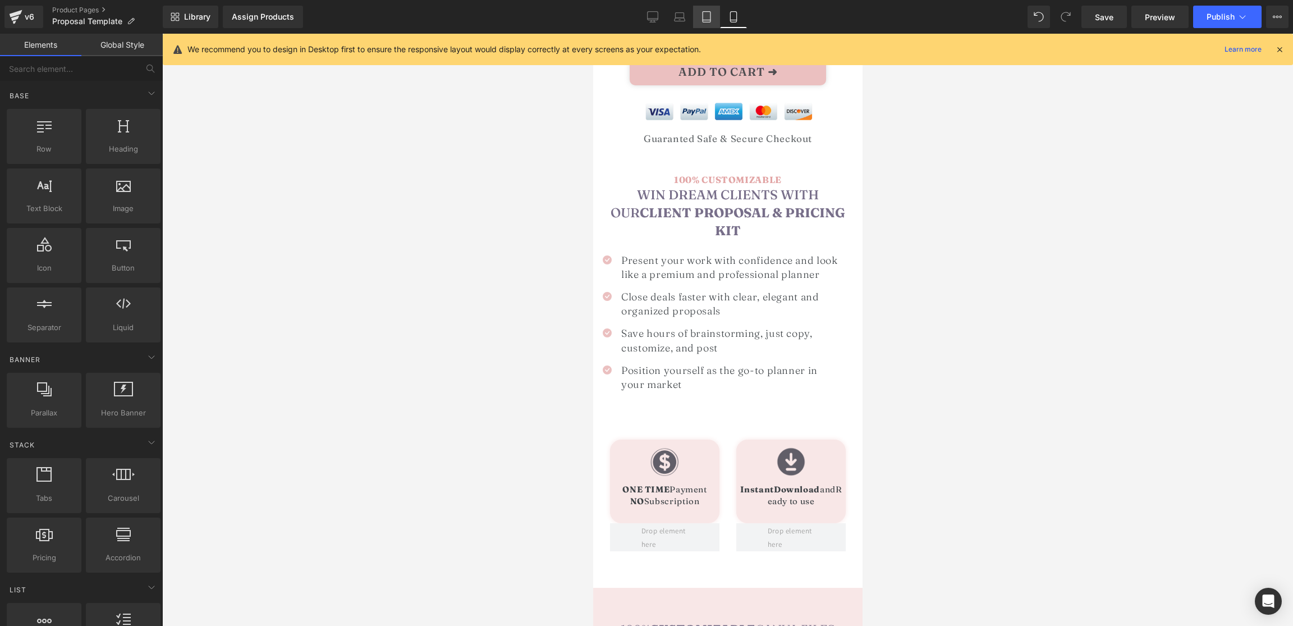
click at [709, 19] on icon at bounding box center [706, 16] width 11 height 11
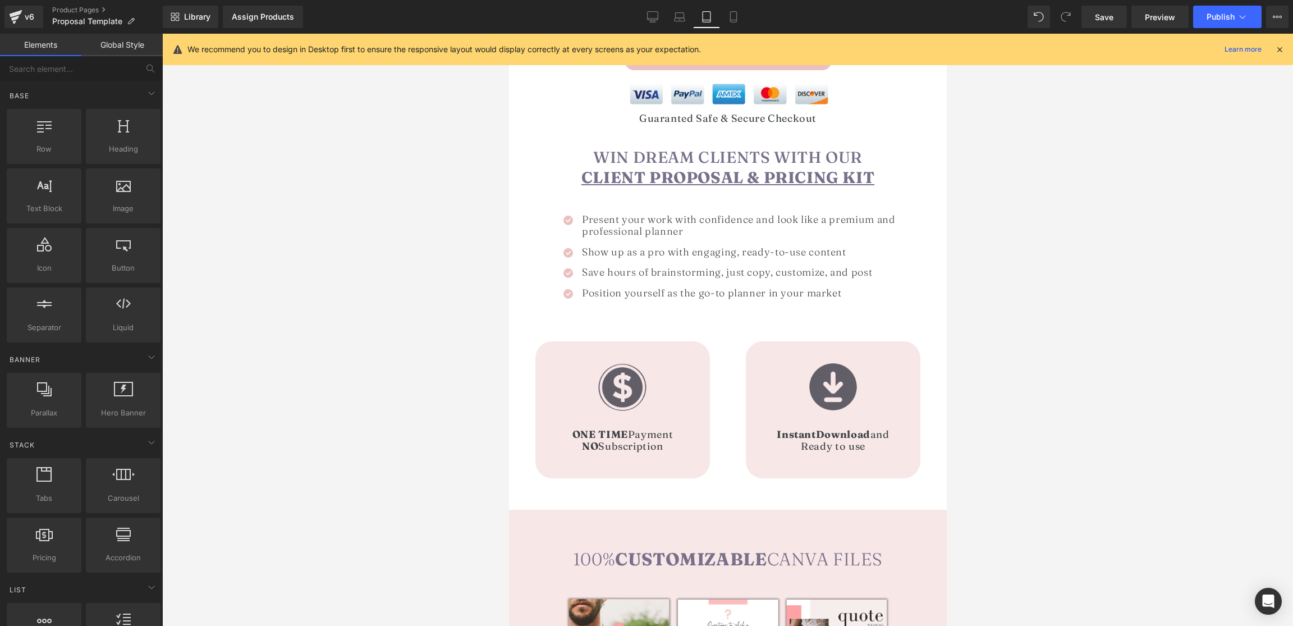
scroll to position [486, 0]
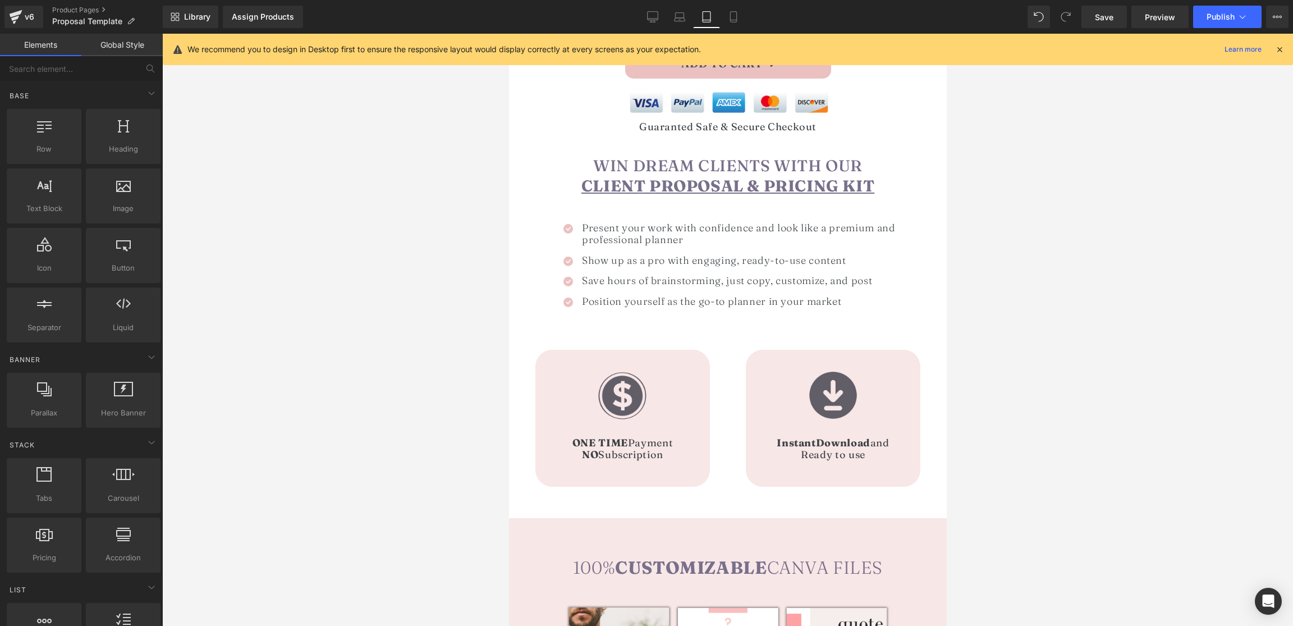
click at [621, 255] on div "Show up as a pro with engaging, ready-to-use content Heading" at bounding box center [744, 260] width 331 height 12
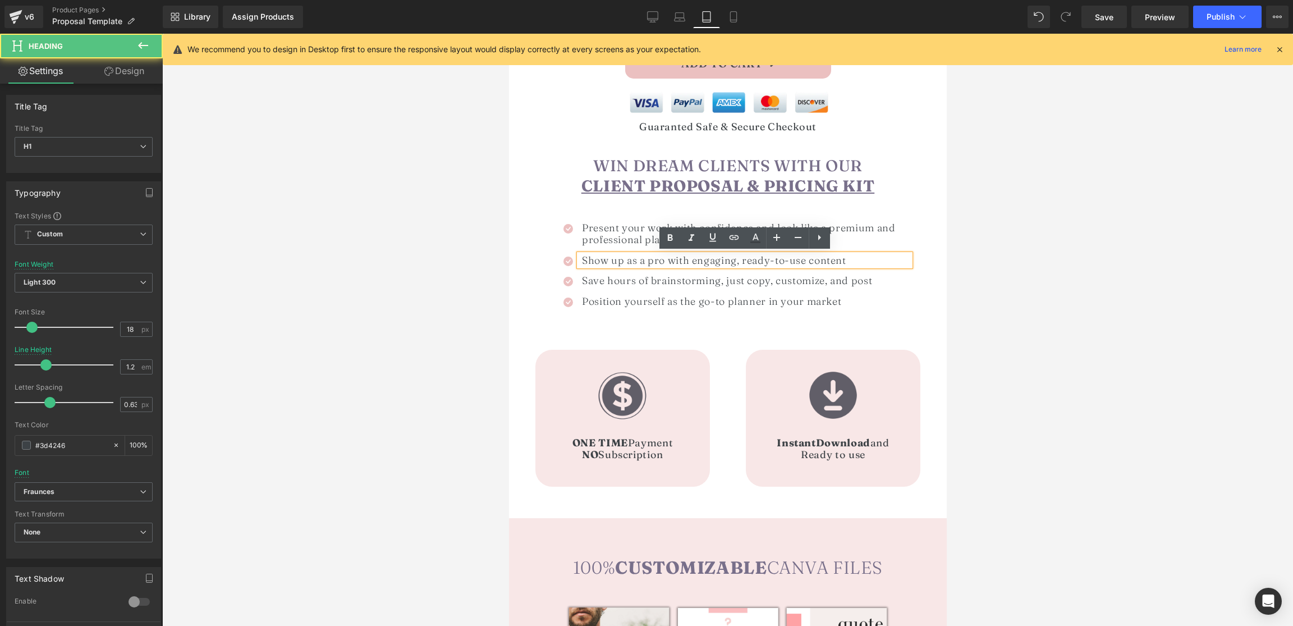
click at [619, 259] on h1 "Show up as a pro with engaging, ready-to-use content" at bounding box center [745, 260] width 328 height 12
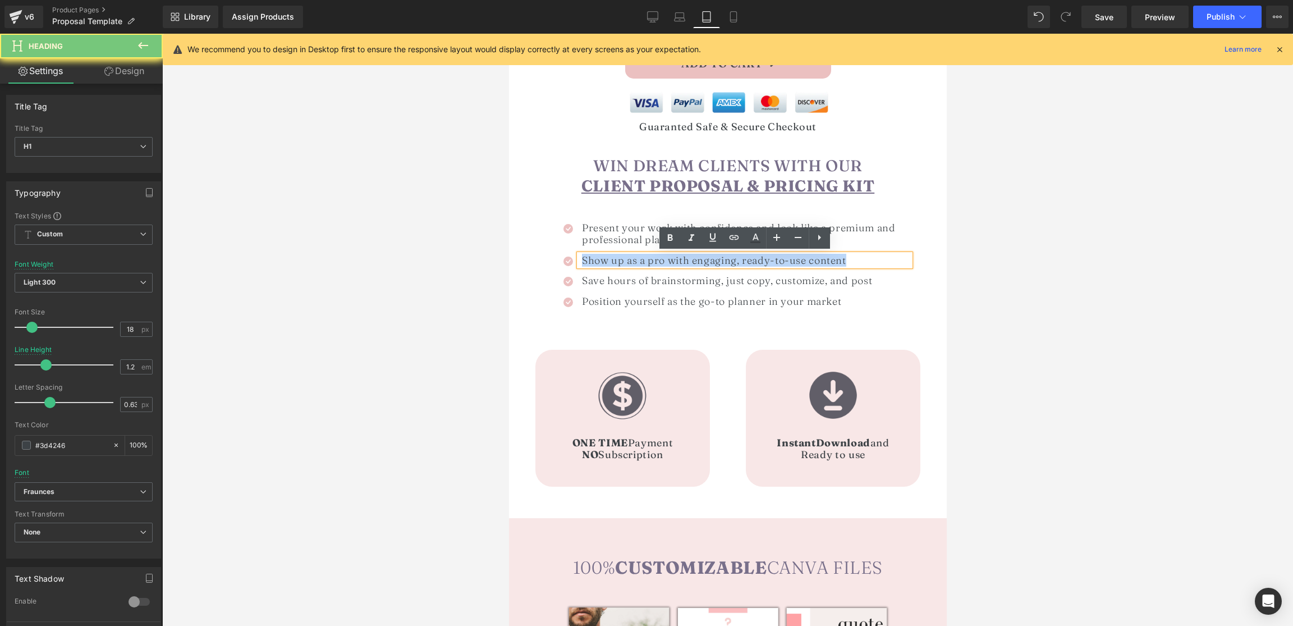
click at [619, 259] on h1 "Show up as a pro with engaging, ready-to-use content" at bounding box center [745, 260] width 328 height 12
paste div
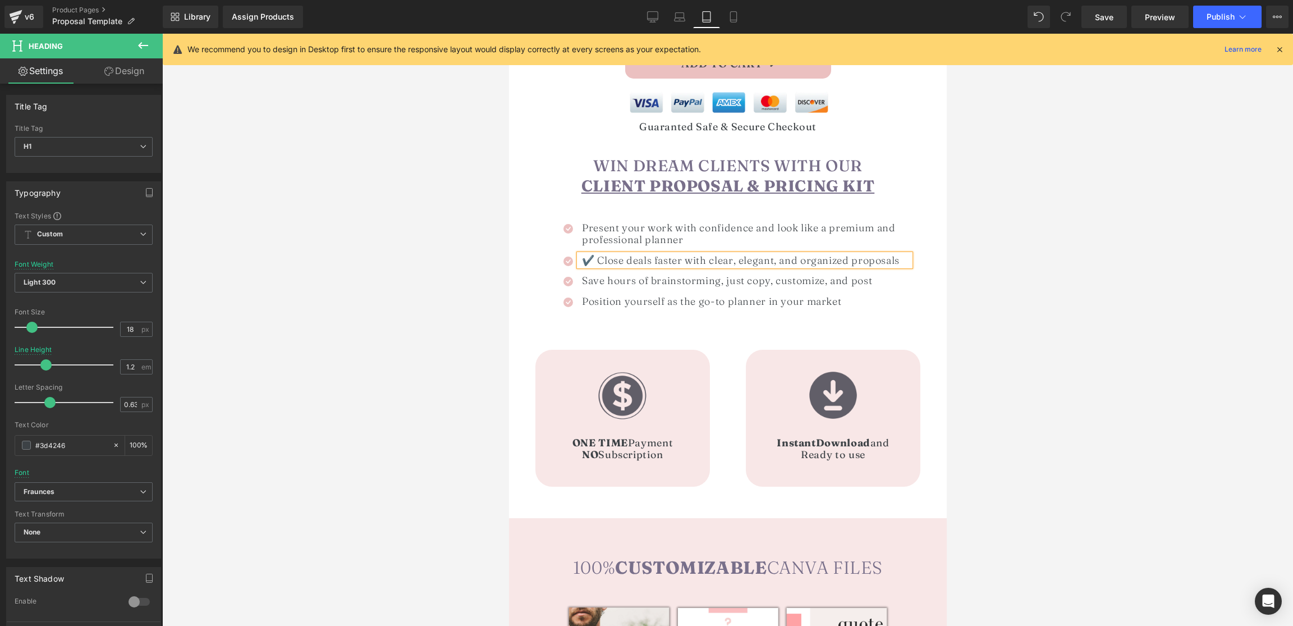
click at [775, 261] on h1 "✔️ Close deals faster with clear, elegant, and organized proposals" at bounding box center [745, 260] width 328 height 12
click at [595, 260] on h1 "✔️ Close deals faster with clear, elegant and organized proposals" at bounding box center [745, 260] width 328 height 12
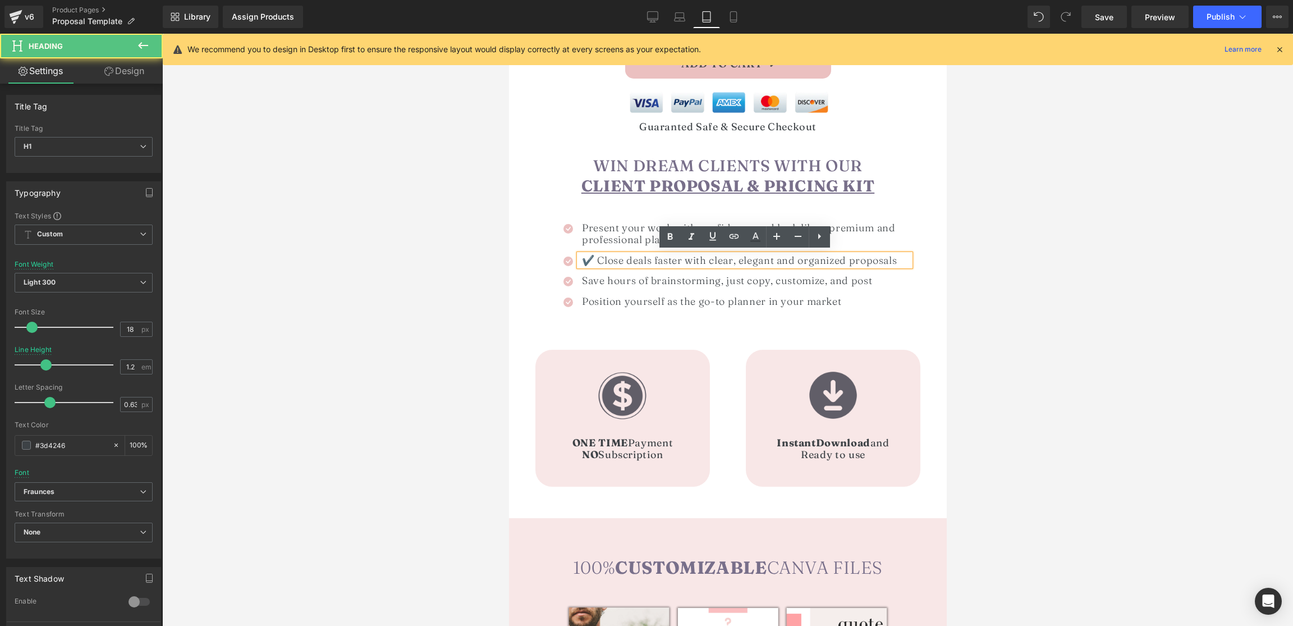
scroll to position [487, 0]
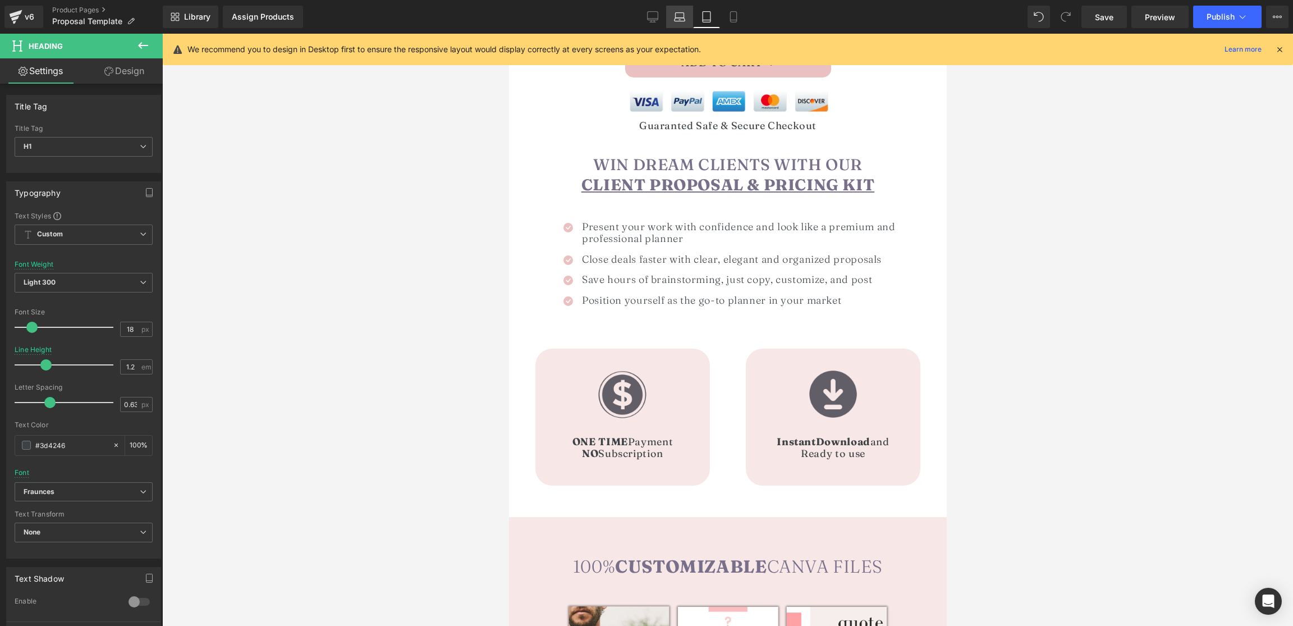
click at [672, 16] on link "Laptop" at bounding box center [679, 17] width 27 height 22
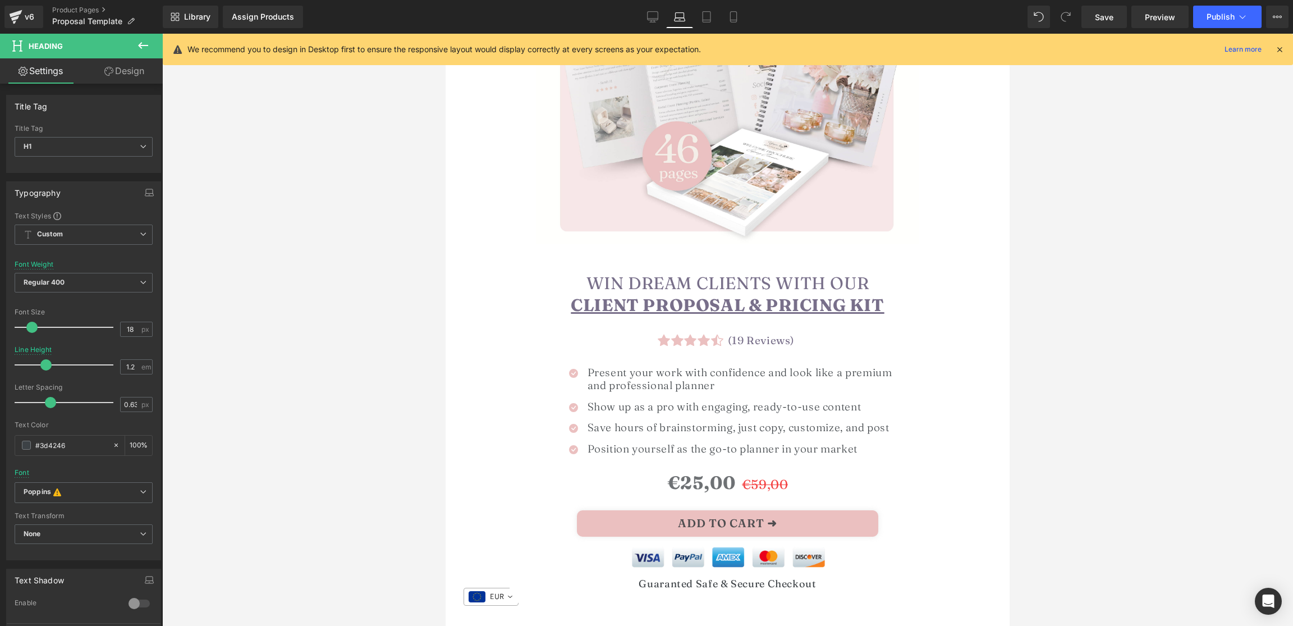
click at [622, 405] on h1 "Show up as a pro with engaging, ready-to-use content" at bounding box center [745, 406] width 317 height 13
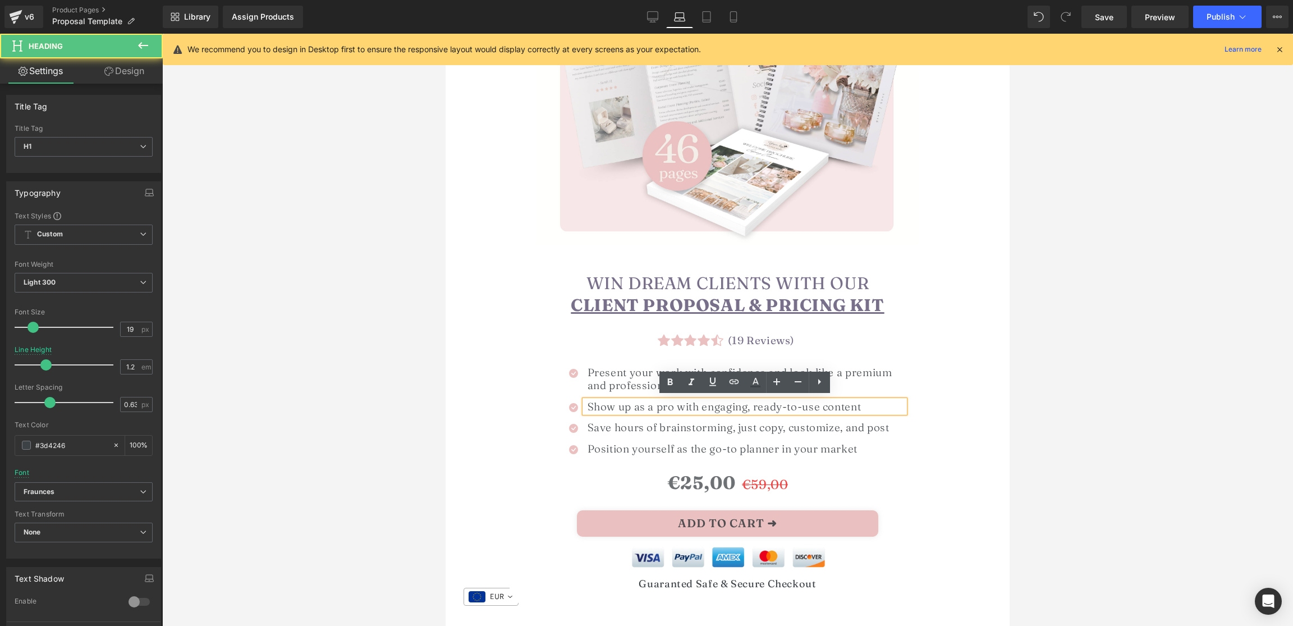
scroll to position [260, 0]
click at [622, 405] on h1 "Show up as a pro with engaging, ready-to-use content" at bounding box center [745, 405] width 317 height 13
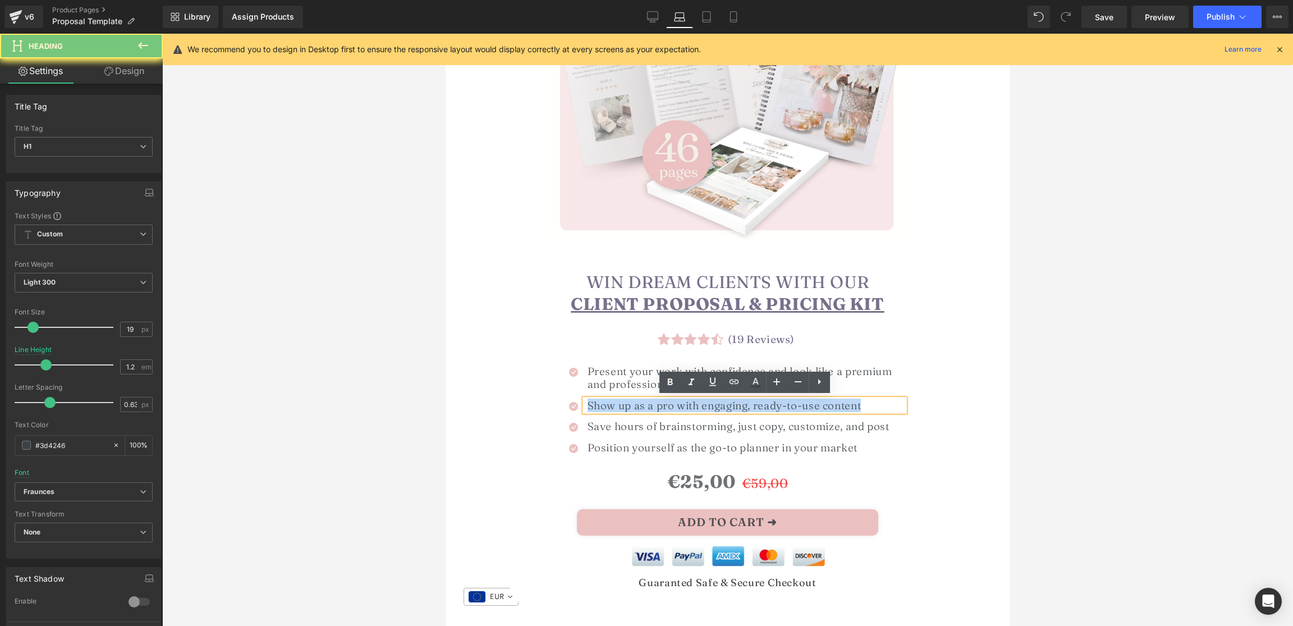
click at [622, 405] on h1 "Show up as a pro with engaging, ready-to-use content" at bounding box center [745, 405] width 317 height 13
paste div
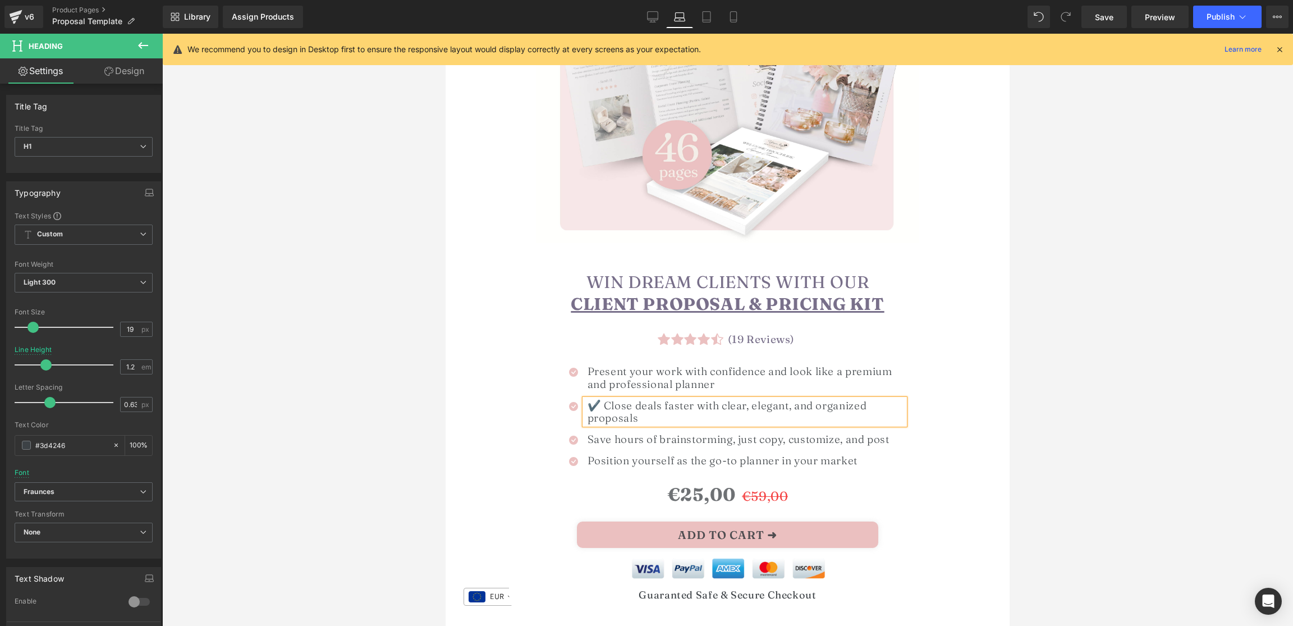
click at [601, 405] on h1 "✔️ Close deals faster with clear, elegant, and organized proposals" at bounding box center [745, 412] width 317 height 26
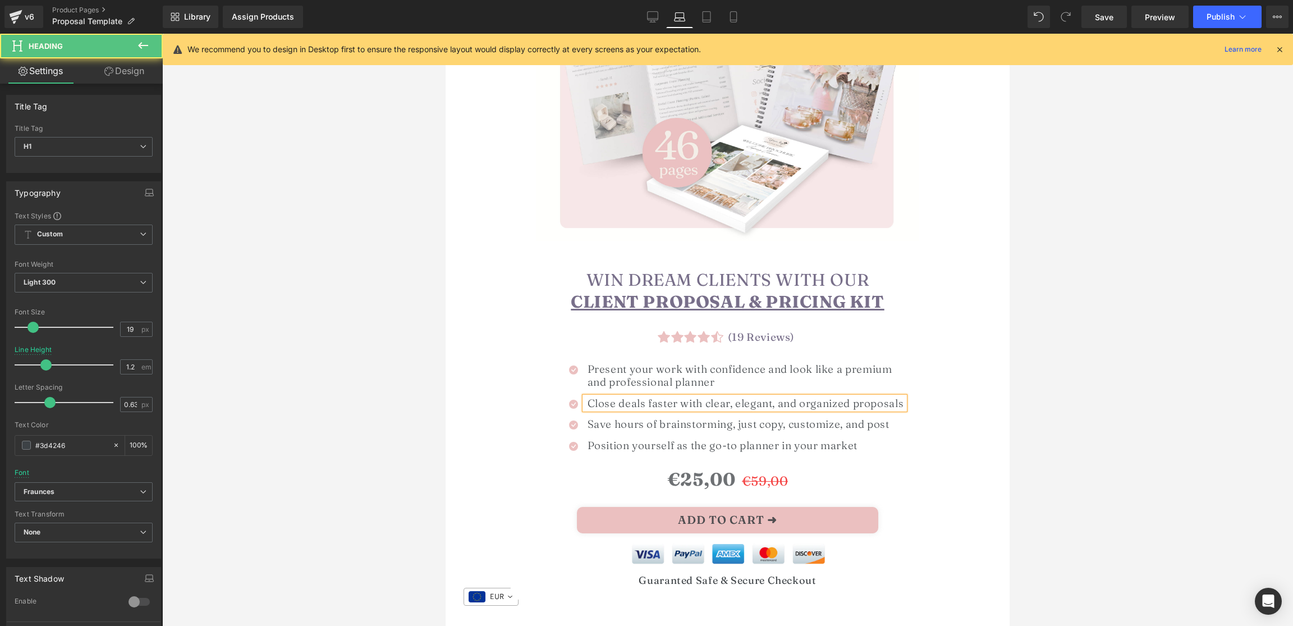
click at [778, 404] on h1 "Close deals faster with clear, elegant, and organized proposals" at bounding box center [745, 403] width 317 height 13
click at [1159, 418] on div at bounding box center [727, 330] width 1131 height 592
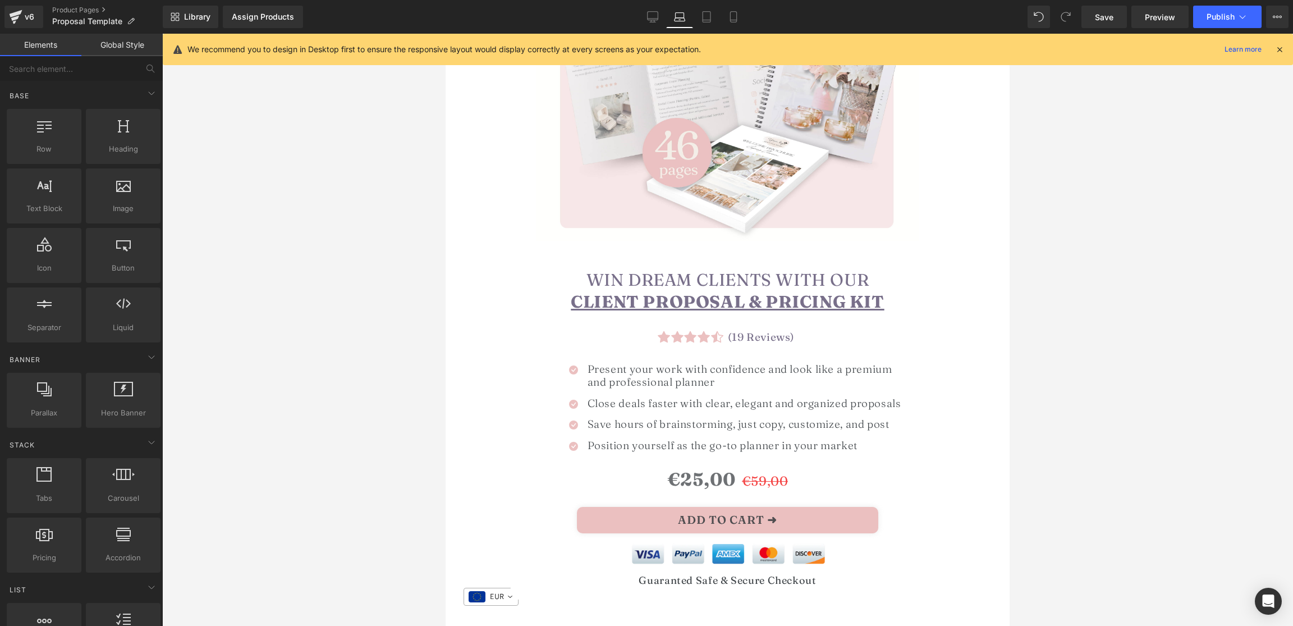
drag, startPoint x: 651, startPoint y: 17, endPoint x: 678, endPoint y: 61, distance: 51.2
click at [651, 17] on icon at bounding box center [652, 16] width 11 height 11
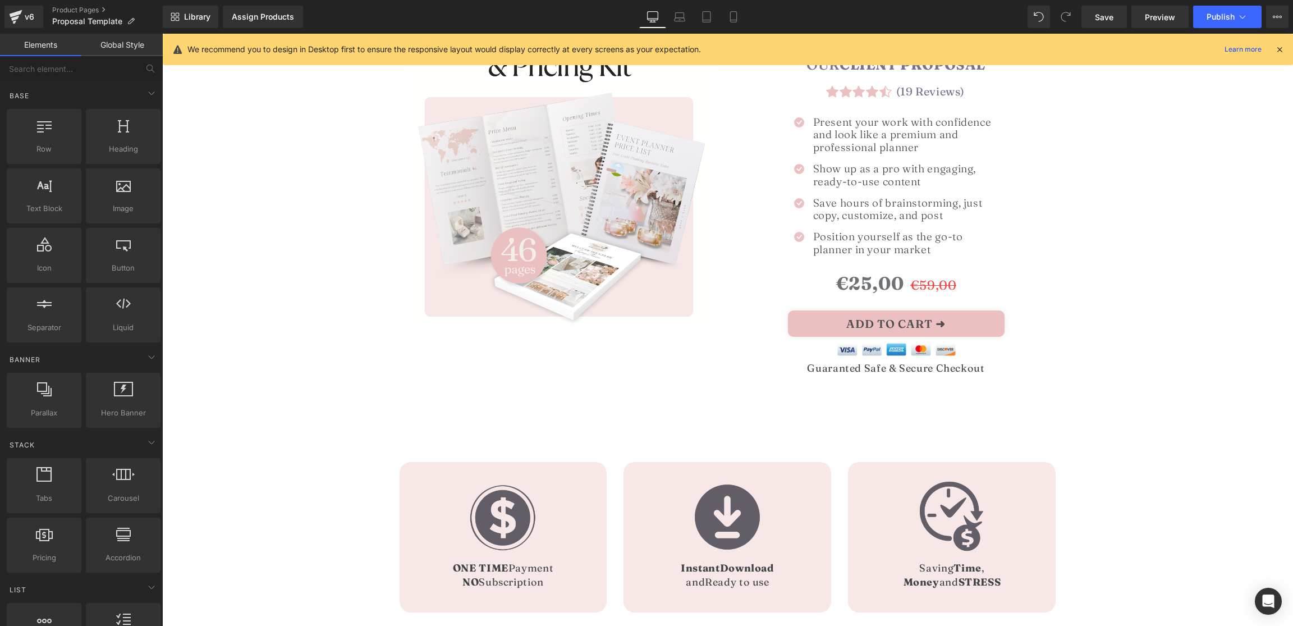
scroll to position [15, 0]
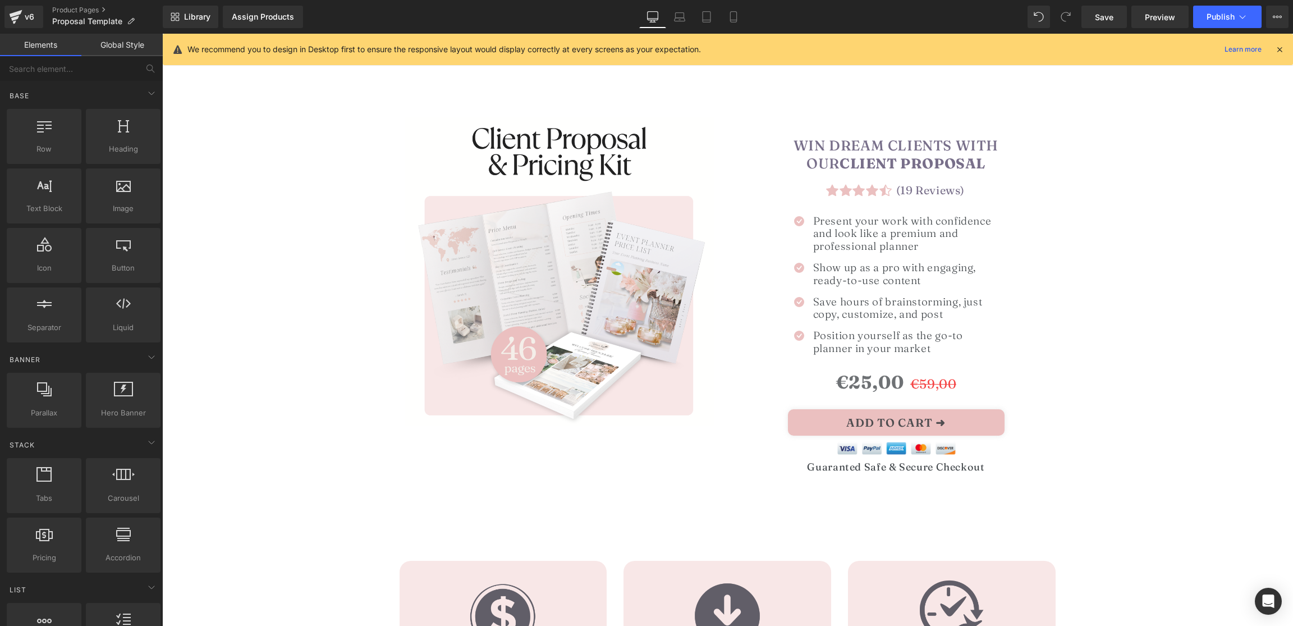
click at [841, 273] on h1 "Show up as a pro with engaging, ready-to-use content" at bounding box center [906, 274] width 186 height 26
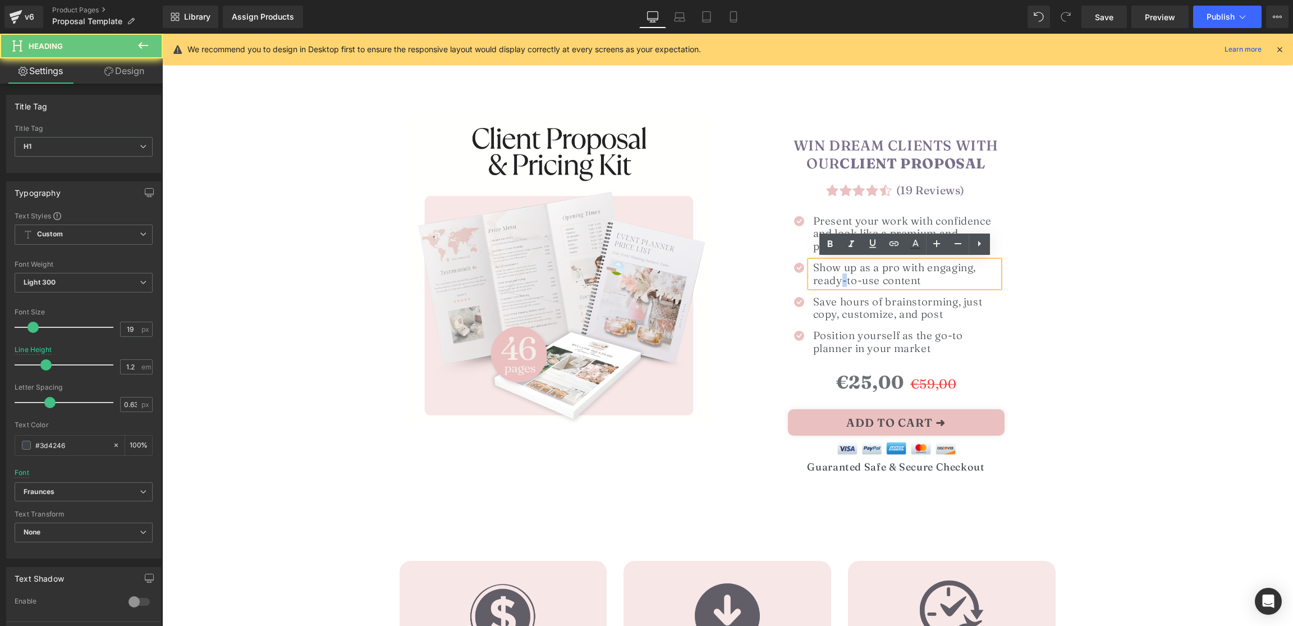
click at [841, 273] on h1 "Show up as a pro with engaging, ready-to-use content" at bounding box center [906, 274] width 186 height 26
paste div
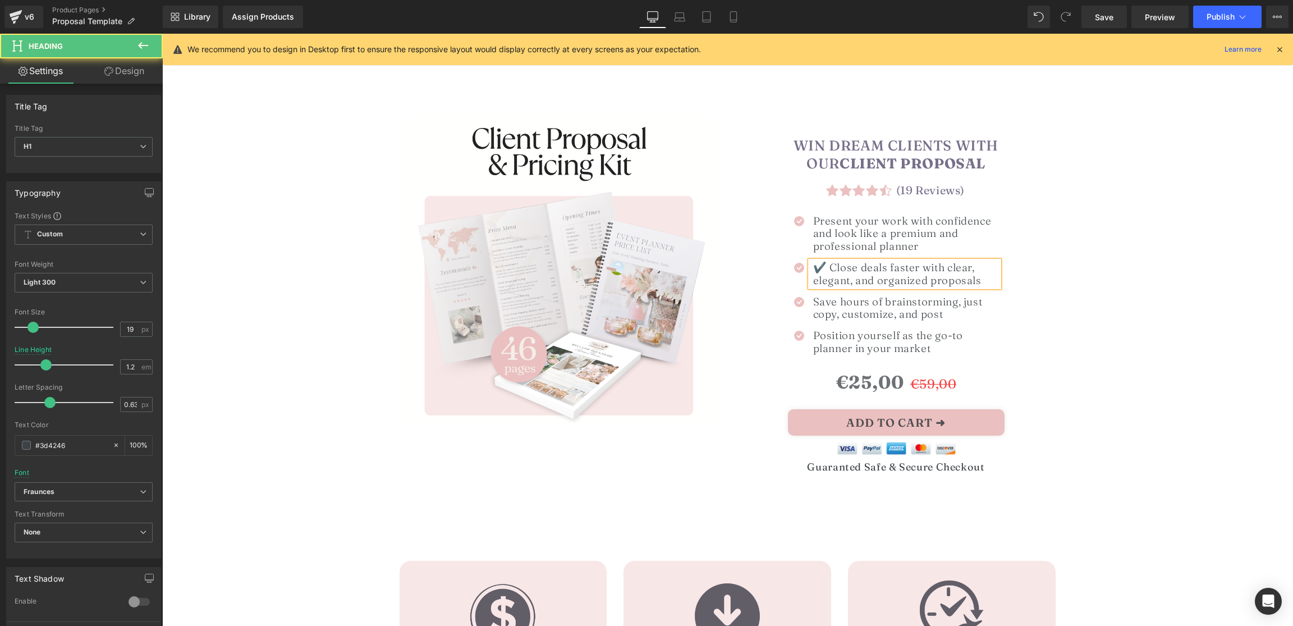
click at [852, 283] on h1 "✔️ Close deals faster with clear, elegant, and organized proposals" at bounding box center [906, 274] width 186 height 26
click at [828, 268] on h1 "✔️ Close deals faster with clear, elegant and organized proposals" at bounding box center [906, 274] width 186 height 26
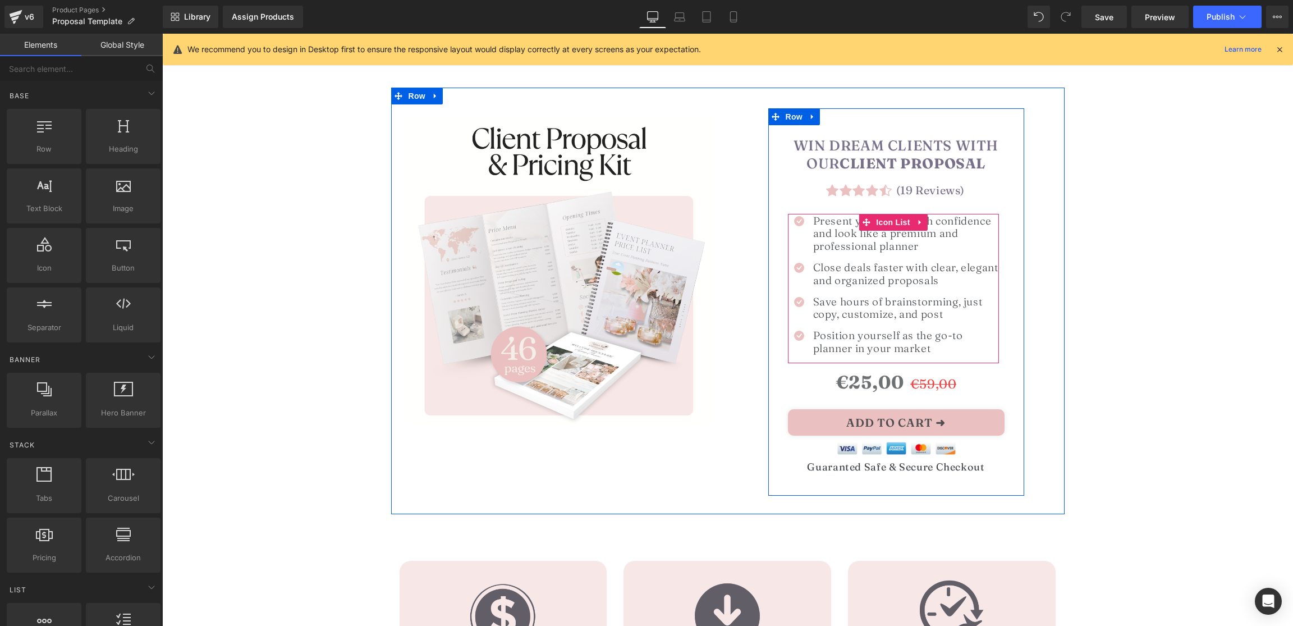
click at [830, 341] on h1 "Position yourself as the go-to planner in your market" at bounding box center [906, 342] width 186 height 26
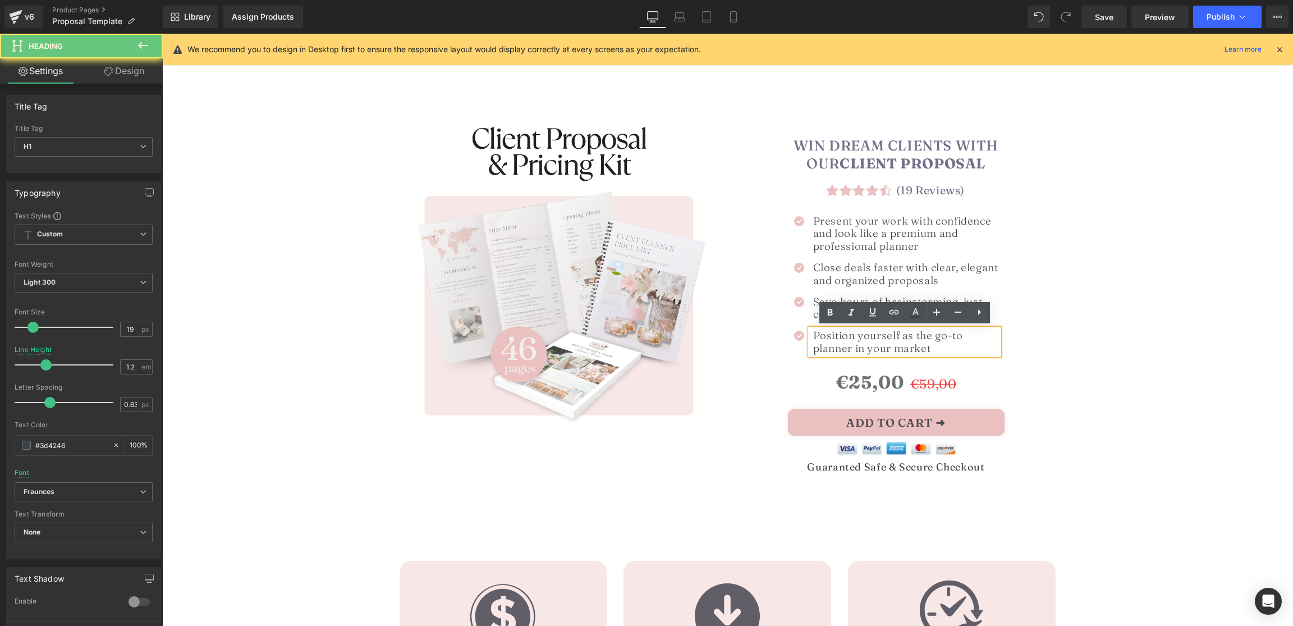
click at [830, 341] on h1 "Position yourself as the go-to planner in your market" at bounding box center [906, 342] width 186 height 26
paste div
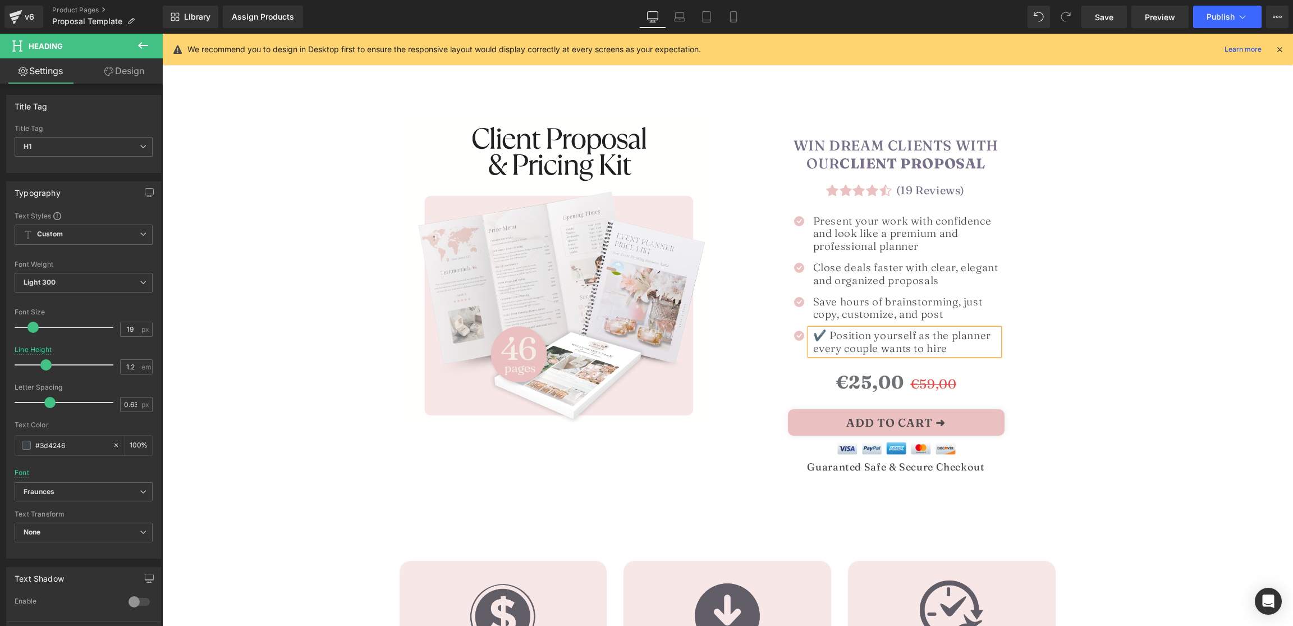
click at [828, 339] on h1 "✔️ Position yourself as the planner every couple wants to hire" at bounding box center [906, 342] width 186 height 26
click at [835, 304] on h1 "Save hours of brainstorming, just copy, customize, and post" at bounding box center [906, 308] width 186 height 26
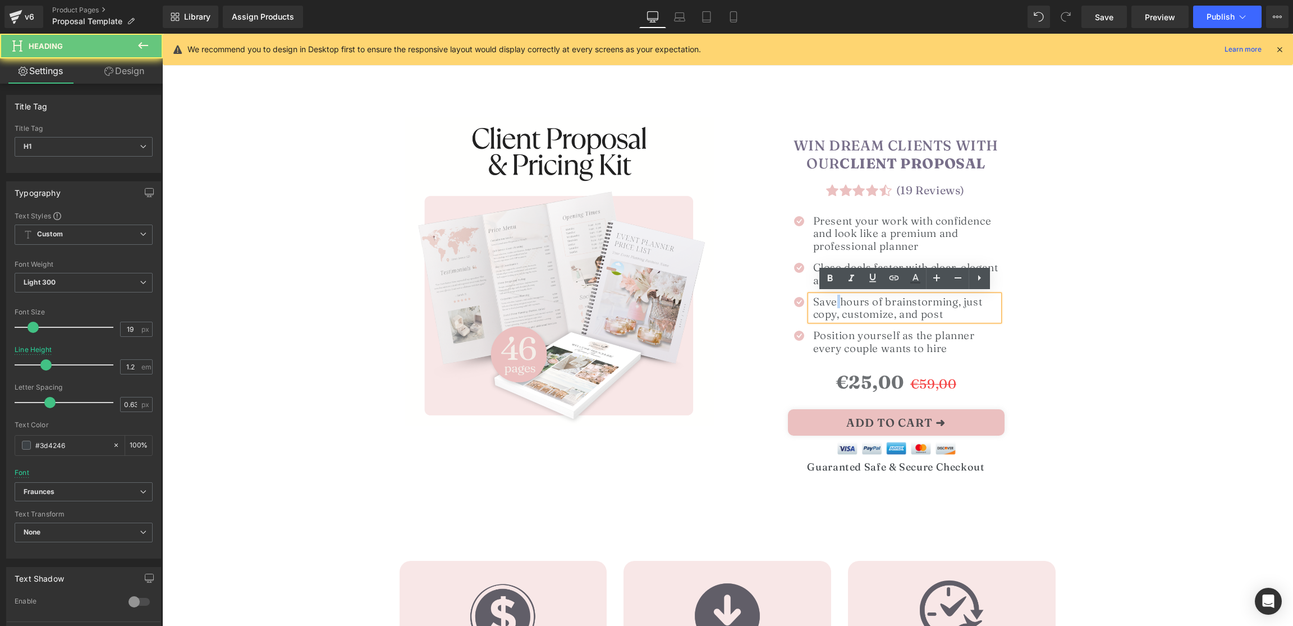
click at [835, 304] on h1 "Save hours of brainstorming, just copy, customize, and post" at bounding box center [906, 308] width 186 height 26
paste div
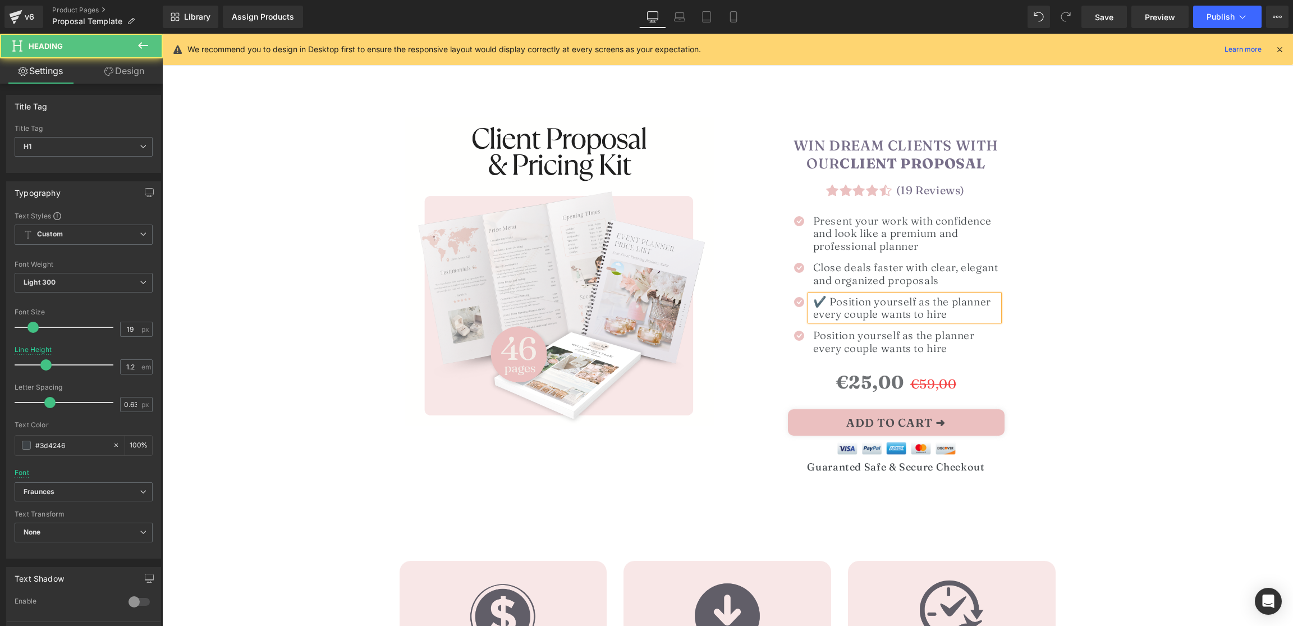
click at [829, 298] on h1 "✔️ Position yourself as the planner every couple wants to hire" at bounding box center [906, 308] width 186 height 26
drag, startPoint x: 678, startPoint y: 14, endPoint x: 701, endPoint y: 43, distance: 36.4
click at [679, 14] on icon at bounding box center [679, 16] width 11 height 11
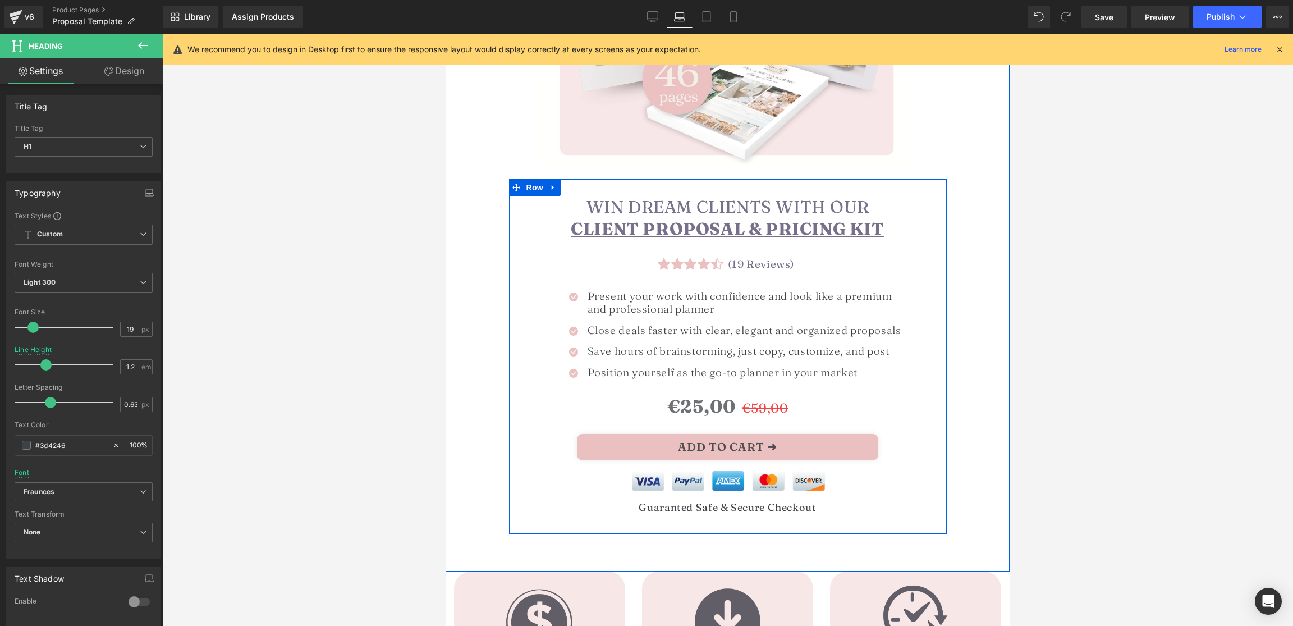
scroll to position [348, 0]
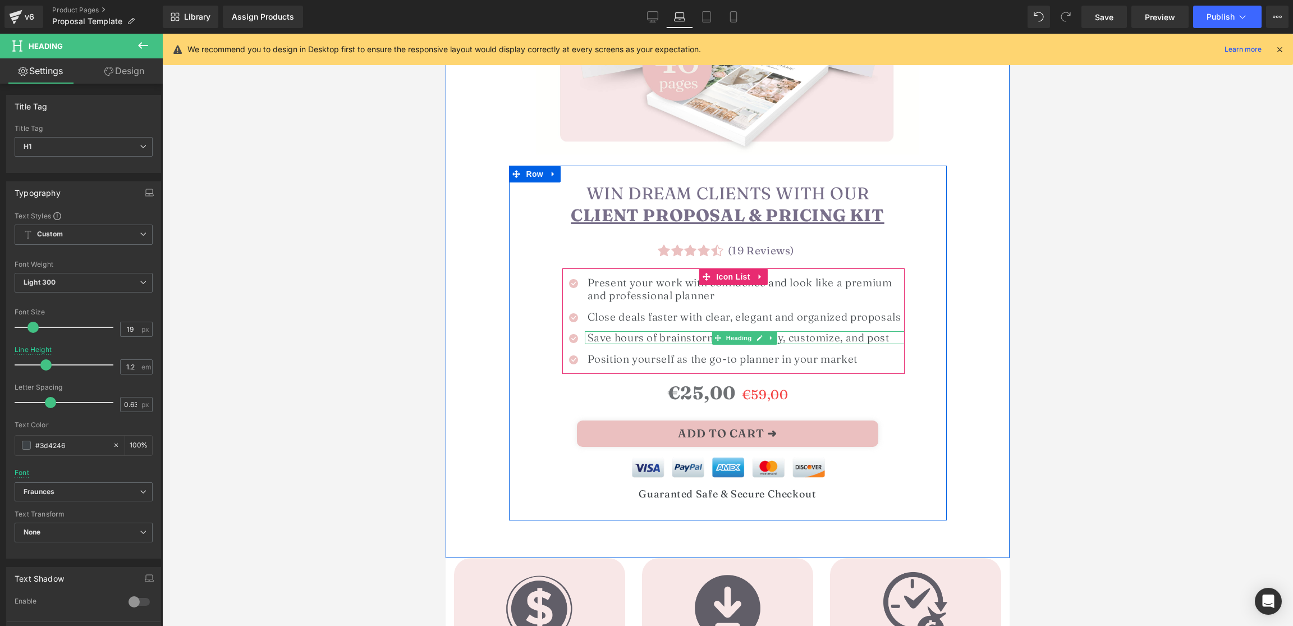
click at [604, 337] on h1 "Save hours of brainstorming, just copy, customize, and post" at bounding box center [745, 337] width 317 height 13
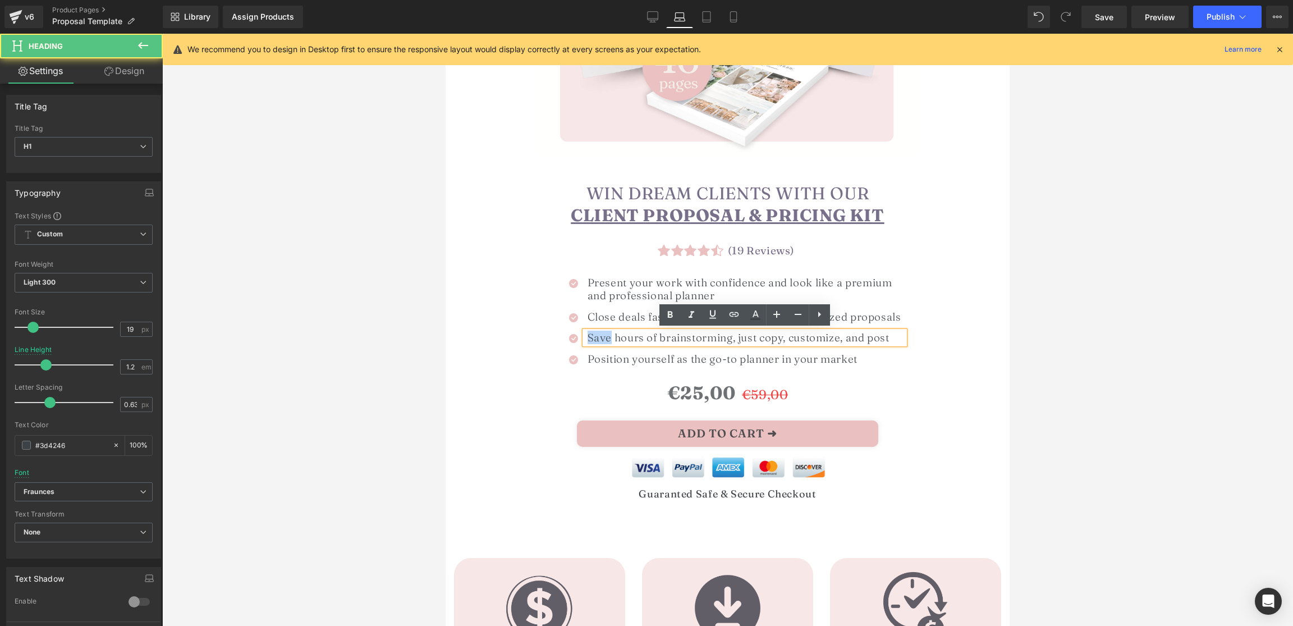
click at [604, 337] on h1 "Save hours of brainstorming, just copy, customize, and post" at bounding box center [745, 337] width 317 height 13
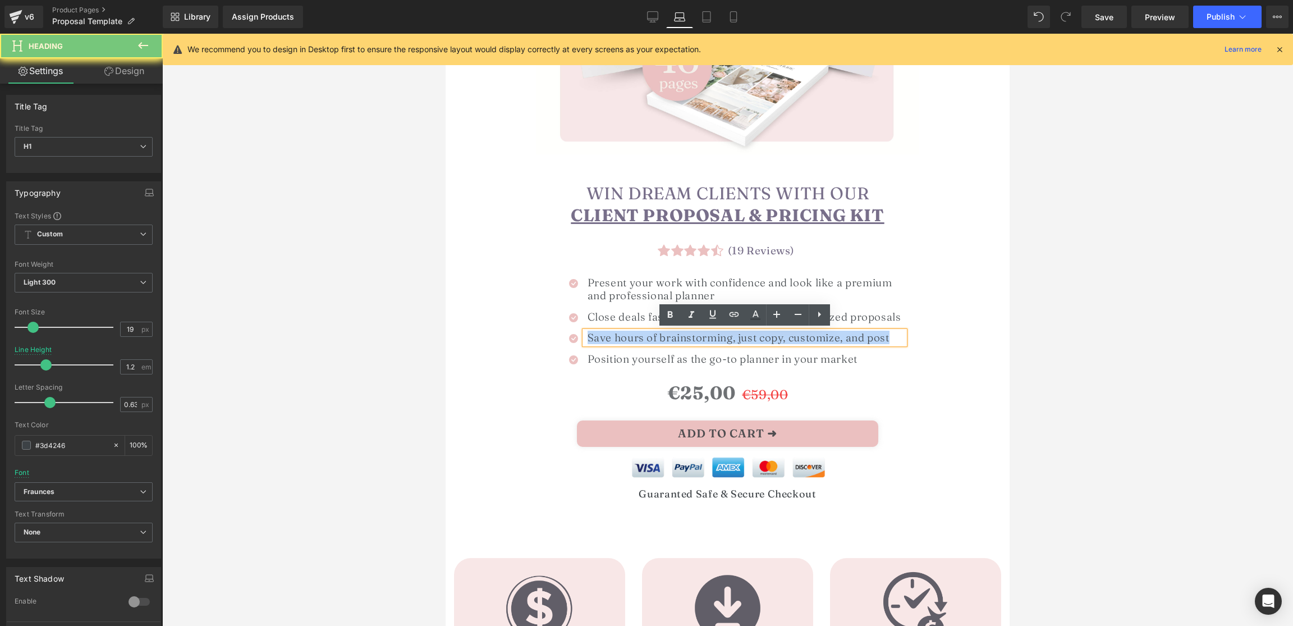
click at [604, 337] on h1 "Save hours of brainstorming, just copy, customize, and post" at bounding box center [745, 337] width 317 height 13
paste div
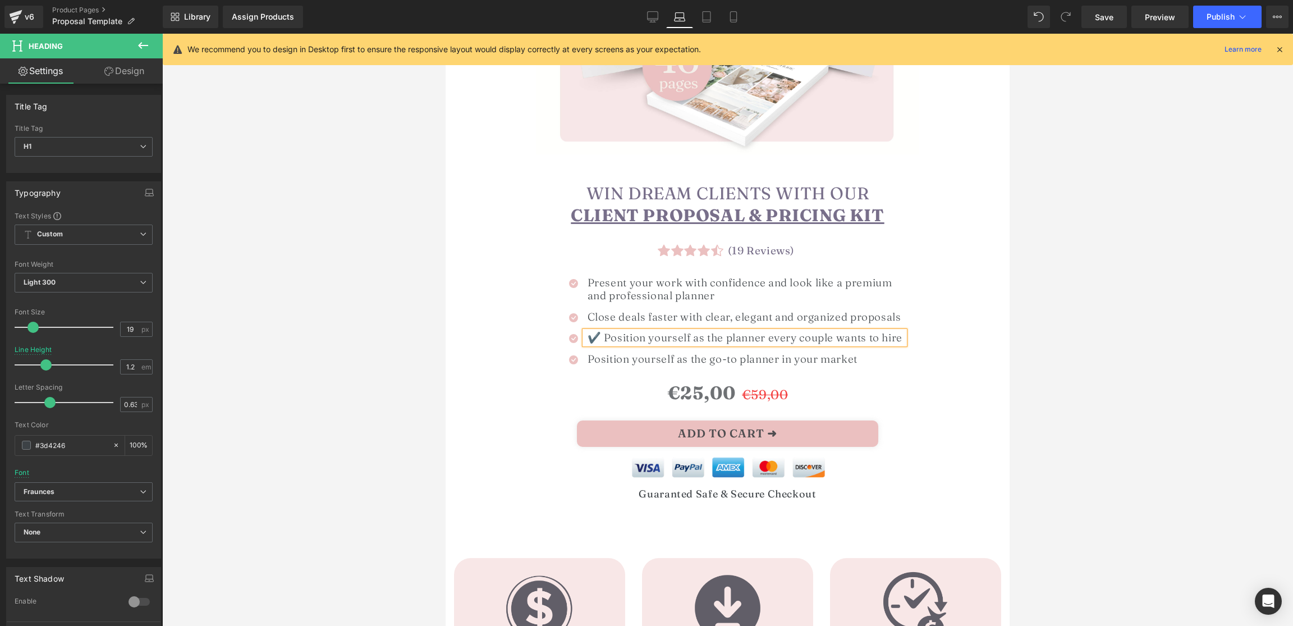
click at [604, 337] on h1 "✔️ Position yourself as the planner every couple wants to hire" at bounding box center [745, 337] width 317 height 13
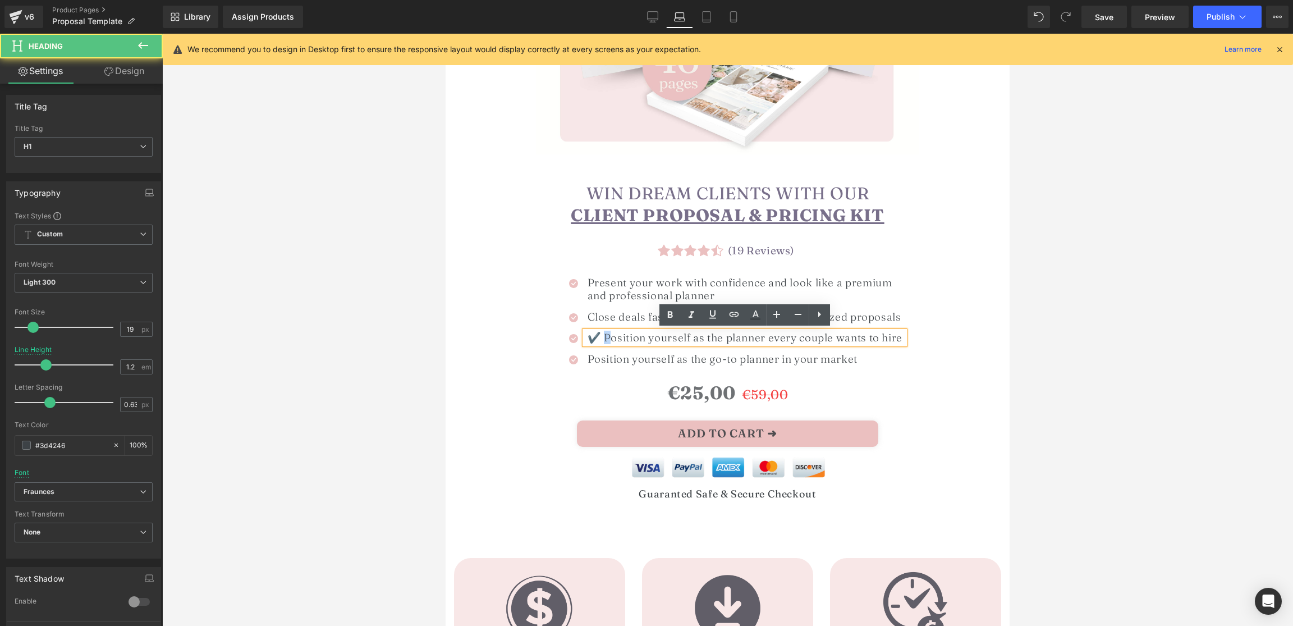
click at [602, 339] on h1 "✔️ Position yourself as the planner every couple wants to hire" at bounding box center [745, 337] width 317 height 13
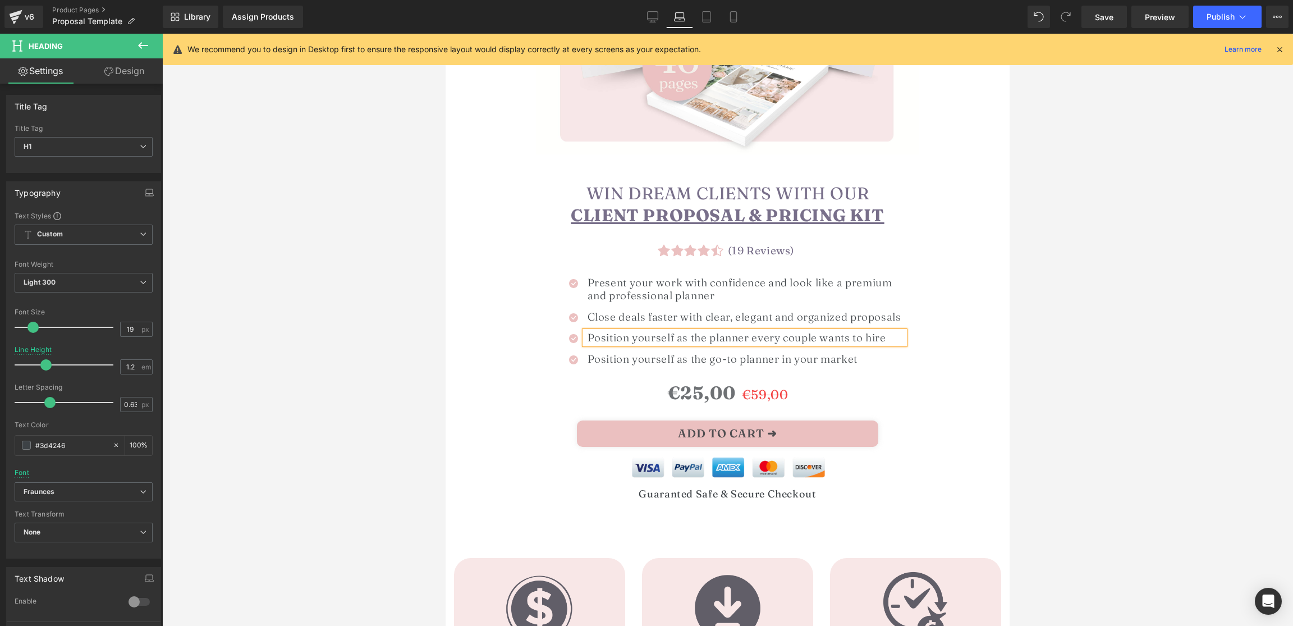
click at [1002, 331] on div "Icon Icon Icon Icon Icon Icon List Hoz (739 Reviews) Heading" at bounding box center [728, 337] width 564 height 366
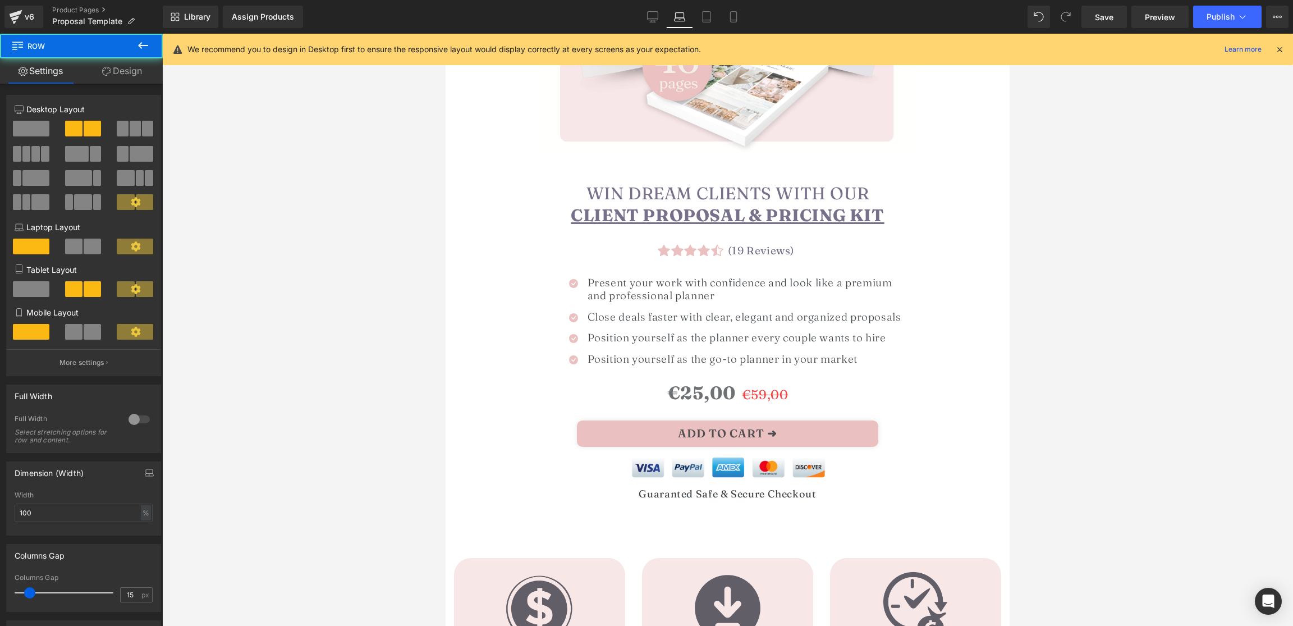
drag, startPoint x: 711, startPoint y: 15, endPoint x: 713, endPoint y: 53, distance: 37.7
click at [710, 15] on icon at bounding box center [707, 17] width 8 height 11
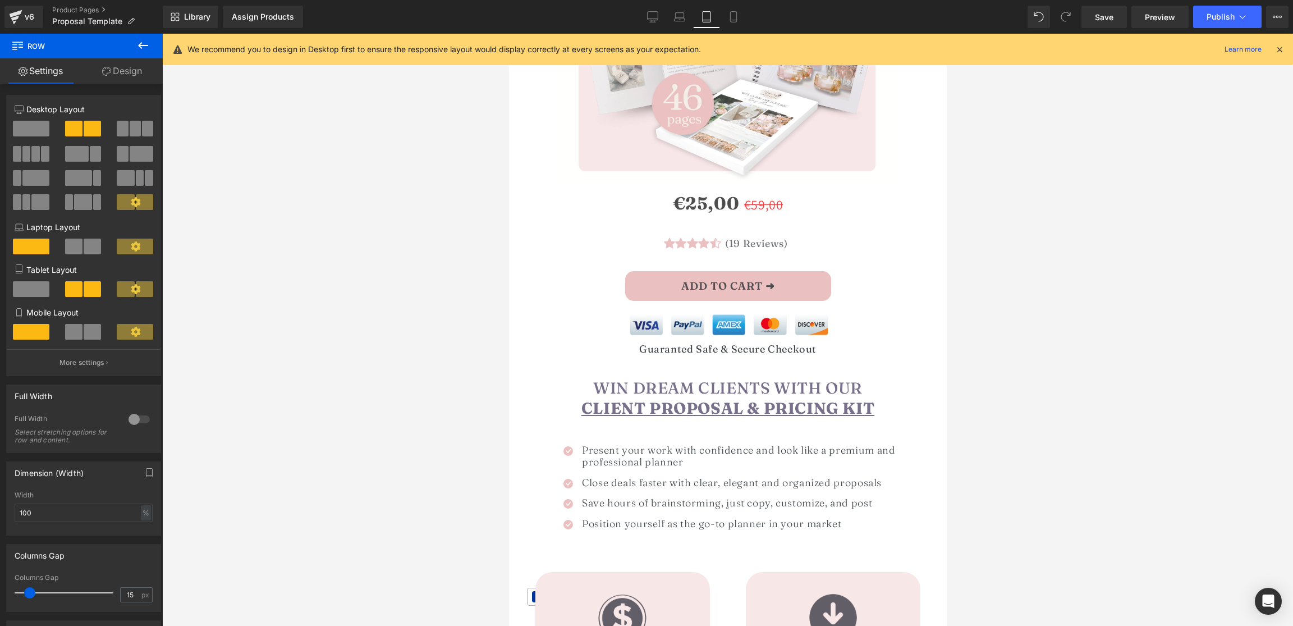
scroll to position [328, 0]
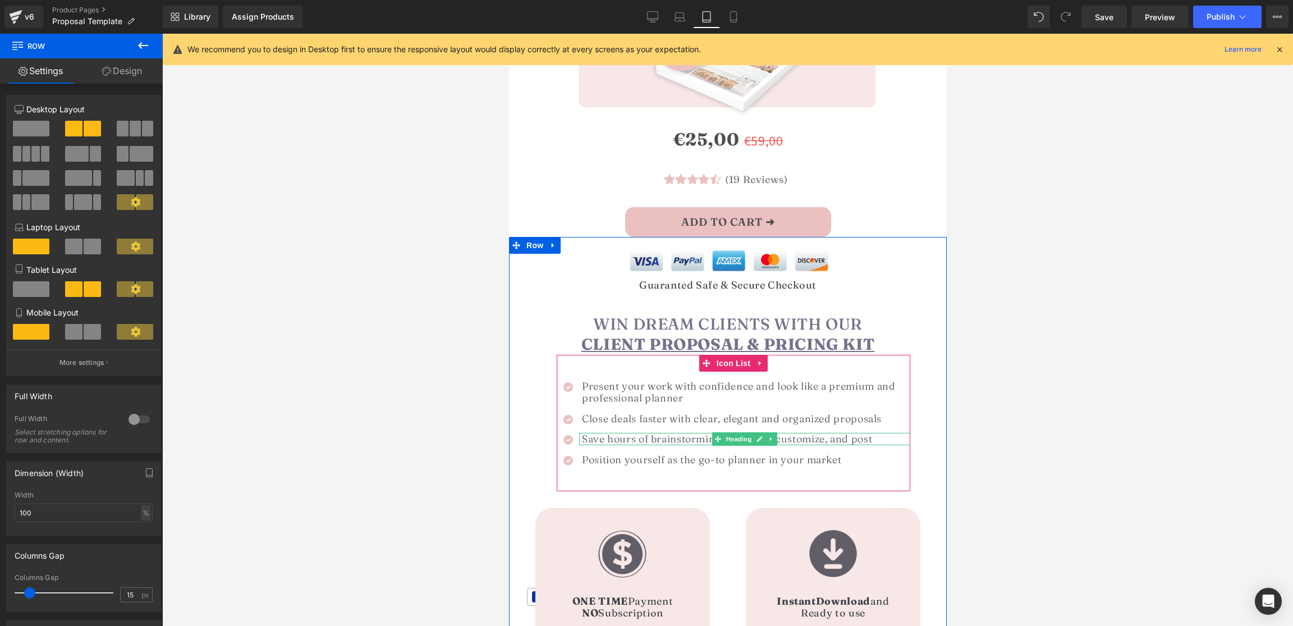
click at [616, 438] on h1 "Save hours of brainstorming, just copy, customize, and post" at bounding box center [745, 439] width 328 height 12
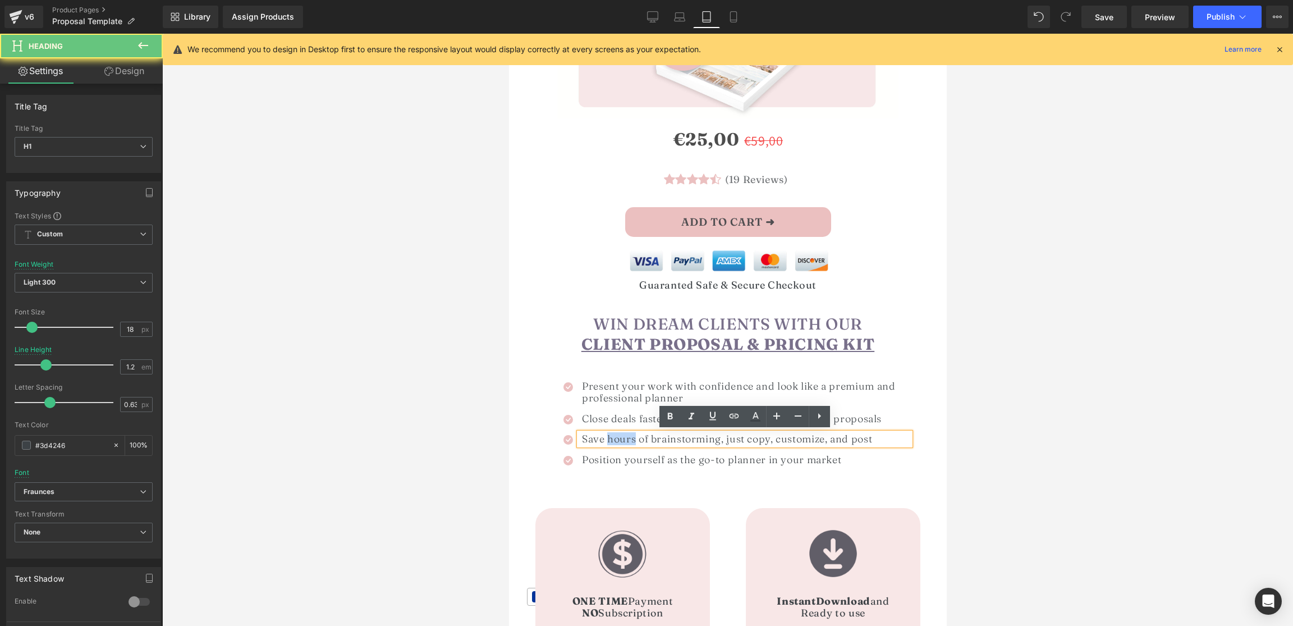
click at [616, 438] on h1 "Save hours of brainstorming, just copy, customize, and post" at bounding box center [745, 439] width 328 height 12
paste div
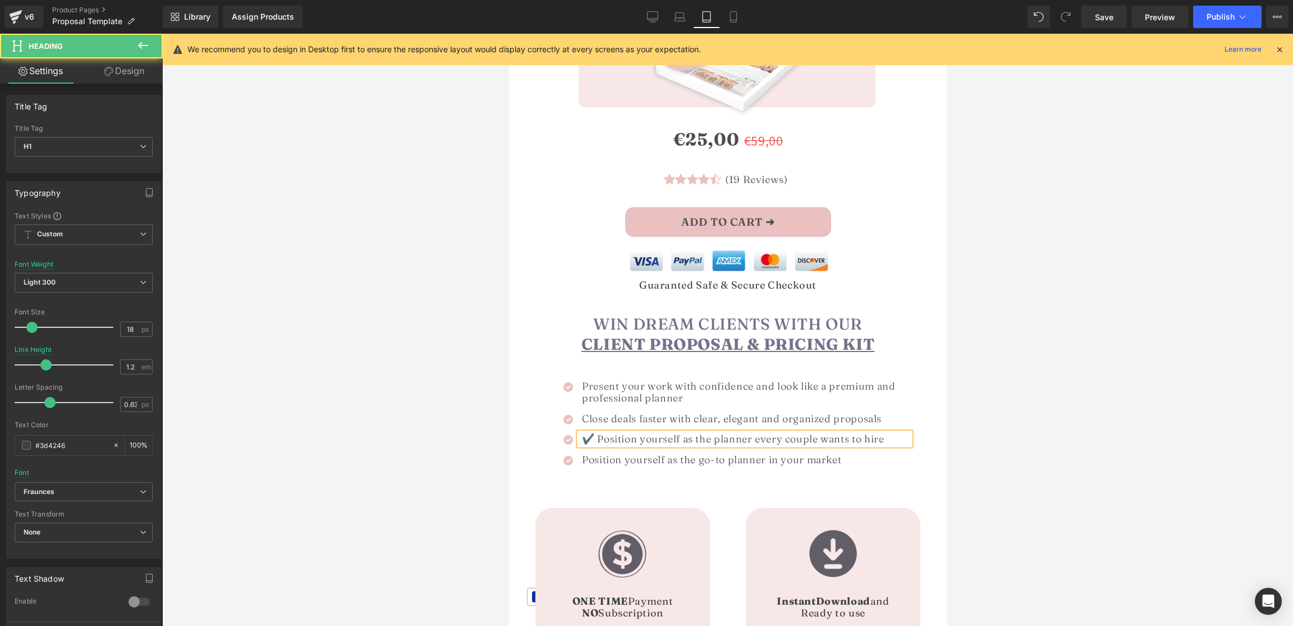
click at [598, 441] on h1 "✔️ Position yourself as the planner every couple wants to hire" at bounding box center [745, 439] width 328 height 12
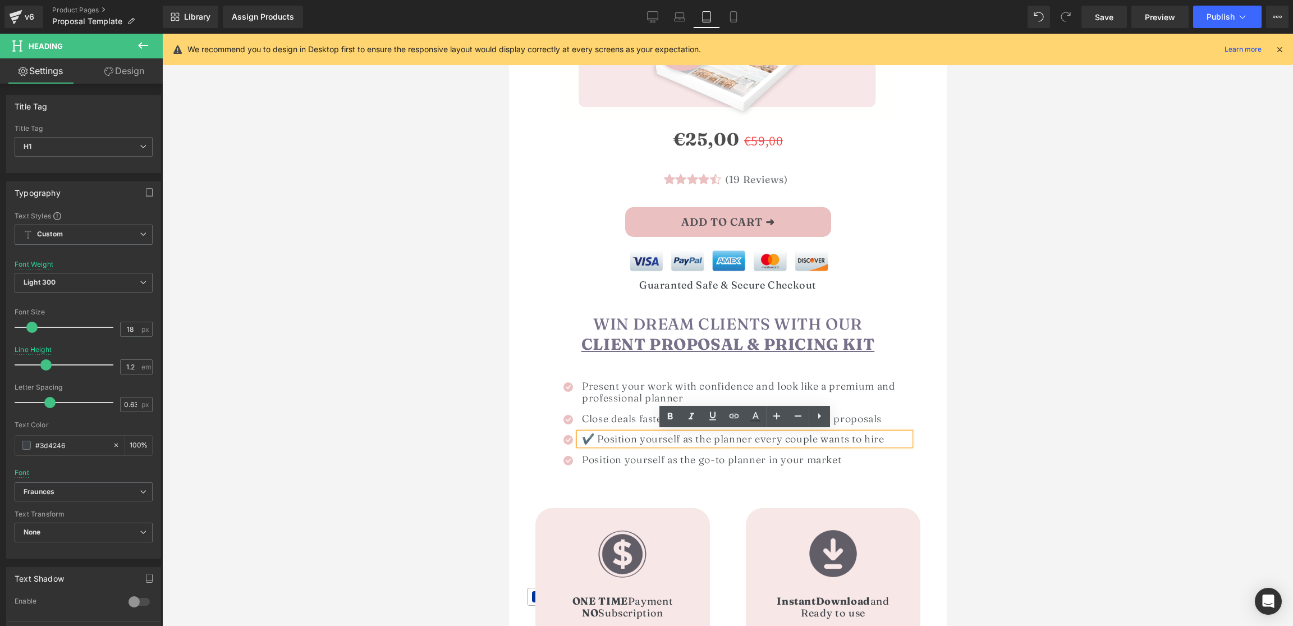
click at [595, 440] on h1 "✔️ Position yourself as the planner every couple wants to hire" at bounding box center [745, 439] width 328 height 12
click at [1133, 397] on div at bounding box center [727, 330] width 1131 height 592
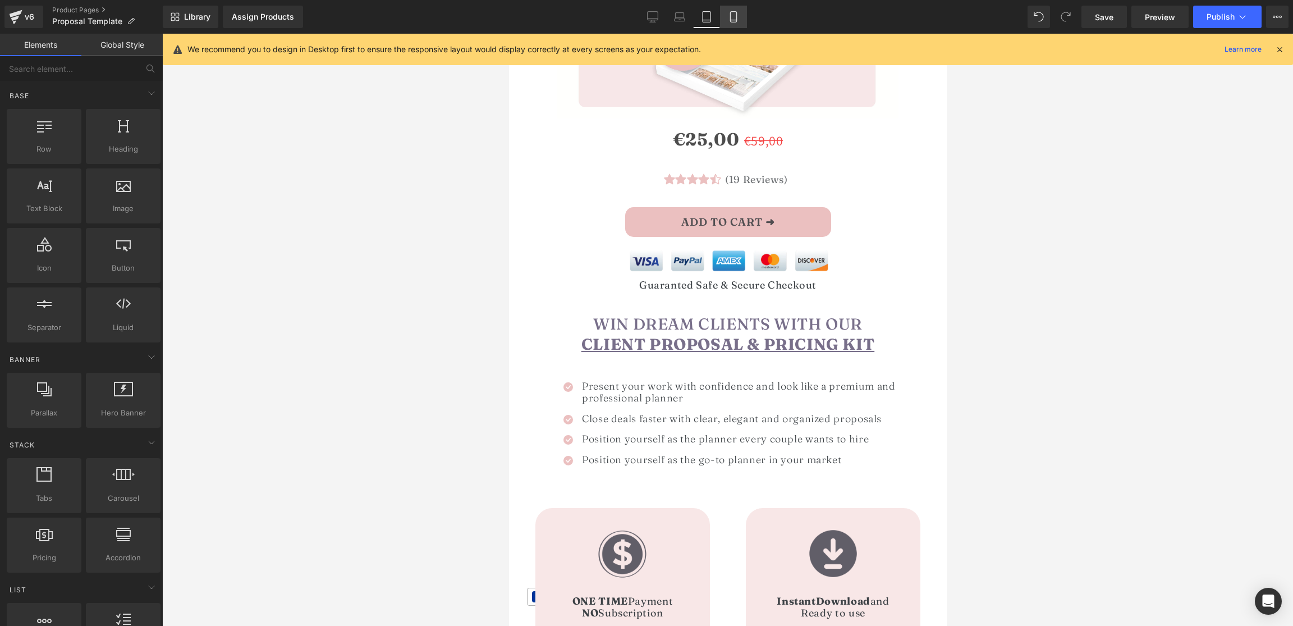
click at [731, 13] on icon at bounding box center [733, 16] width 11 height 11
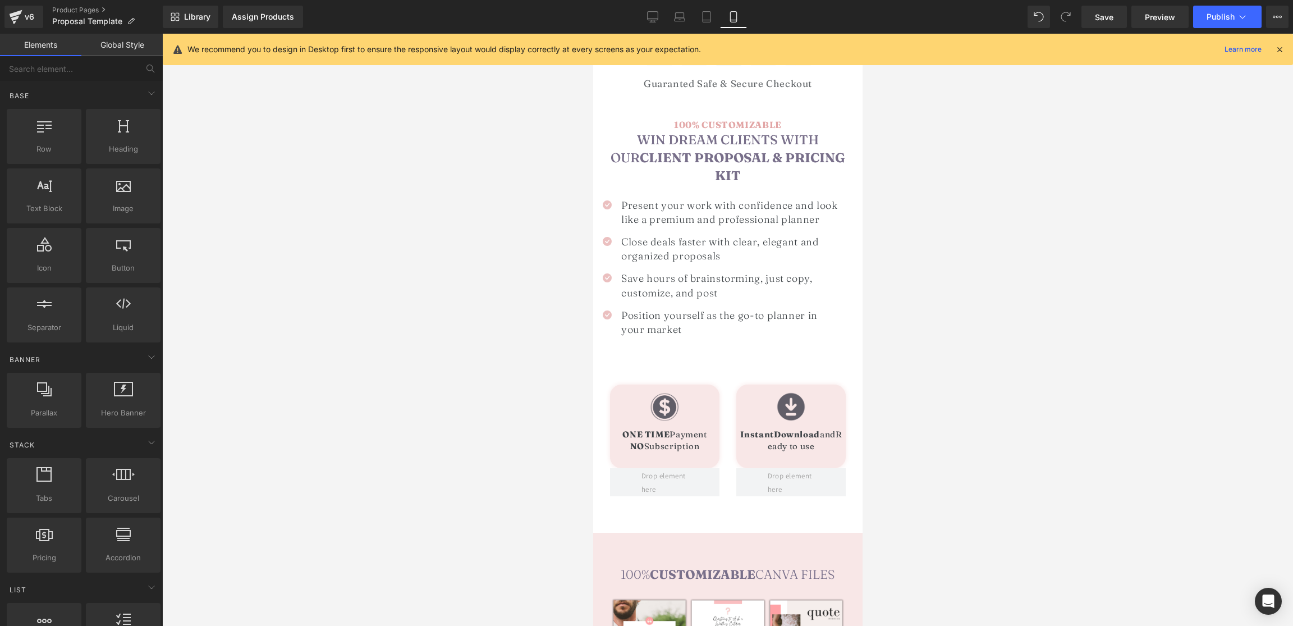
scroll to position [420, 0]
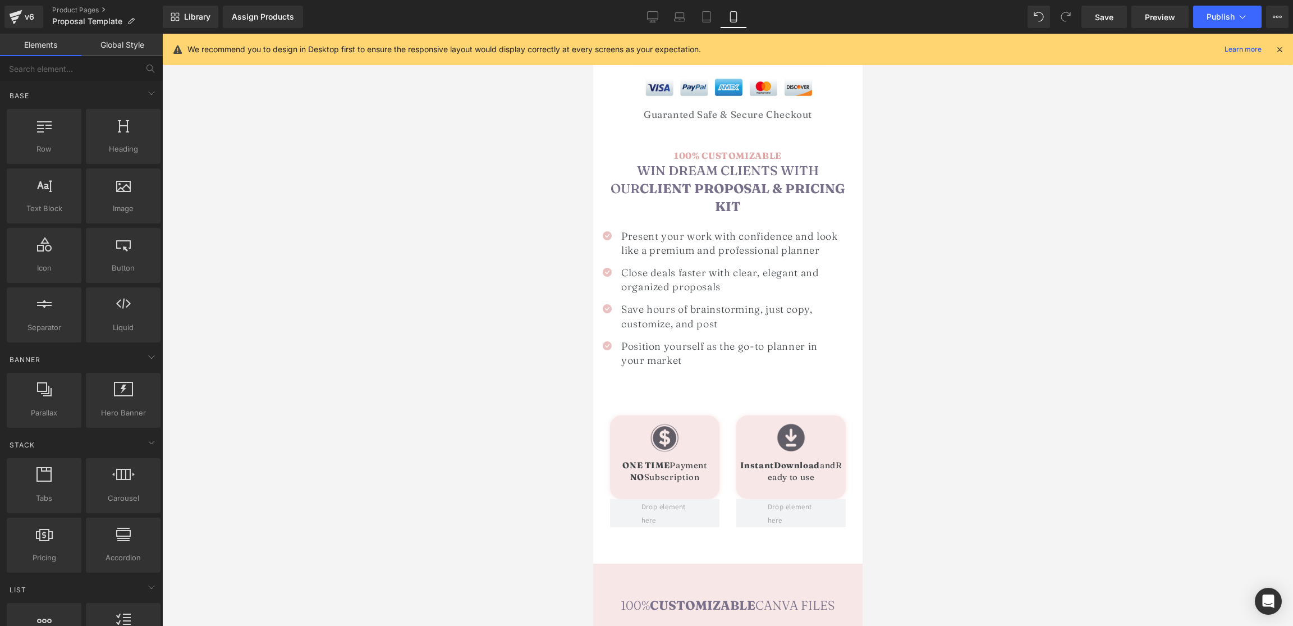
click at [643, 265] on h1 "Close deals faster with clear, elegant and organized proposals" at bounding box center [737, 279] width 233 height 28
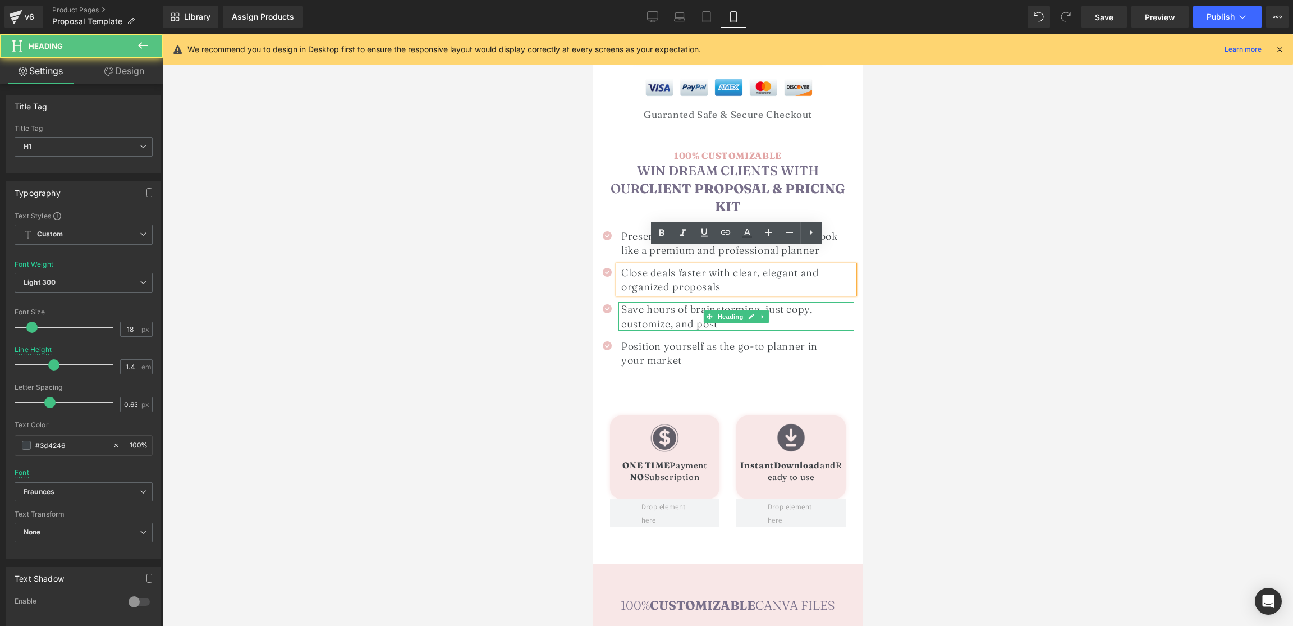
click at [641, 302] on h1 "Save hours of brainstorming, just copy, customize, and post" at bounding box center [737, 316] width 233 height 28
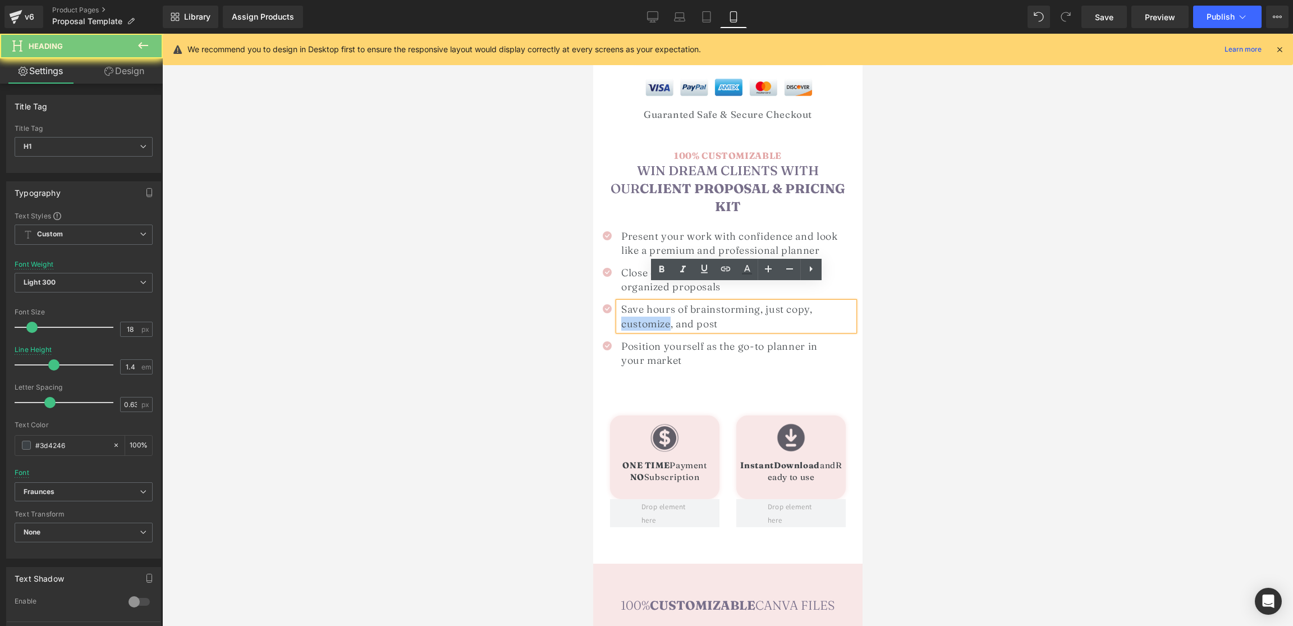
click at [641, 302] on h1 "Save hours of brainstorming, just copy, customize, and post" at bounding box center [737, 316] width 233 height 28
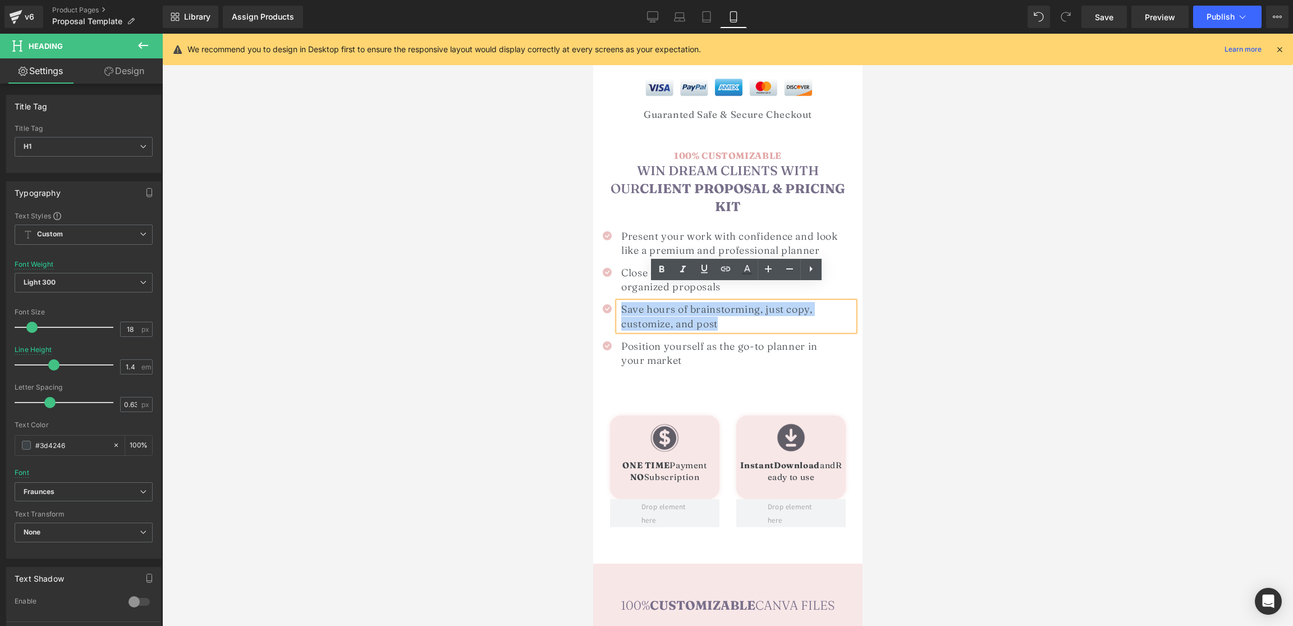
click at [641, 302] on h1 "Save hours of brainstorming, just copy, customize, and post" at bounding box center [737, 316] width 233 height 28
paste div
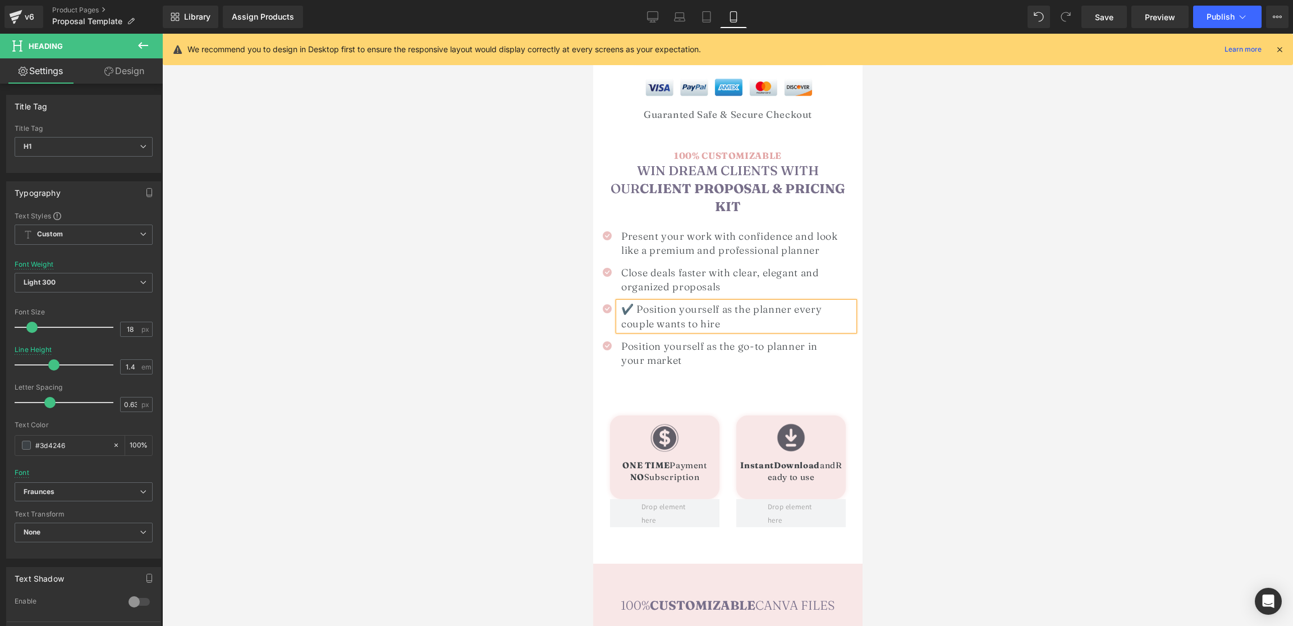
click at [635, 302] on h1 "✔️ Position yourself as the planner every couple wants to hire" at bounding box center [737, 316] width 233 height 28
click at [637, 341] on h1 "Position yourself as the go-to planner in your market" at bounding box center [729, 353] width 216 height 28
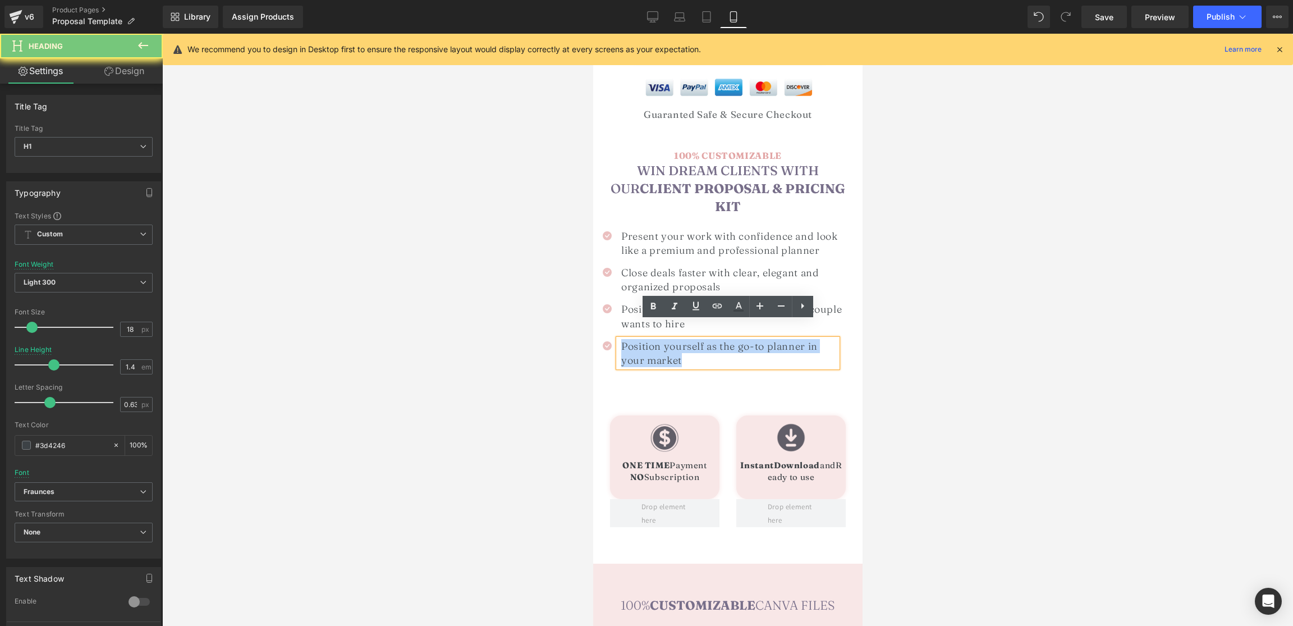
click at [637, 341] on h1 "Position yourself as the go-to planner in your market" at bounding box center [729, 353] width 216 height 28
paste div
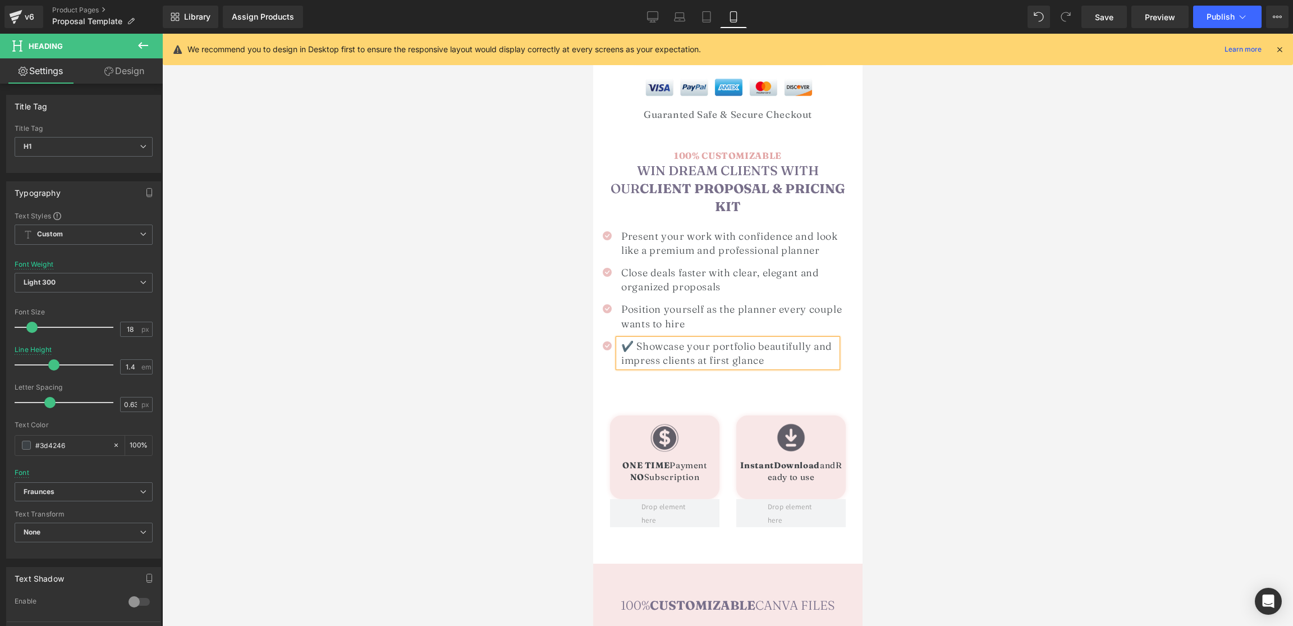
click at [634, 339] on h1 "✔️ Showcase your portfolio beautifully and impress clients at first glance" at bounding box center [729, 353] width 216 height 28
click at [1123, 346] on div at bounding box center [727, 330] width 1131 height 592
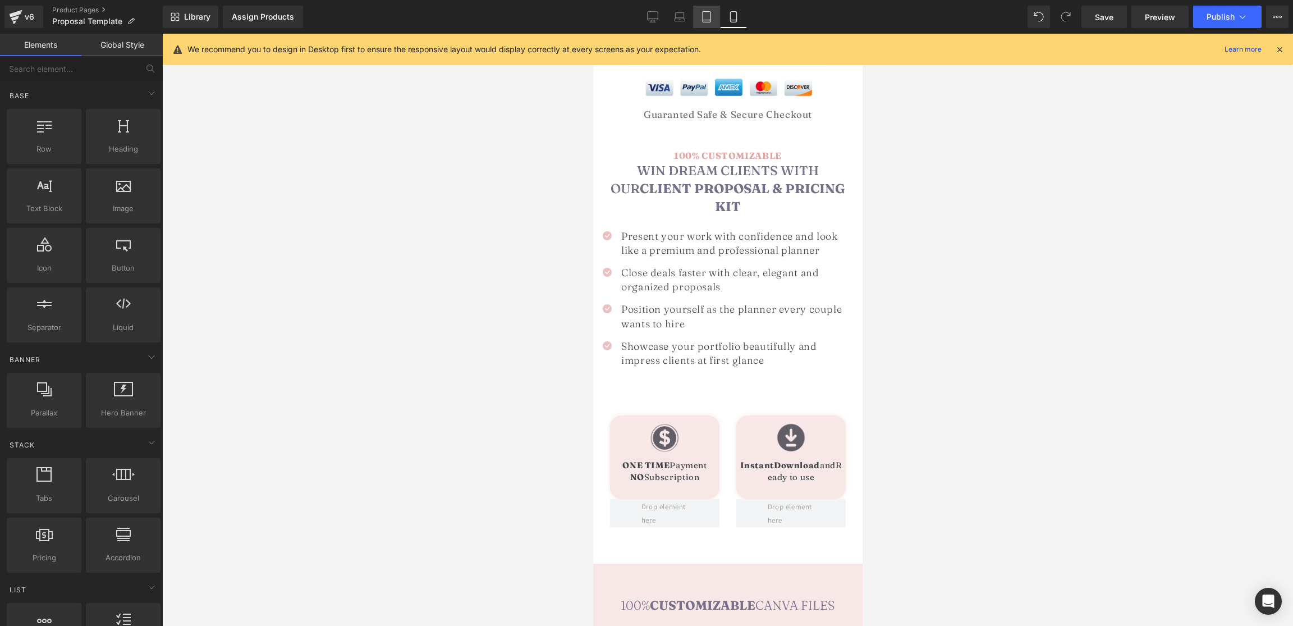
click at [705, 16] on icon at bounding box center [706, 16] width 11 height 11
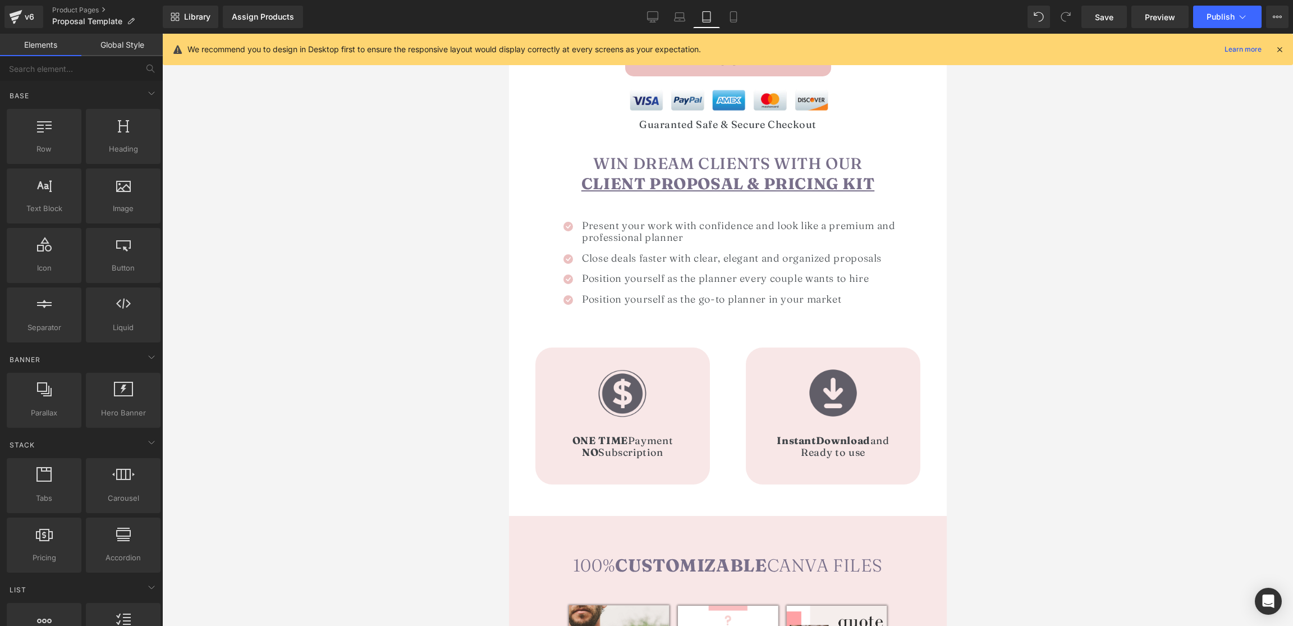
scroll to position [488, 0]
click at [609, 298] on h1 "Position yourself as the go-to planner in your market" at bounding box center [745, 299] width 328 height 12
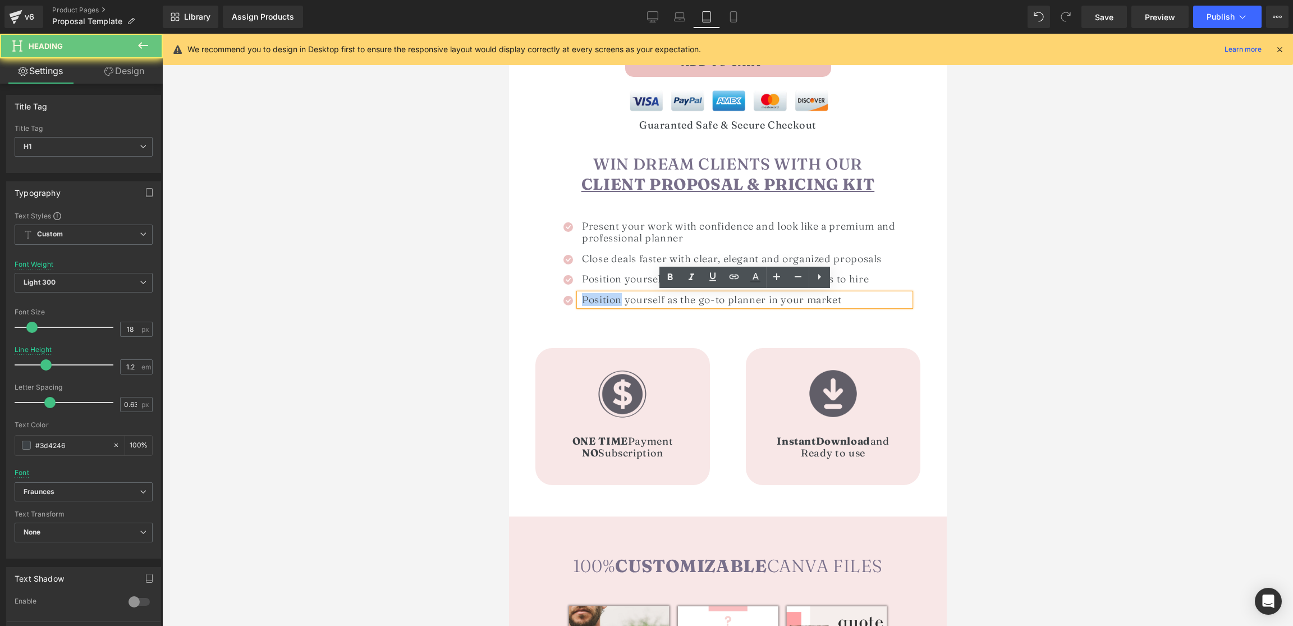
click at [609, 298] on h1 "Position yourself as the go-to planner in your market" at bounding box center [745, 299] width 328 height 12
paste div
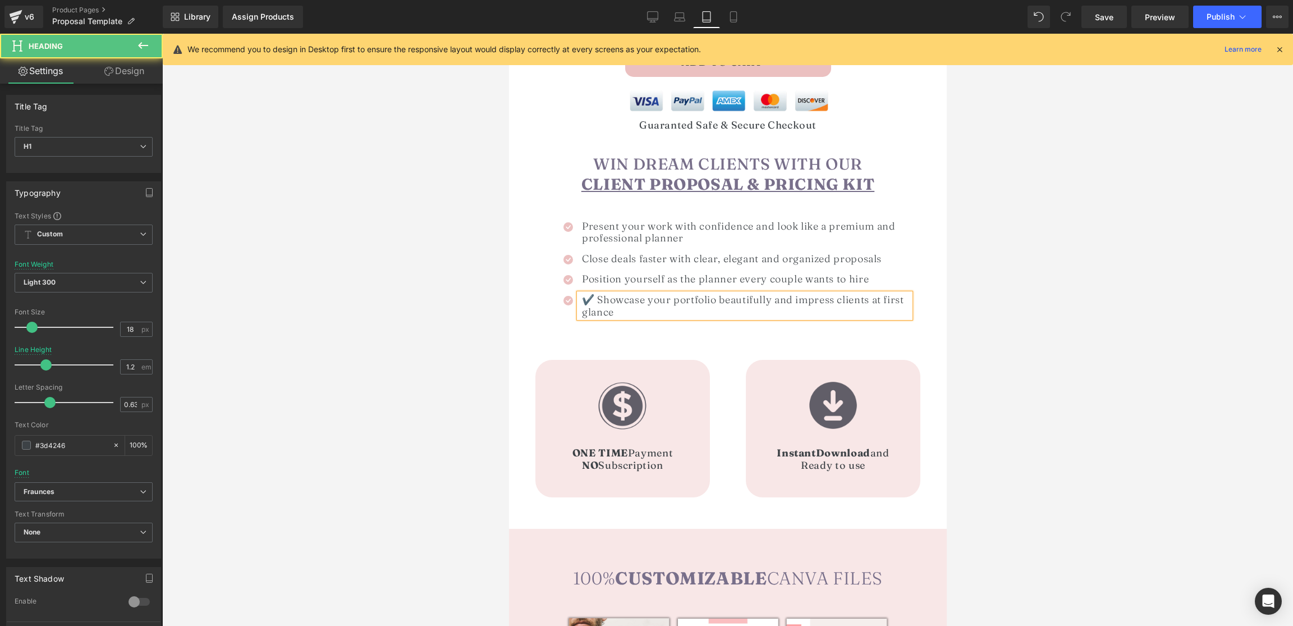
click at [594, 297] on h1 "✔️ Showcase your portfolio beautifully and impress clients at first glance" at bounding box center [745, 305] width 328 height 24
click at [1024, 292] on div at bounding box center [727, 330] width 1131 height 592
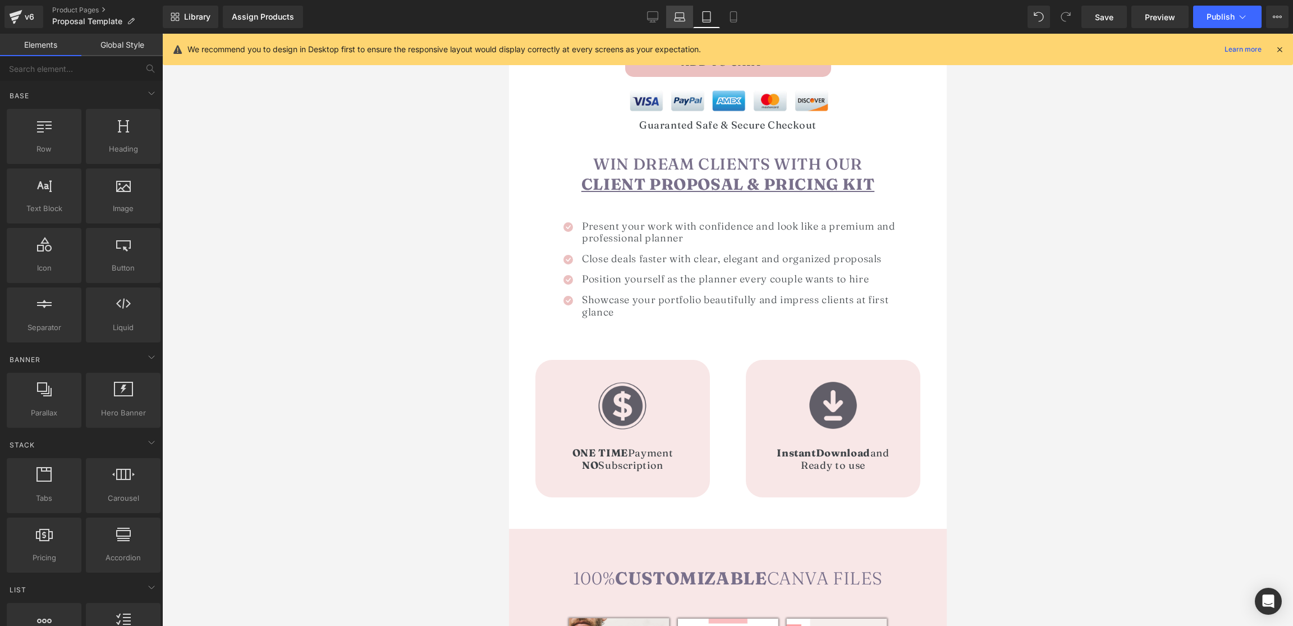
click at [677, 19] on icon at bounding box center [679, 16] width 11 height 11
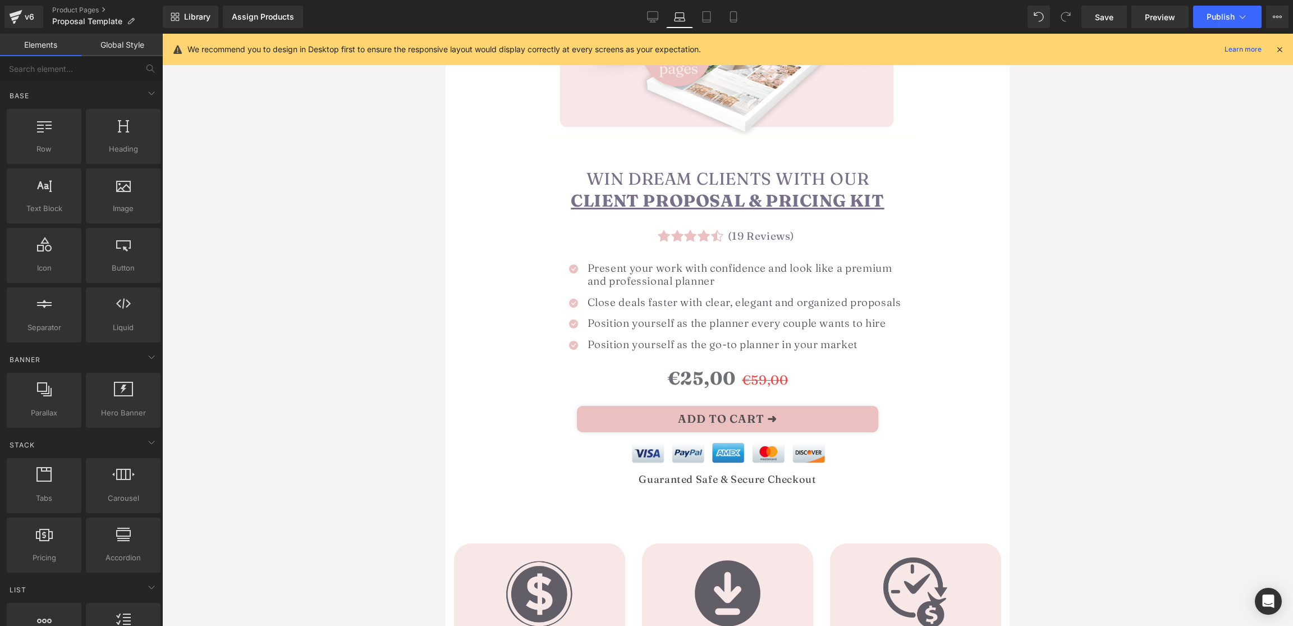
scroll to position [346, 0]
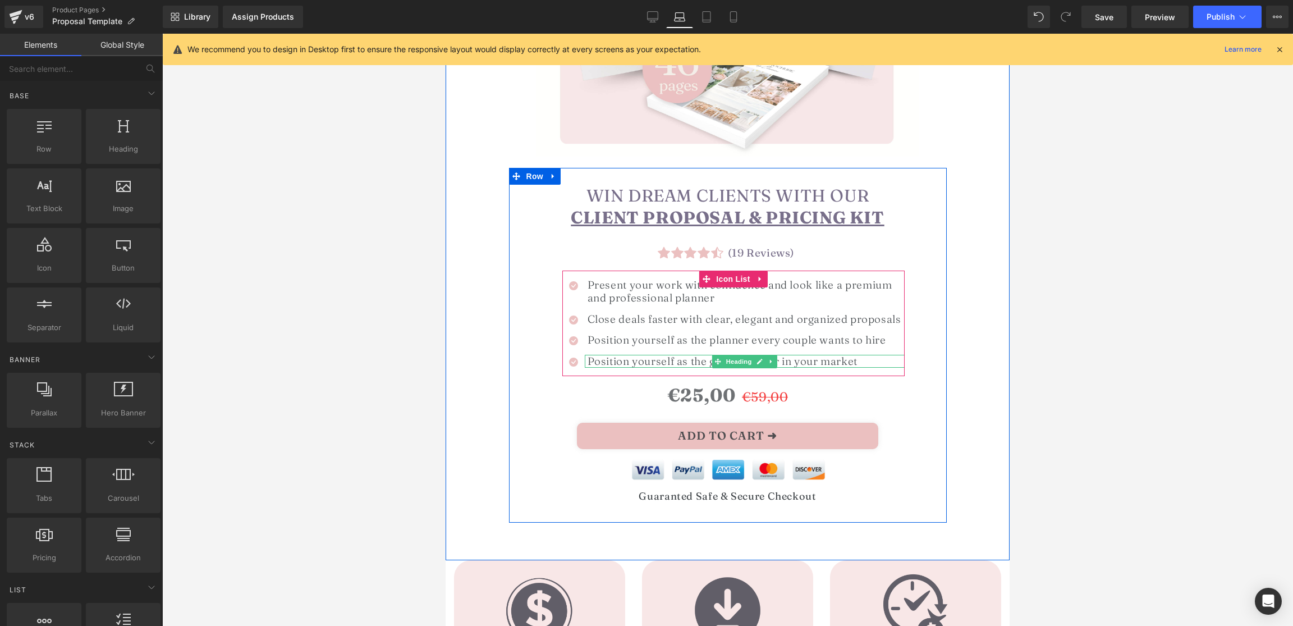
click at [615, 363] on h1 "Position yourself as the go-to planner in your market" at bounding box center [745, 361] width 317 height 13
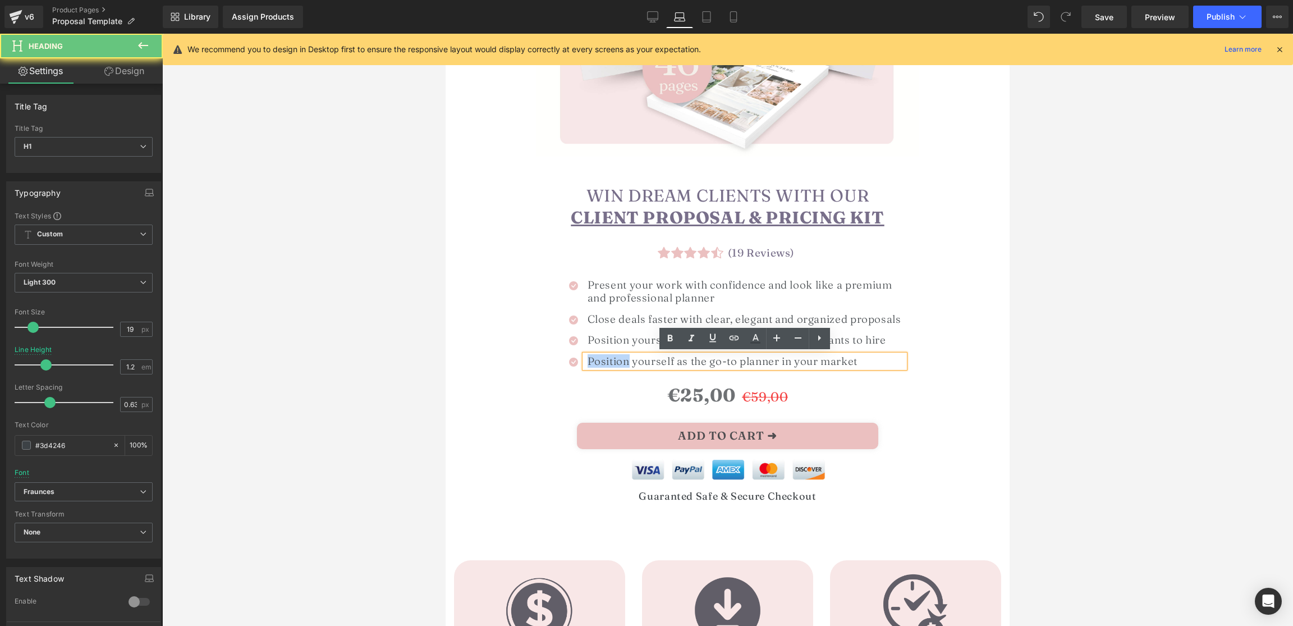
click at [615, 363] on h1 "Position yourself as the go-to planner in your market" at bounding box center [745, 361] width 317 height 13
paste div
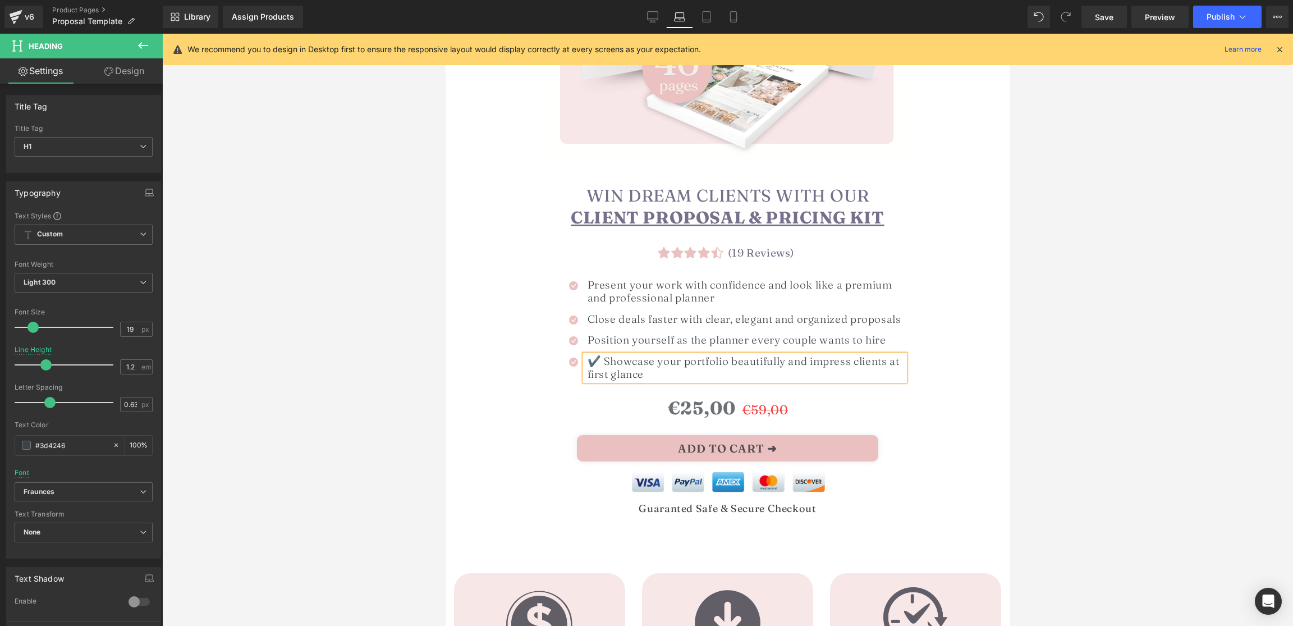
click at [603, 360] on h1 "✔️ Showcase your portfolio beautifully and impress clients at first glance" at bounding box center [745, 368] width 317 height 26
click at [1218, 333] on div at bounding box center [727, 330] width 1131 height 592
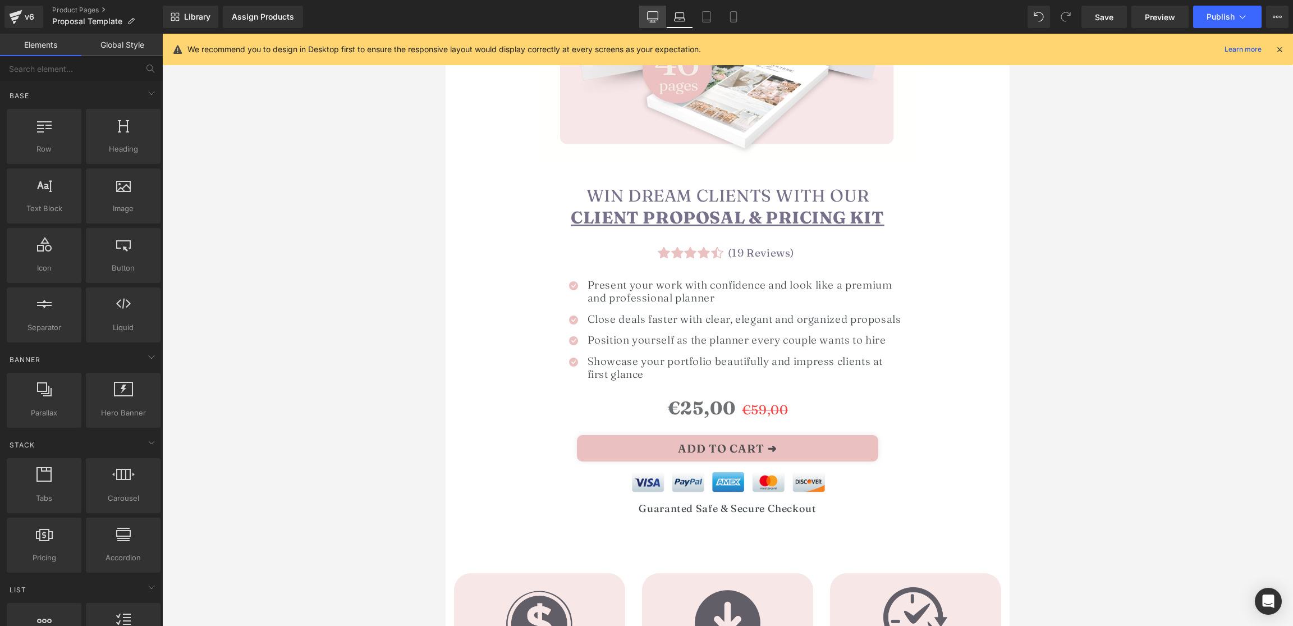
click at [663, 22] on link "Desktop" at bounding box center [652, 17] width 27 height 22
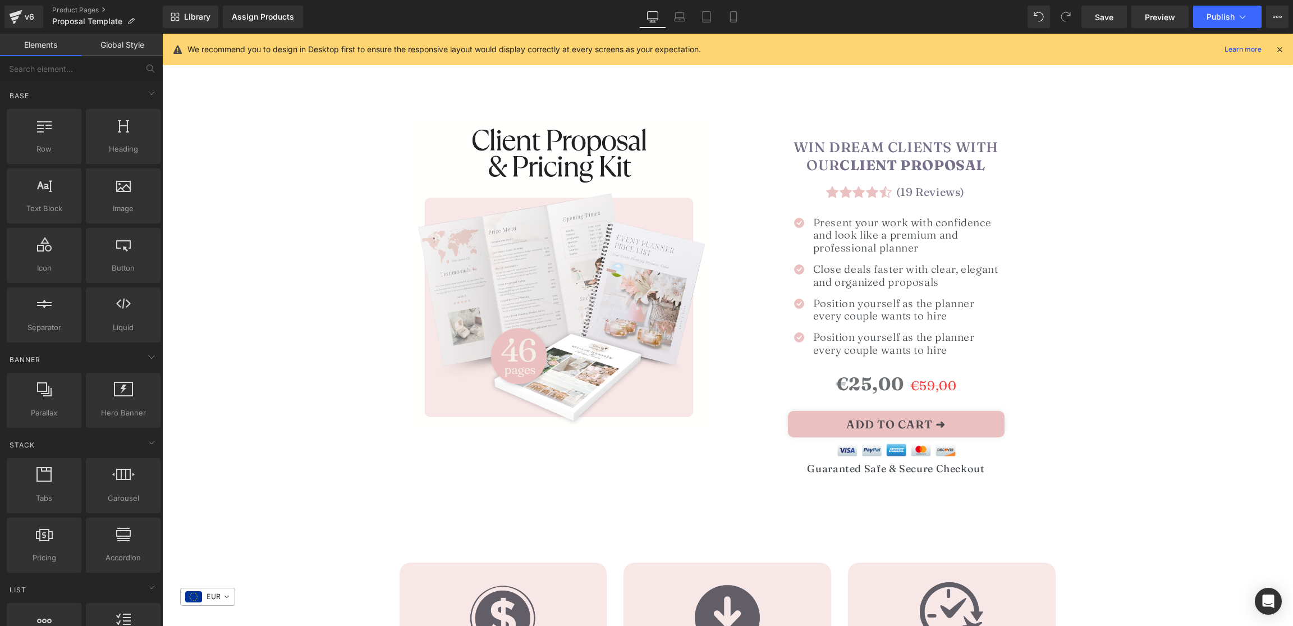
scroll to position [0, 0]
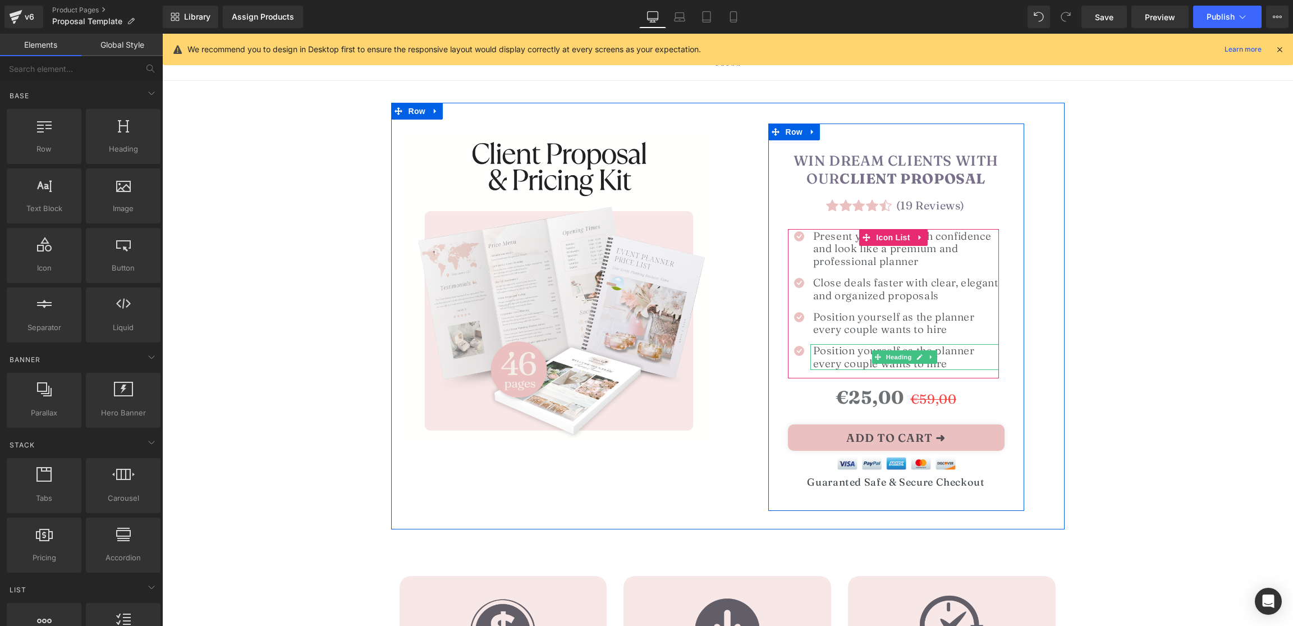
click at [856, 355] on h1 "Position yourself as the planner every couple wants to hire" at bounding box center [906, 357] width 186 height 26
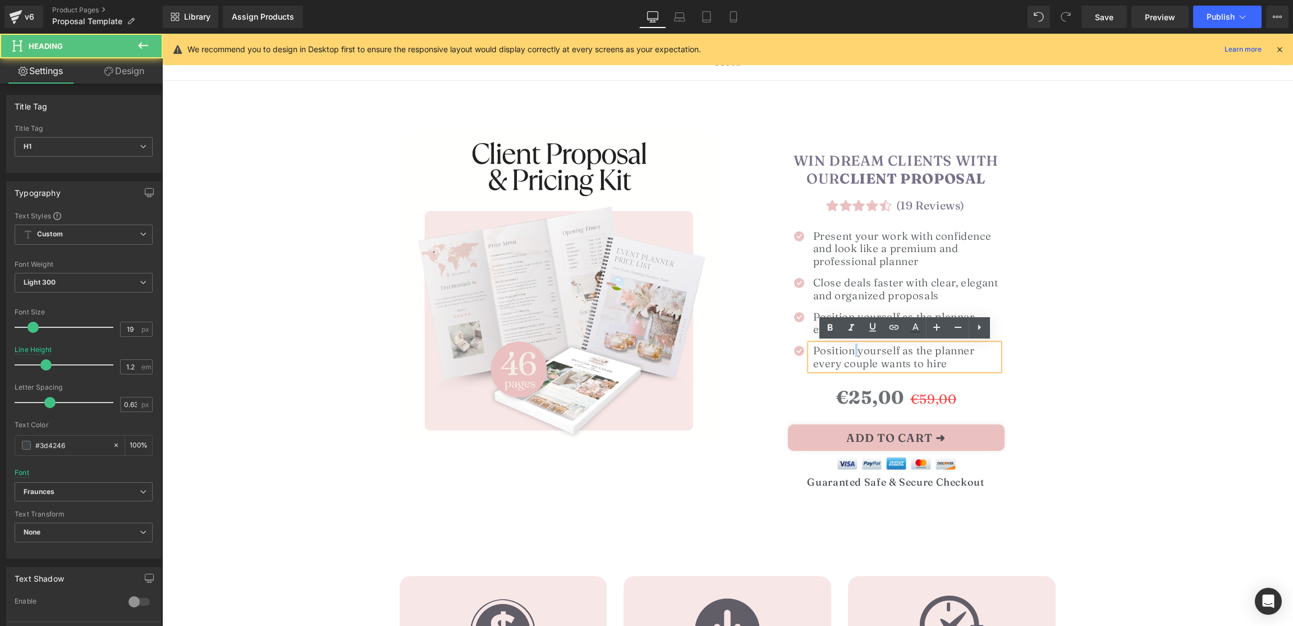
click at [856, 355] on h1 "Position yourself as the planner every couple wants to hire" at bounding box center [906, 357] width 186 height 26
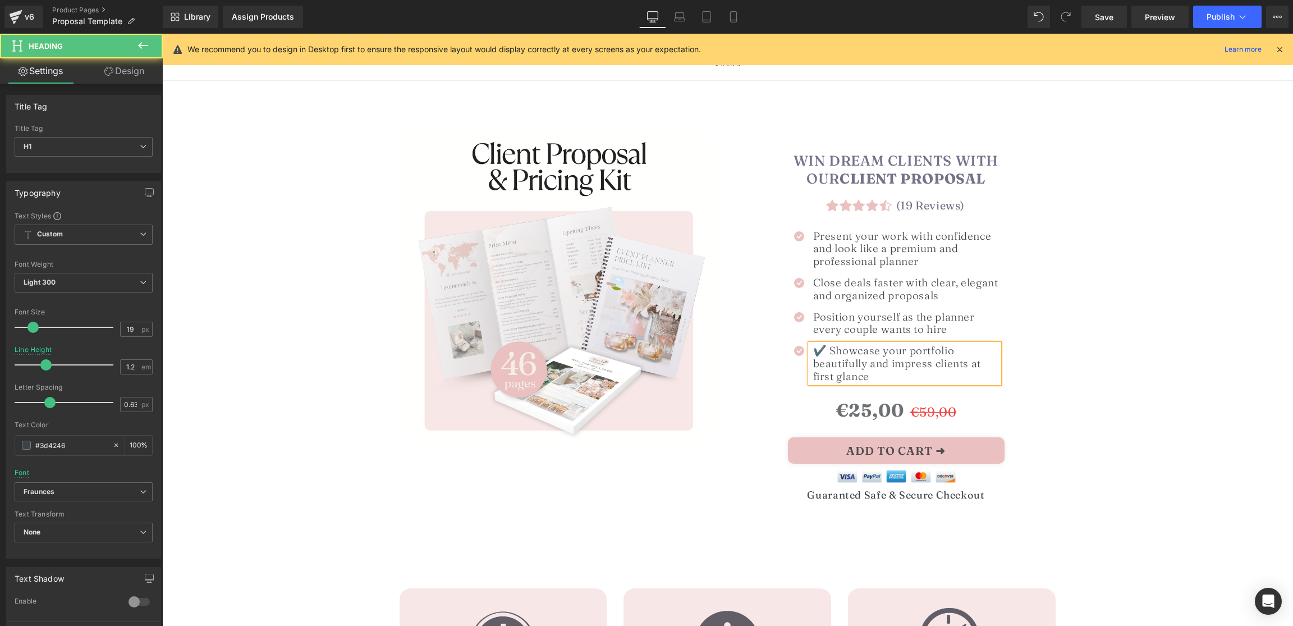
drag, startPoint x: 826, startPoint y: 347, endPoint x: 838, endPoint y: 345, distance: 12.5
click at [827, 347] on h1 "✔️ Showcase your portfolio beautifully and impress clients at first glance" at bounding box center [906, 363] width 186 height 38
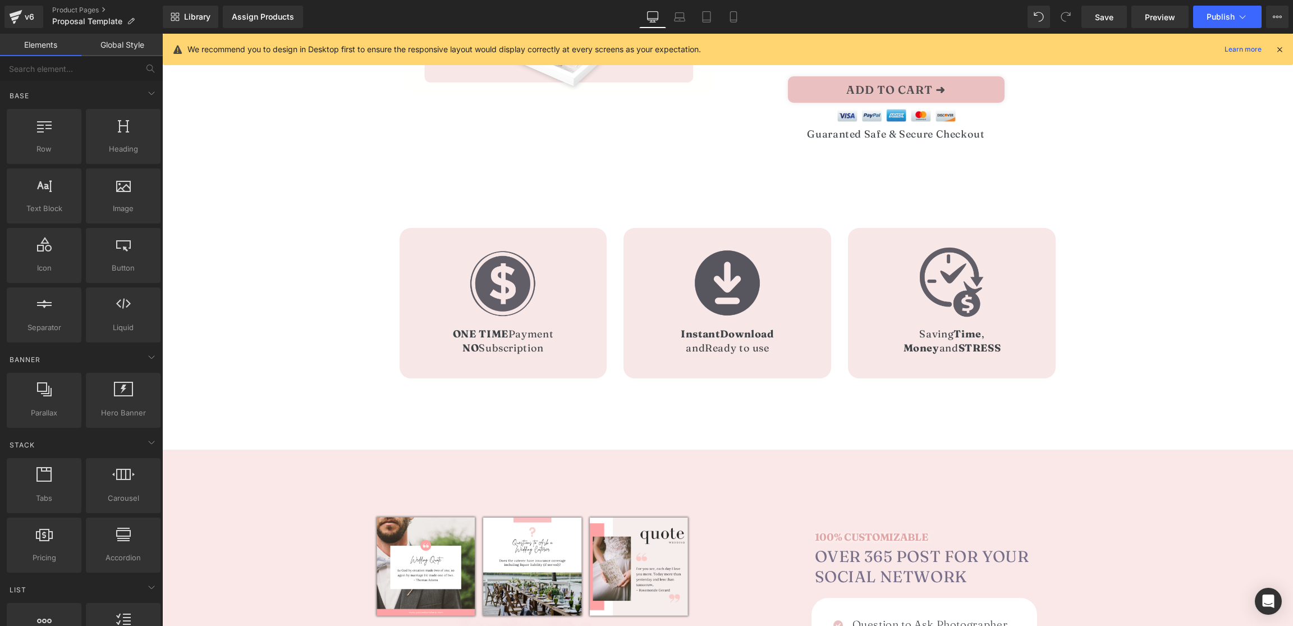
scroll to position [346, 0]
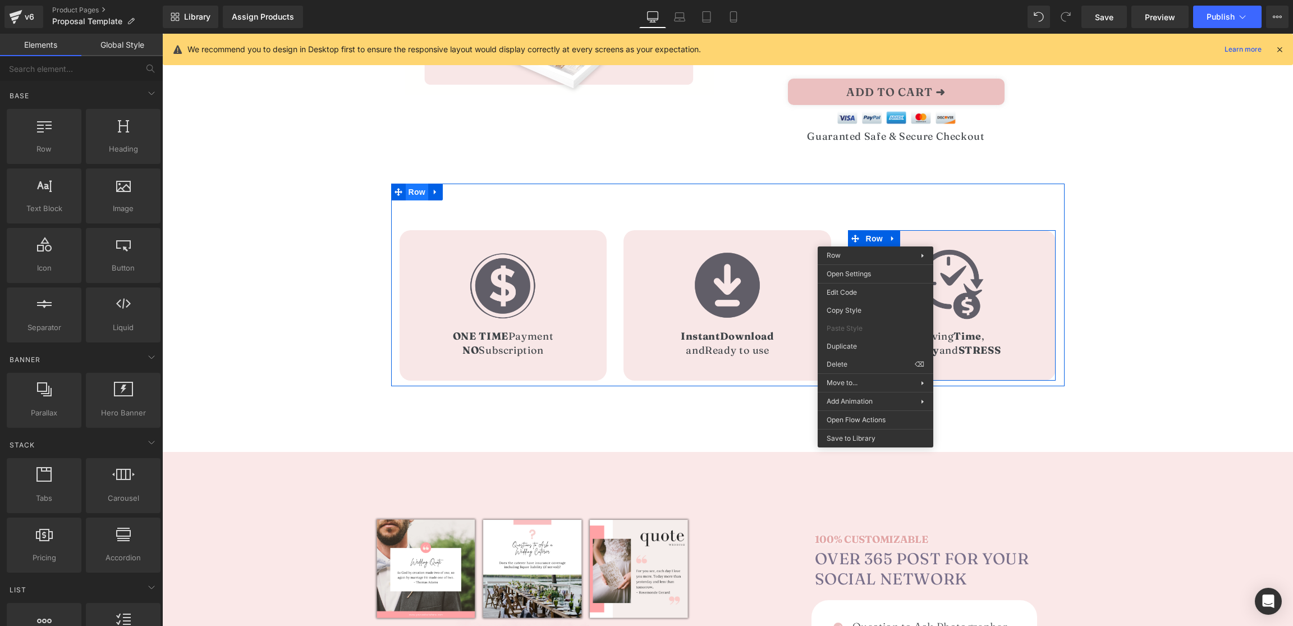
click at [415, 191] on span "Row" at bounding box center [417, 191] width 22 height 17
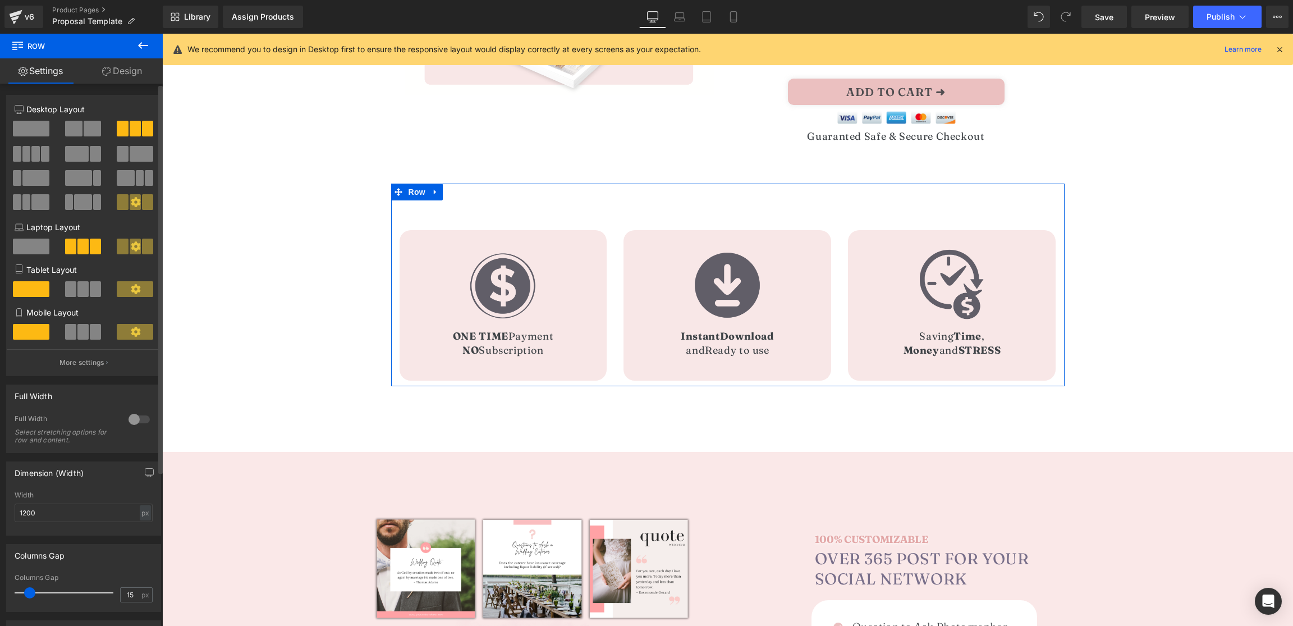
click at [41, 153] on span at bounding box center [45, 154] width 8 height 16
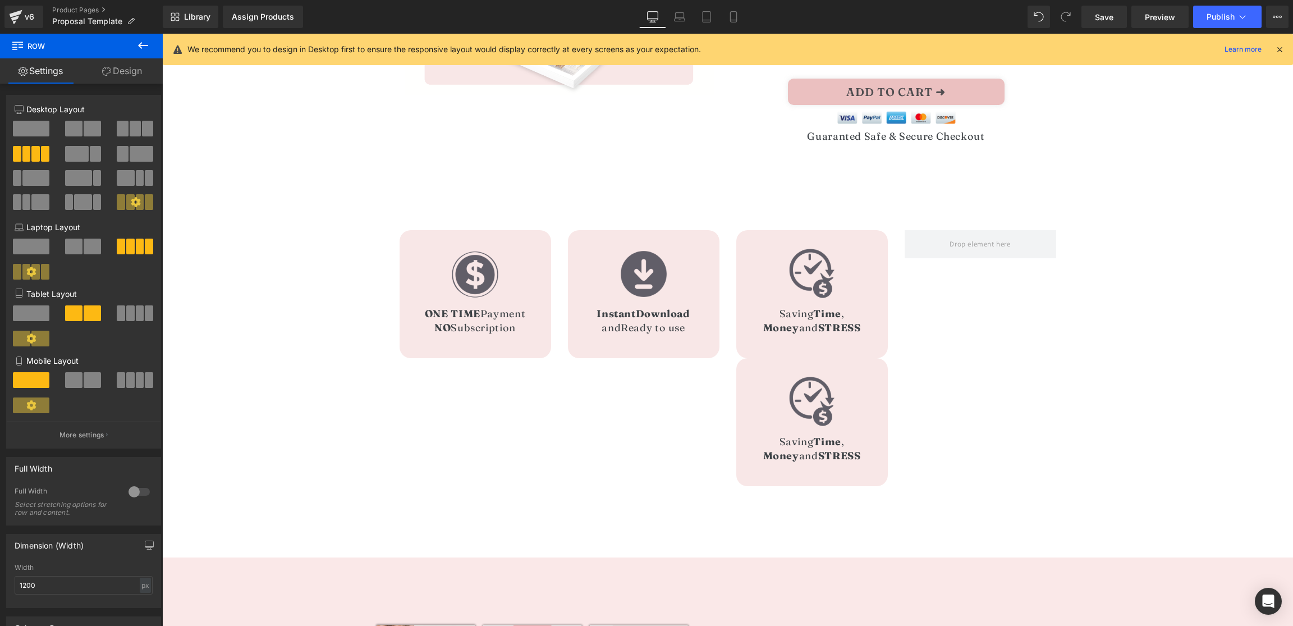
drag, startPoint x: 889, startPoint y: 380, endPoint x: 726, endPoint y: 347, distance: 166.1
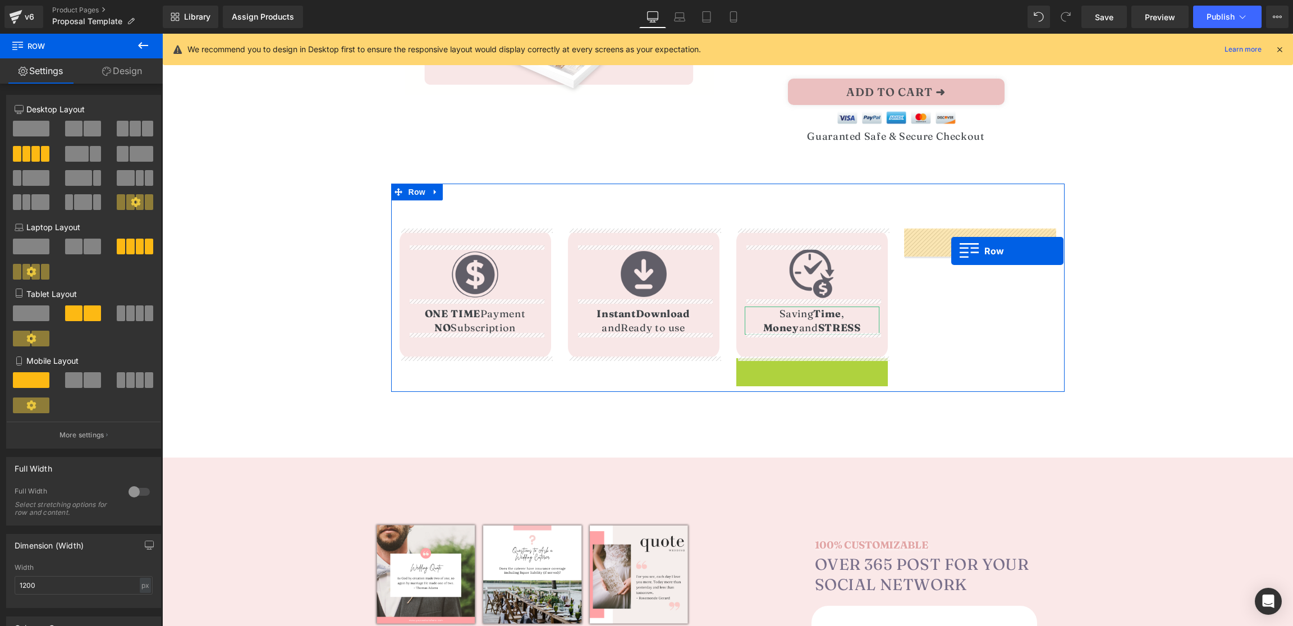
drag, startPoint x: 919, startPoint y: 294, endPoint x: 951, endPoint y: 251, distance: 53.8
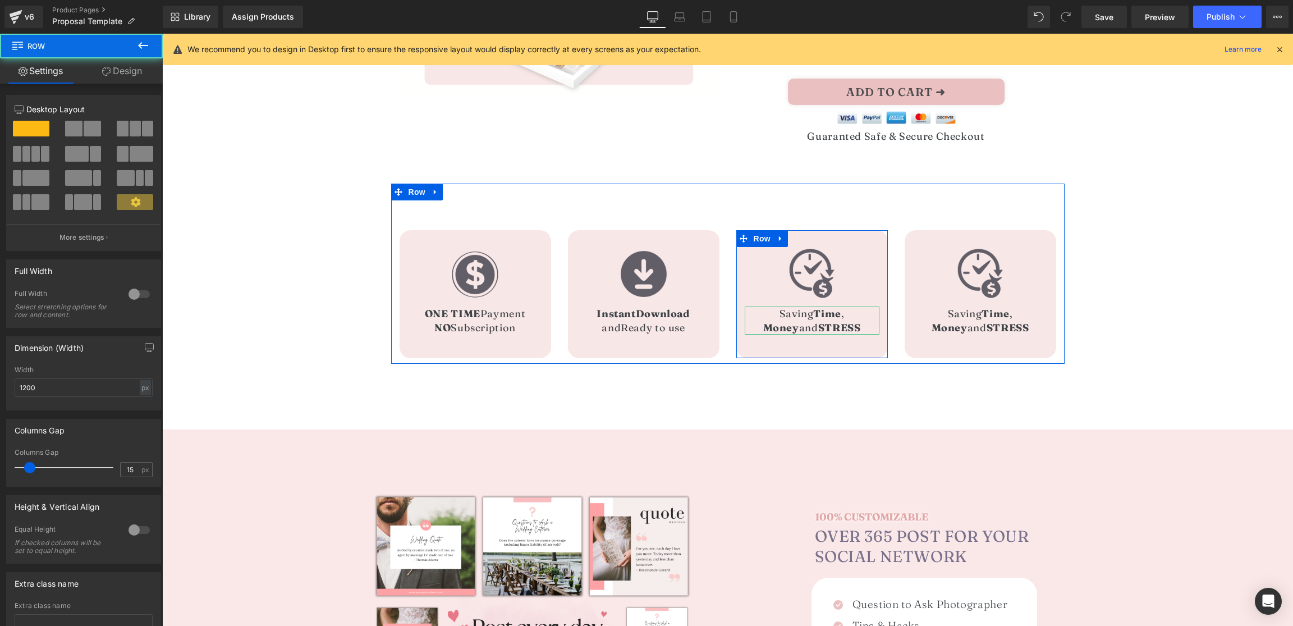
click at [782, 328] on span "Money" at bounding box center [781, 327] width 36 height 13
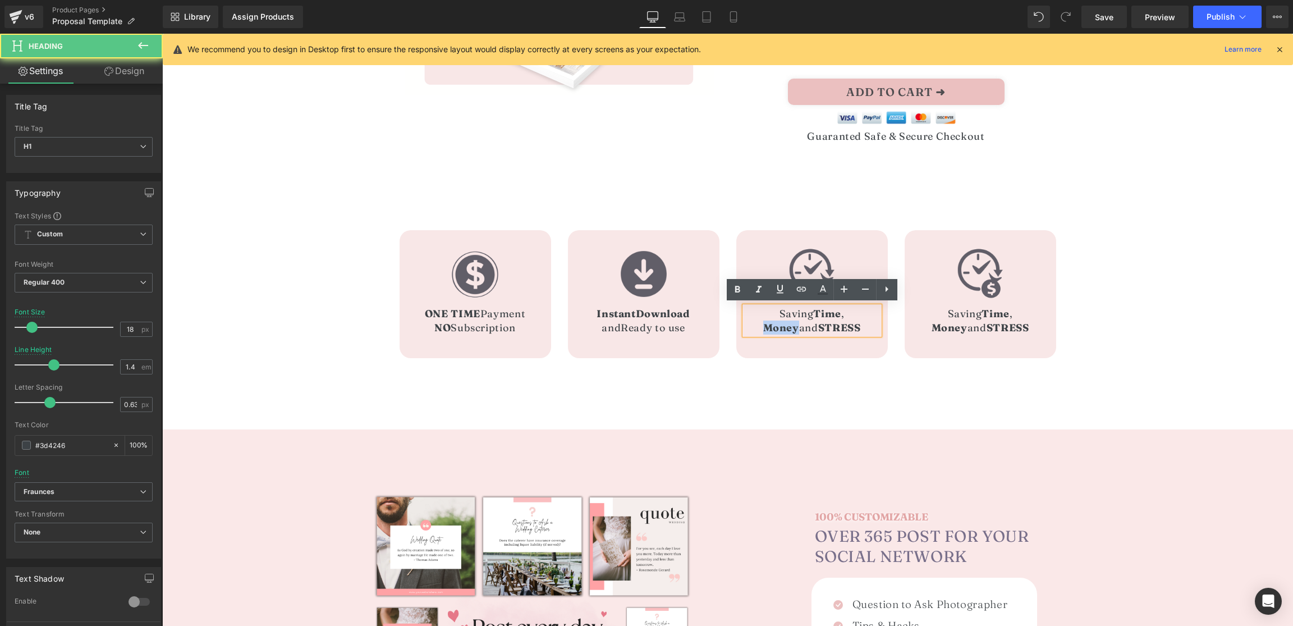
click at [782, 328] on span "Money" at bounding box center [781, 327] width 36 height 13
click at [778, 315] on h1 "Saving Time ," at bounding box center [812, 313] width 135 height 14
click at [795, 310] on h1 "Saving Time ," at bounding box center [812, 313] width 135 height 14
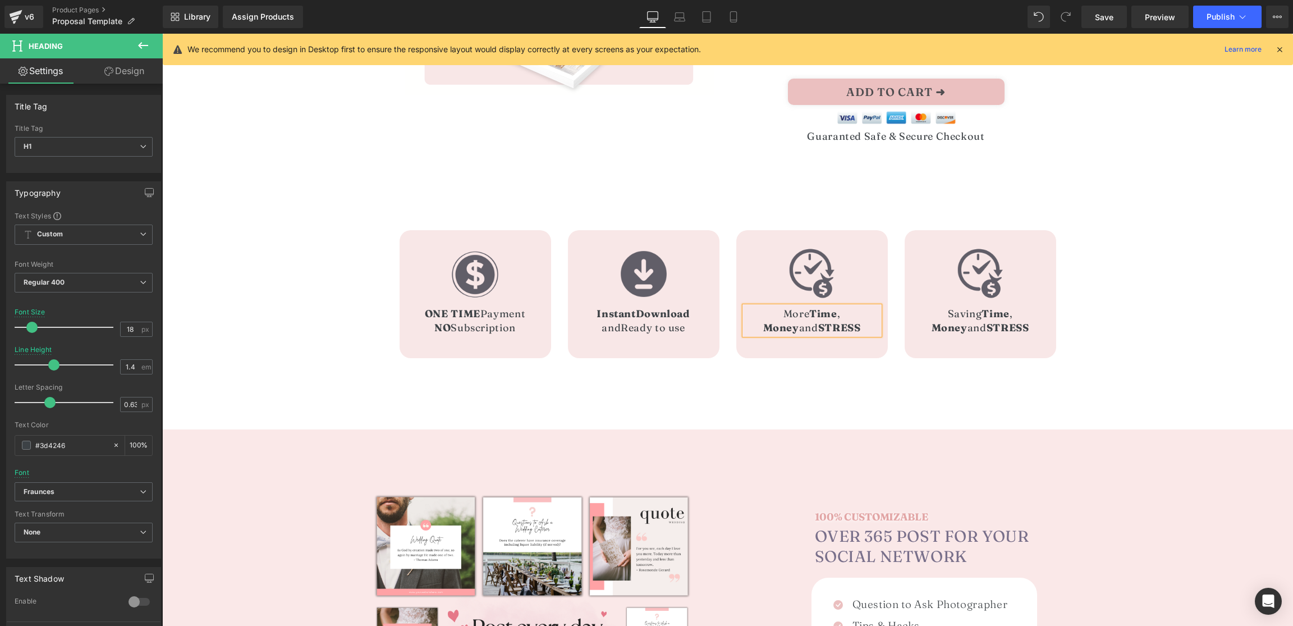
click at [834, 314] on span "Time" at bounding box center [823, 313] width 28 height 13
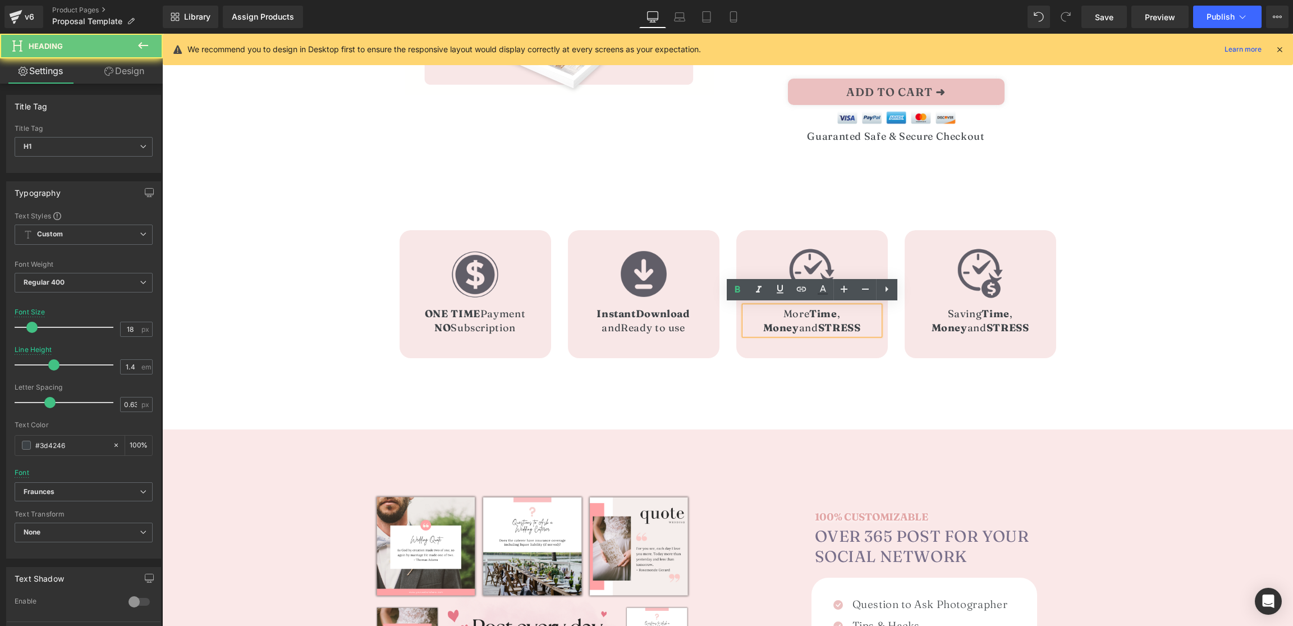
click at [834, 314] on span "Time" at bounding box center [823, 313] width 28 height 13
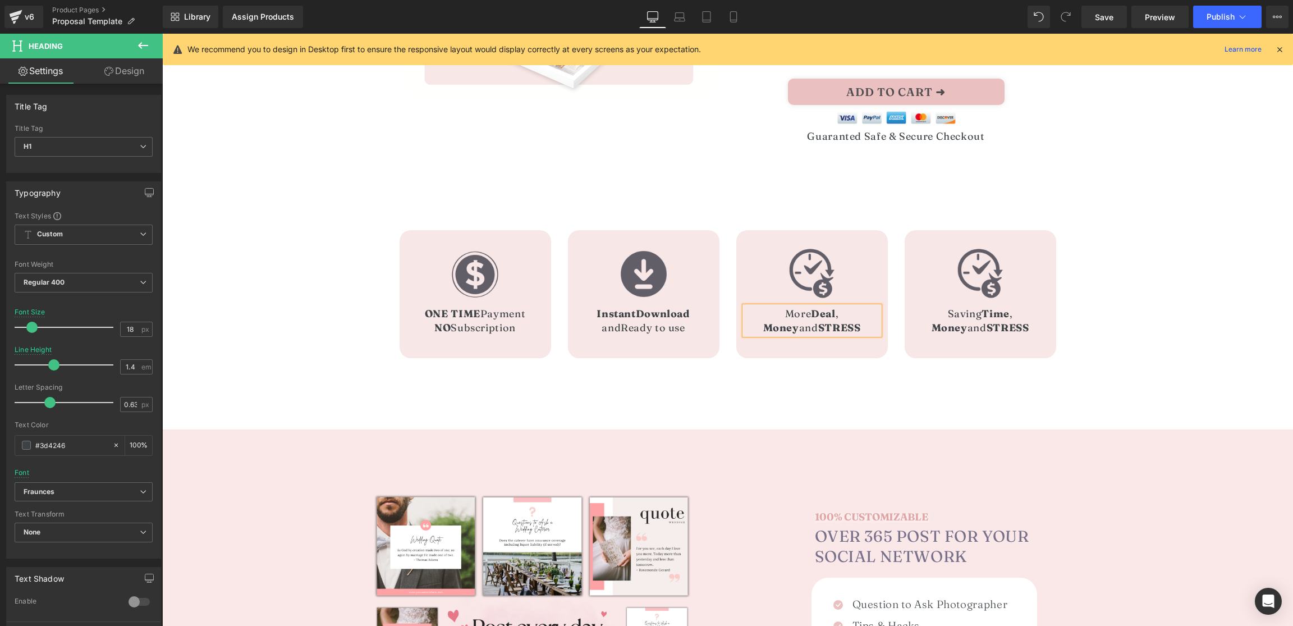
click at [767, 315] on h1 "More Deal ," at bounding box center [812, 313] width 135 height 14
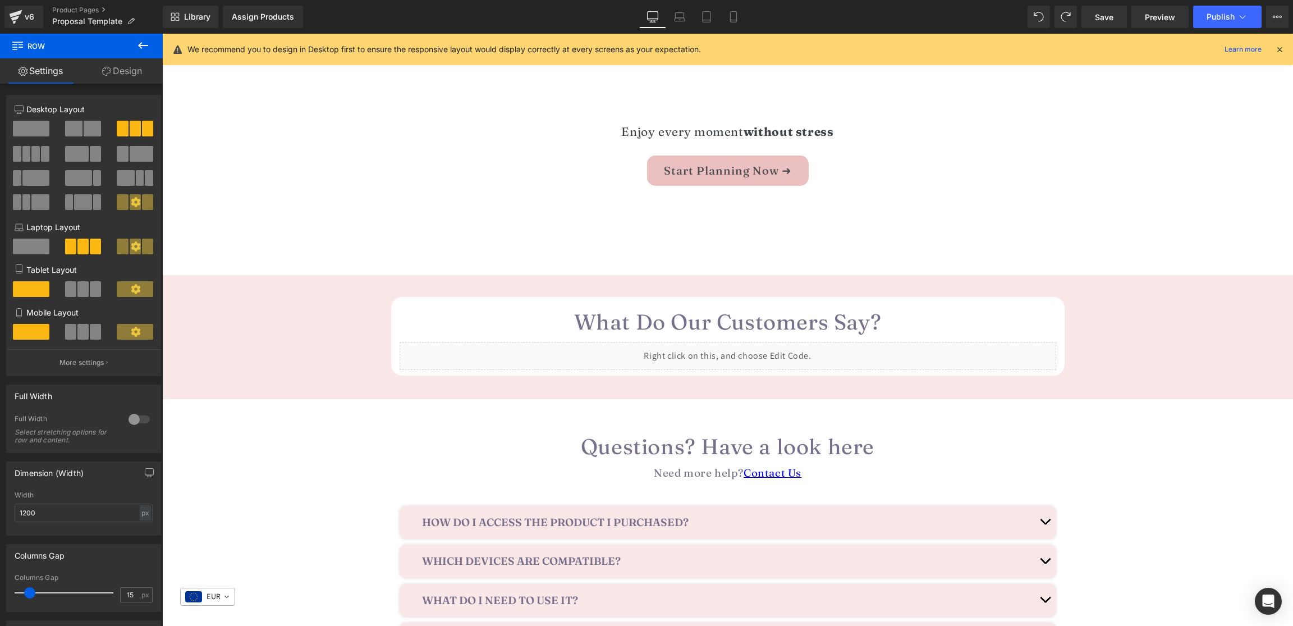
scroll to position [1450, 0]
click at [710, 17] on icon at bounding box center [706, 16] width 11 height 11
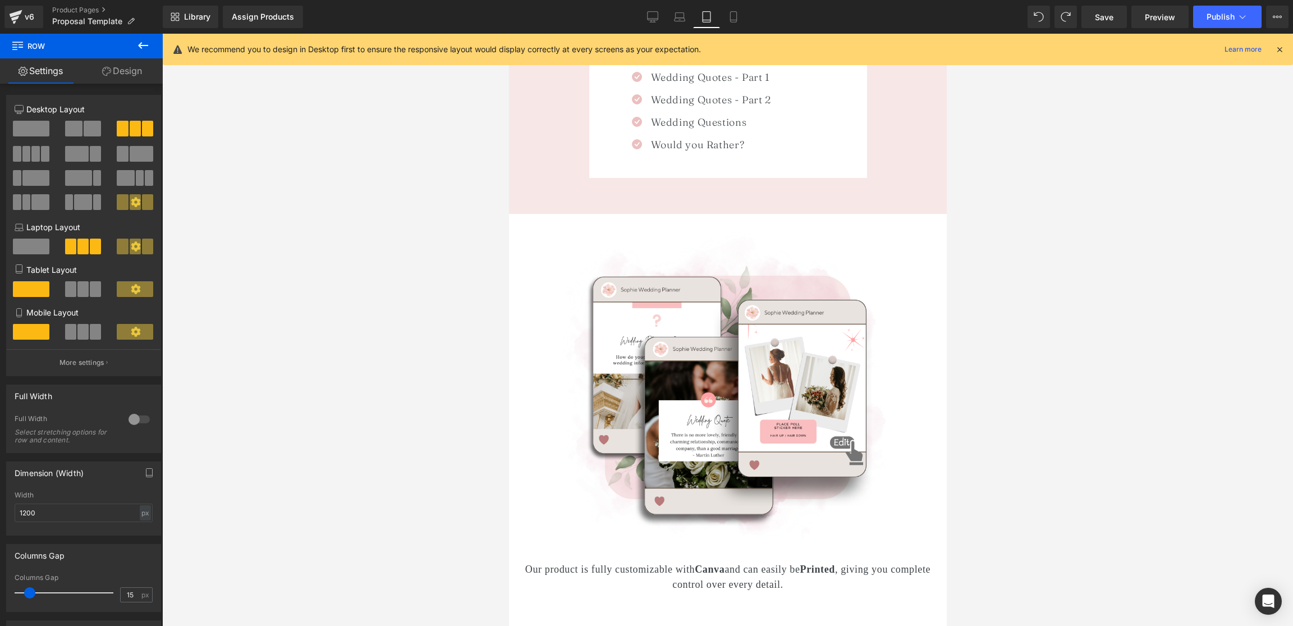
scroll to position [0, 0]
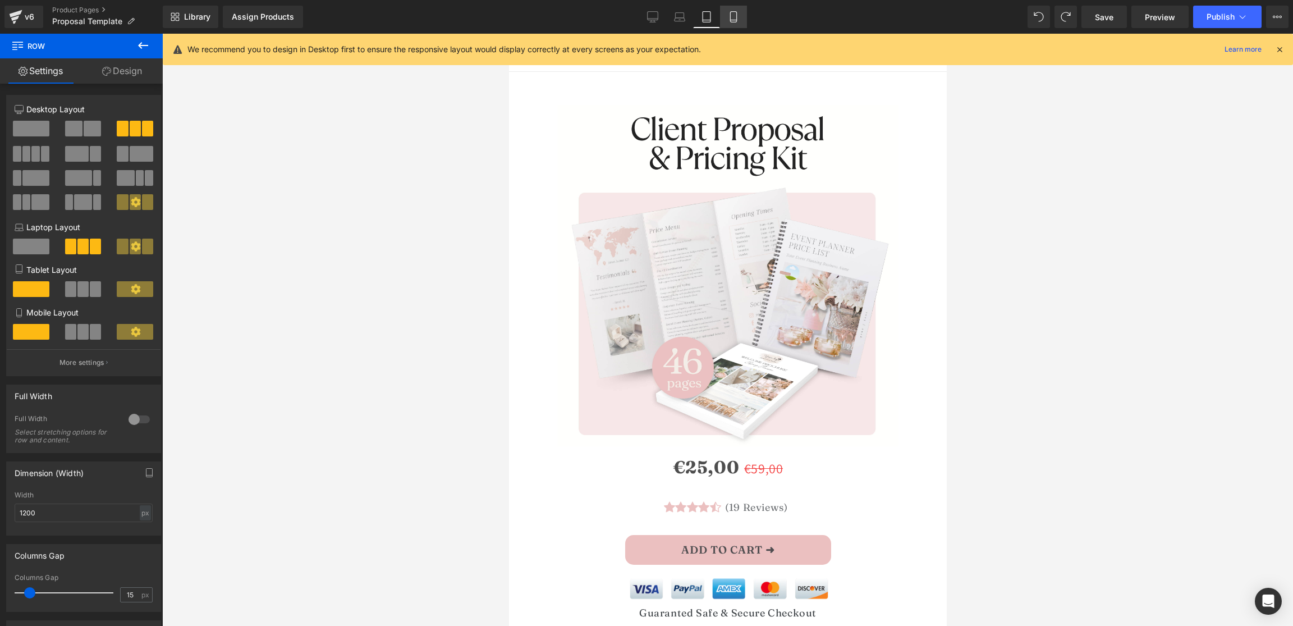
click at [729, 18] on icon at bounding box center [733, 16] width 11 height 11
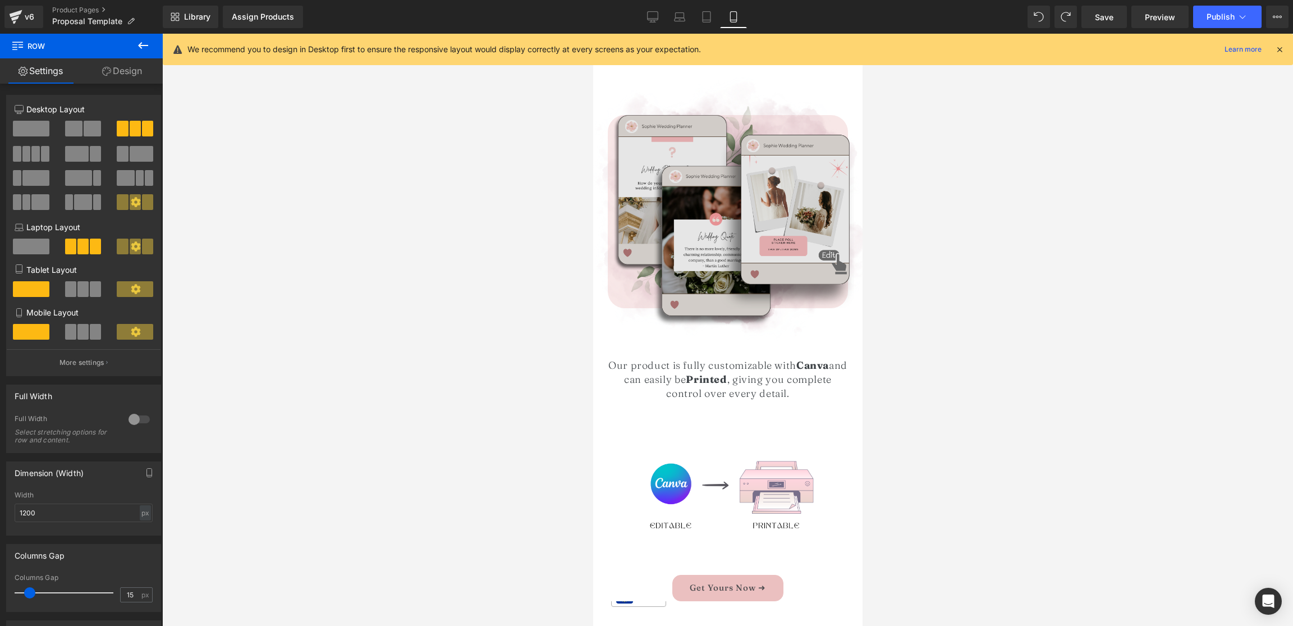
scroll to position [1458, 0]
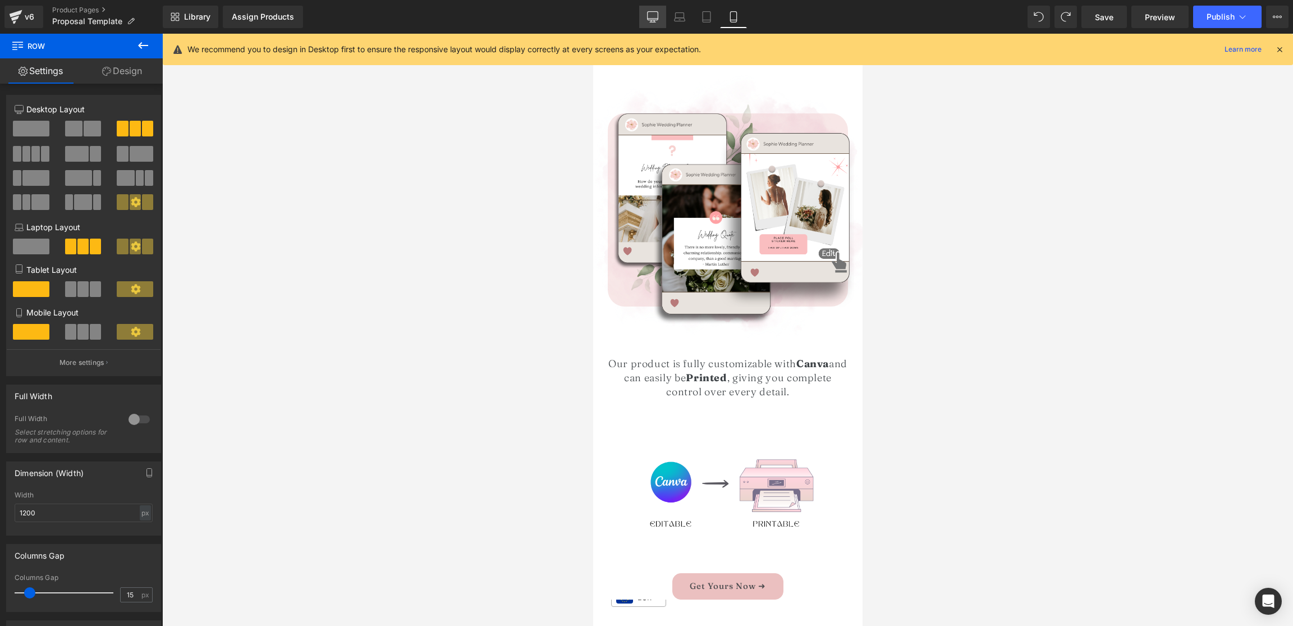
click at [656, 11] on icon at bounding box center [652, 16] width 11 height 11
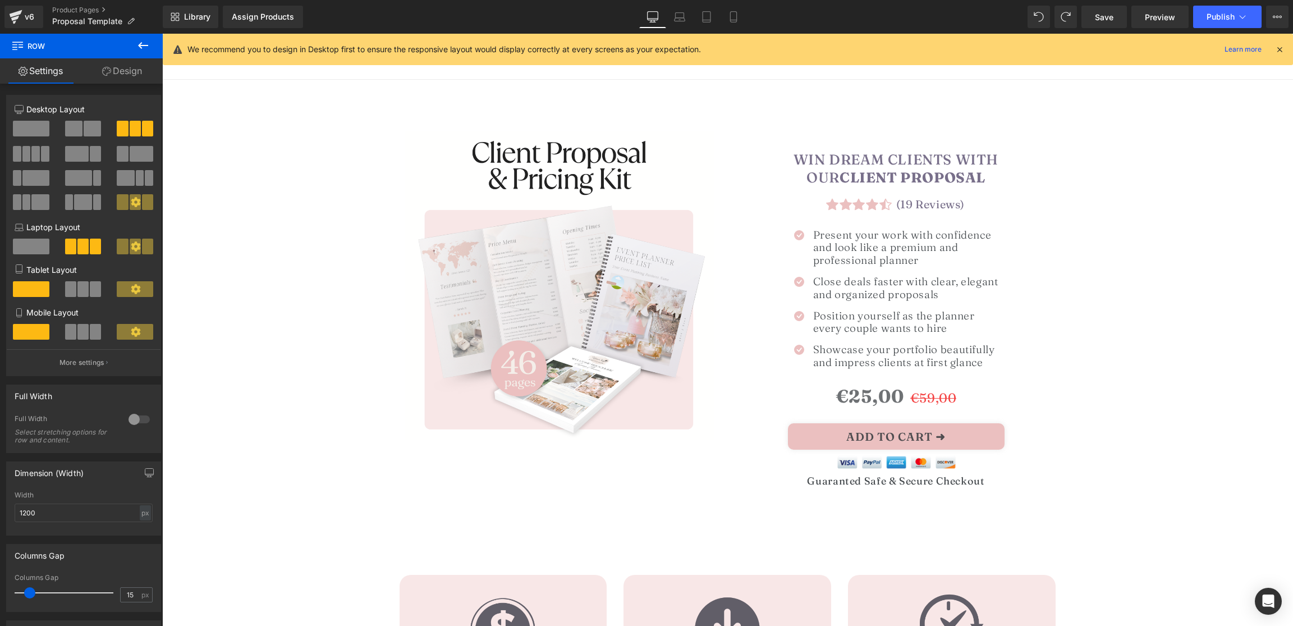
scroll to position [0, 0]
click at [87, 21] on span "Proposal Template" at bounding box center [87, 21] width 70 height 9
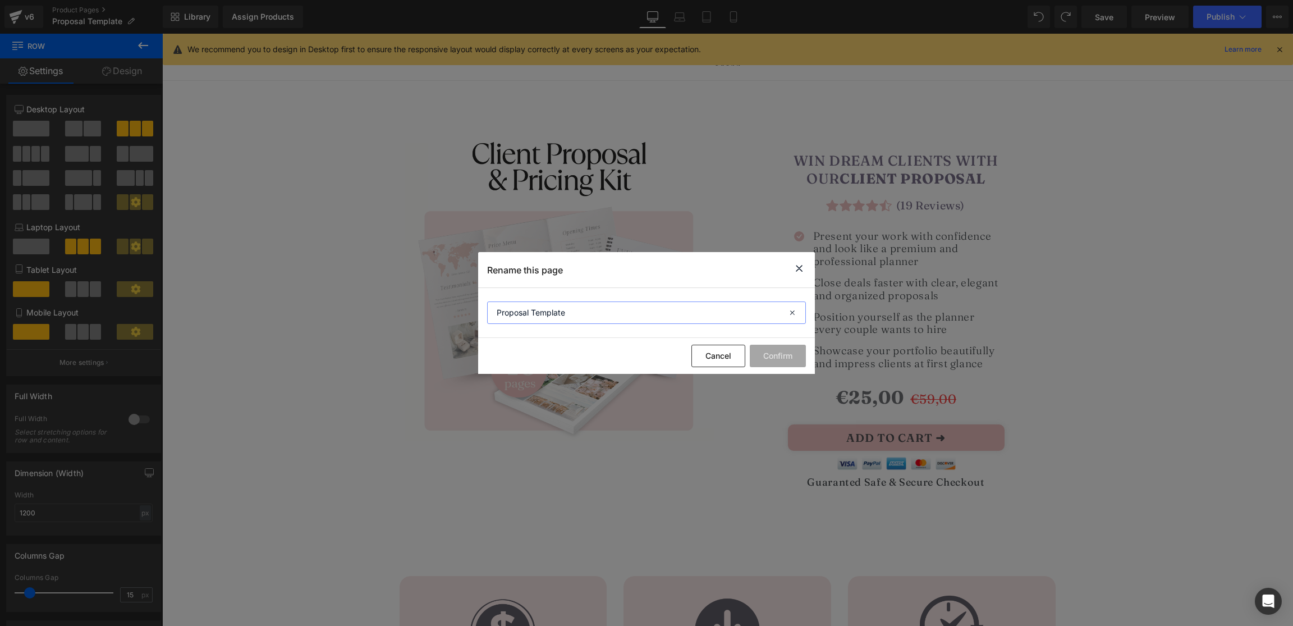
click at [551, 310] on input "Proposal Template" at bounding box center [646, 312] width 319 height 22
click at [551, 309] on input "Proposal Template" at bounding box center [646, 312] width 319 height 22
drag, startPoint x: 595, startPoint y: 313, endPoint x: 586, endPoint y: 342, distance: 30.5
click at [594, 316] on input "Client Proposal & Pricing kit" at bounding box center [646, 312] width 319 height 22
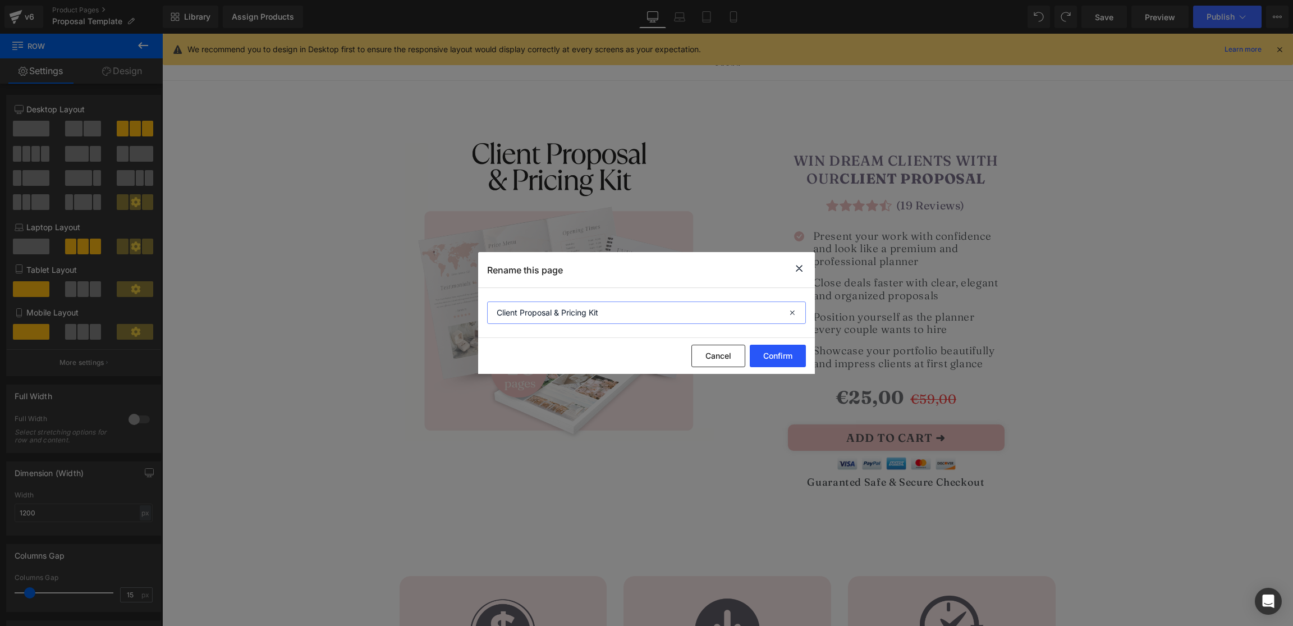
type input "Client Proposal & Pricing Kit"
click at [771, 357] on button "Confirm" at bounding box center [778, 356] width 56 height 22
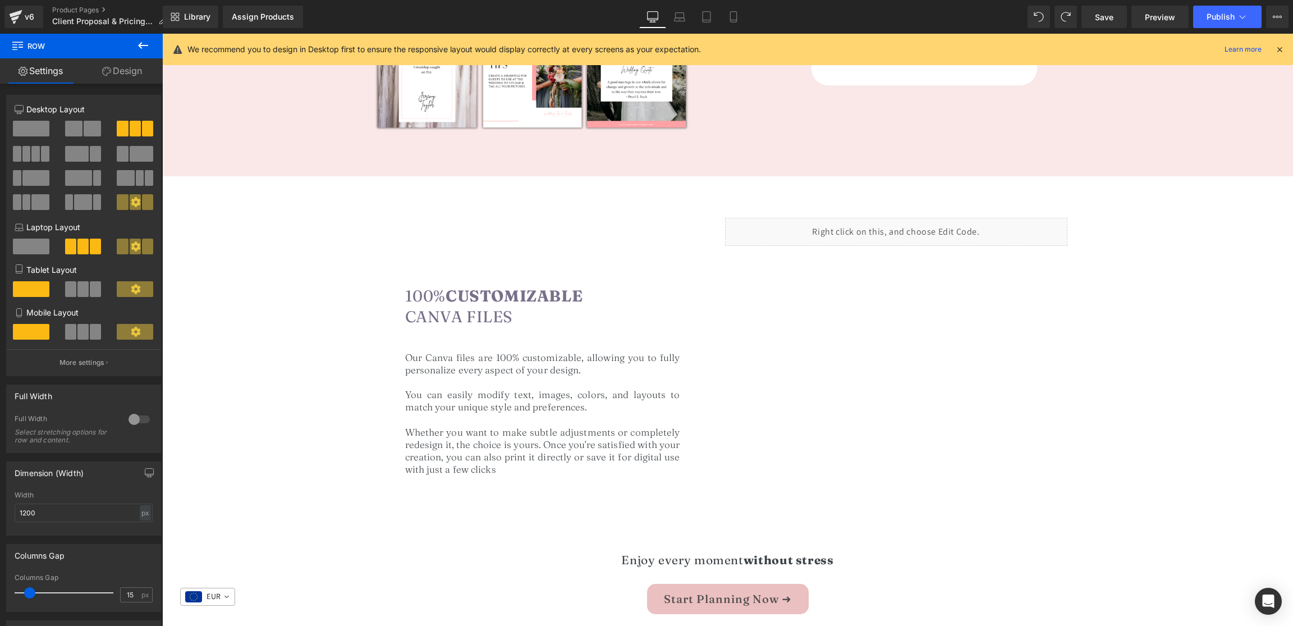
scroll to position [998, 0]
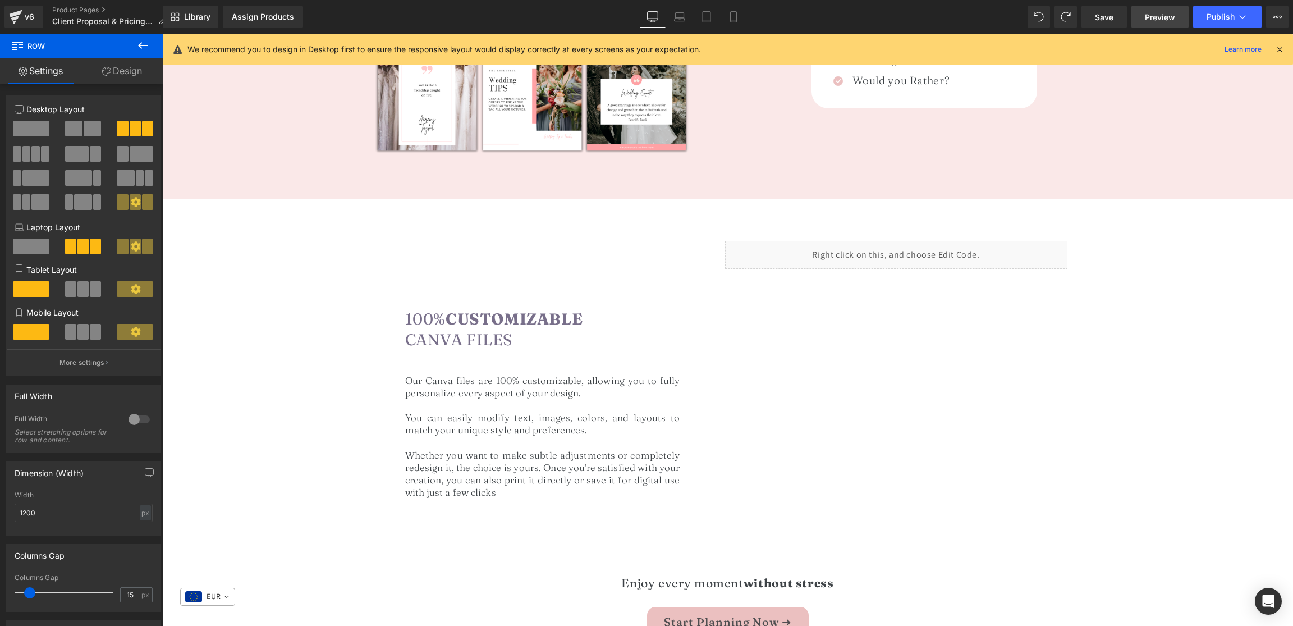
click at [1164, 20] on span "Preview" at bounding box center [1160, 17] width 30 height 12
click at [1105, 14] on span "Save" at bounding box center [1104, 17] width 19 height 12
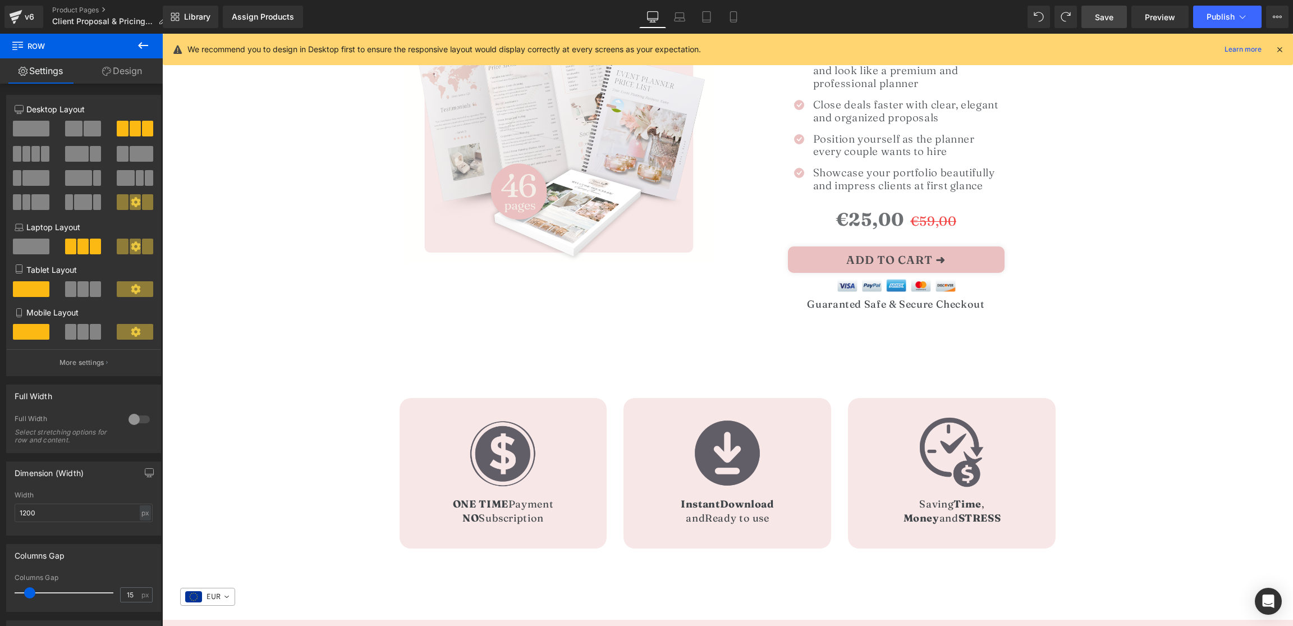
scroll to position [177, 0]
click at [728, 14] on link "Mobile" at bounding box center [733, 17] width 27 height 22
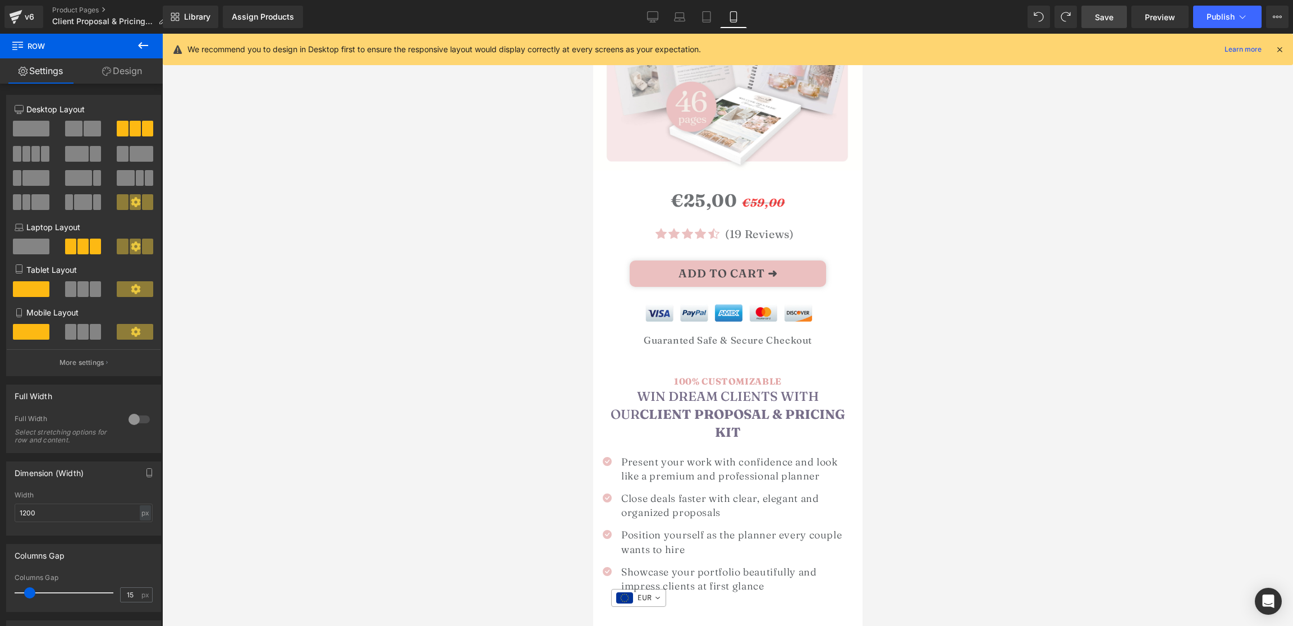
scroll to position [193, 0]
